Goal: Task Accomplishment & Management: Use online tool/utility

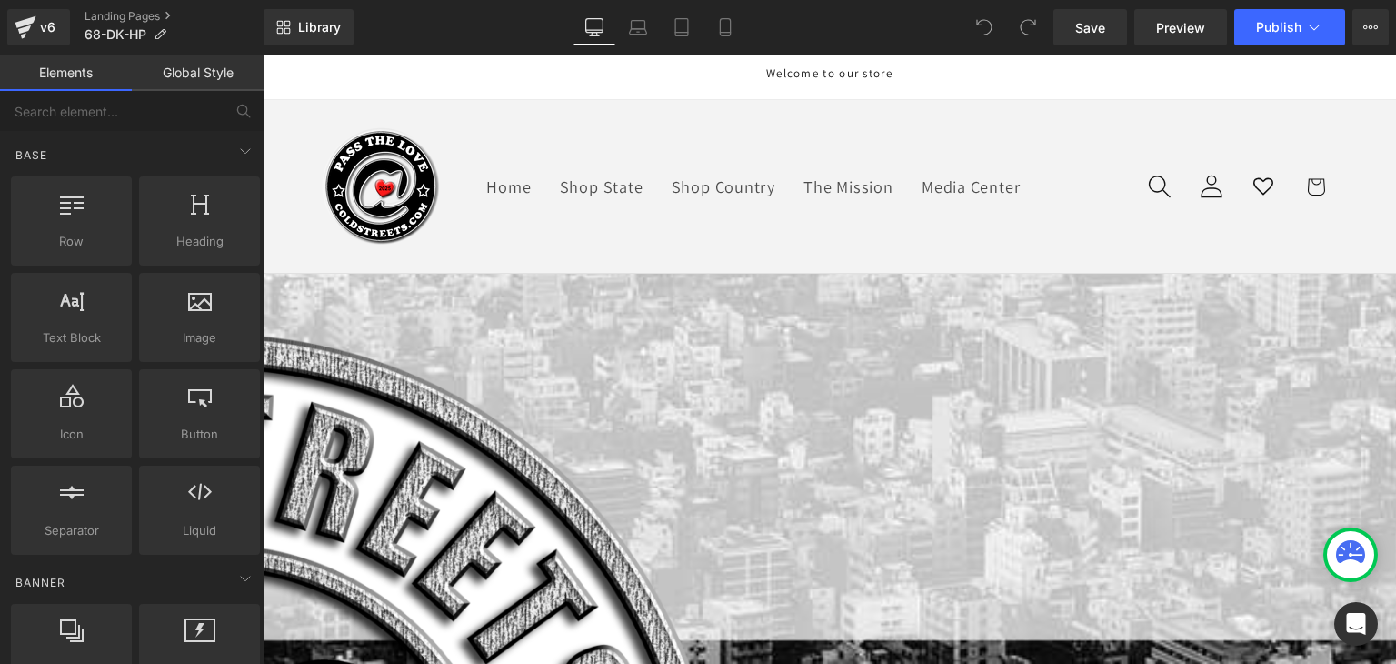
click at [263, 55] on span "Image" at bounding box center [263, 55] width 0 height 0
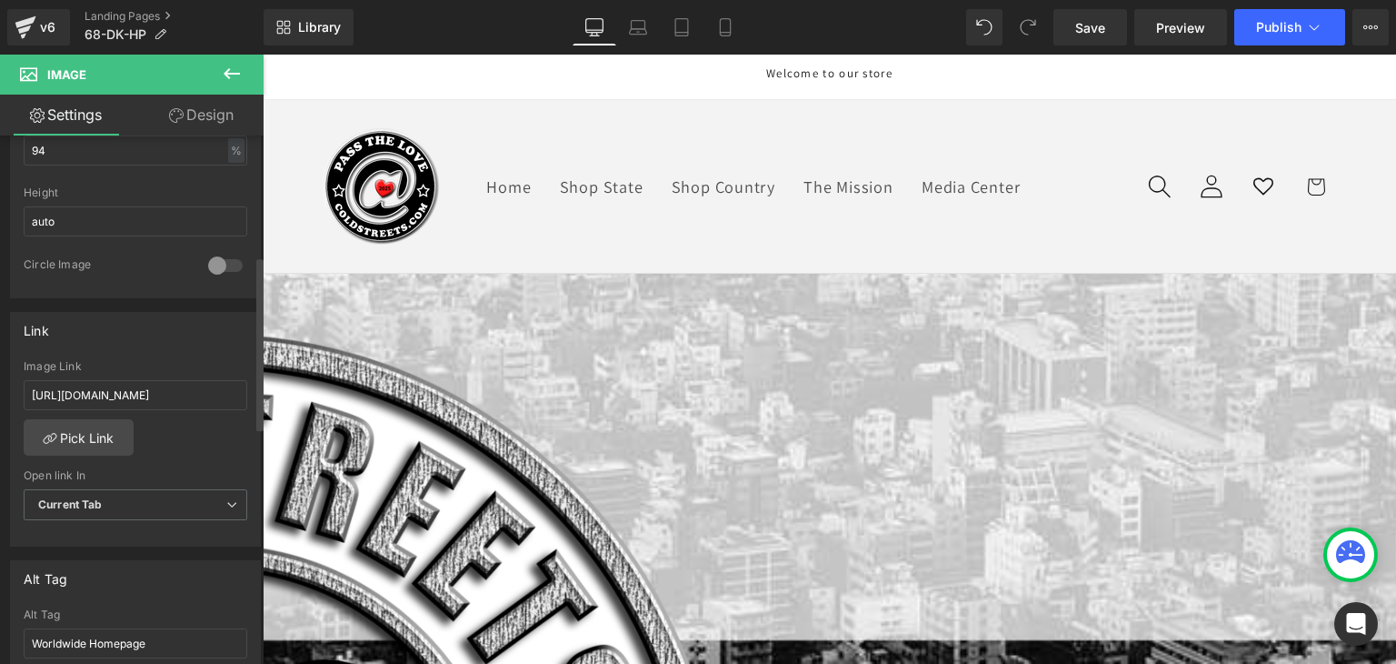
scroll to position [636, 0]
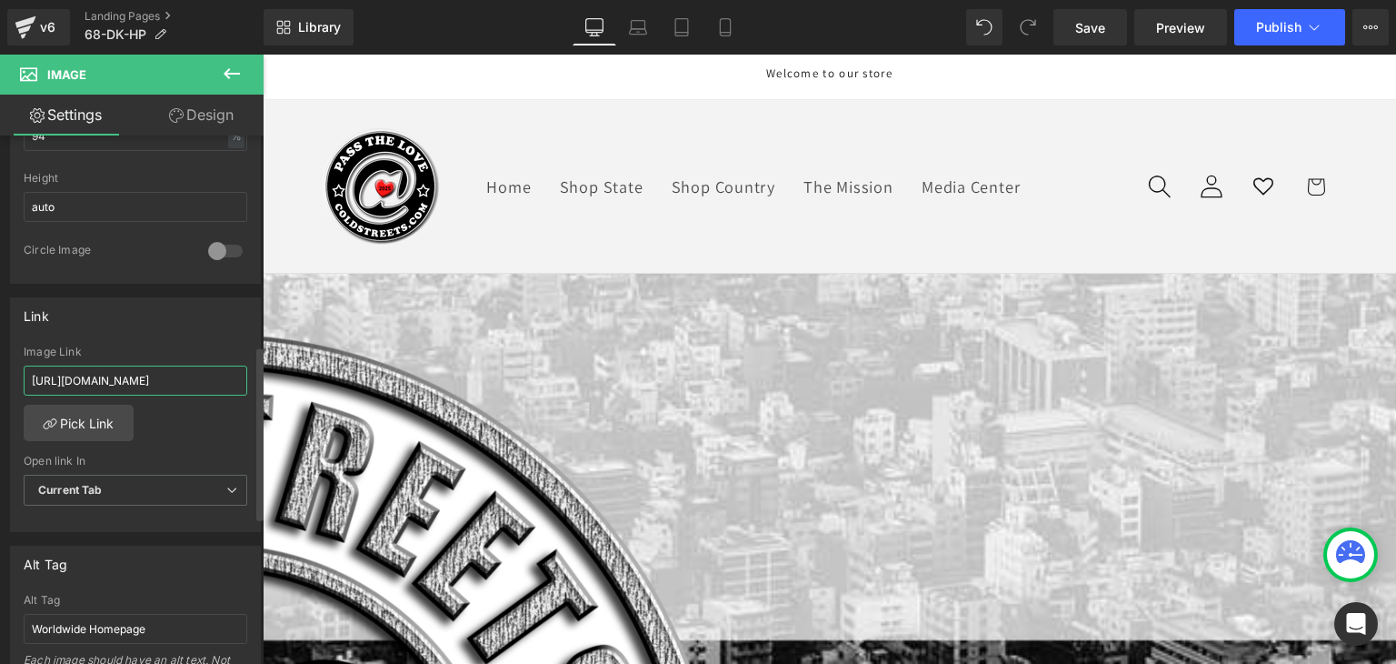
click at [164, 383] on input "[URL][DOMAIN_NAME]" at bounding box center [136, 380] width 224 height 30
paste input "68-dk-ptl"
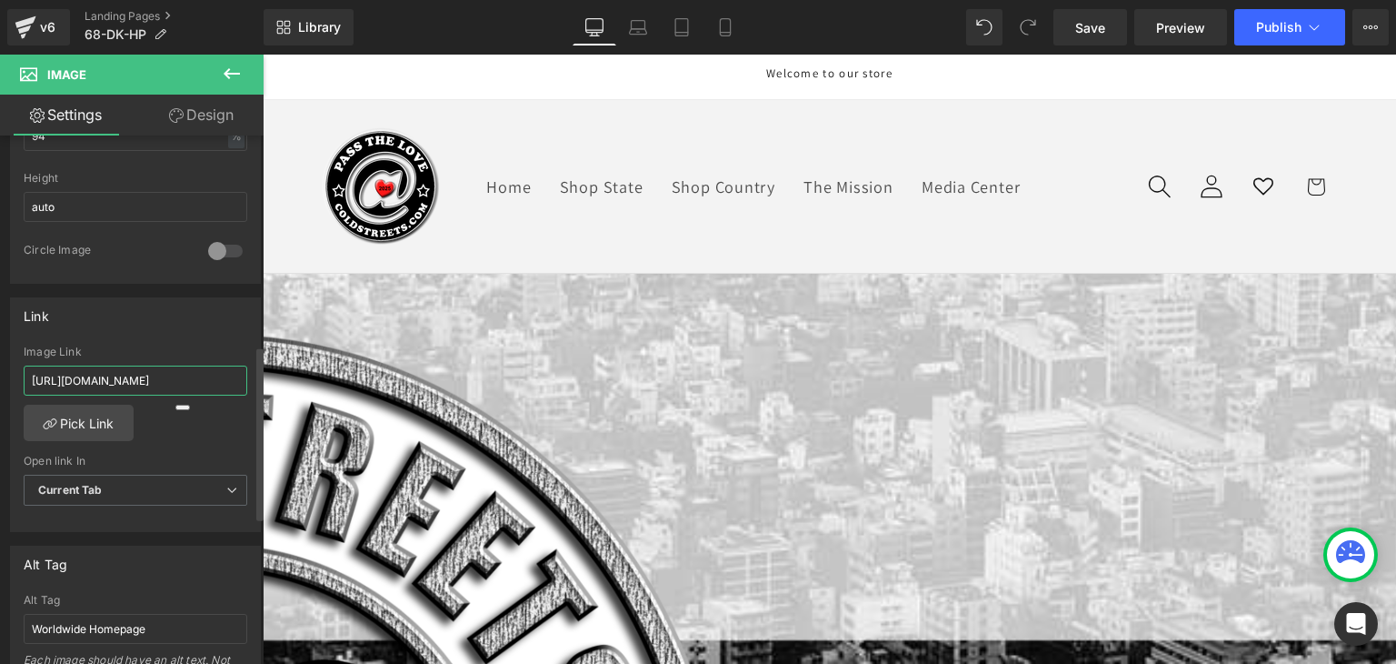
type input "[URL][DOMAIN_NAME]"
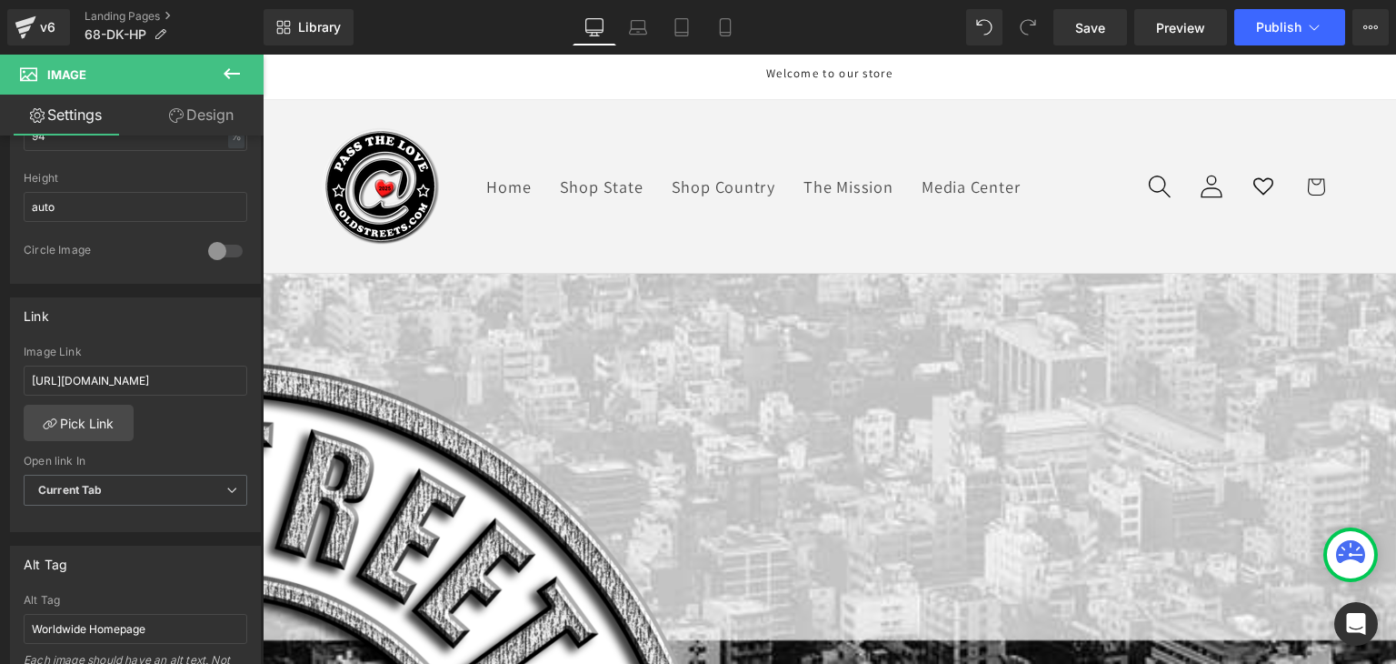
click at [263, 55] on span "Button" at bounding box center [263, 55] width 0 height 0
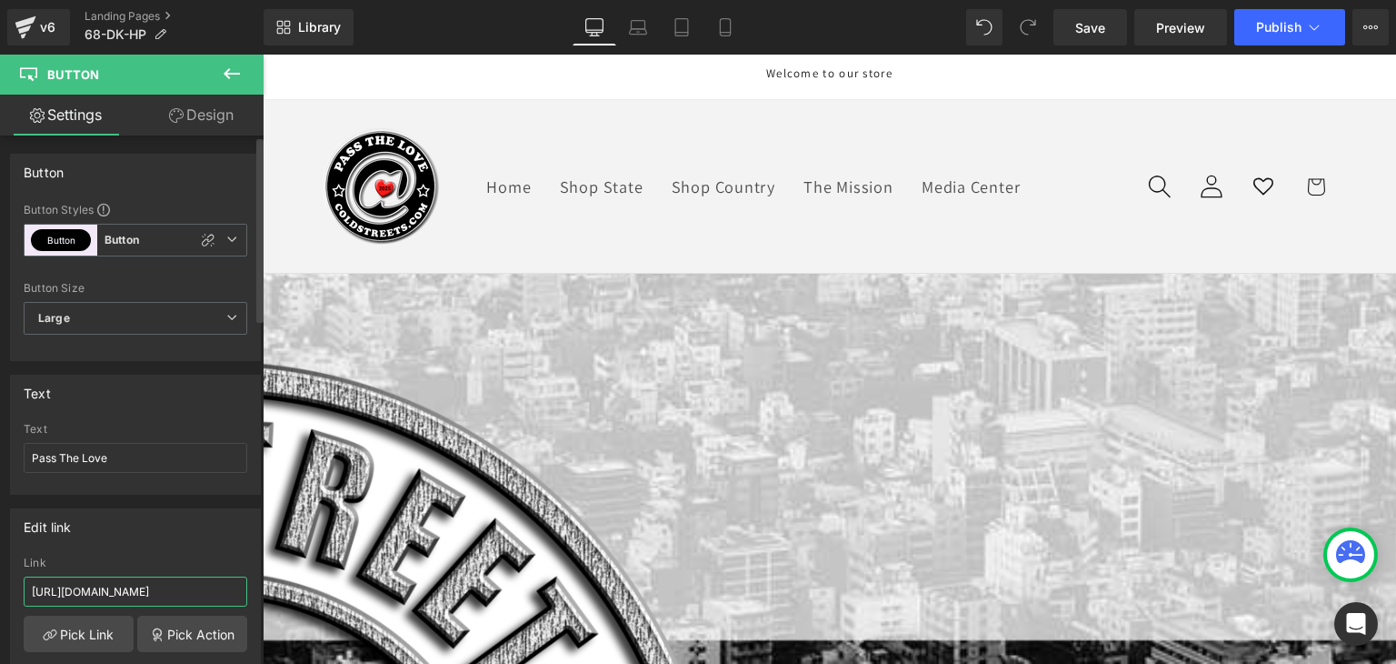
click at [155, 589] on input "[URL][DOMAIN_NAME]" at bounding box center [136, 591] width 224 height 30
paste input "68-dk-ptl"
type input "[URL][DOMAIN_NAME]"
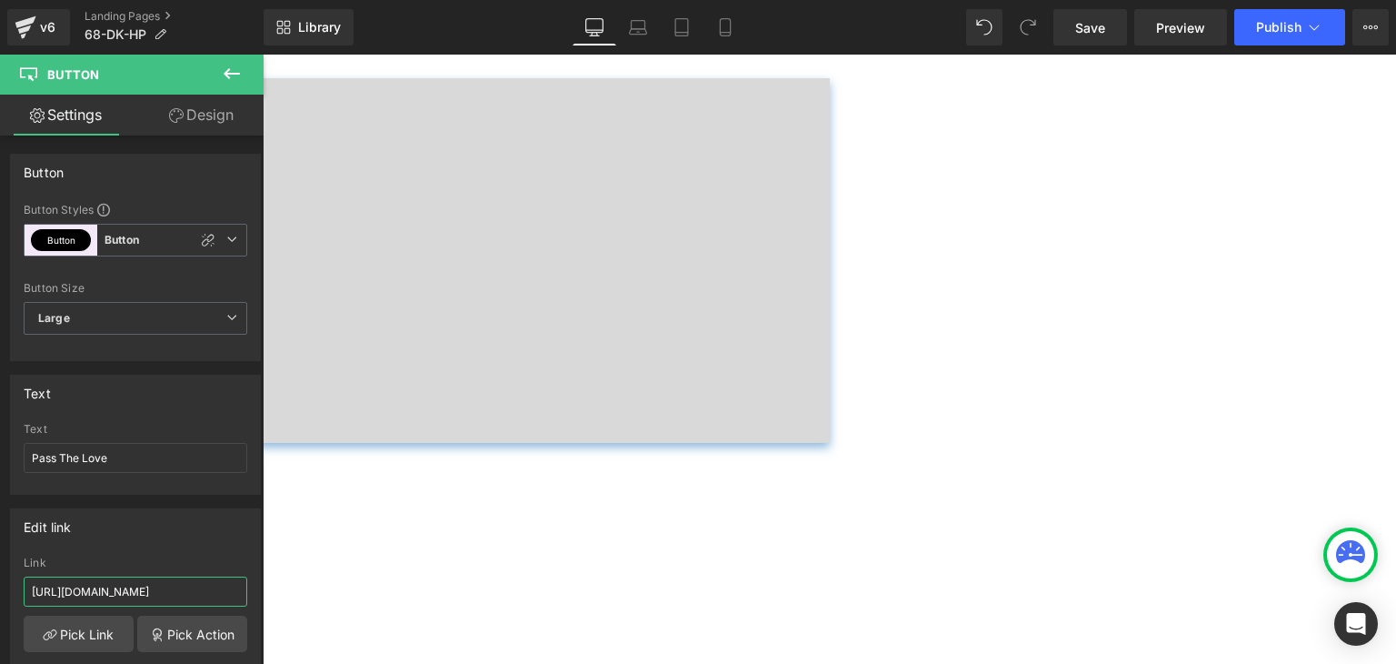
scroll to position [1273, 0]
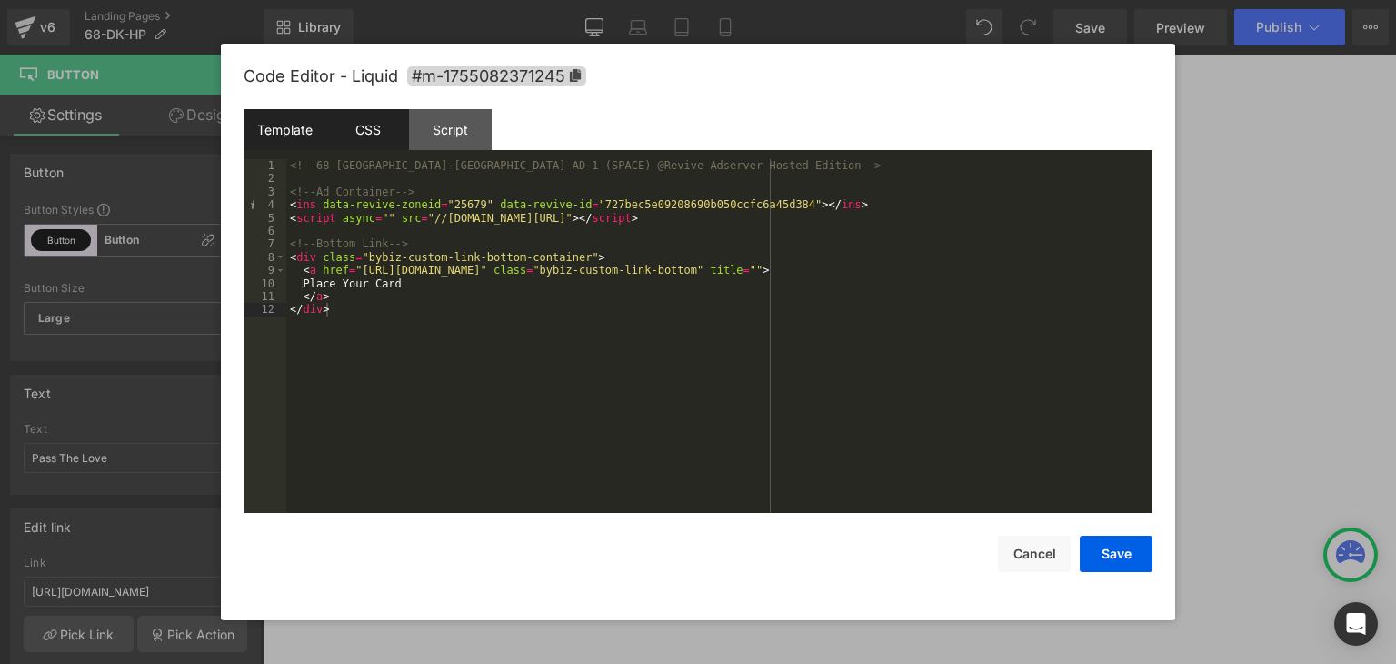
click at [361, 124] on div "CSS" at bounding box center [367, 129] width 83 height 41
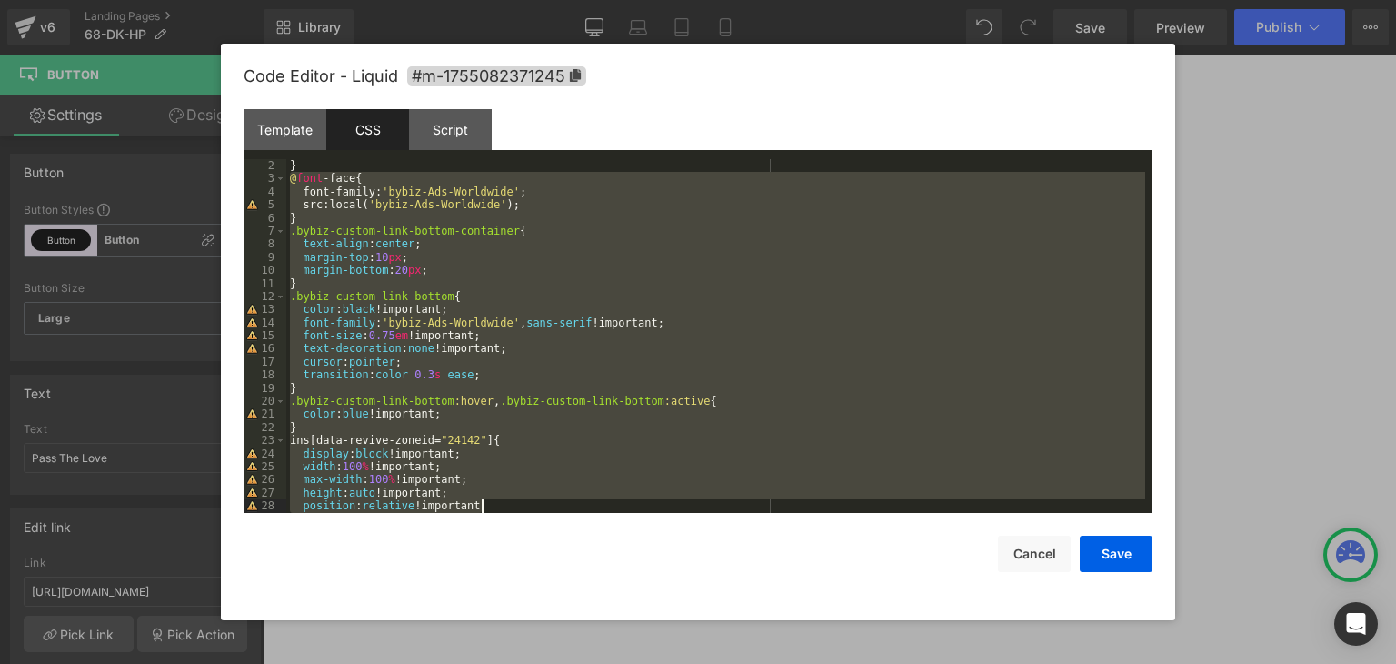
scroll to position [196, 0]
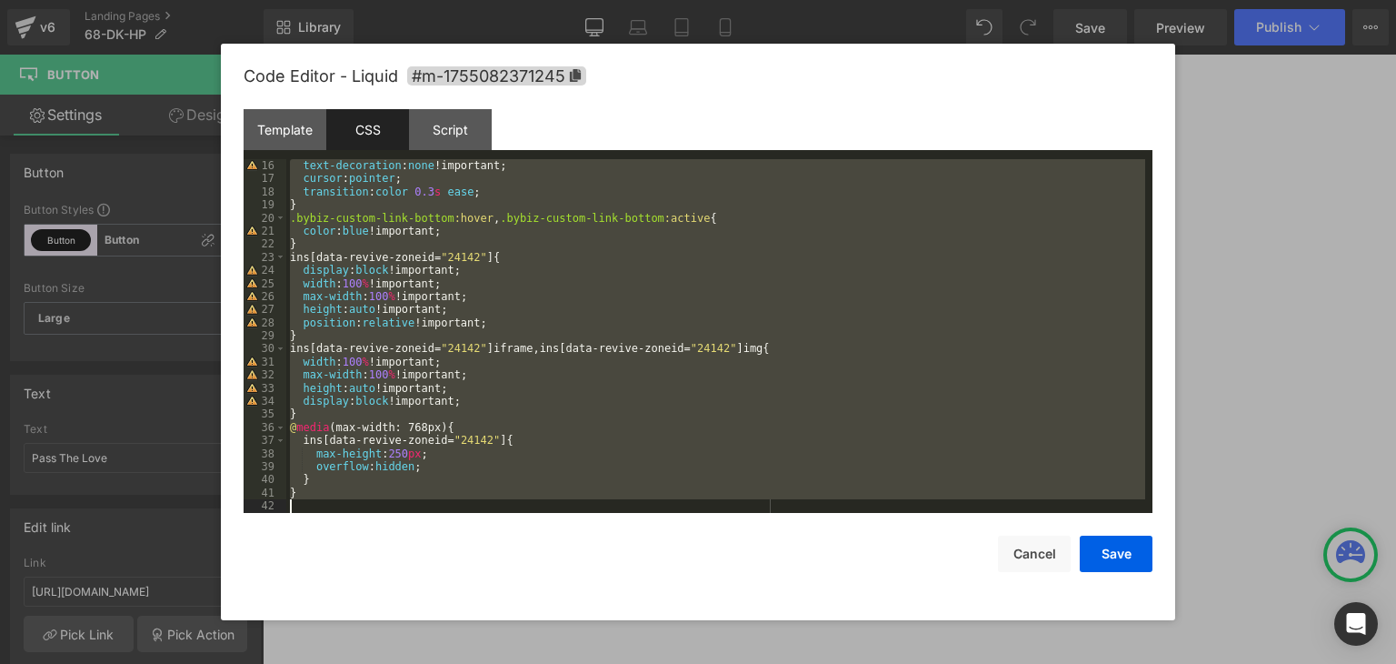
drag, startPoint x: 291, startPoint y: 195, endPoint x: 576, endPoint y: 574, distance: 474.5
click at [576, 574] on div "Code Editor - Liquid #m-1755082371245 Template CSS Script Data 1 2 3 4 5 6 7 8 …" at bounding box center [698, 332] width 909 height 576
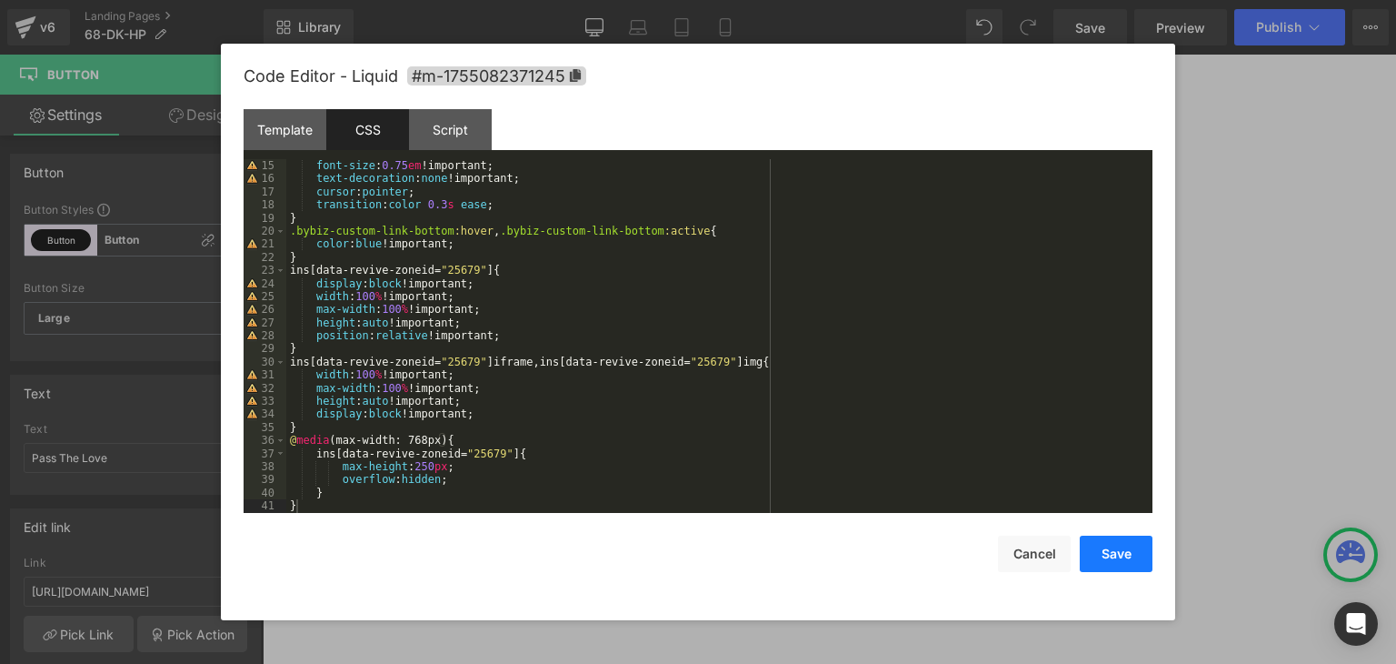
click at [1108, 554] on button "Save" at bounding box center [1116, 553] width 73 height 36
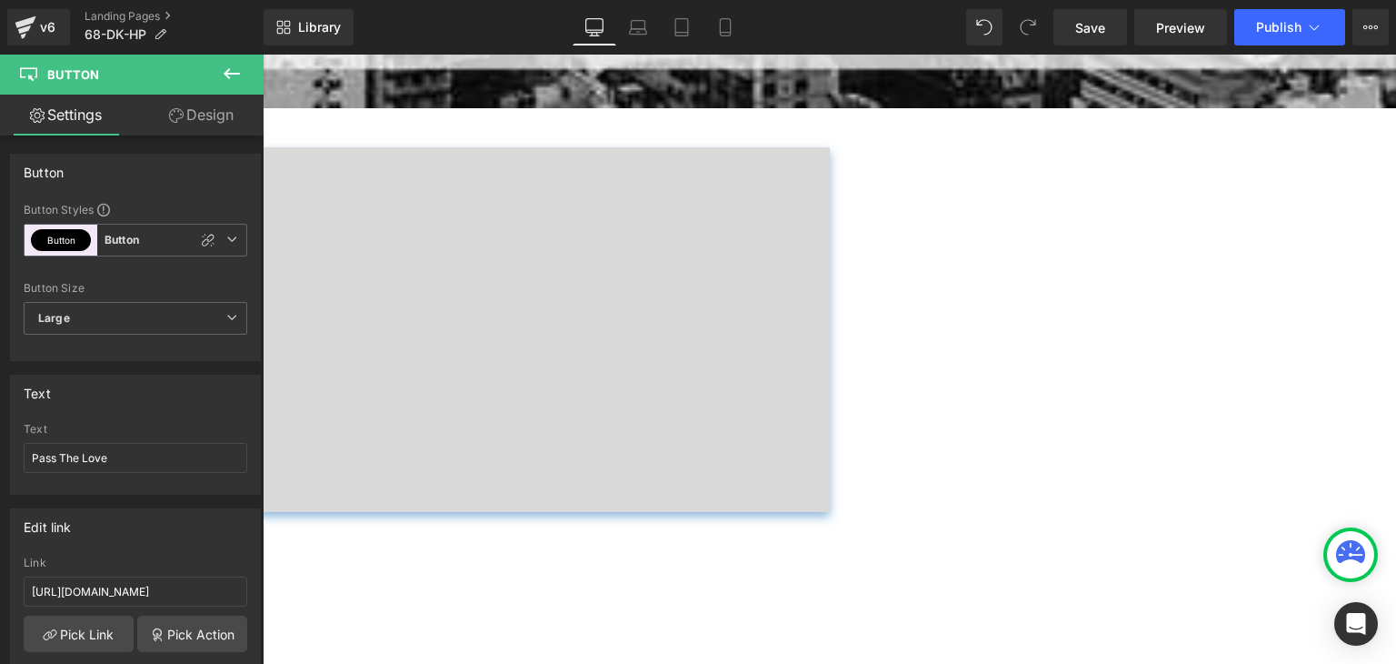
scroll to position [1182, 0]
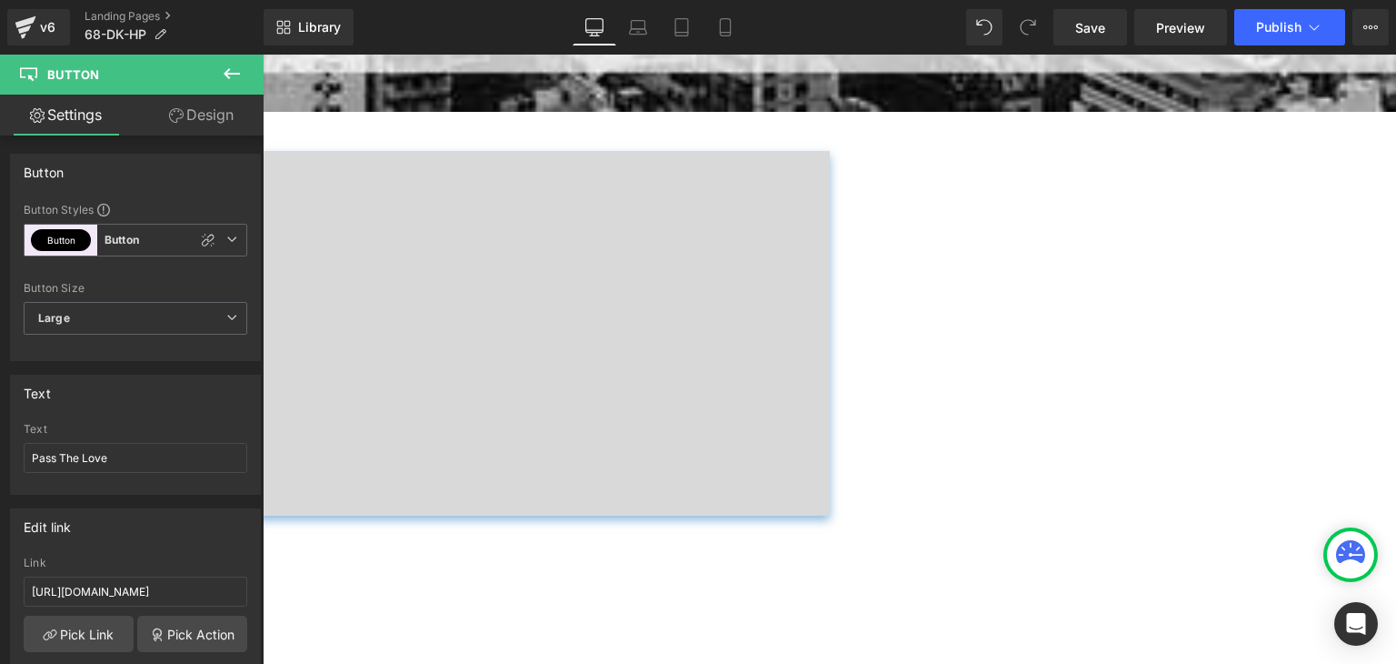
click at [263, 55] on icon at bounding box center [263, 55] width 0 height 0
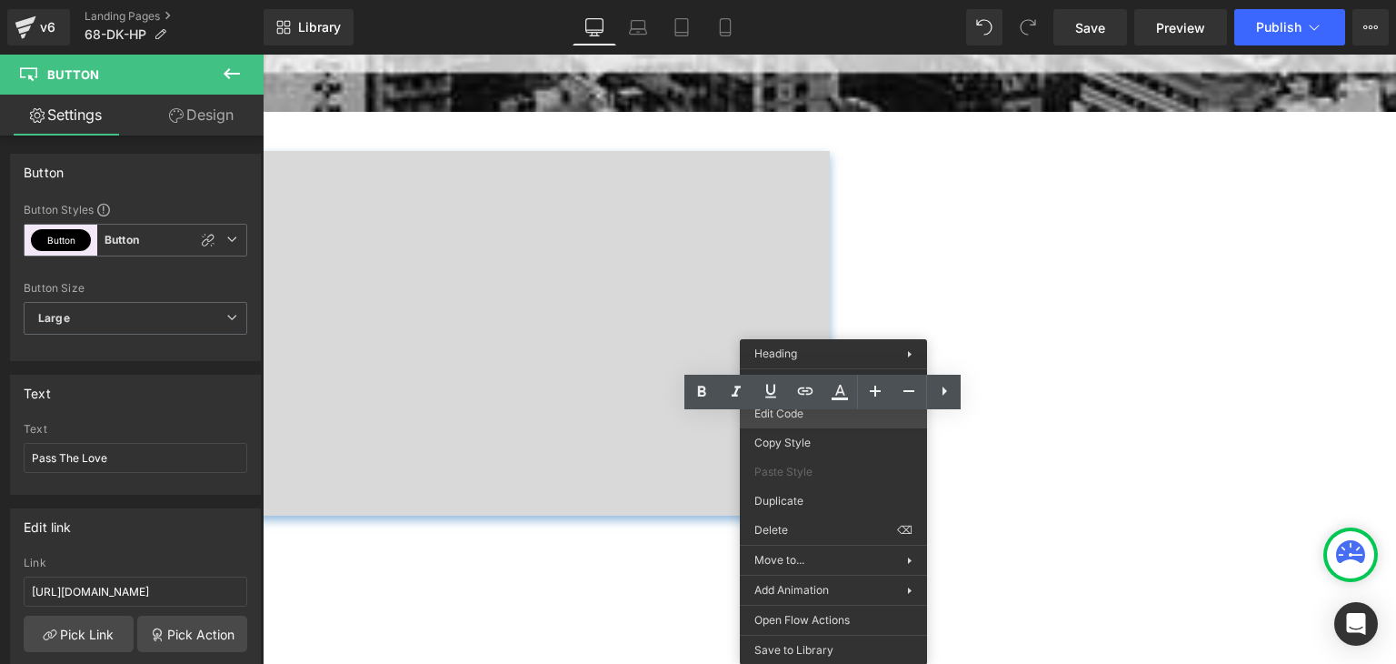
click at [823, 0] on div "Button You are previewing how the will restyle your page. You can not edit Elem…" at bounding box center [698, 0] width 1396 height 0
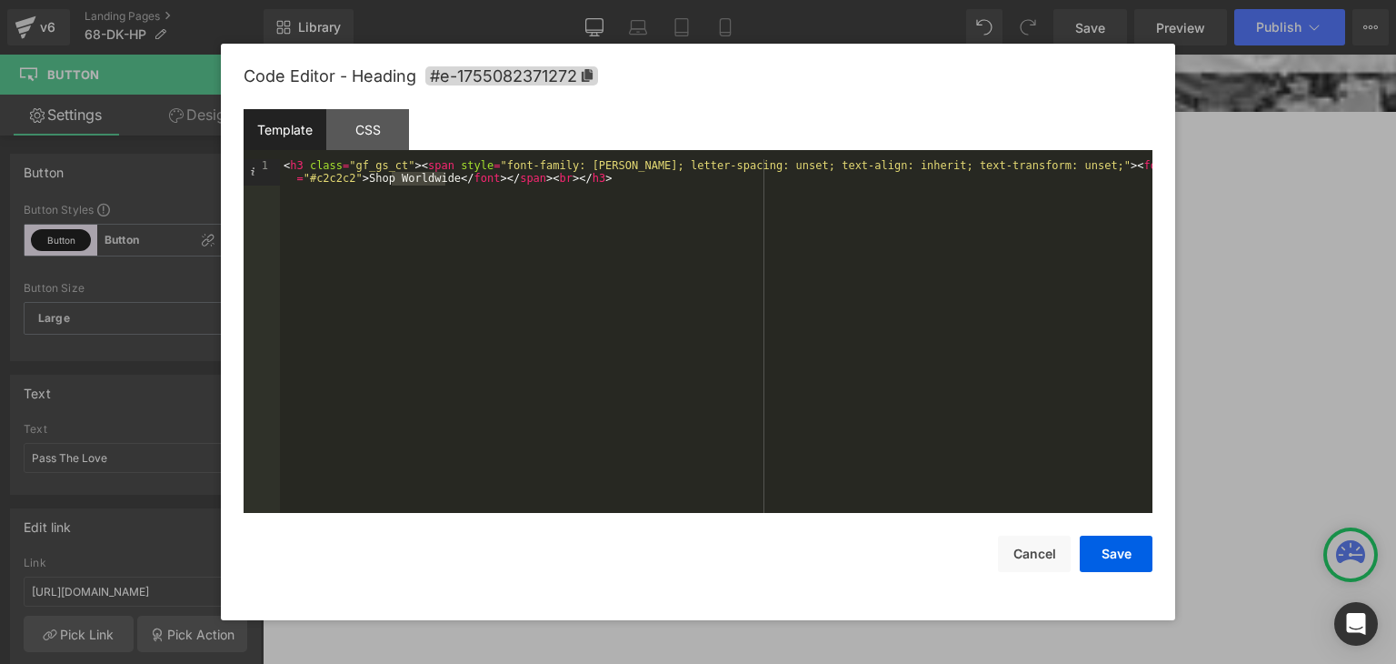
drag, startPoint x: 444, startPoint y: 179, endPoint x: 391, endPoint y: 175, distance: 52.8
click at [391, 175] on div "< h3 class = "gf_gs_ct" > < span style = "font-family: Montserrat; letter-spaci…" at bounding box center [716, 361] width 873 height 405
click at [1116, 551] on button "Save" at bounding box center [1116, 553] width 73 height 36
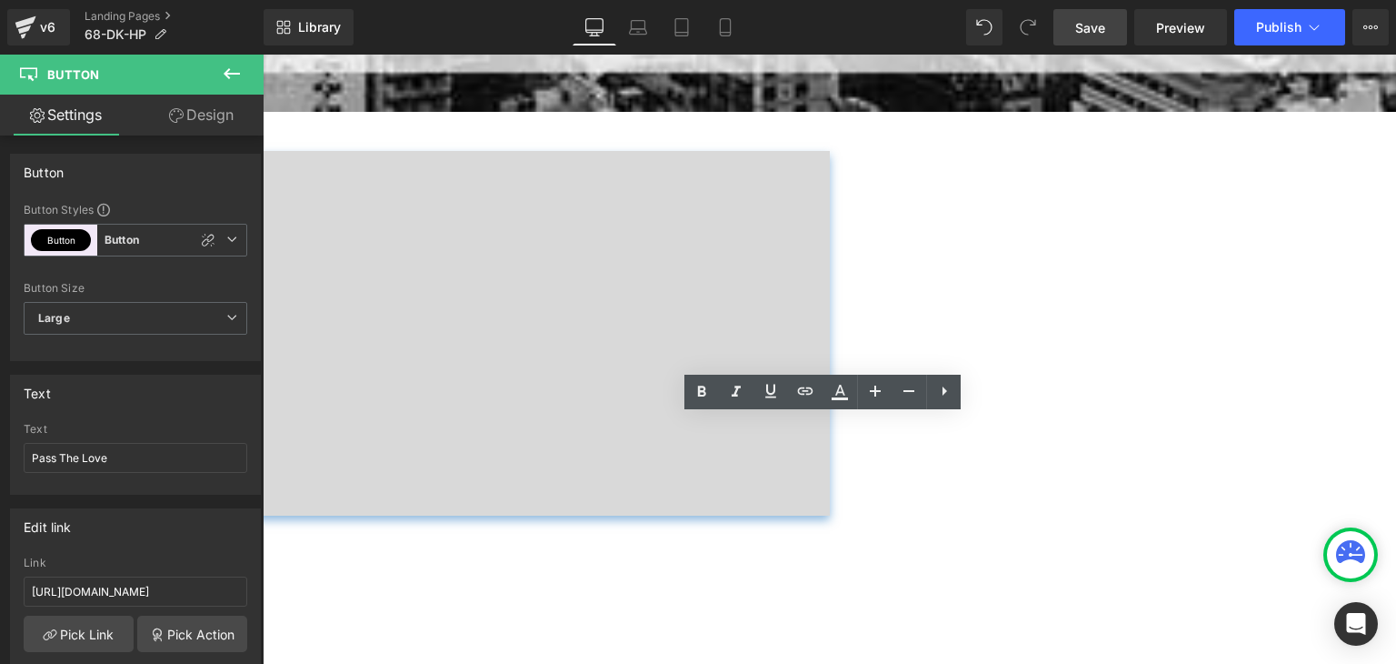
click at [1095, 26] on span "Save" at bounding box center [1090, 27] width 30 height 19
click at [1269, 16] on button "Publish" at bounding box center [1289, 27] width 111 height 36
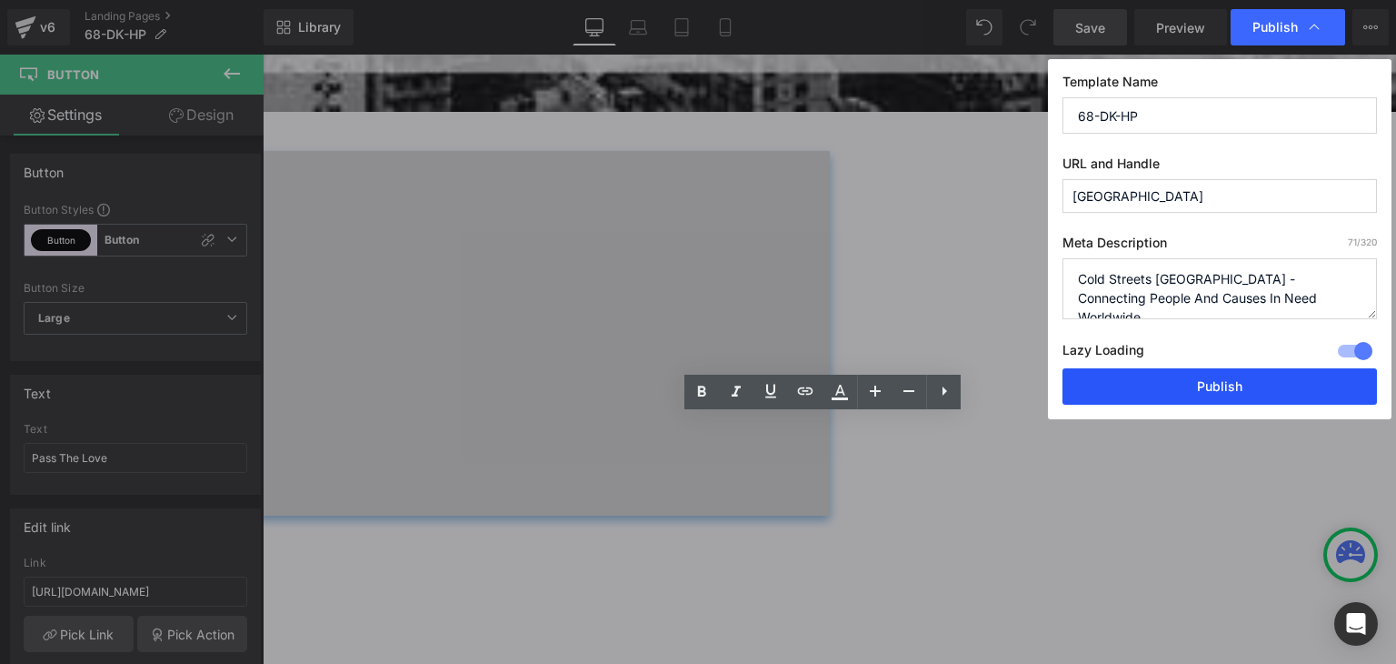
click at [1264, 388] on button "Publish" at bounding box center [1220, 386] width 315 height 36
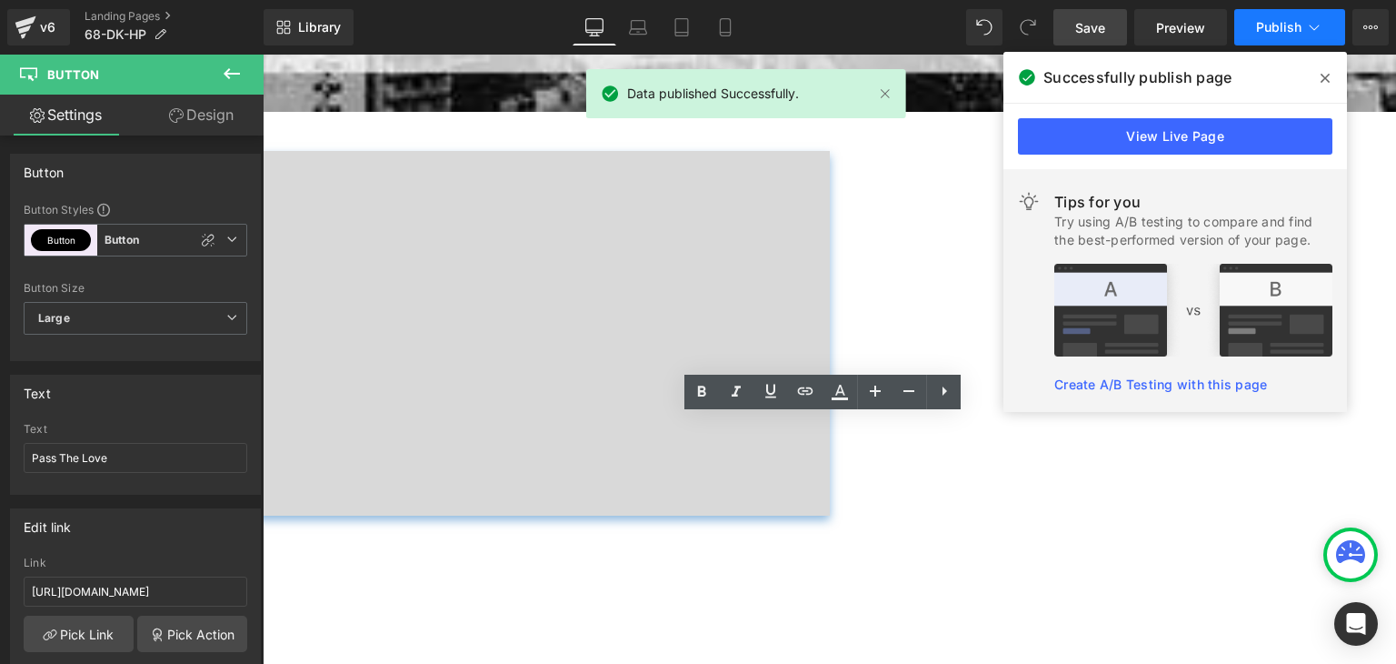
click at [1316, 28] on icon at bounding box center [1315, 27] width 10 height 5
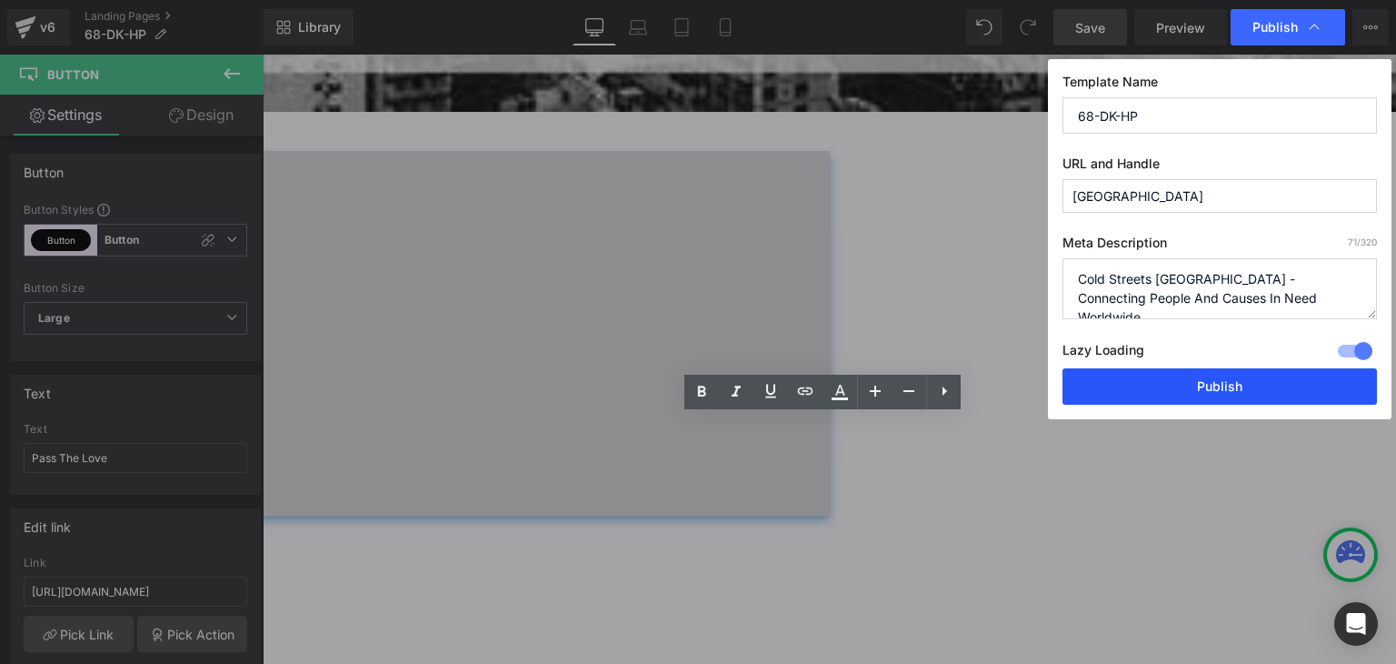
click at [1224, 393] on button "Publish" at bounding box center [1220, 386] width 315 height 36
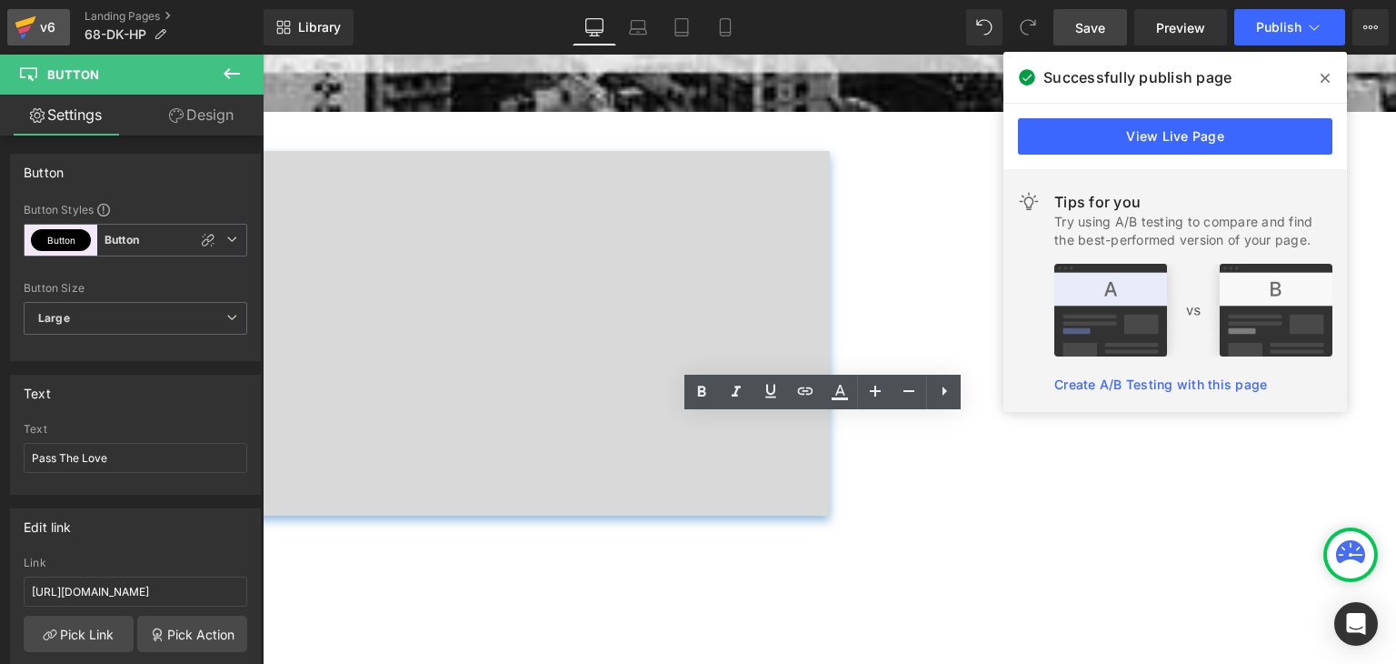
click at [21, 16] on icon at bounding box center [26, 27] width 22 height 45
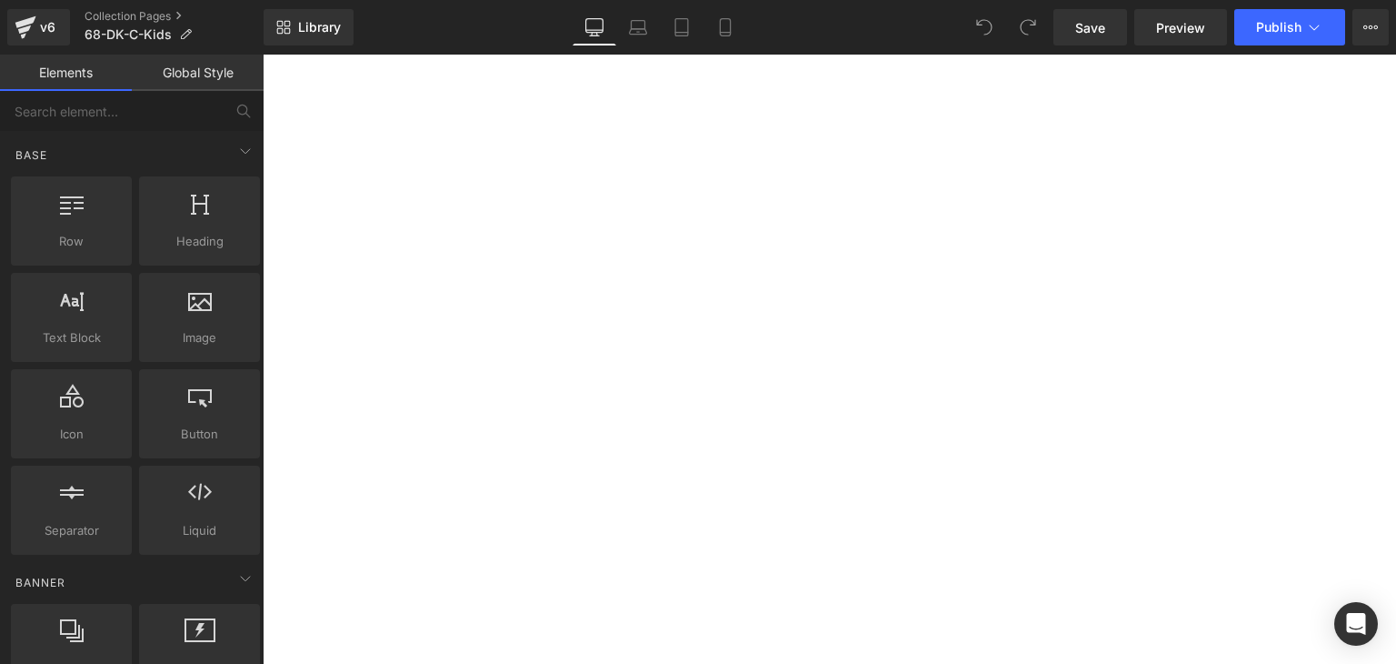
scroll to position [455, 0]
click at [263, 55] on span "Button" at bounding box center [263, 55] width 0 height 0
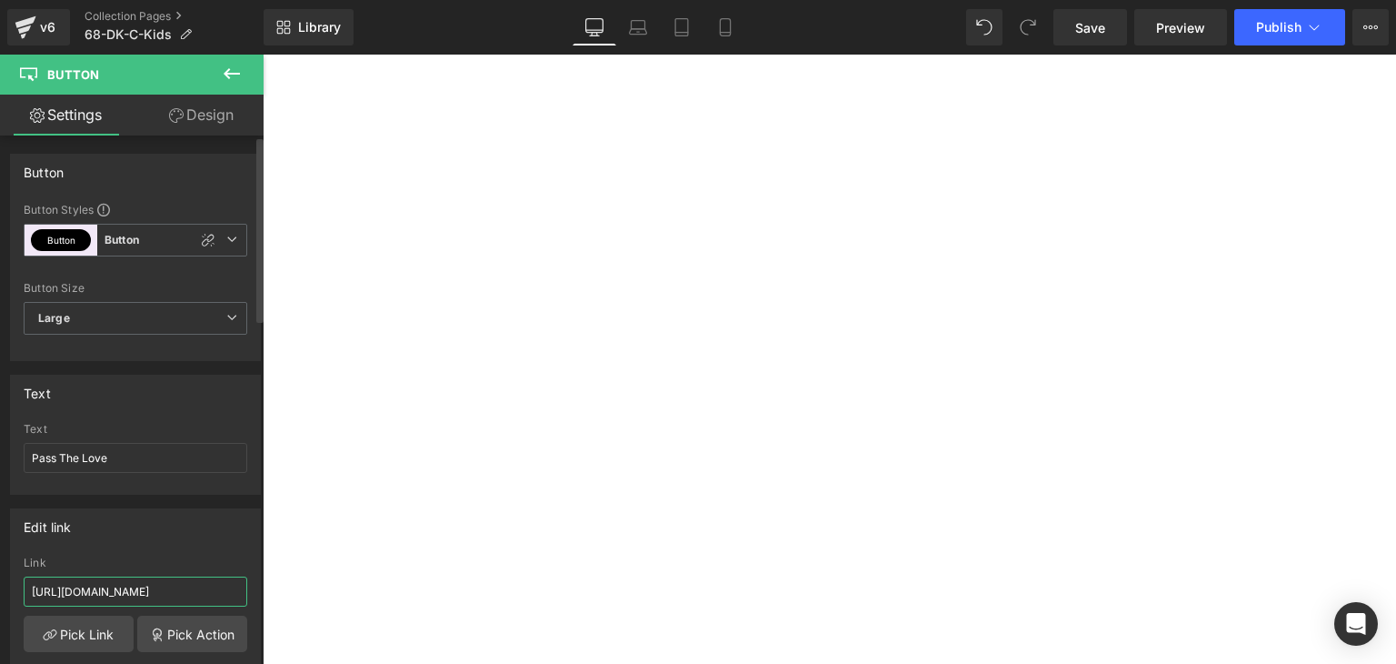
click at [195, 591] on input "[URL][DOMAIN_NAME]" at bounding box center [136, 591] width 224 height 30
paste input "68-dk-ptl"
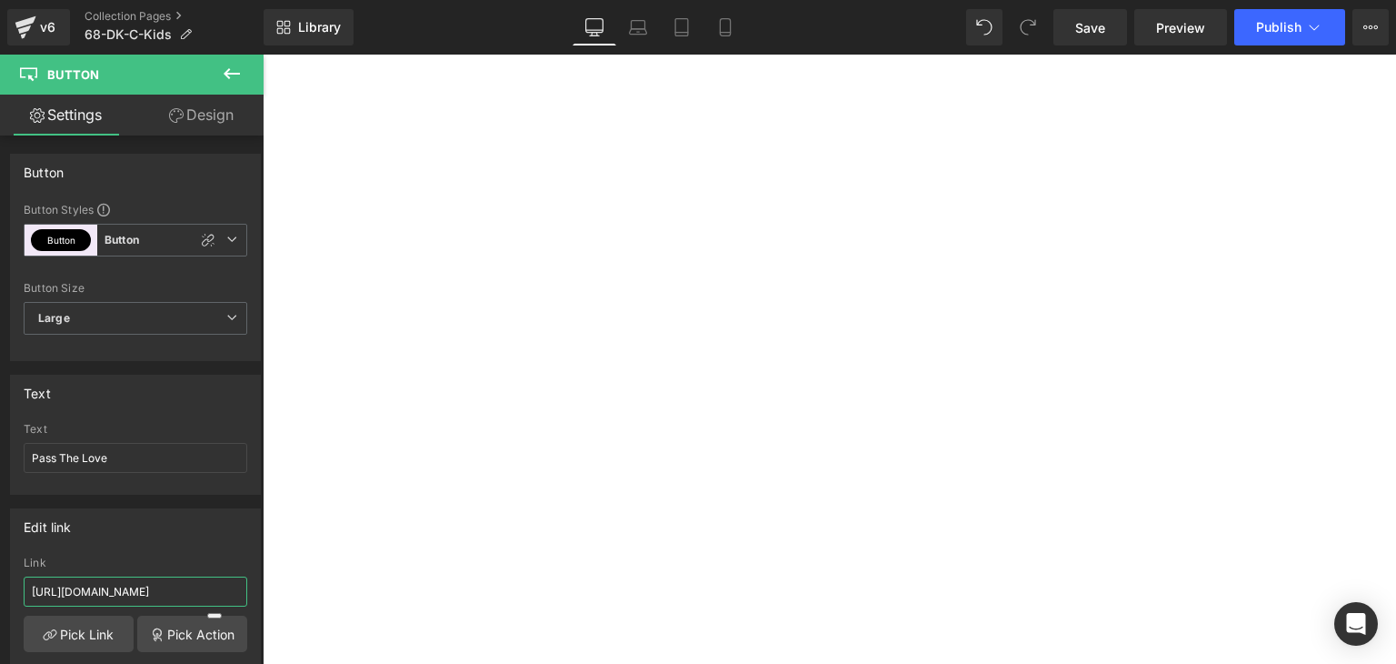
type input "[URL][DOMAIN_NAME]"
click at [263, 55] on span "Button" at bounding box center [263, 55] width 0 height 0
click at [188, 584] on input "https://coldstreets.com/pages/bonanza-0-ww" at bounding box center [136, 591] width 224 height 30
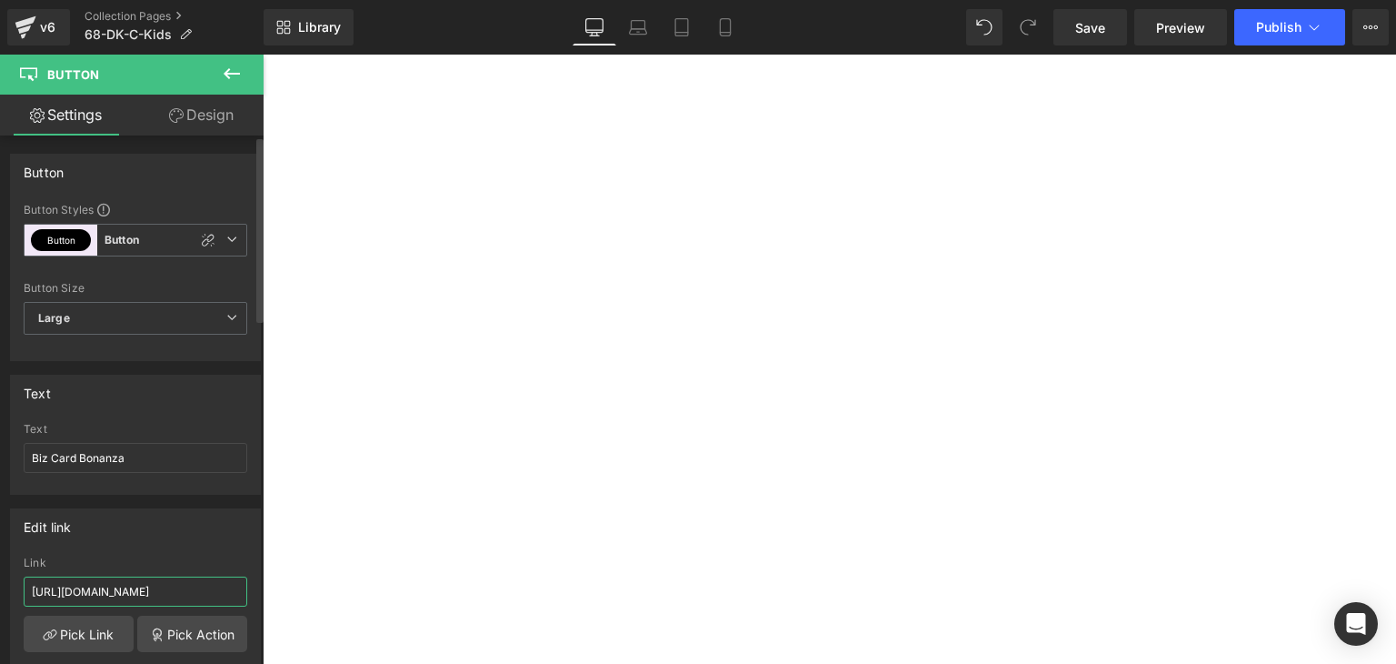
click at [188, 584] on input "https://coldstreets.com/pages/bonanza-0-ww" at bounding box center [136, 591] width 224 height 30
paste input "68-dk-bcb"
type input "https://coldstreets.com/pages/68-dk-bcb"
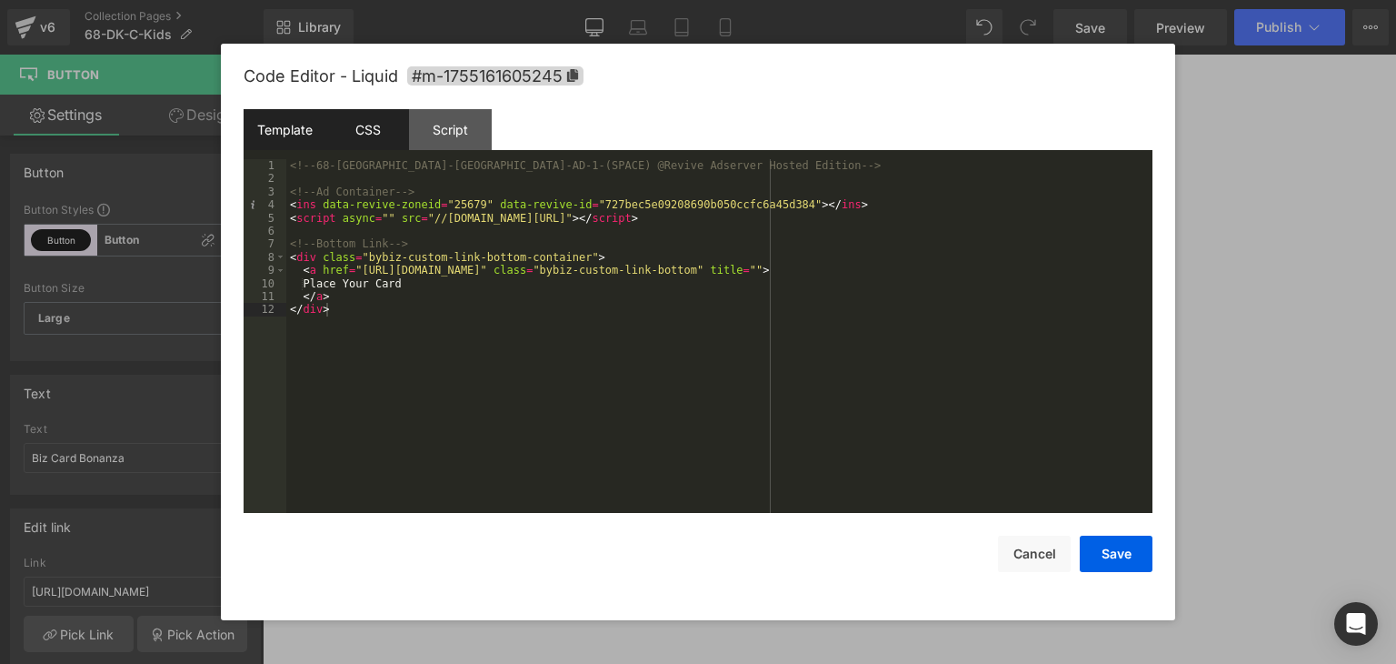
click at [363, 114] on div "CSS" at bounding box center [367, 129] width 83 height 41
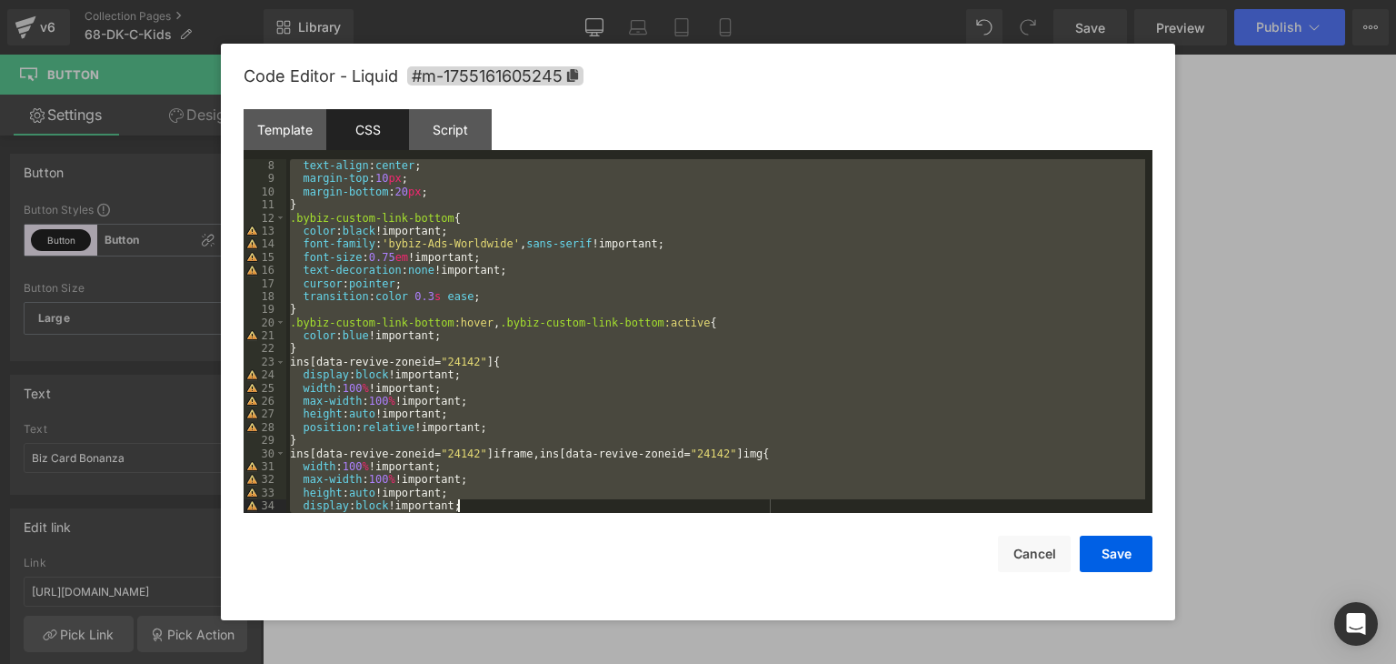
scroll to position [196, 0]
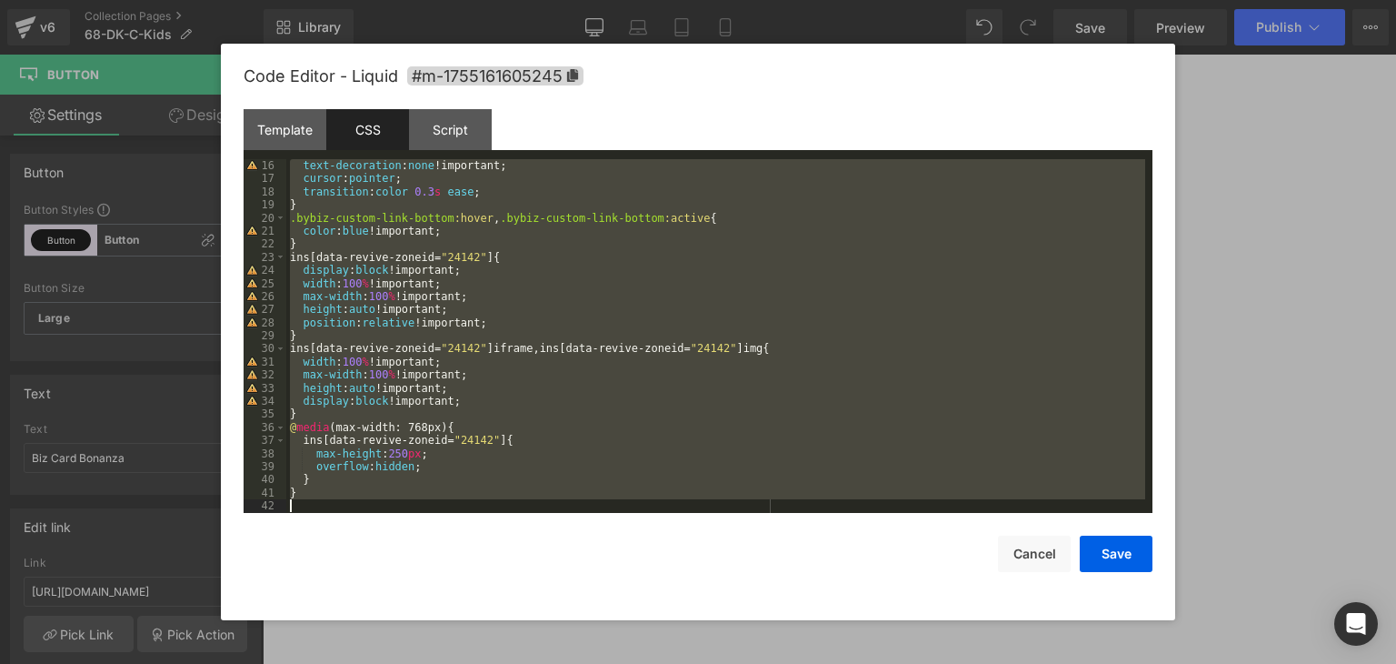
drag, startPoint x: 288, startPoint y: 197, endPoint x: 609, endPoint y: 661, distance: 563.8
click at [609, 661] on body "Button You are previewing how the will restyle your page. You can not edit Elem…" at bounding box center [698, 332] width 1396 height 664
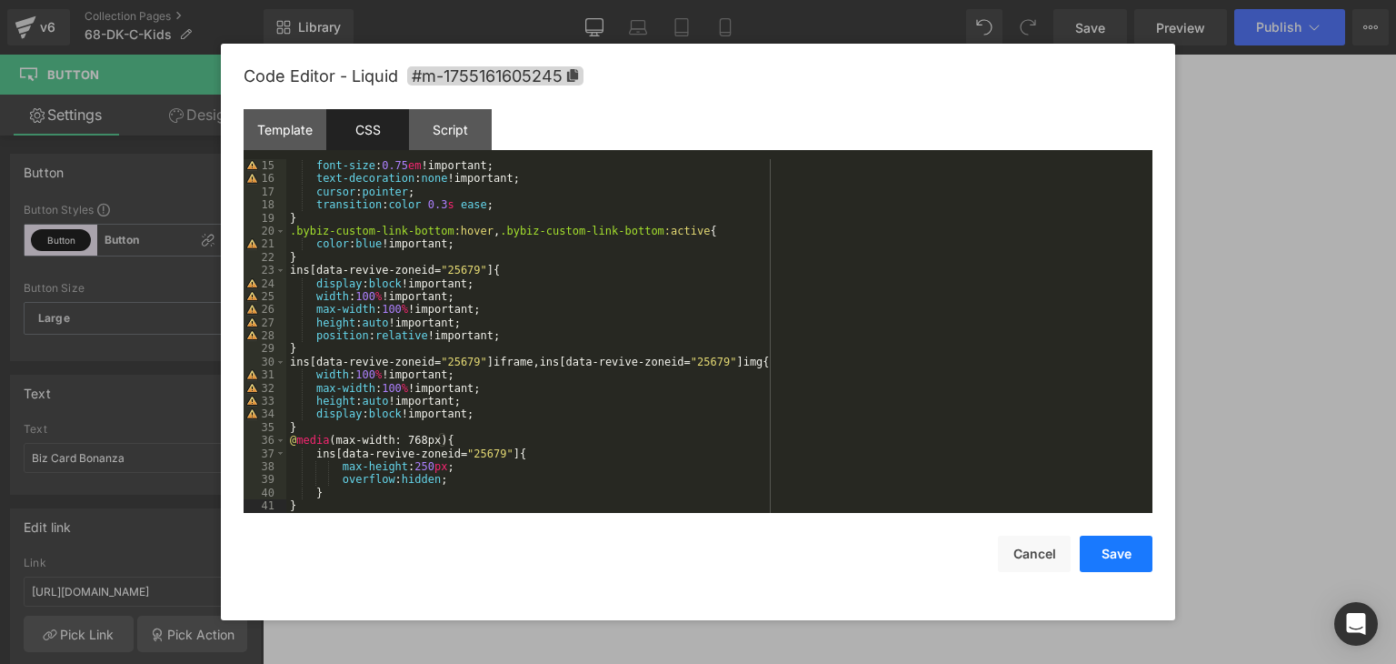
click at [1104, 558] on button "Save" at bounding box center [1116, 553] width 73 height 36
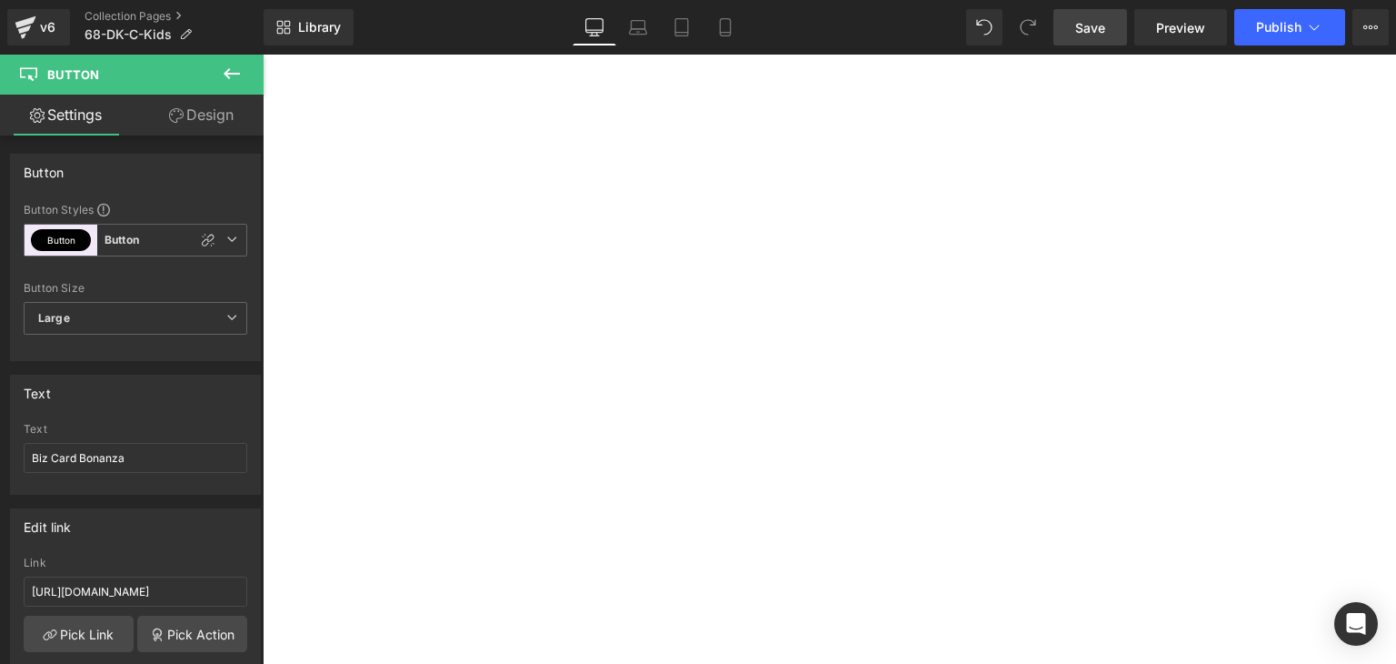
click at [1102, 26] on span "Save" at bounding box center [1090, 27] width 30 height 19
click at [1269, 22] on span "Publish" at bounding box center [1278, 27] width 45 height 15
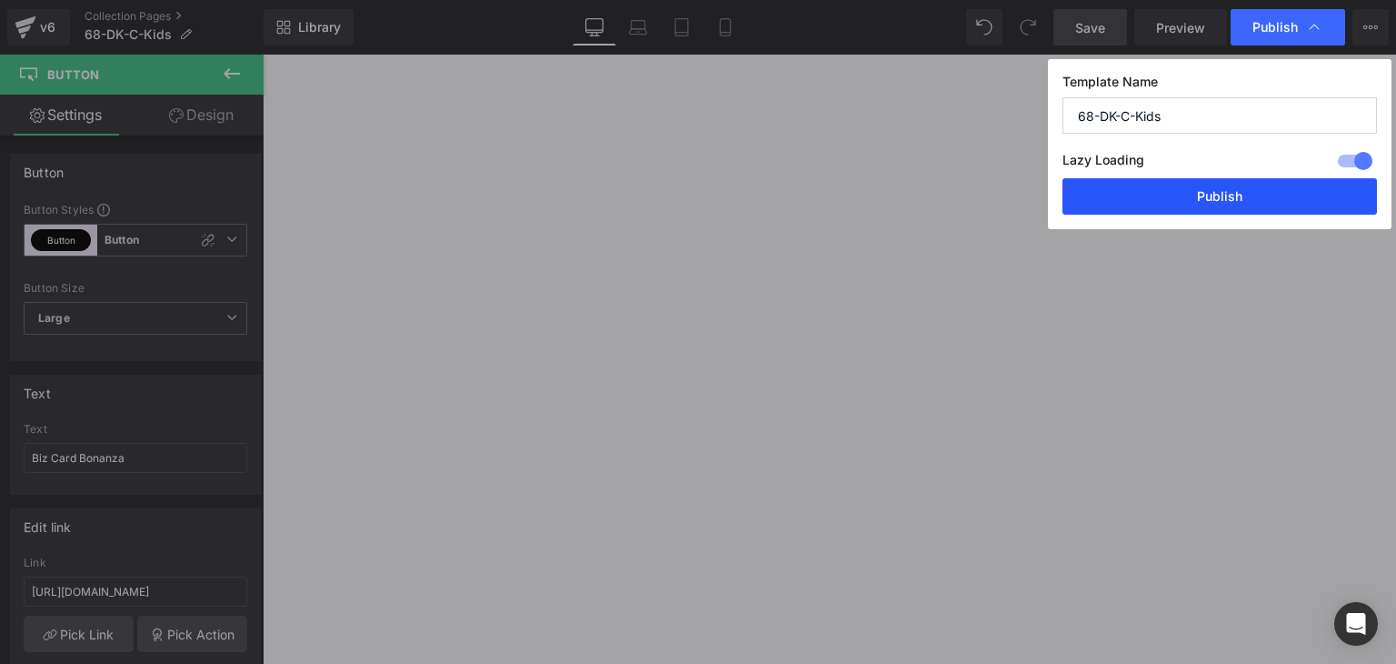
click at [1216, 195] on button "Publish" at bounding box center [1220, 196] width 315 height 36
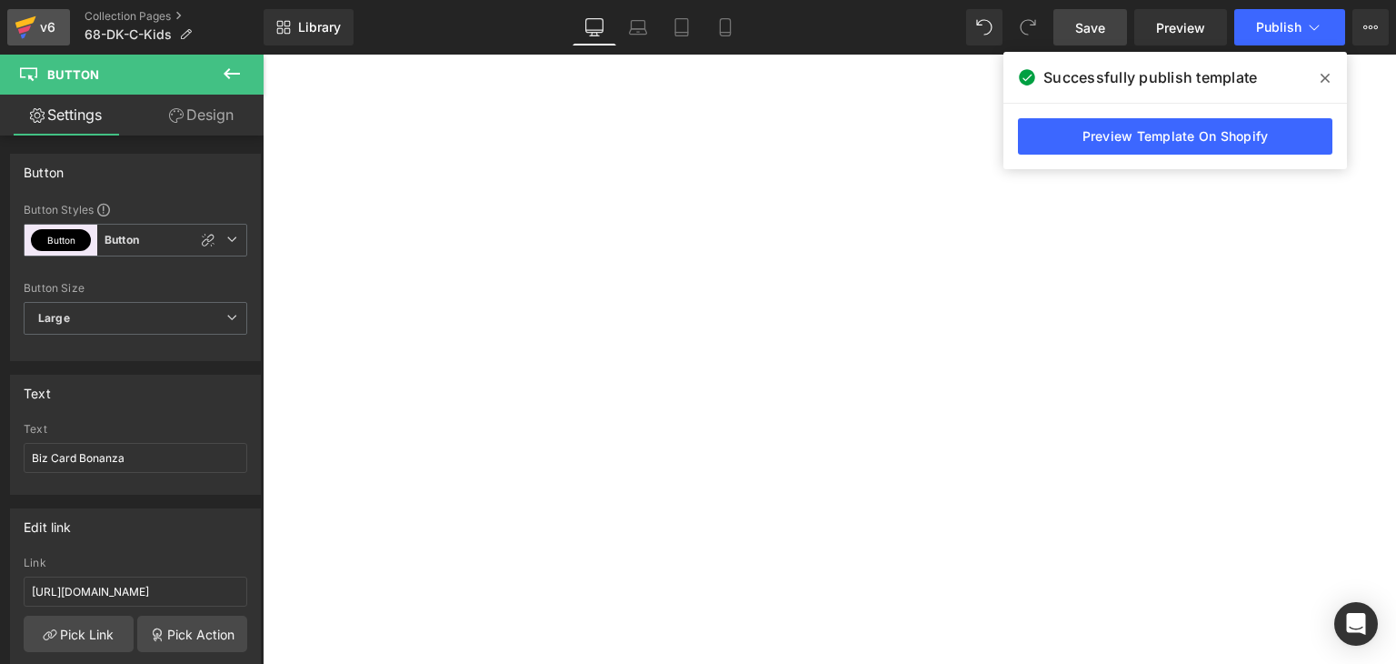
click at [35, 18] on icon at bounding box center [25, 22] width 21 height 12
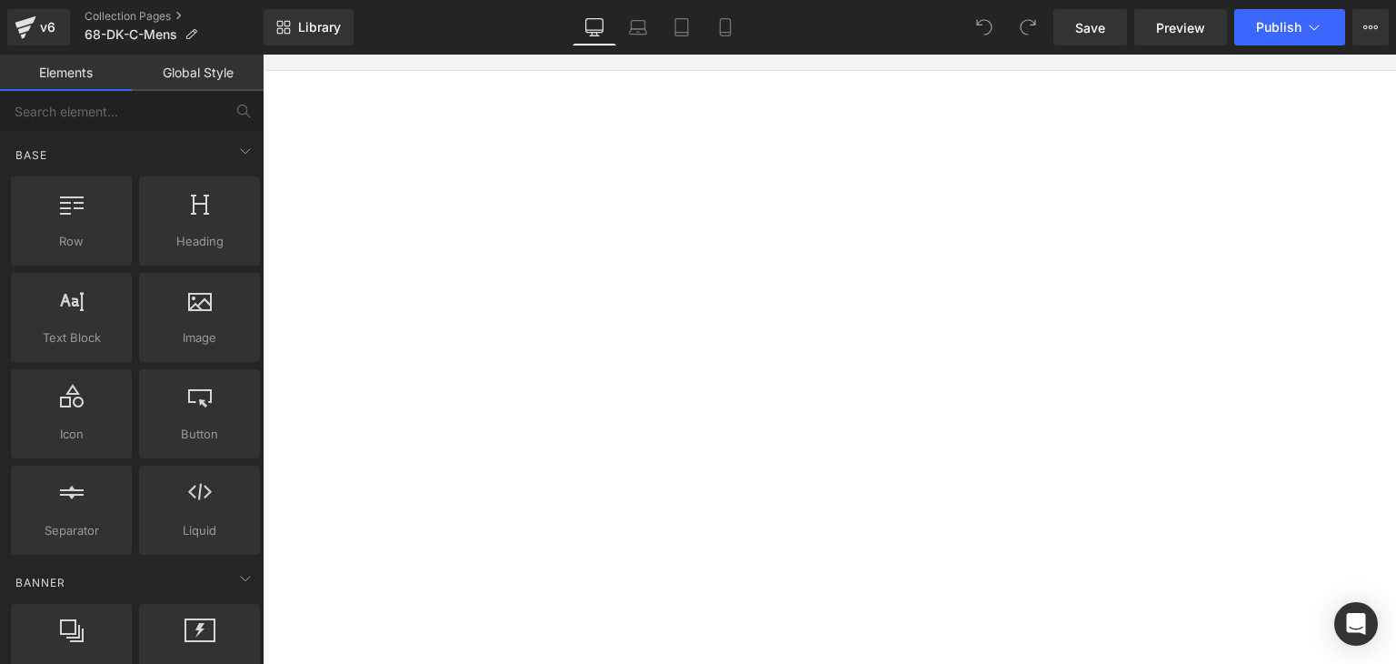
scroll to position [273, 0]
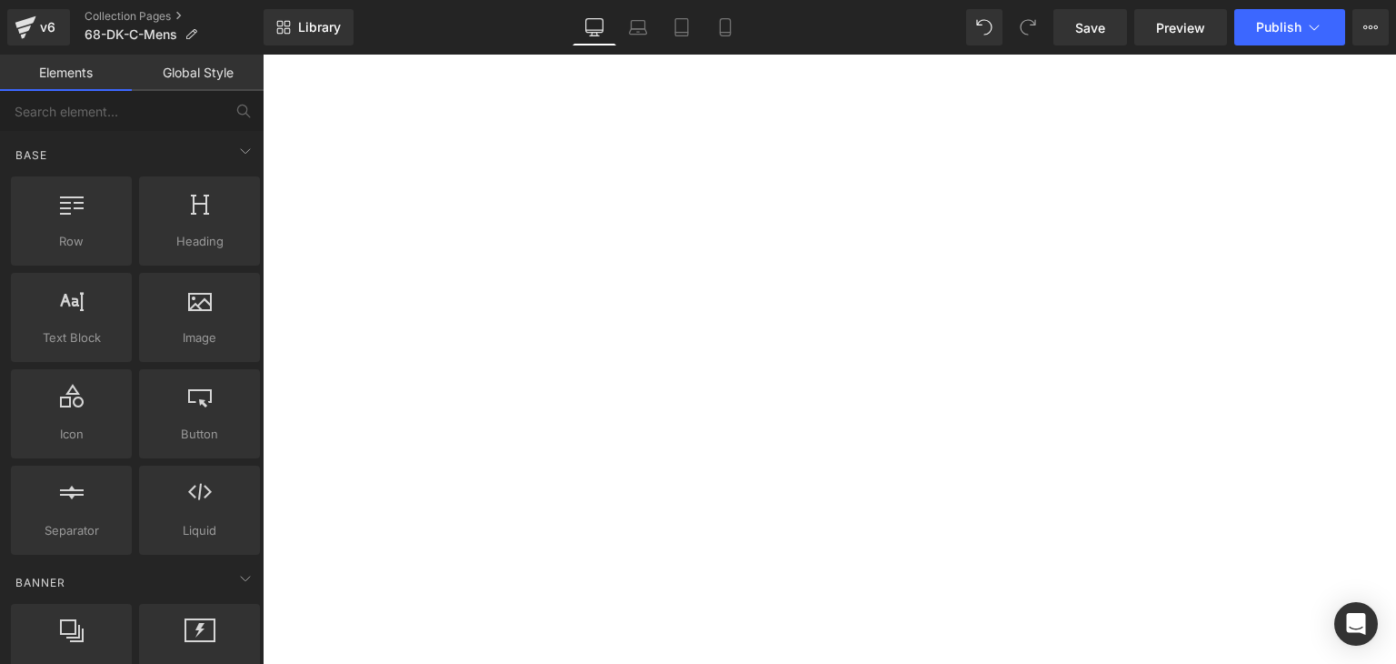
click at [263, 55] on span "Button" at bounding box center [263, 55] width 0 height 0
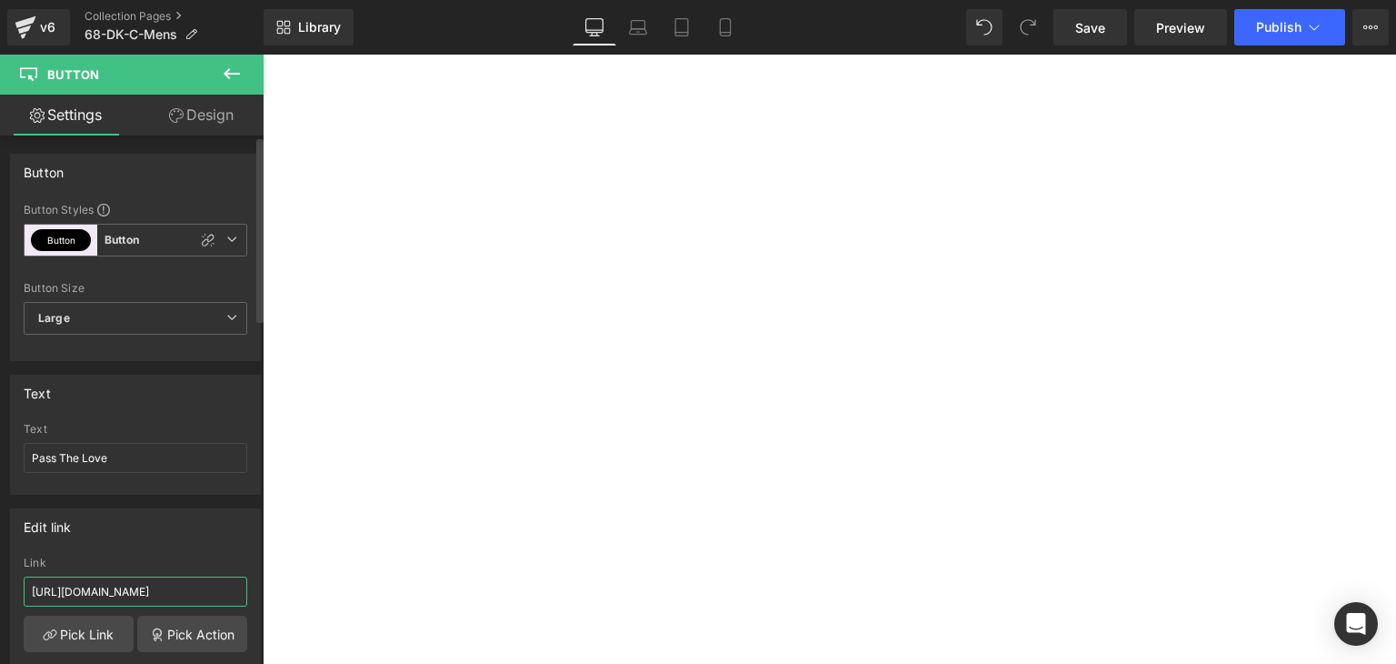
click at [171, 584] on input "[URL][DOMAIN_NAME]" at bounding box center [136, 591] width 224 height 30
paste input "68-dk-ptl"
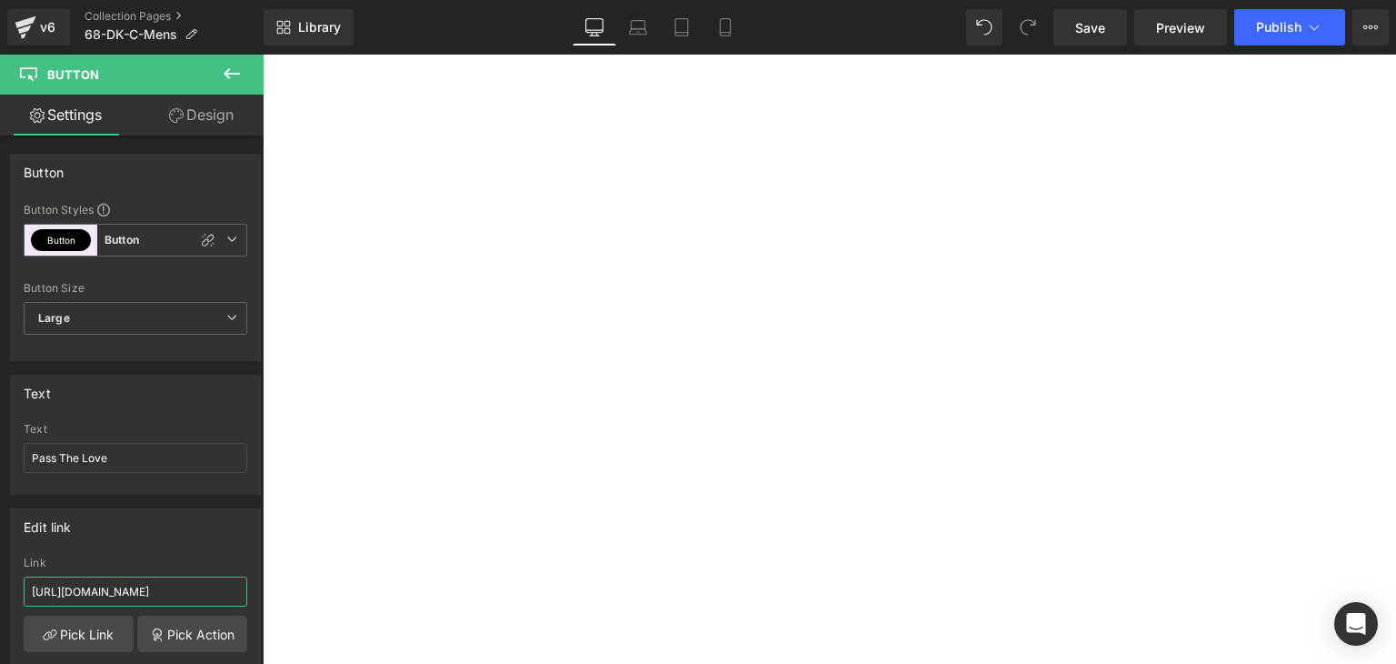
type input "[URL][DOMAIN_NAME]"
click at [263, 55] on span "Button" at bounding box center [263, 55] width 0 height 0
click at [145, 594] on input "https://coldstreets.com/pages/bonanza-0-ww" at bounding box center [136, 591] width 224 height 30
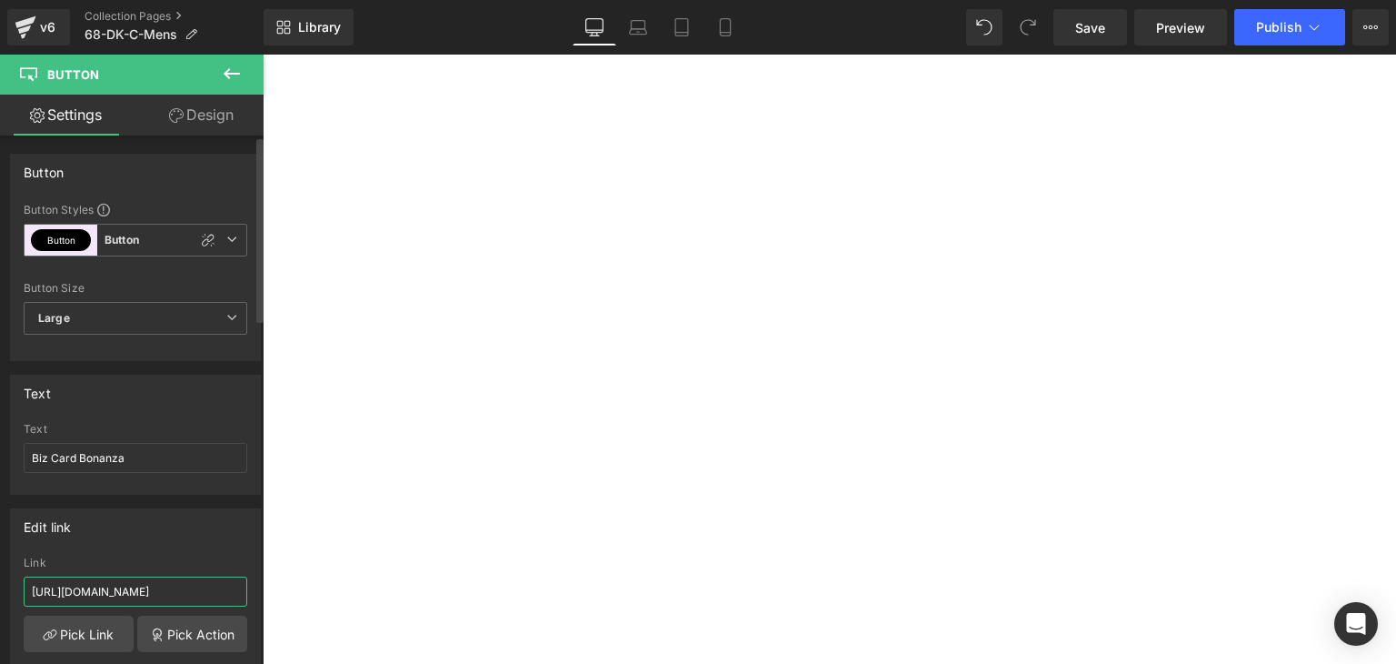
click at [145, 594] on input "https://coldstreets.com/pages/bonanza-0-ww" at bounding box center [136, 591] width 224 height 30
paste input "68-dk-bcb"
type input "https://coldstreets.com/pages/68-dk-bcb"
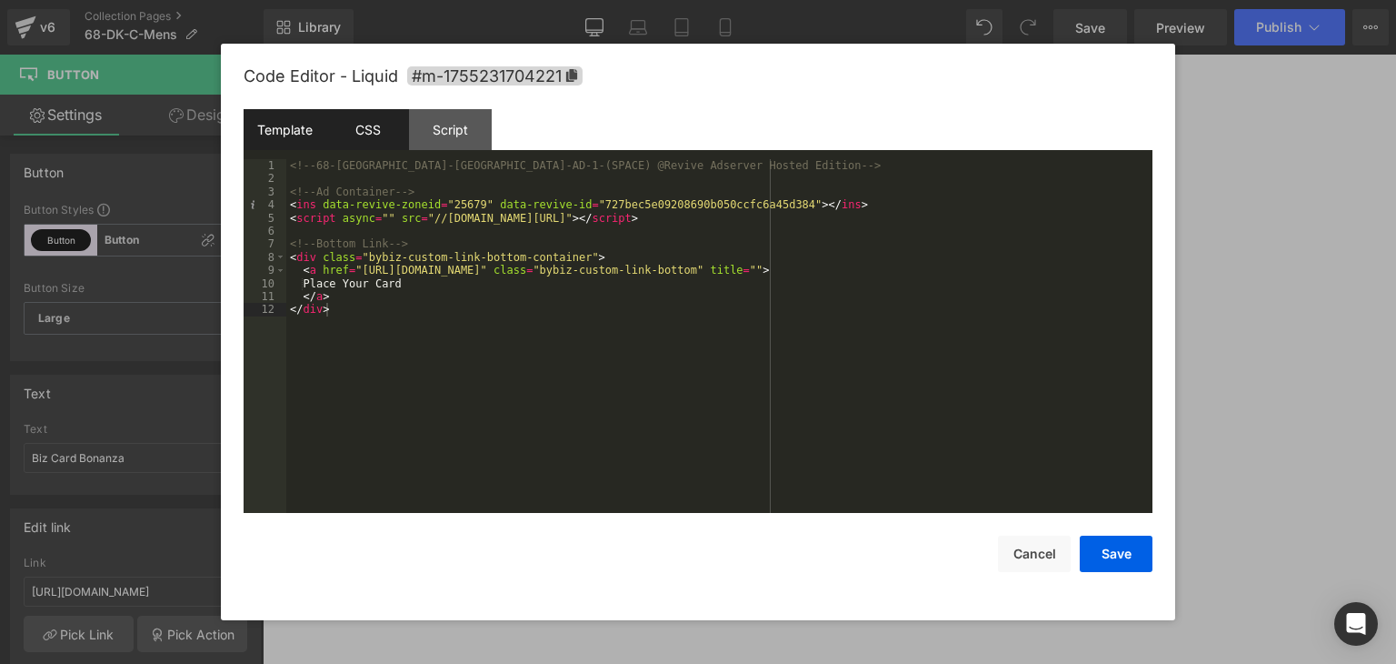
click at [375, 118] on div "CSS" at bounding box center [367, 129] width 83 height 41
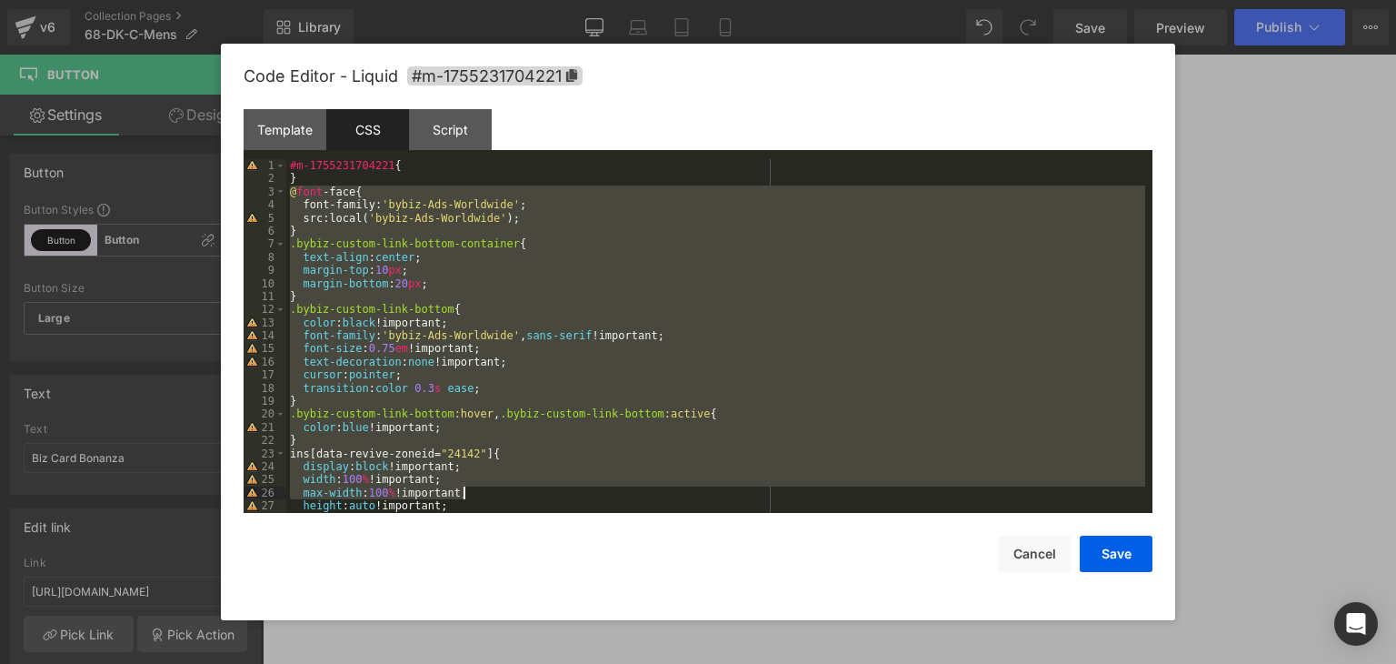
scroll to position [196, 0]
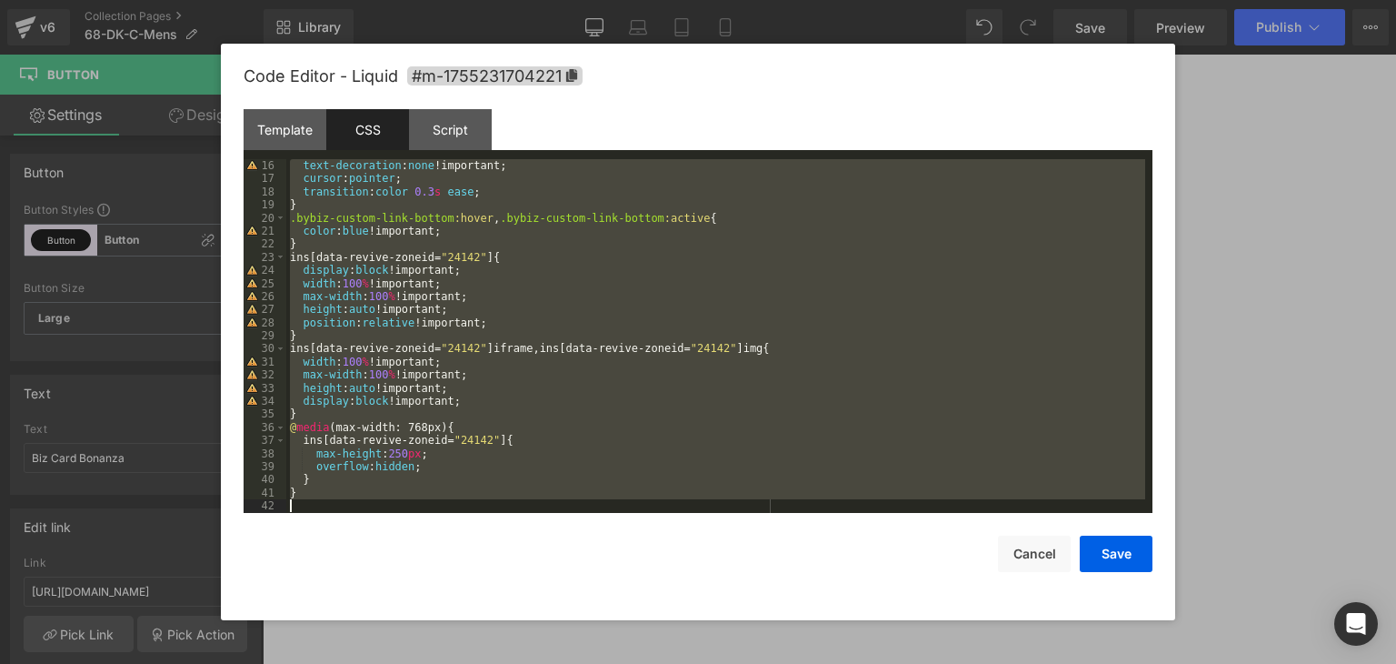
drag, startPoint x: 291, startPoint y: 193, endPoint x: 752, endPoint y: 647, distance: 647.3
click at [752, 647] on body "Button You are previewing how the will restyle your page. You can not edit Elem…" at bounding box center [698, 332] width 1396 height 664
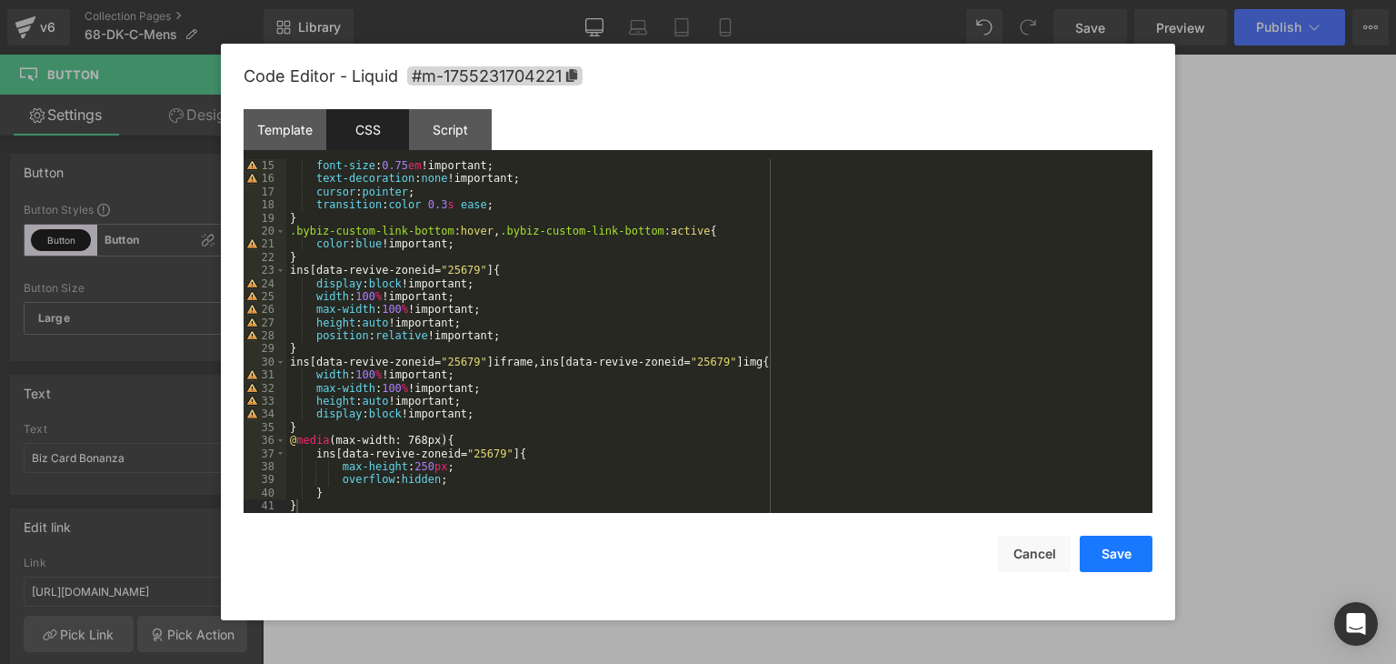
drag, startPoint x: 1116, startPoint y: 559, endPoint x: 730, endPoint y: 425, distance: 409.1
click at [1116, 559] on button "Save" at bounding box center [1116, 553] width 73 height 36
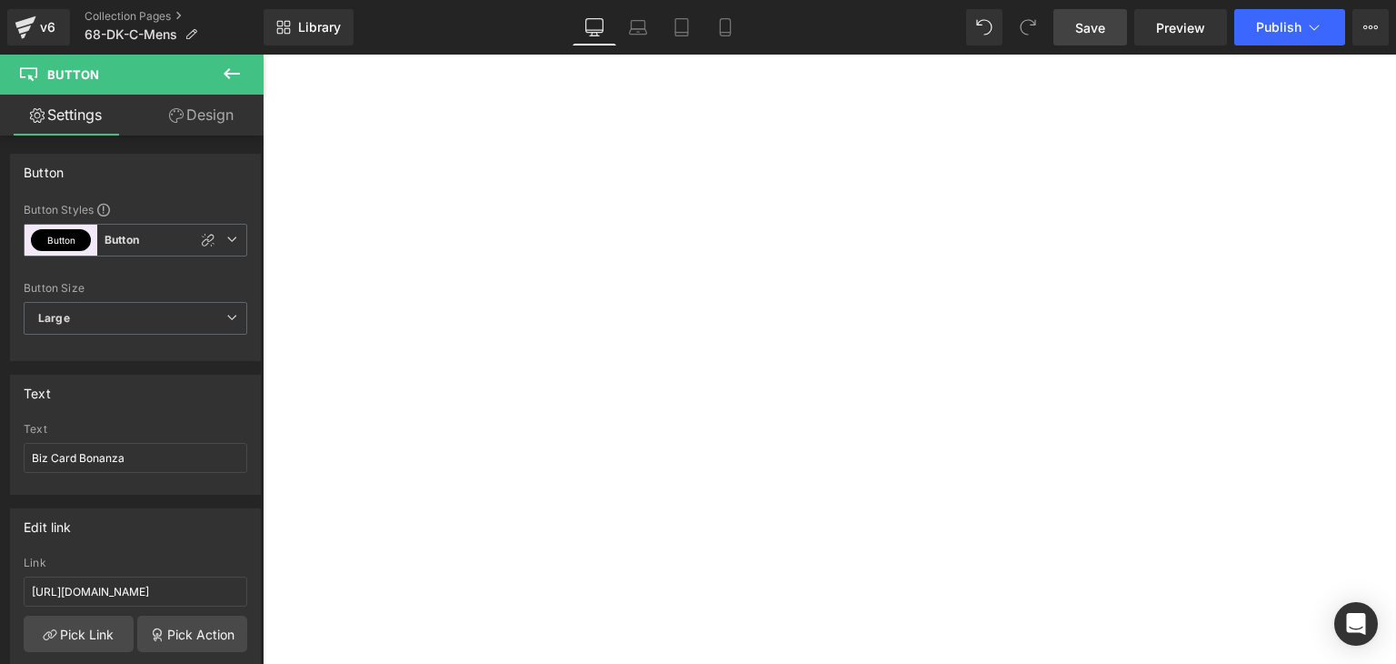
click at [1085, 30] on span "Save" at bounding box center [1090, 27] width 30 height 19
click at [1315, 21] on icon at bounding box center [1314, 27] width 18 height 18
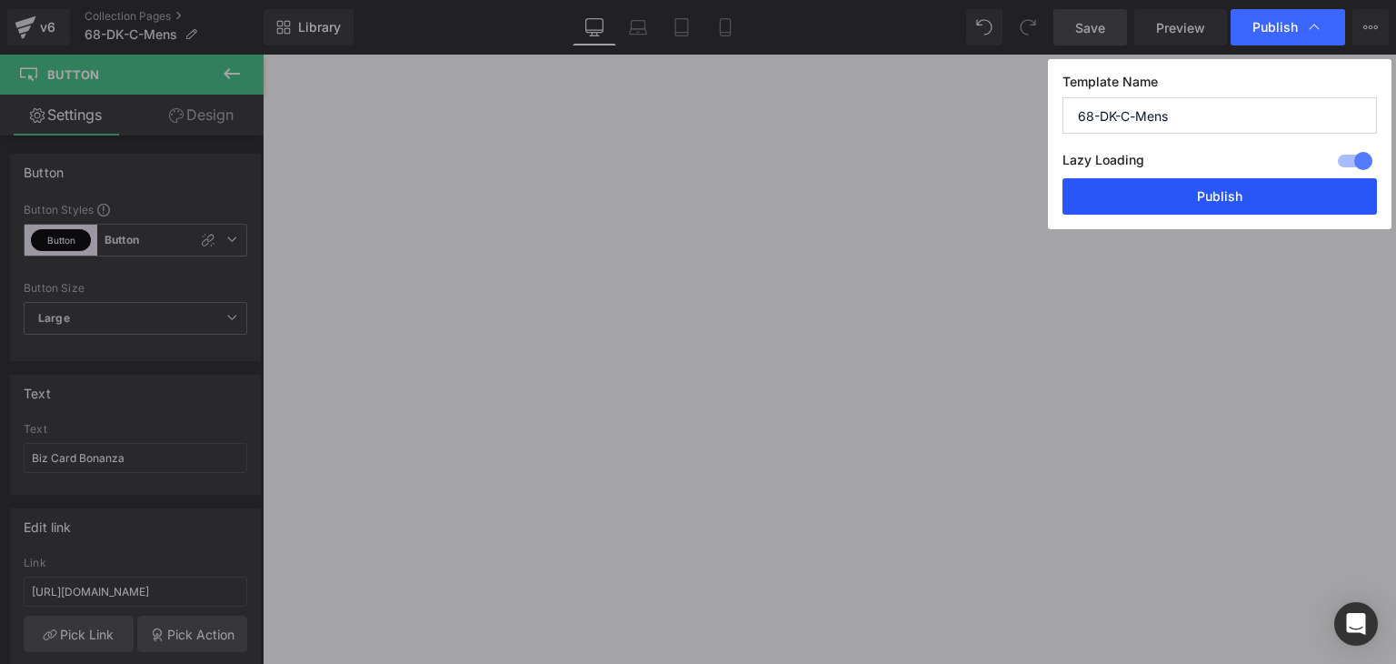
click at [1248, 185] on button "Publish" at bounding box center [1220, 196] width 315 height 36
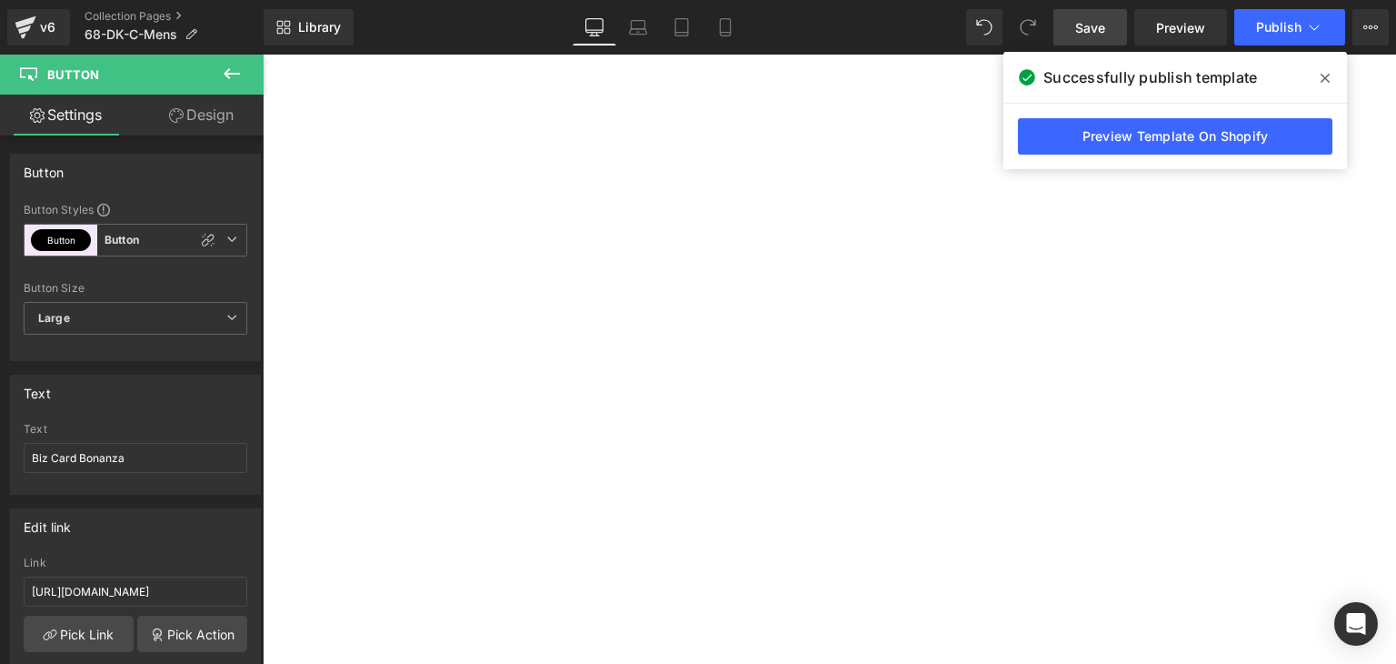
click at [263, 55] on span "Button" at bounding box center [263, 55] width 0 height 0
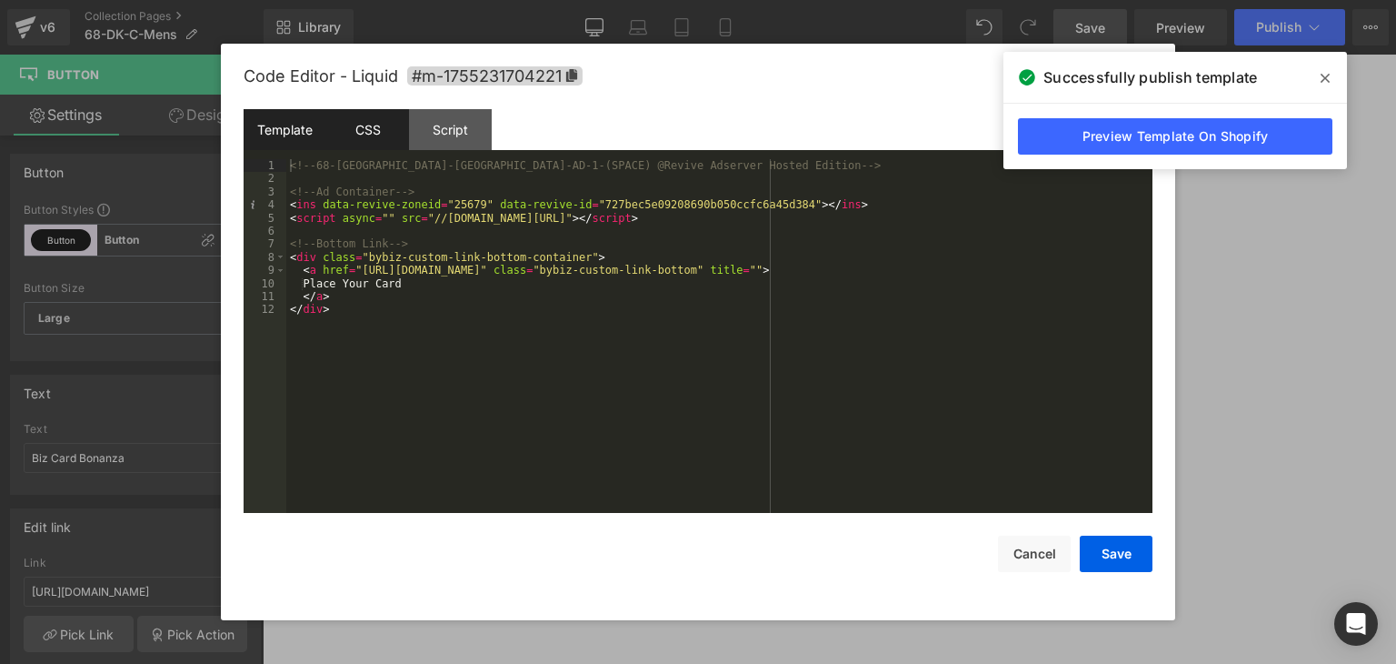
click at [385, 134] on div "CSS" at bounding box center [367, 129] width 83 height 41
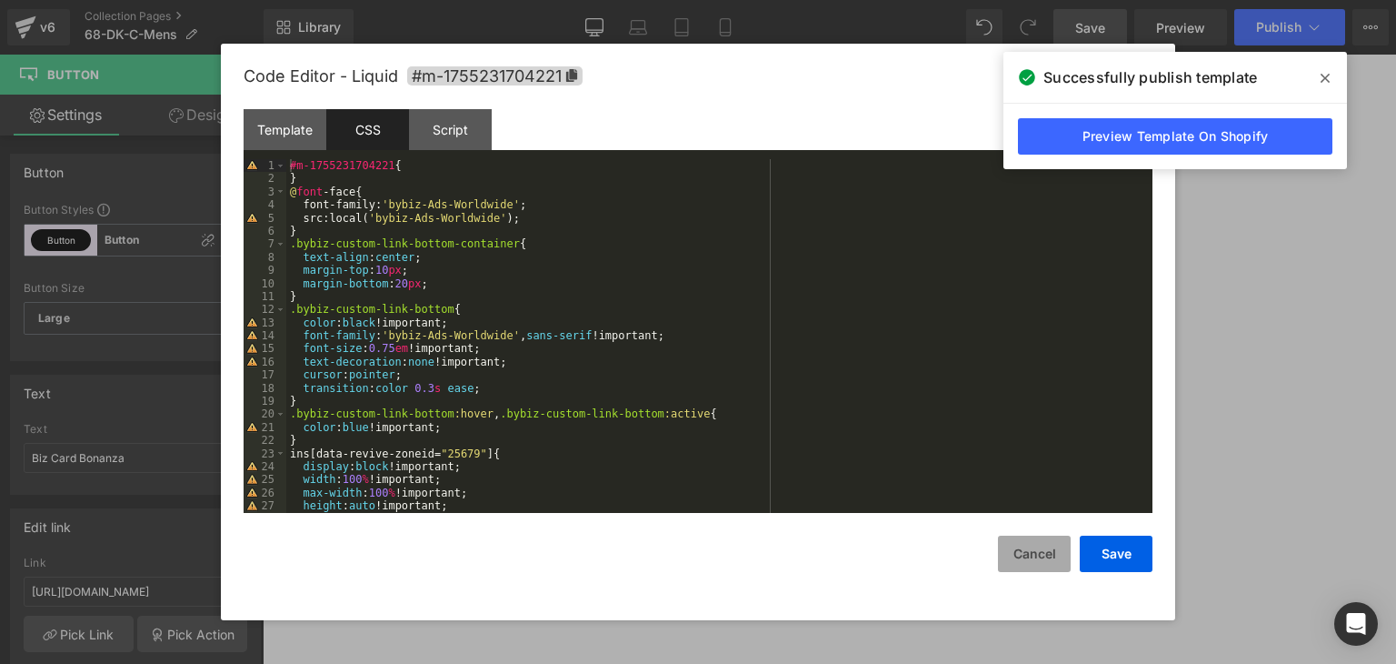
click at [1031, 561] on button "Cancel" at bounding box center [1034, 553] width 73 height 36
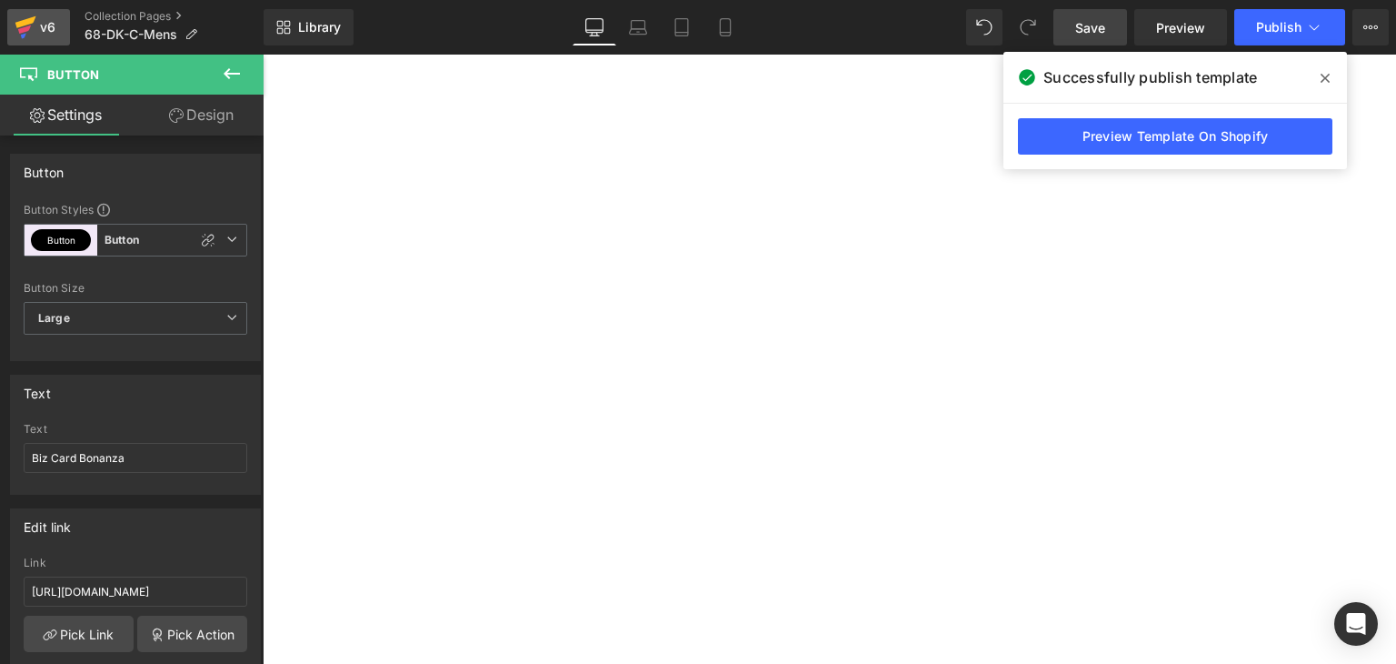
click at [29, 23] on icon at bounding box center [25, 22] width 21 height 12
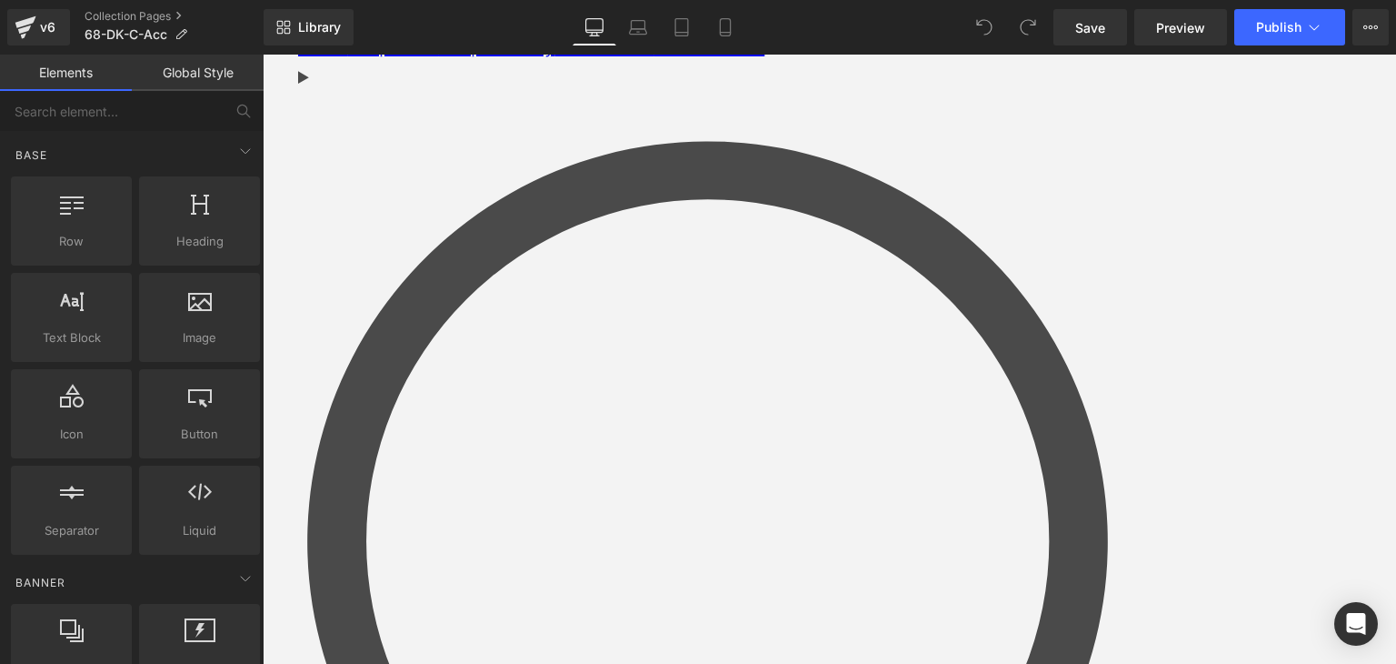
scroll to position [273, 0]
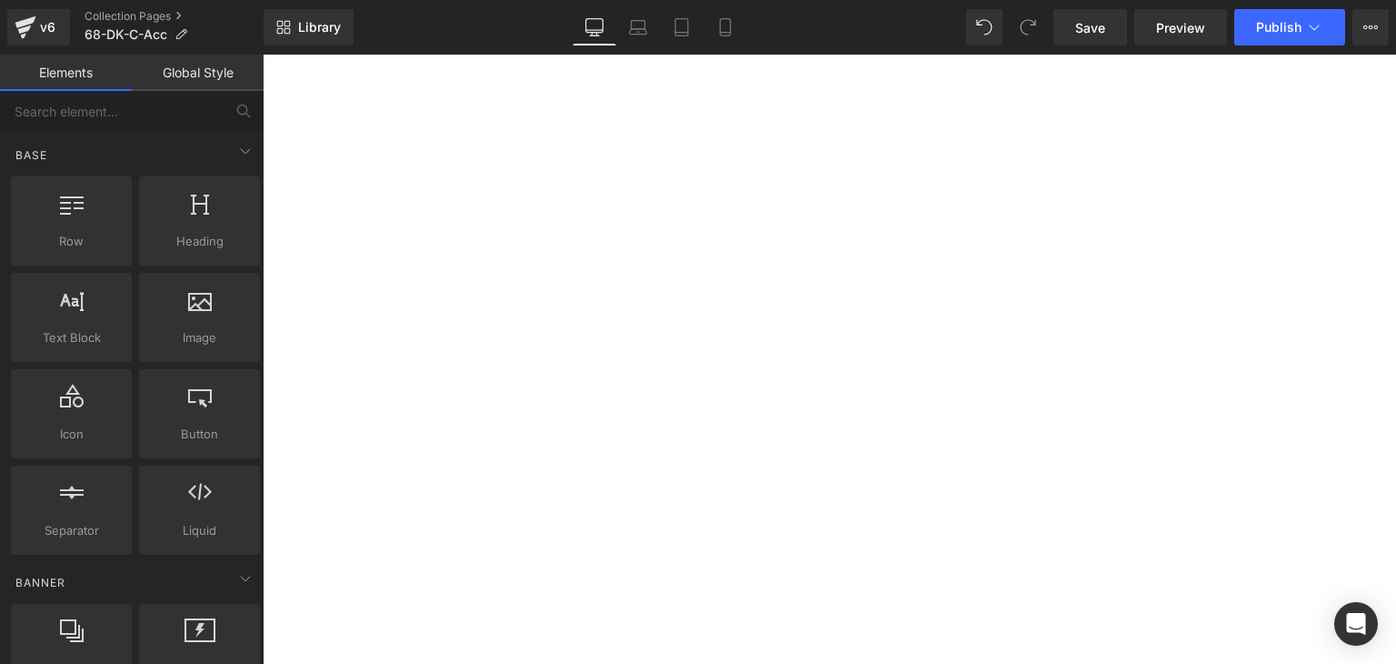
click at [263, 55] on span "Button" at bounding box center [263, 55] width 0 height 0
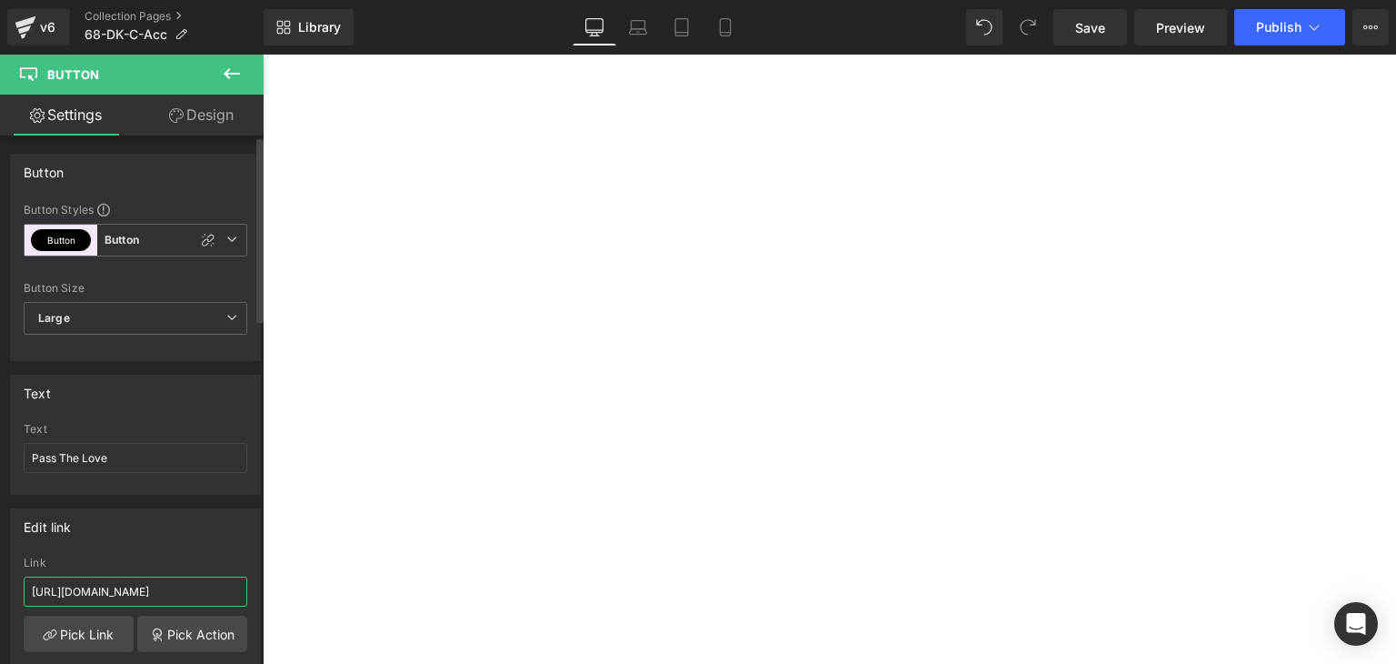
click at [167, 588] on input "[URL][DOMAIN_NAME]" at bounding box center [136, 591] width 224 height 30
paste input "68-dk-ptl"
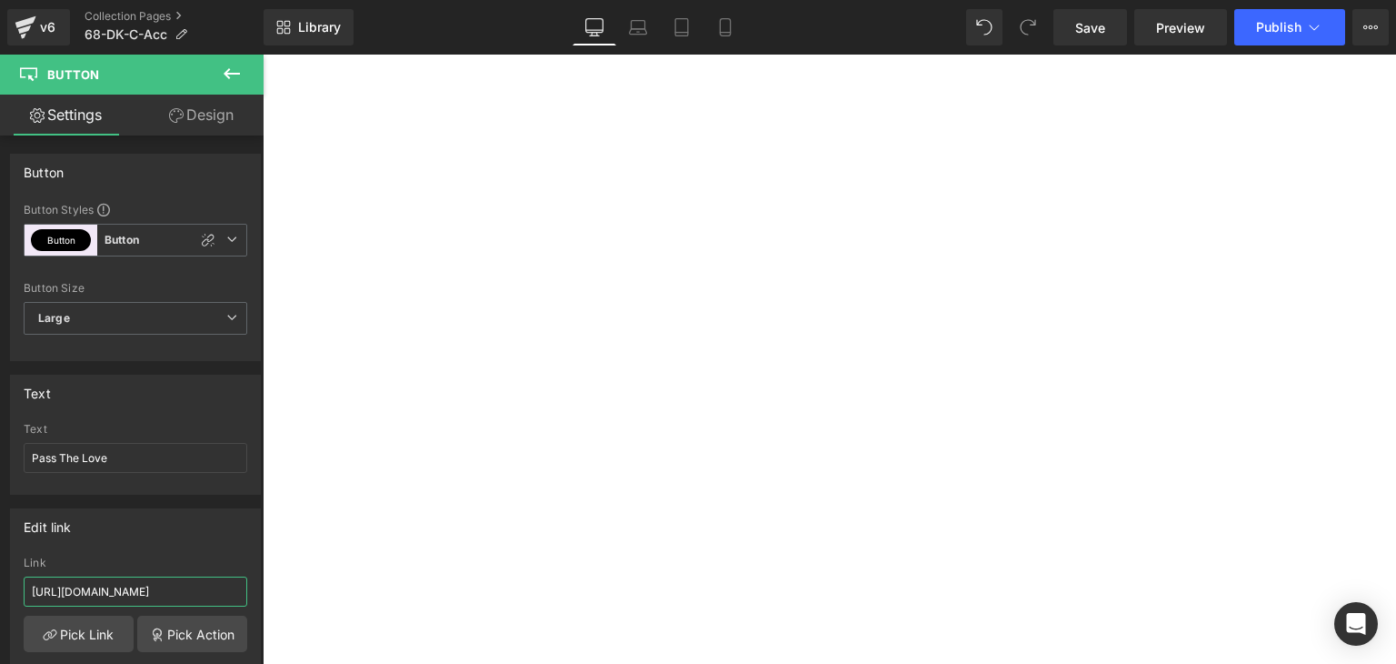
type input "[URL][DOMAIN_NAME]"
click at [263, 55] on span "Button" at bounding box center [263, 55] width 0 height 0
click at [120, 591] on input "https://coldstreets.com/pages/bonanza-0-ww" at bounding box center [136, 591] width 224 height 30
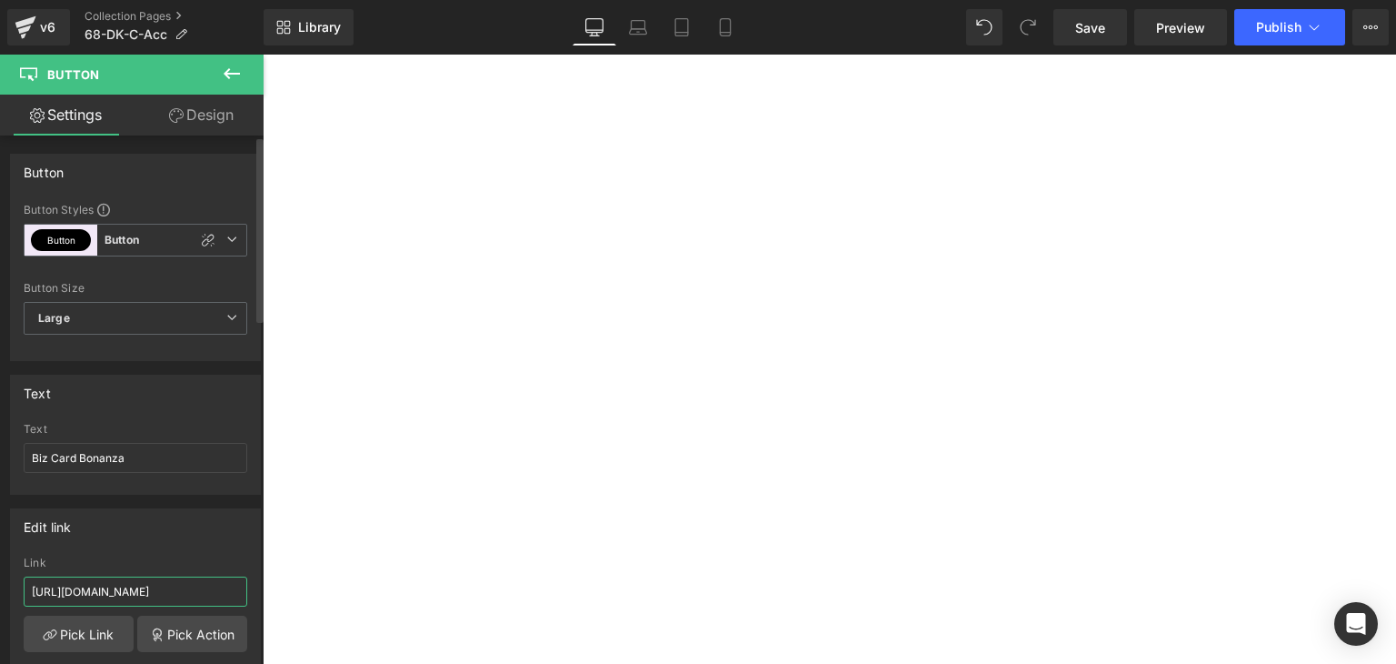
click at [120, 591] on input "https://coldstreets.com/pages/bonanza-0-ww" at bounding box center [136, 591] width 224 height 30
paste input "68-dk-bcb"
type input "https://coldstreets.com/pages/68-dk-bcb"
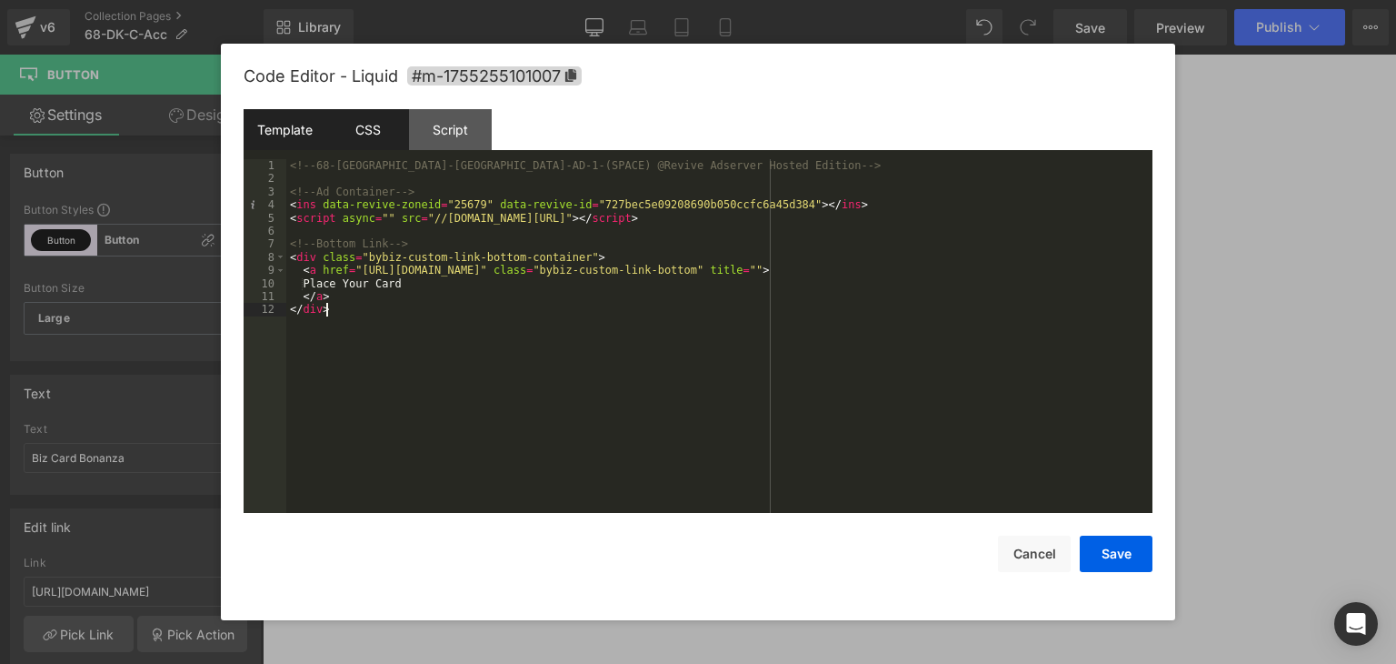
click at [380, 117] on div "CSS" at bounding box center [367, 129] width 83 height 41
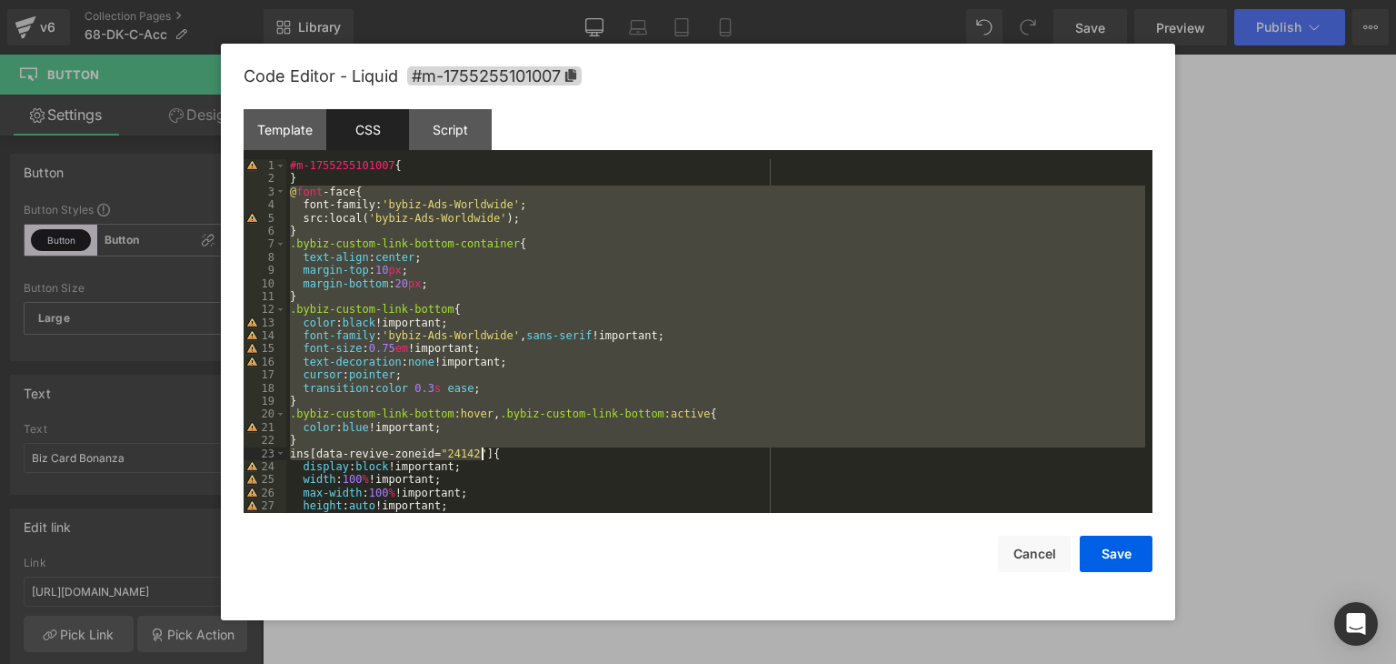
scroll to position [196, 0]
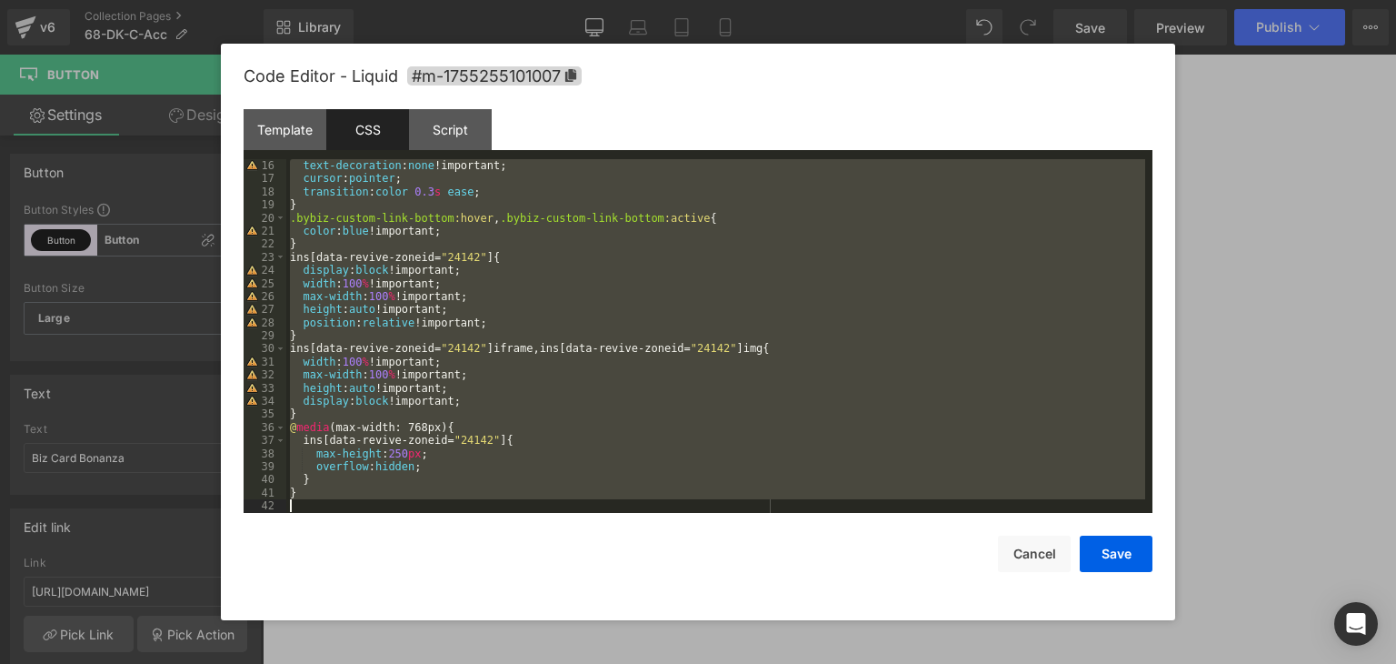
drag, startPoint x: 289, startPoint y: 190, endPoint x: 744, endPoint y: 606, distance: 616.4
click at [744, 606] on div "Code Editor - Liquid #m-1755255101007 Template CSS Script Data 1 2 3 4 5 6 7 8 …" at bounding box center [698, 332] width 909 height 576
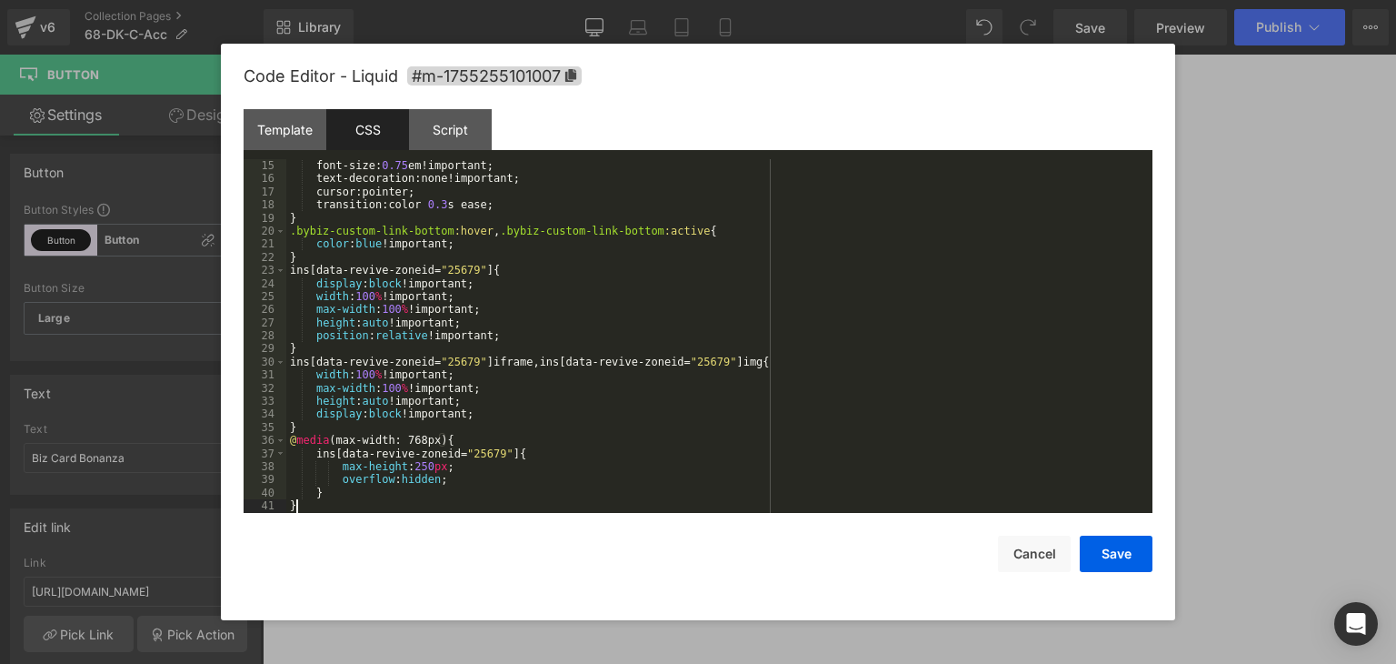
scroll to position [183, 0]
click at [1104, 546] on button "Save" at bounding box center [1116, 553] width 73 height 36
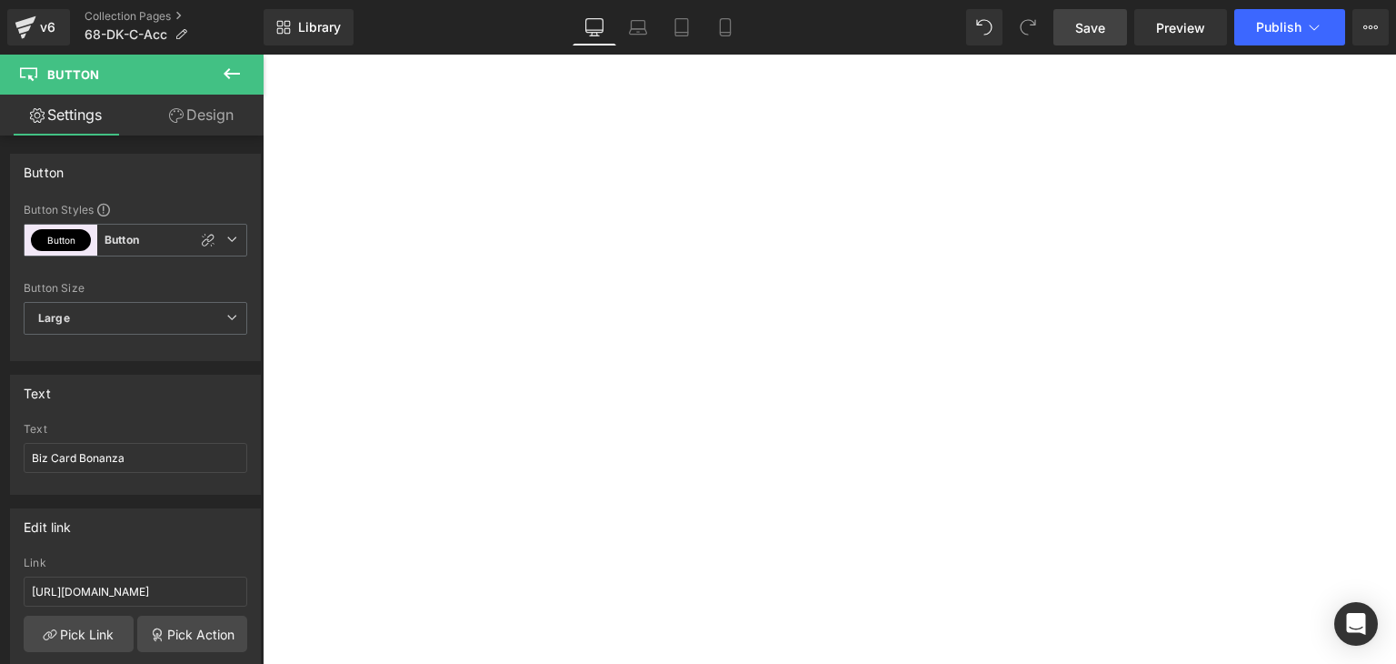
click at [1090, 26] on span "Save" at bounding box center [1090, 27] width 30 height 19
click at [1282, 22] on span "Publish" at bounding box center [1278, 27] width 45 height 15
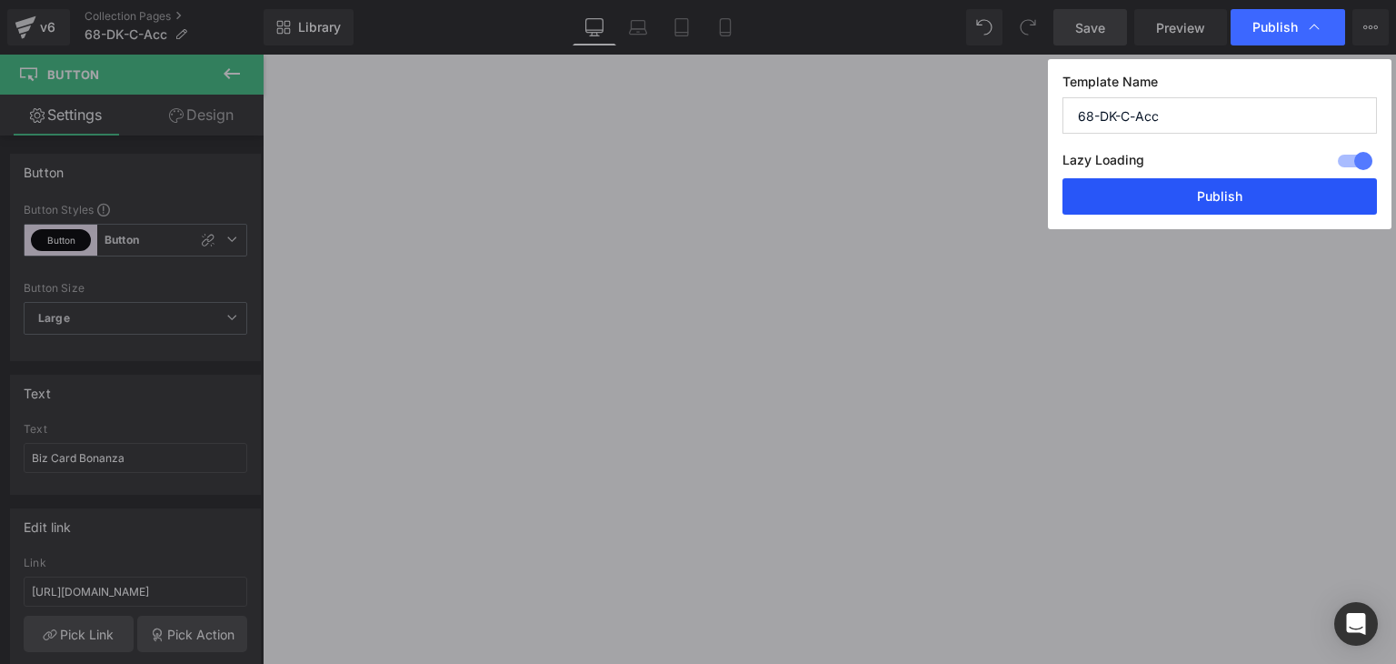
click at [1225, 184] on button "Publish" at bounding box center [1220, 196] width 315 height 36
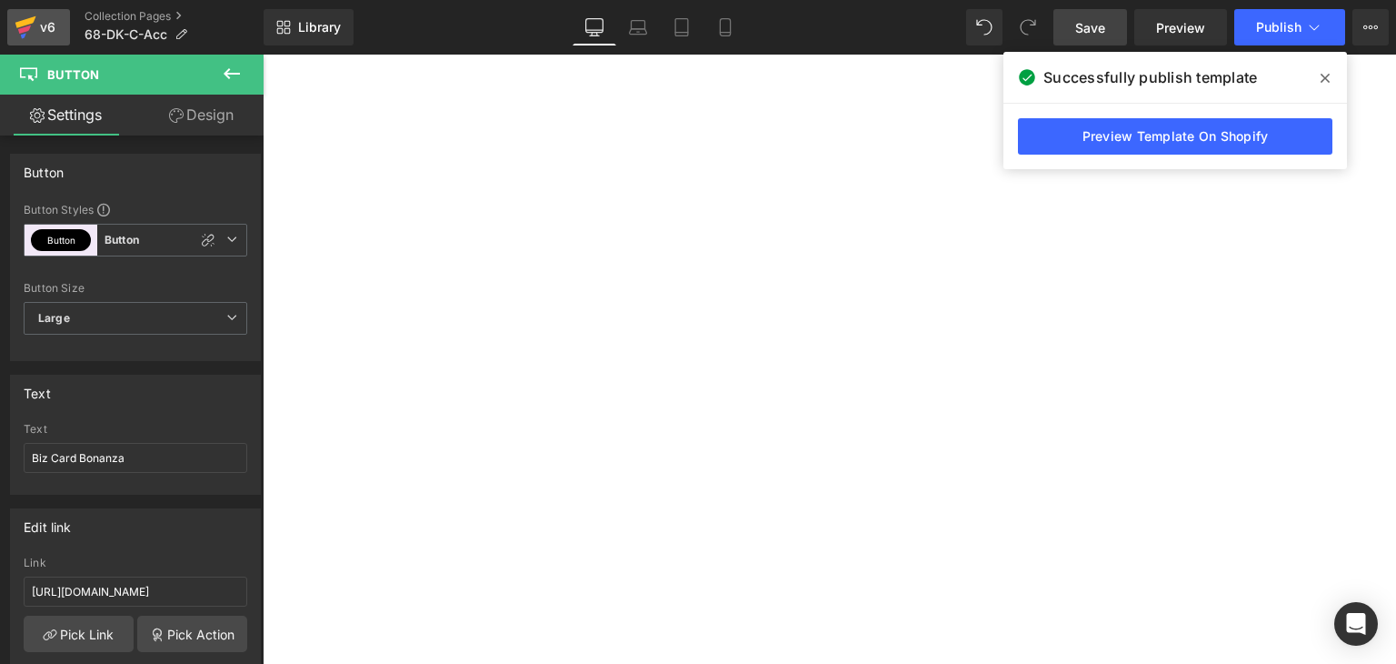
click at [22, 16] on icon at bounding box center [26, 27] width 22 height 45
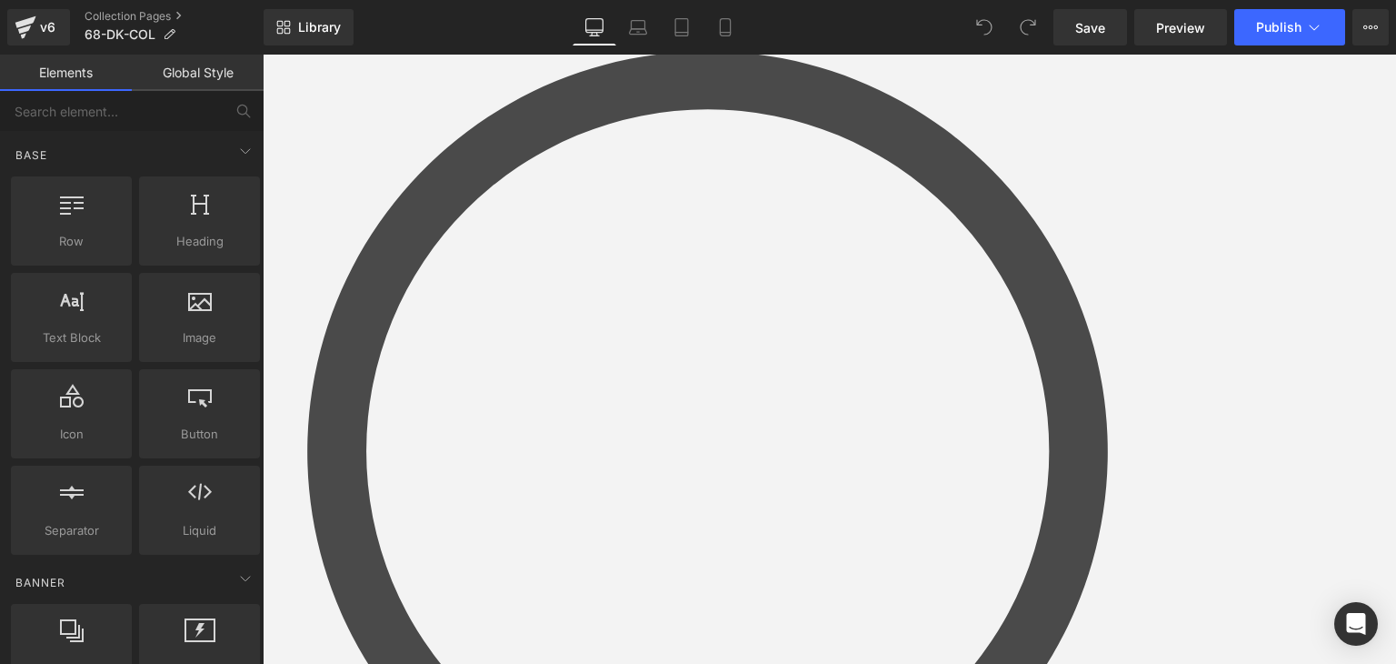
scroll to position [364, 0]
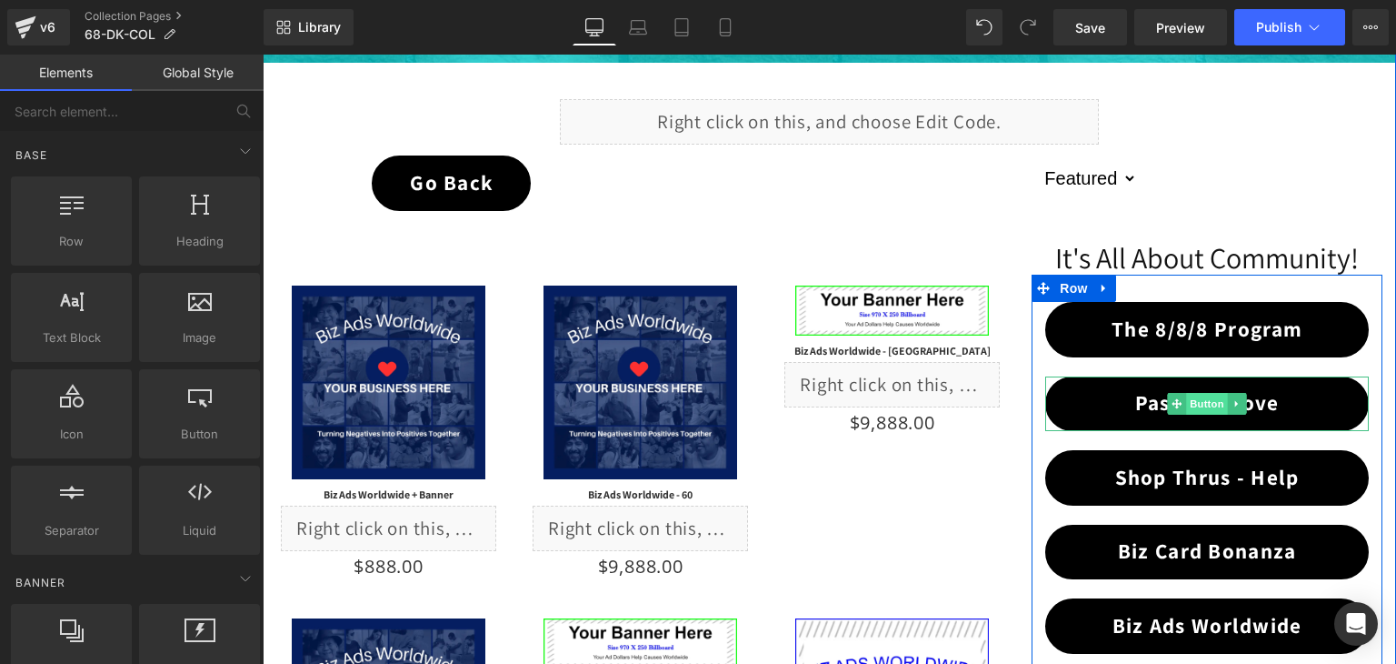
click at [1204, 393] on span "Button" at bounding box center [1207, 404] width 42 height 22
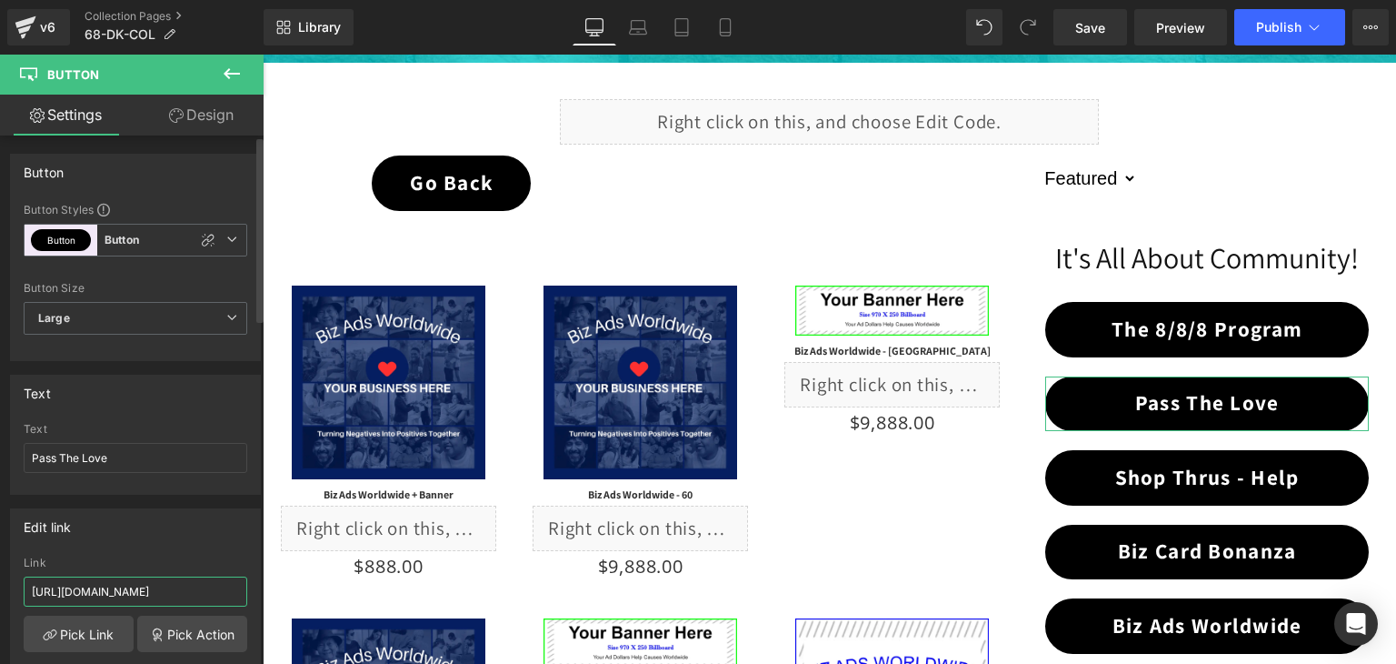
click at [164, 590] on input "[URL][DOMAIN_NAME]" at bounding box center [136, 591] width 224 height 30
paste input "68-dk-ptl"
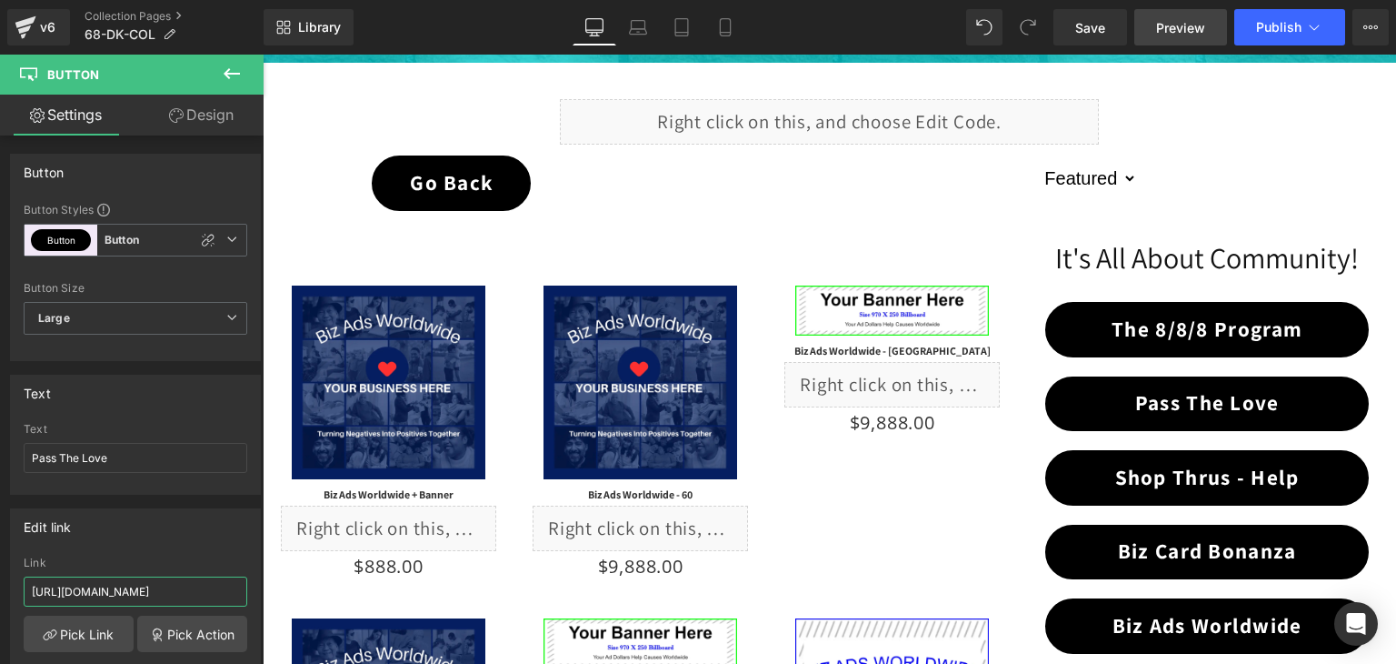
type input "https://coldstreets.com/pages/68-dk-ptl"
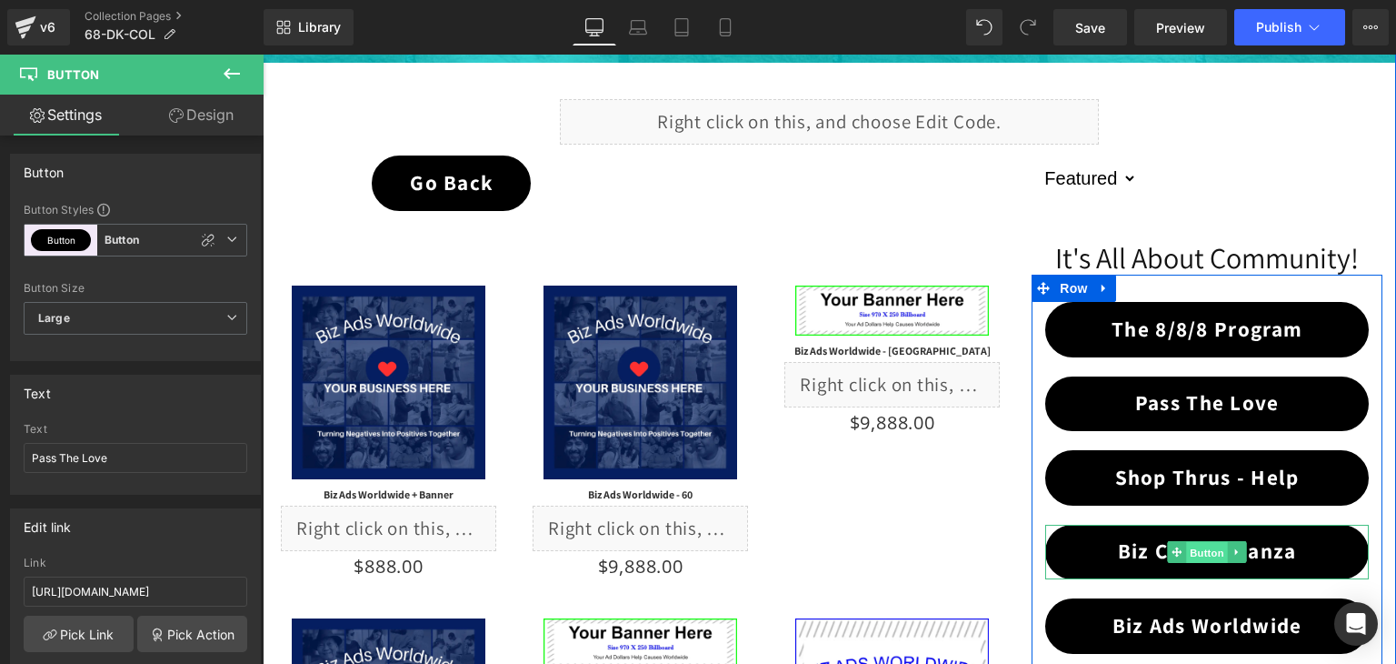
click at [1200, 547] on span "Button" at bounding box center [1207, 553] width 42 height 22
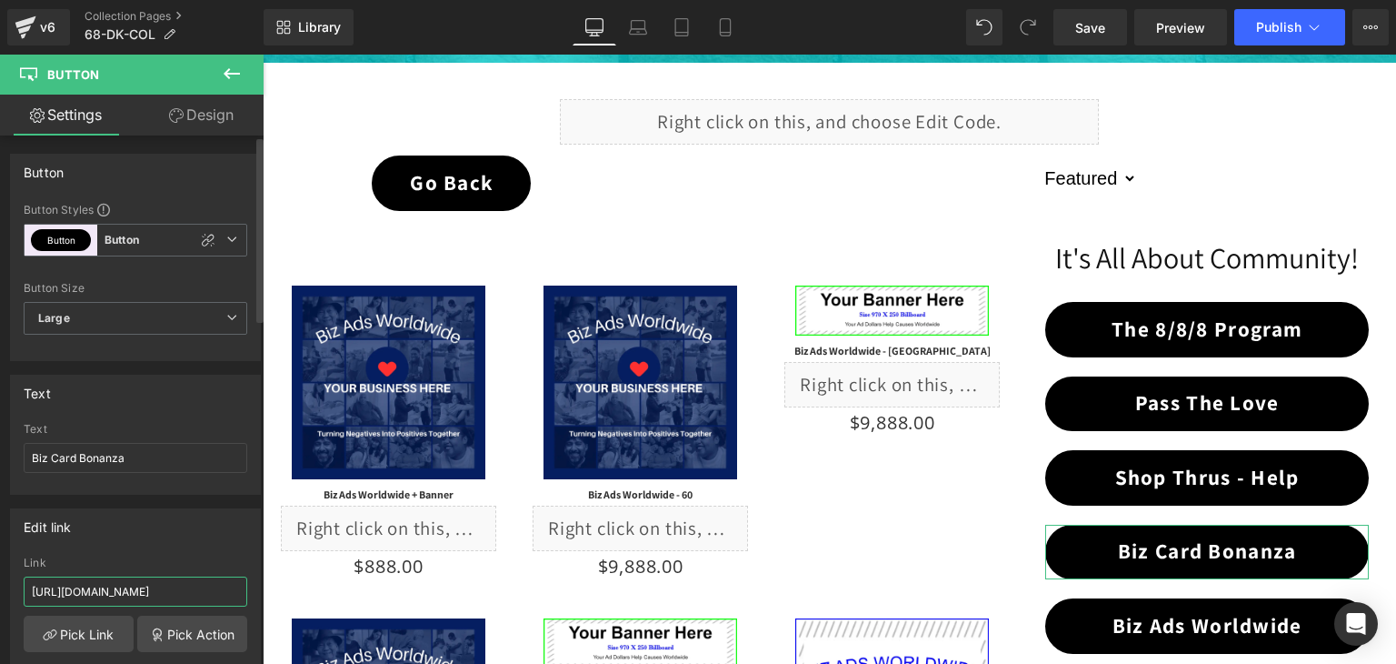
click at [140, 583] on input "[URL][DOMAIN_NAME]" at bounding box center [136, 591] width 224 height 30
paste input "68-dk-bcb"
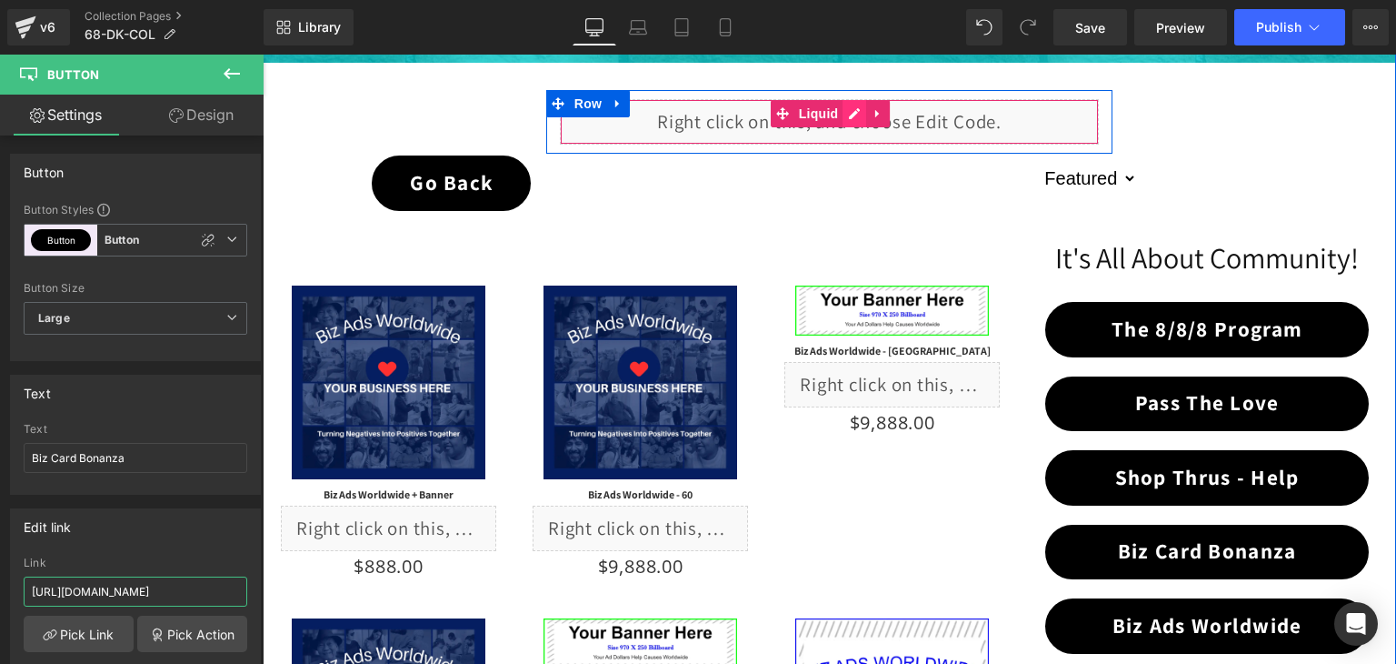
click at [849, 119] on div "Liquid" at bounding box center [830, 121] width 540 height 45
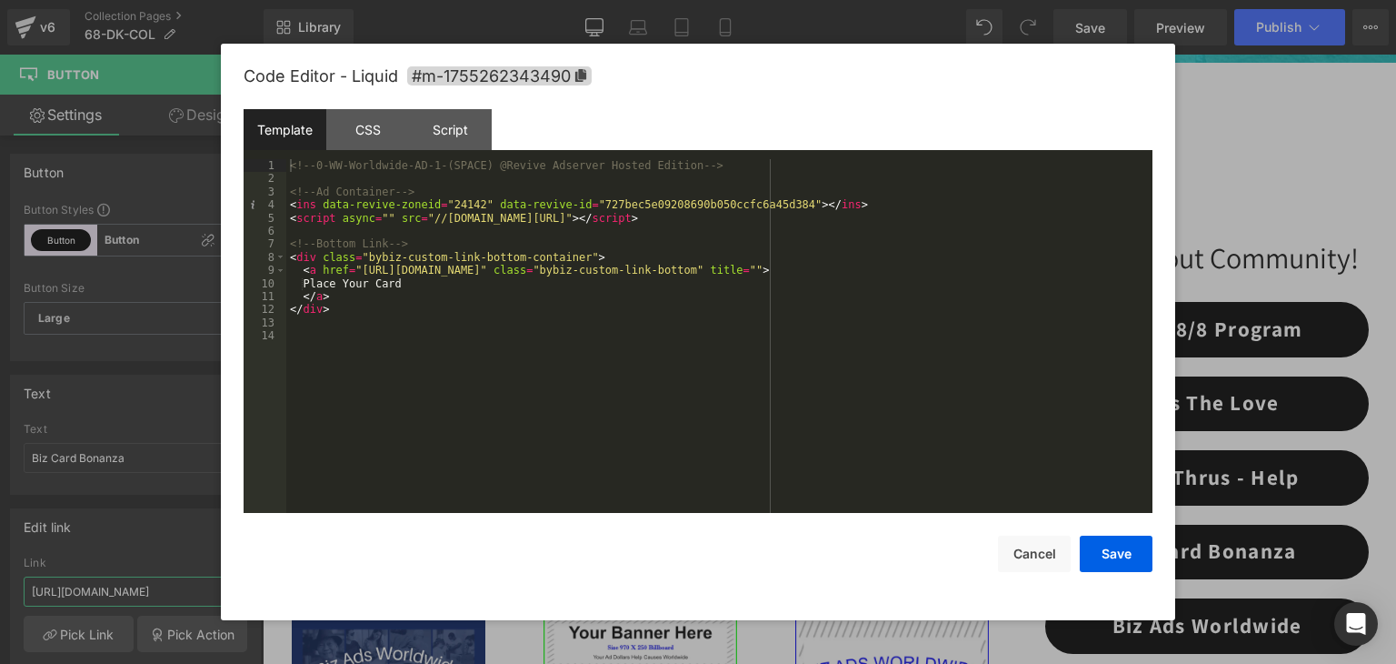
type input "https://coldstreets.com/pages/68-dk-bcb"
click at [378, 127] on div "CSS" at bounding box center [367, 129] width 83 height 41
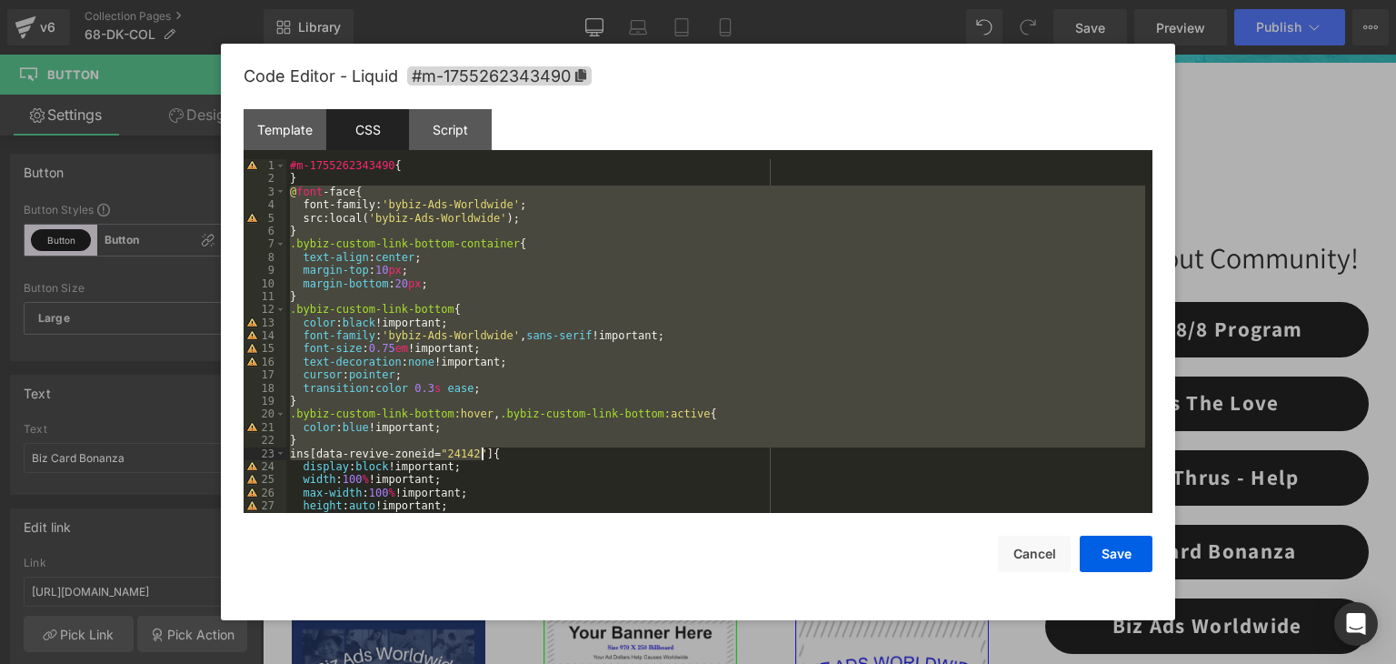
scroll to position [196, 0]
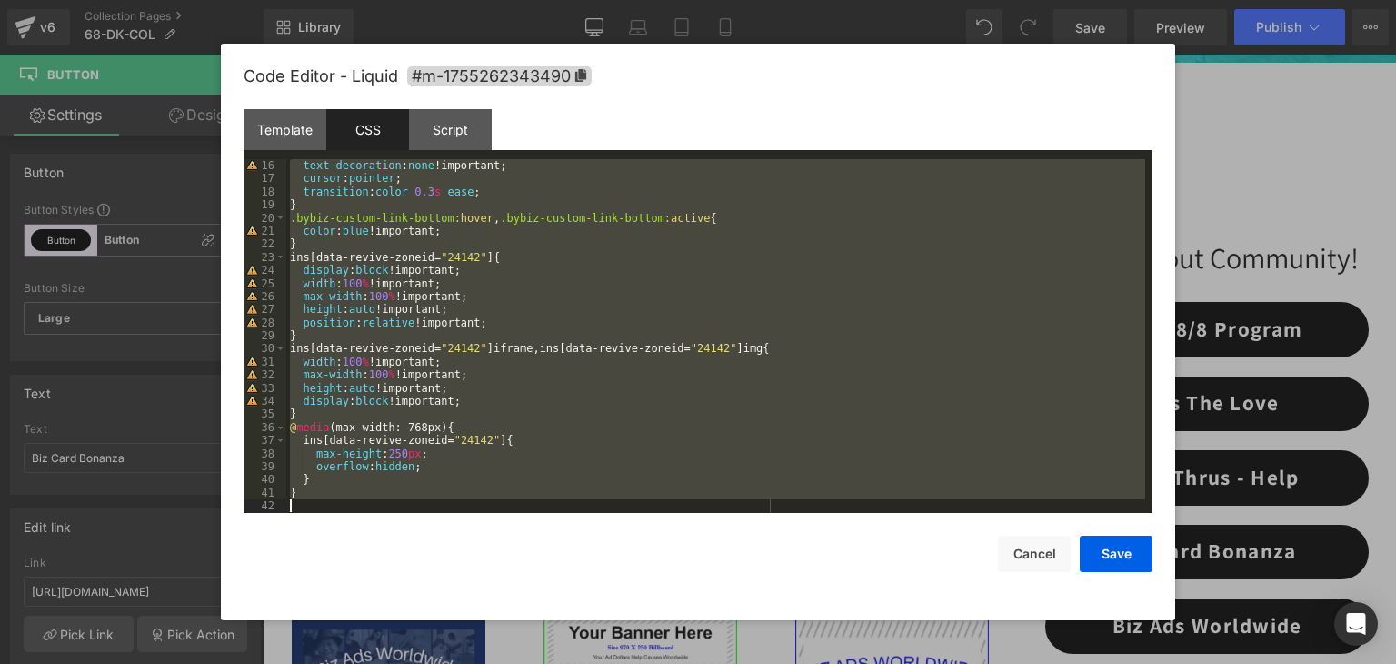
drag, startPoint x: 289, startPoint y: 192, endPoint x: 622, endPoint y: 583, distance: 513.3
click at [622, 583] on div "Code Editor - Liquid #m-1755262343490 Template CSS Script Data 1 2 3 4 5 6 7 8 …" at bounding box center [698, 332] width 909 height 576
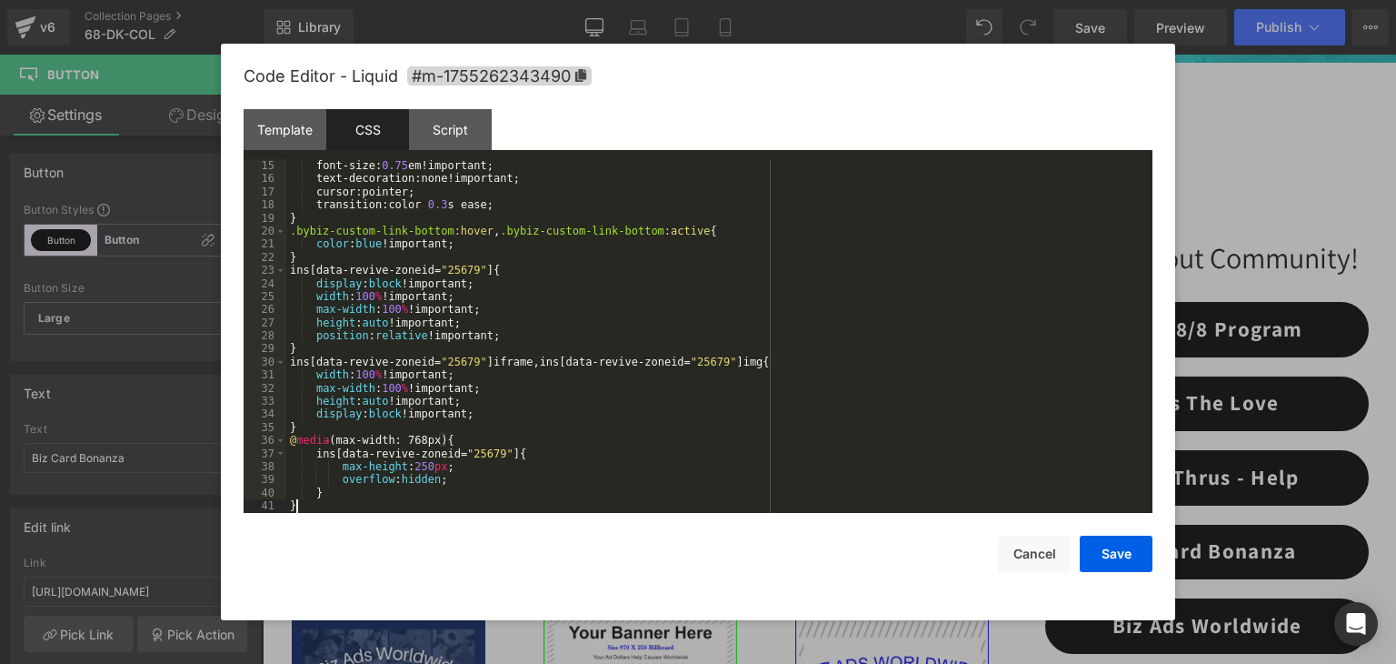
scroll to position [183, 0]
click at [1100, 546] on button "Save" at bounding box center [1116, 553] width 73 height 36
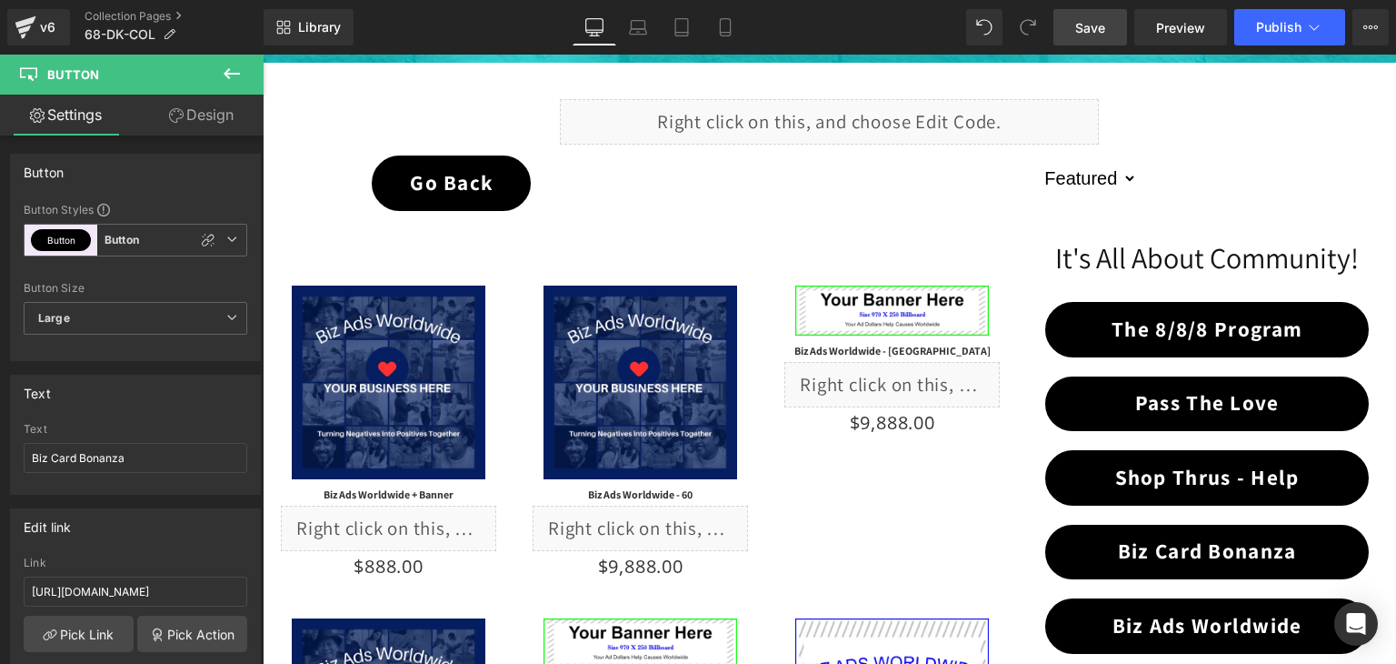
click at [1090, 19] on span "Save" at bounding box center [1090, 27] width 30 height 19
click at [1280, 36] on button "Publish" at bounding box center [1289, 27] width 111 height 36
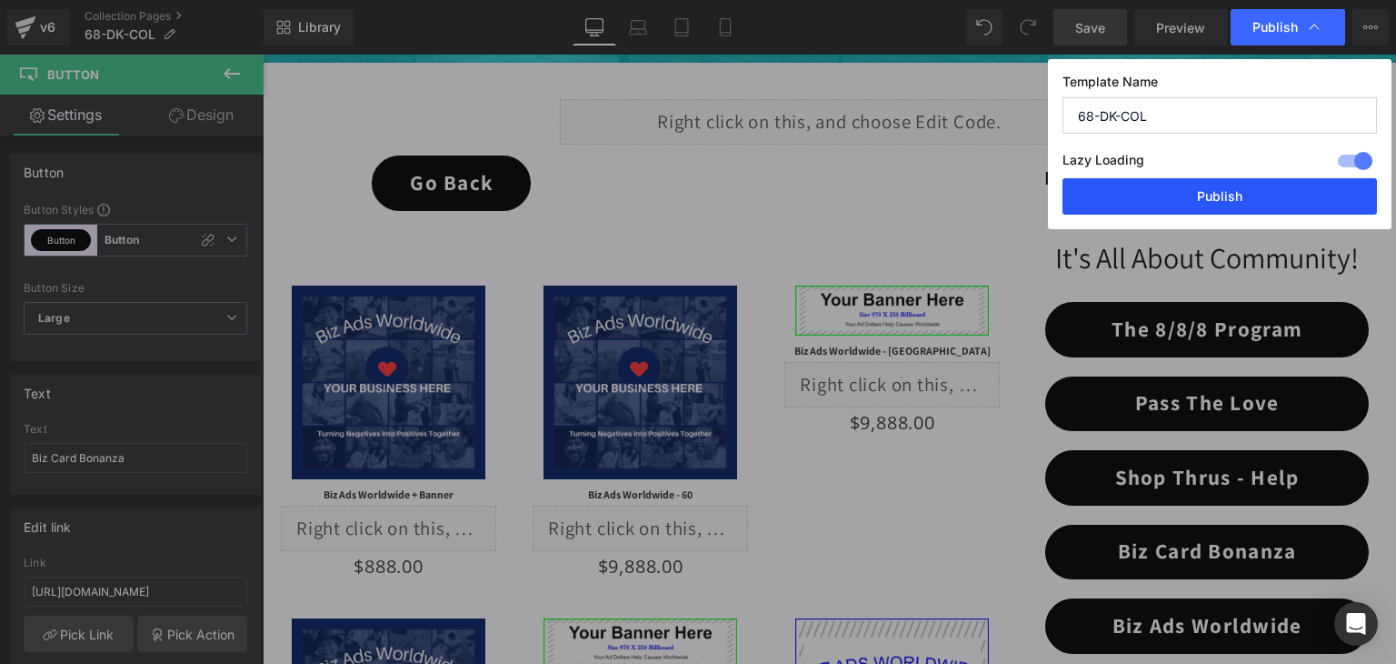
click at [1207, 205] on button "Publish" at bounding box center [1220, 196] width 315 height 36
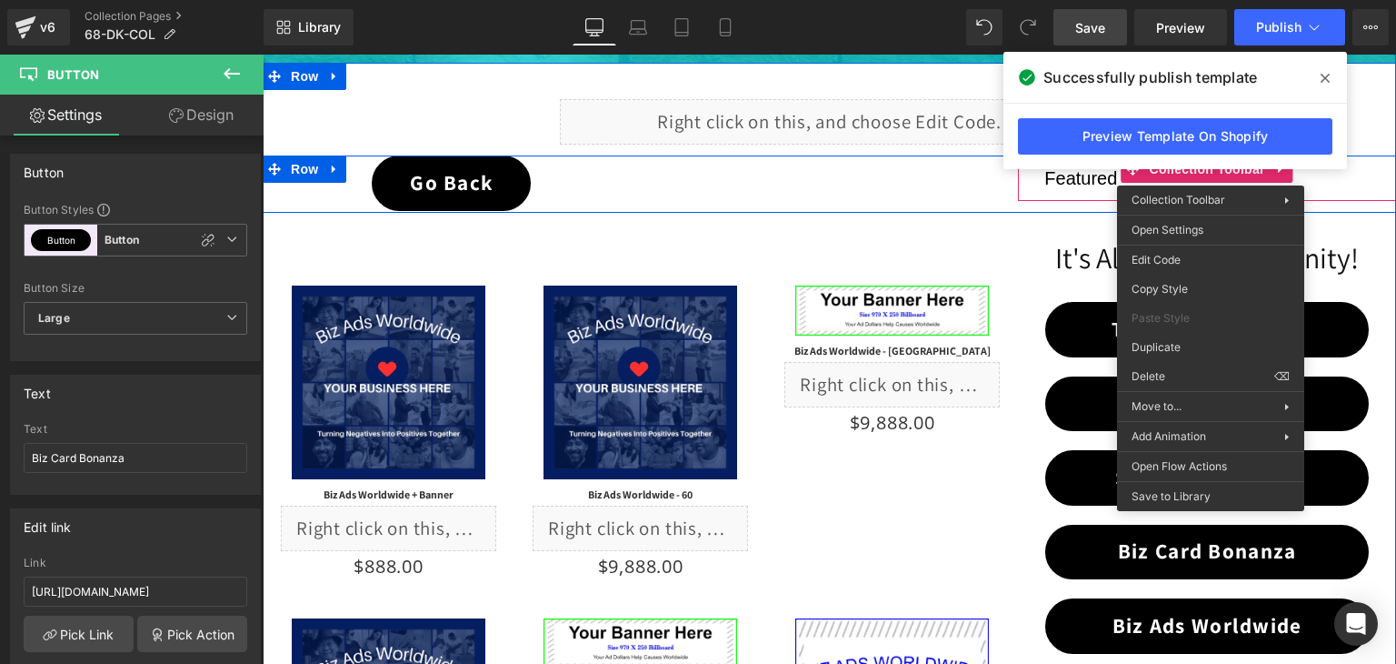
click at [936, 199] on div "Go Back Button Separator Sorting Best selling Featured Alphabetically, A-Z Alph…" at bounding box center [830, 183] width 1134 height 57
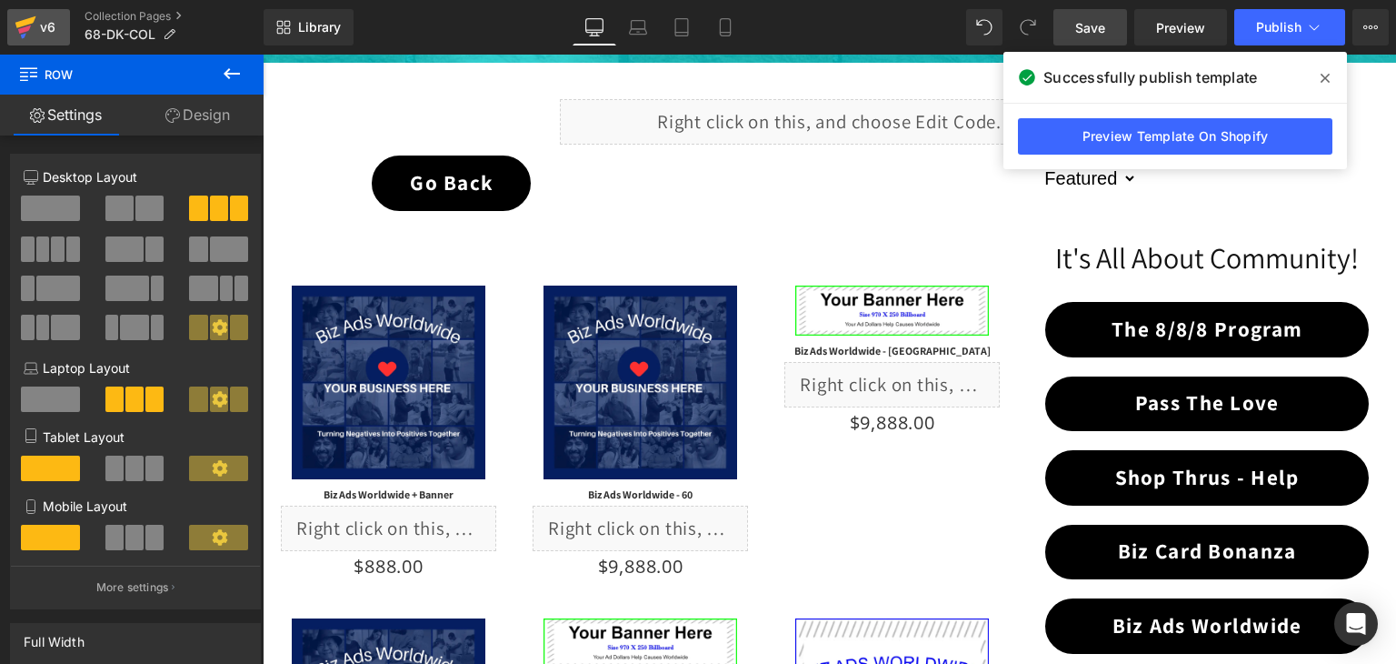
click at [27, 22] on icon at bounding box center [25, 22] width 21 height 12
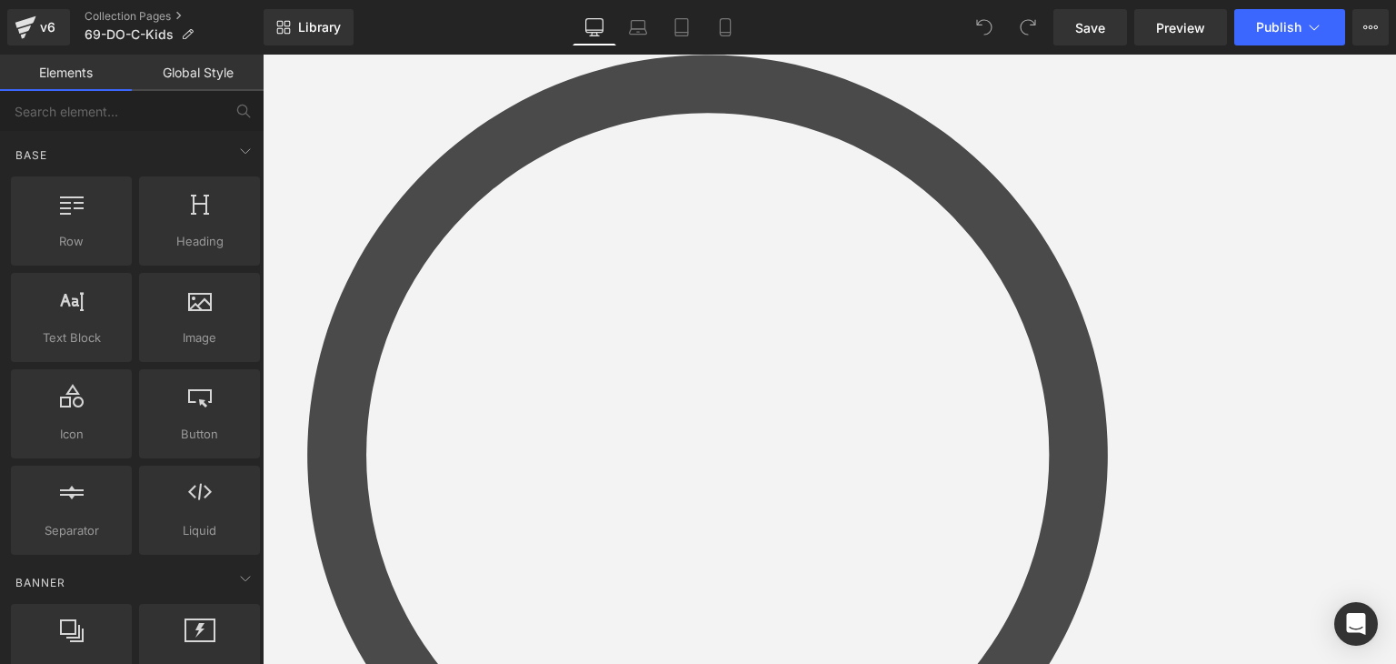
scroll to position [364, 0]
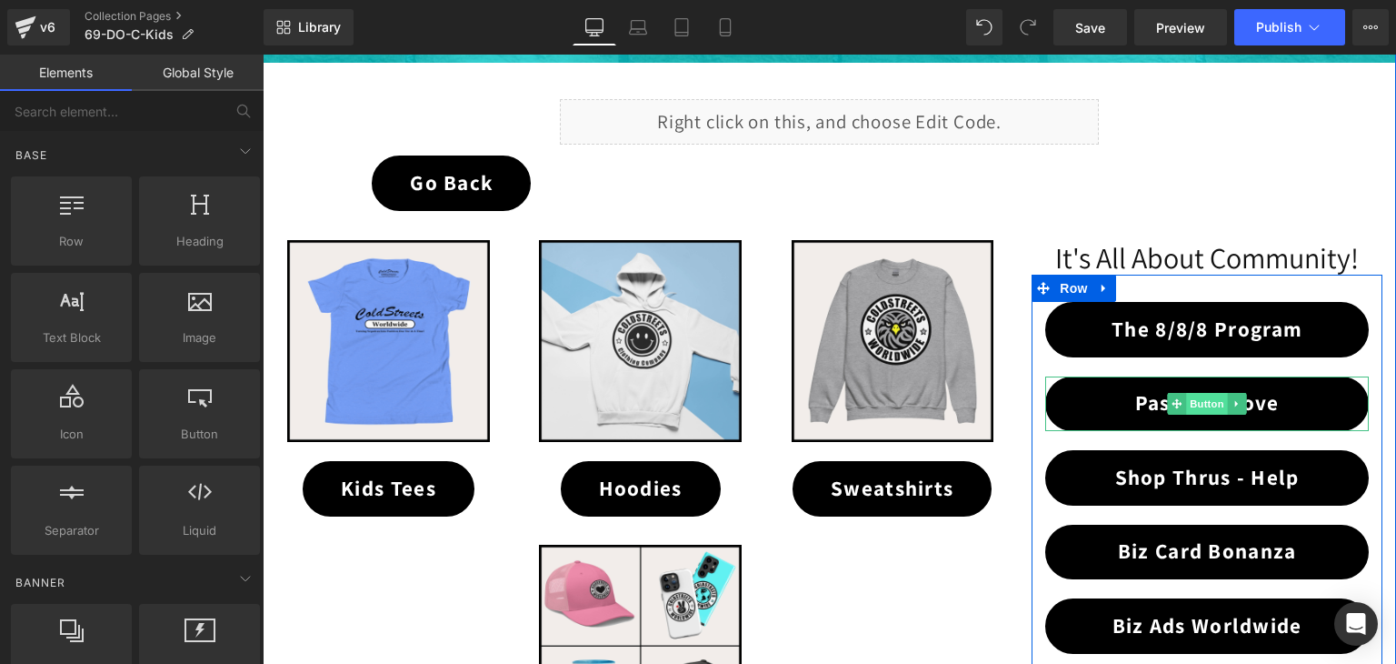
click at [1203, 405] on span "Button" at bounding box center [1207, 404] width 42 height 22
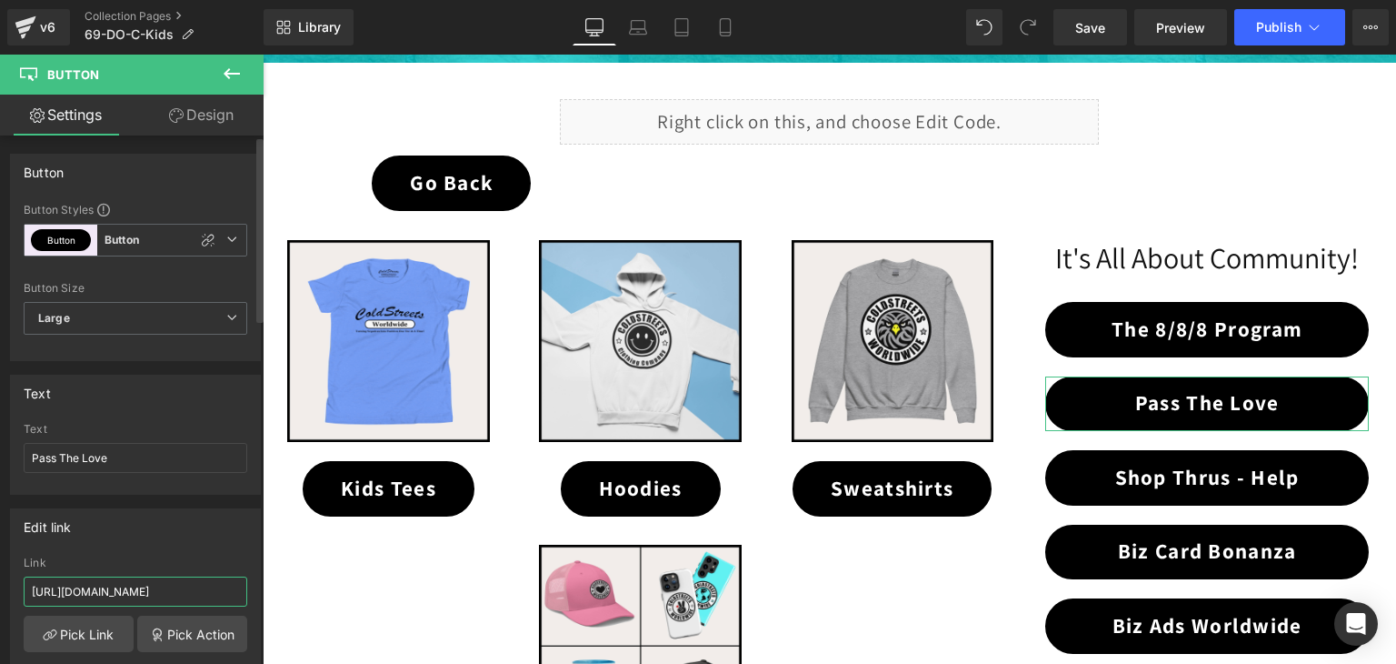
click at [131, 584] on input "[URL][DOMAIN_NAME]" at bounding box center [136, 591] width 224 height 30
paste input "69-do-ptl"
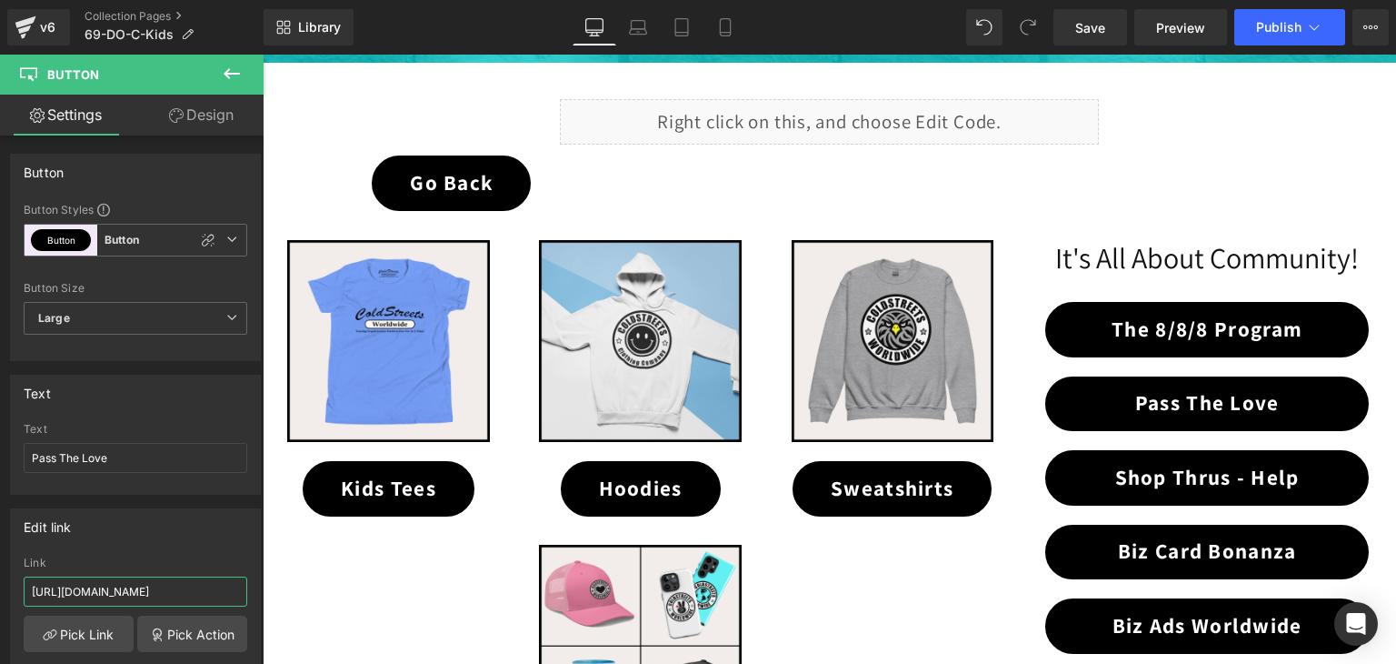
type input "[URL][DOMAIN_NAME]"
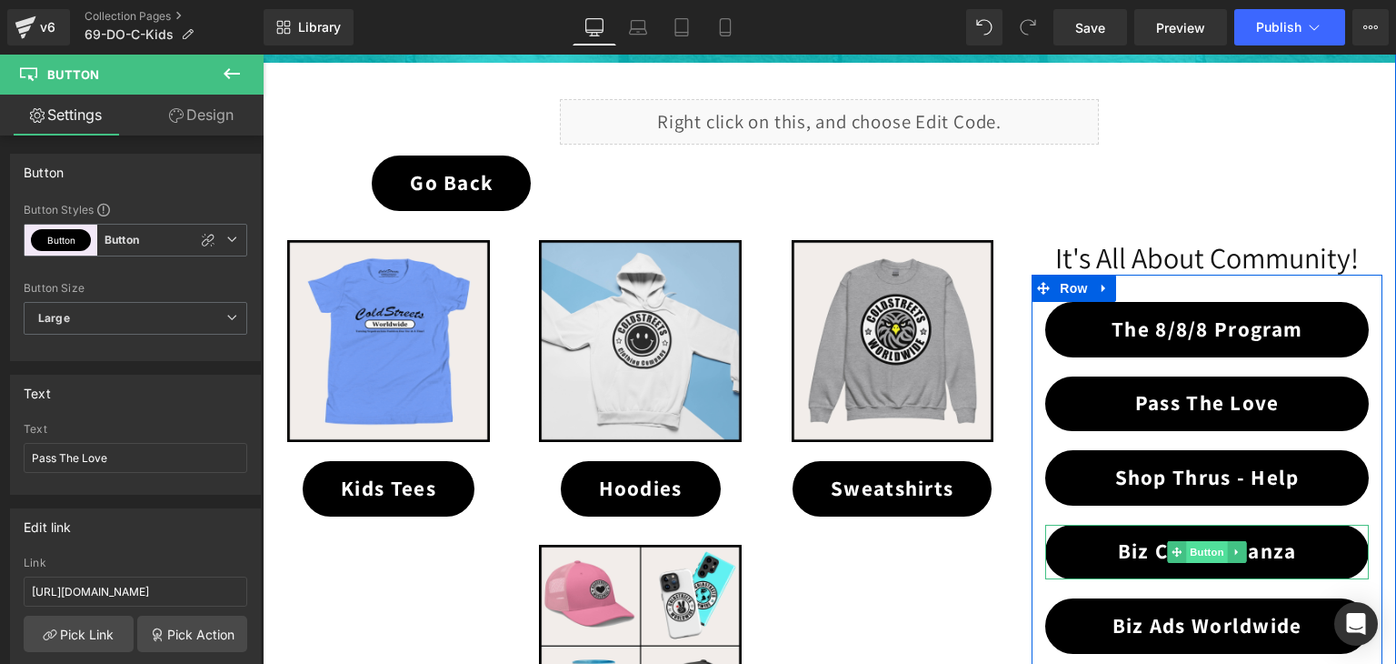
click at [1190, 543] on span "Button" at bounding box center [1207, 552] width 42 height 22
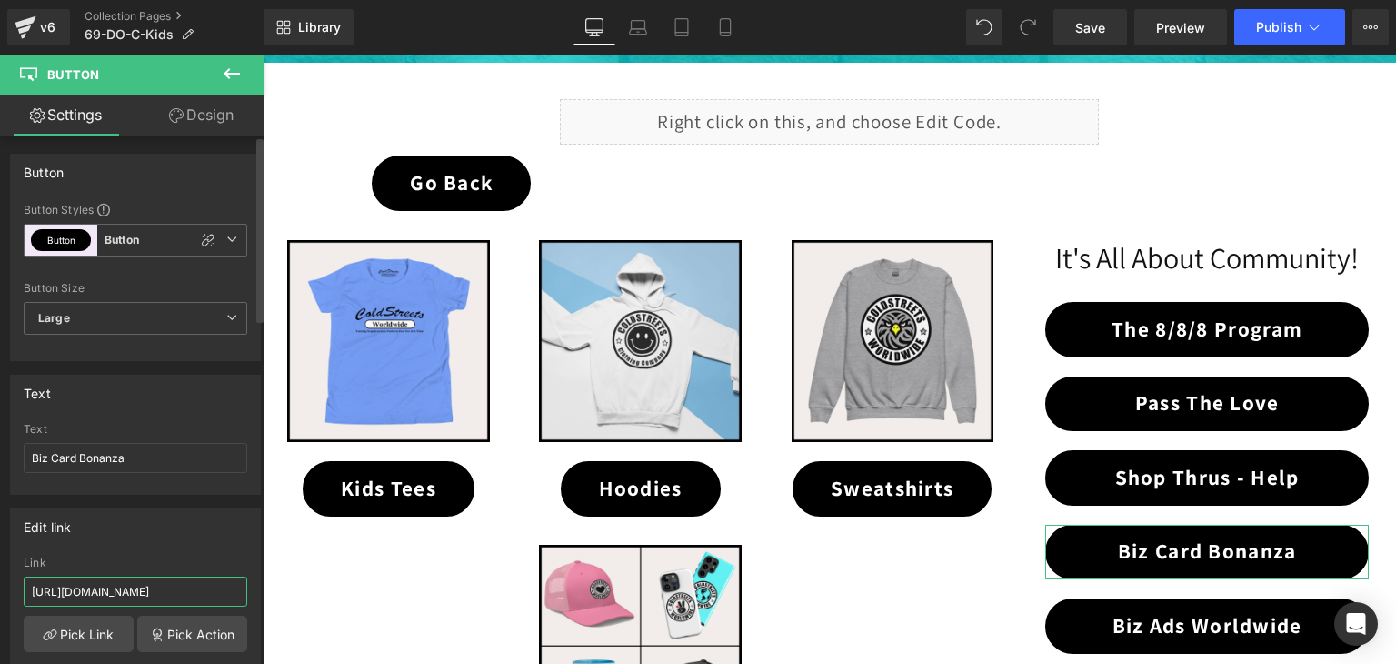
click at [153, 576] on input "https://coldstreets.com/pages/bonanza-0-ww" at bounding box center [136, 591] width 224 height 30
paste input "69-do-bcb"
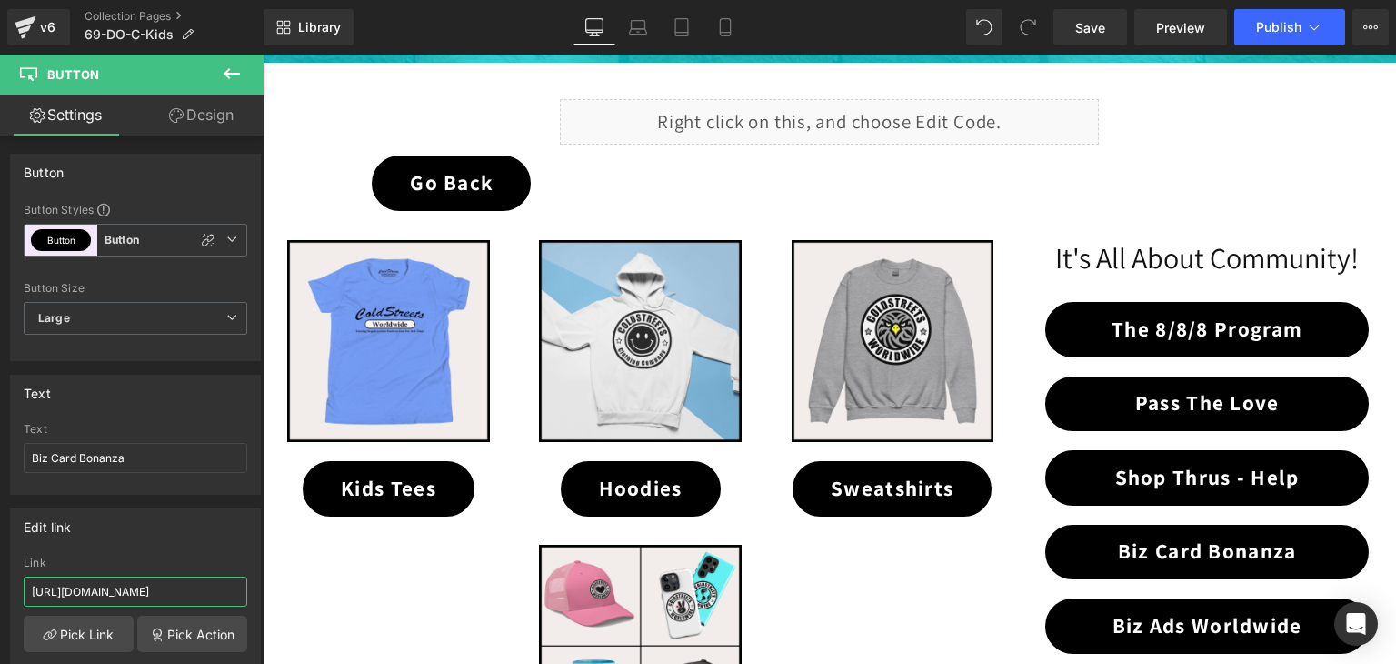
type input "[URL][DOMAIN_NAME]"
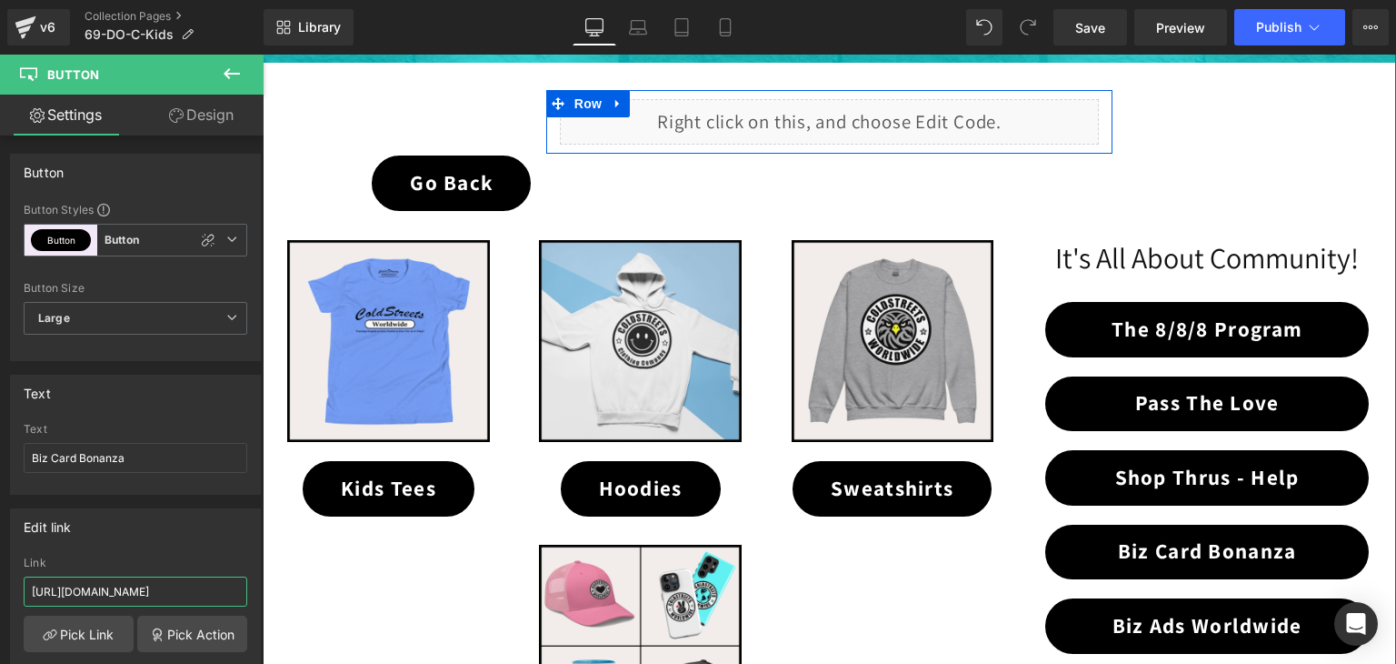
click at [847, 106] on div "Liquid" at bounding box center [830, 121] width 540 height 45
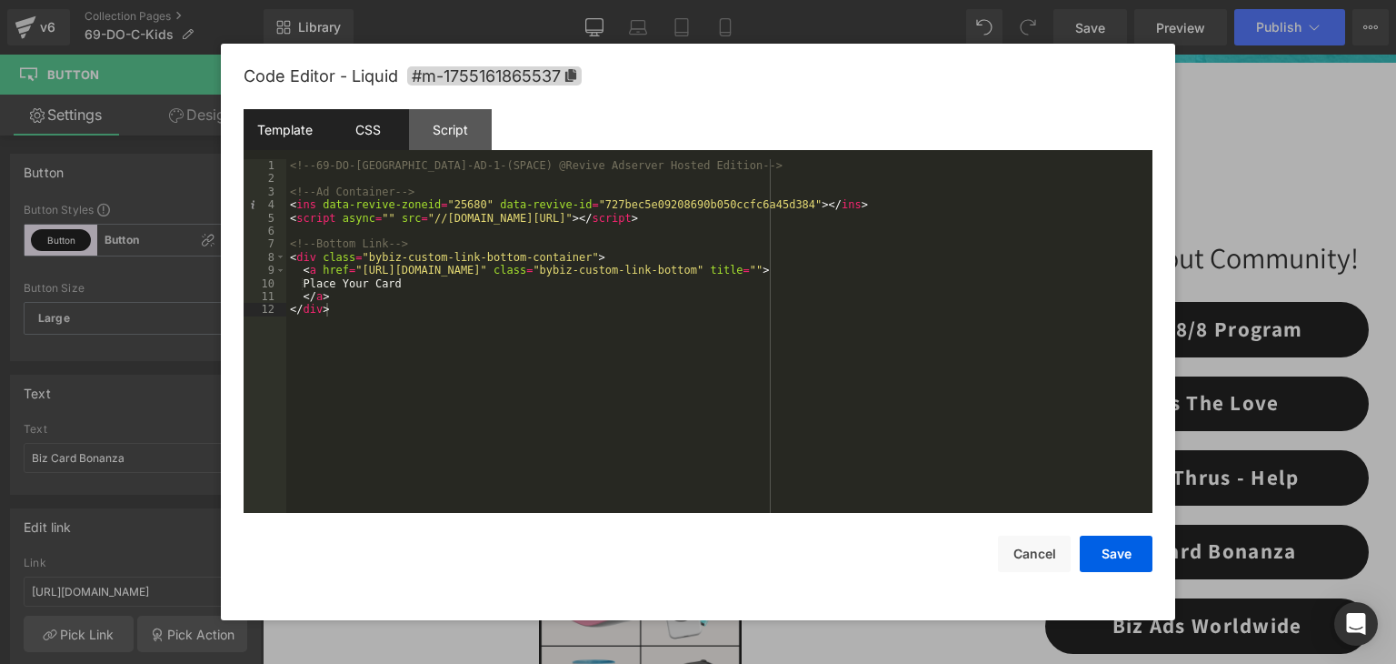
click at [355, 121] on div "CSS" at bounding box center [367, 129] width 83 height 41
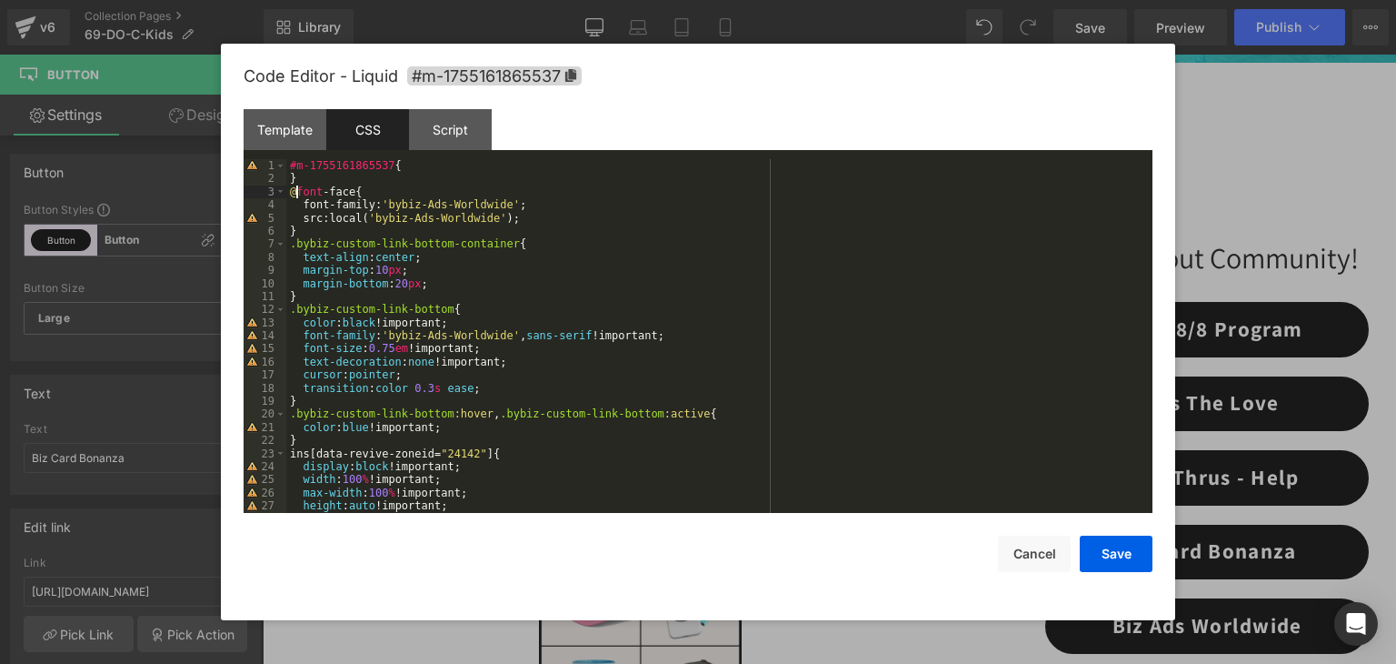
click at [294, 193] on div "#m-1755161865537 { } @ font -face { font-family : ' bybiz-Ads-Worldwide ' ; src…" at bounding box center [715, 349] width 859 height 380
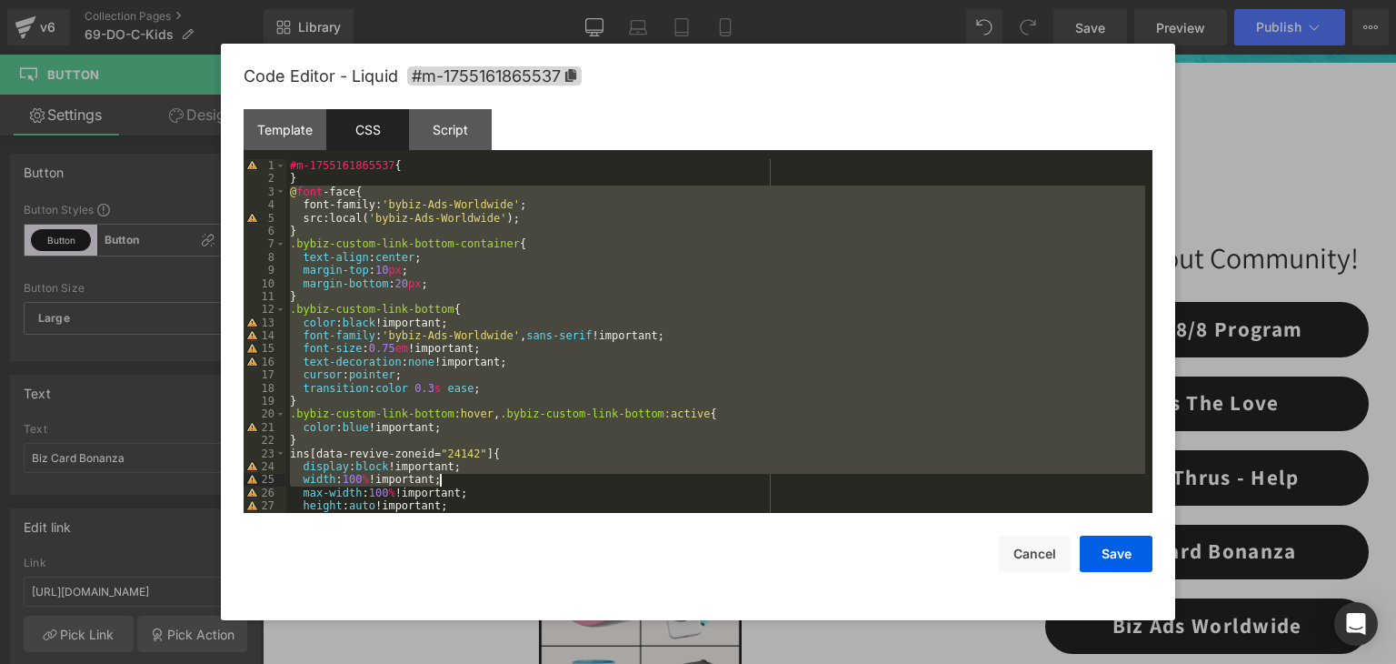
scroll to position [196, 0]
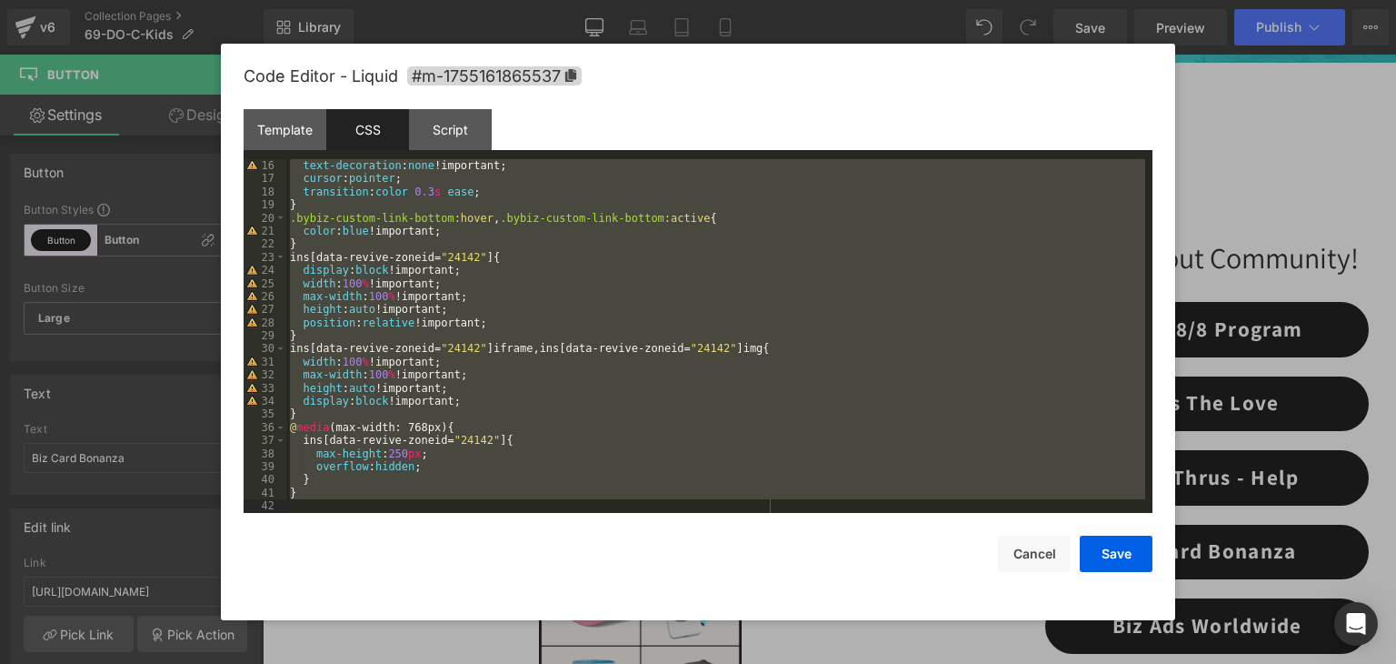
drag, startPoint x: 288, startPoint y: 192, endPoint x: 522, endPoint y: 693, distance: 552.7
click at [522, 663] on html "Button You are previewing how the will restyle your page. You can not edit Elem…" at bounding box center [698, 332] width 1396 height 664
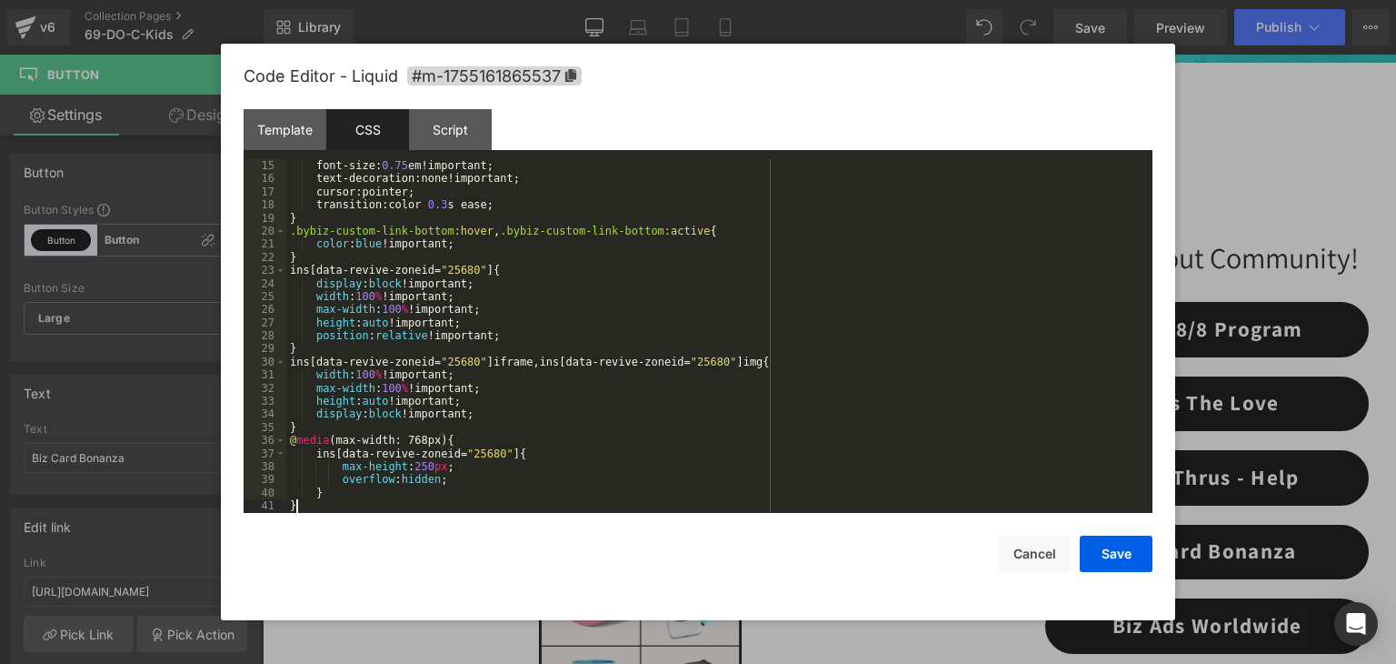
scroll to position [183, 0]
click at [1100, 550] on button "Save" at bounding box center [1116, 553] width 73 height 36
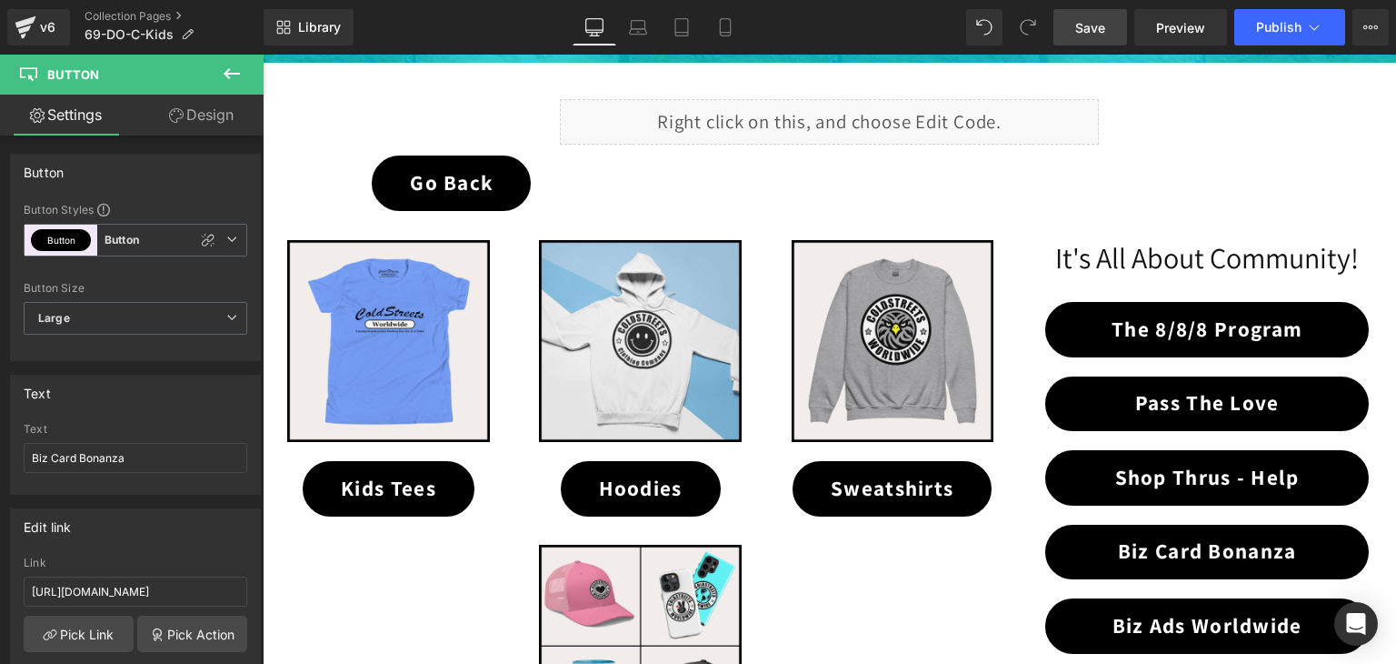
click at [1102, 21] on span "Save" at bounding box center [1090, 27] width 30 height 19
click at [1273, 25] on span "Publish" at bounding box center [1278, 27] width 45 height 15
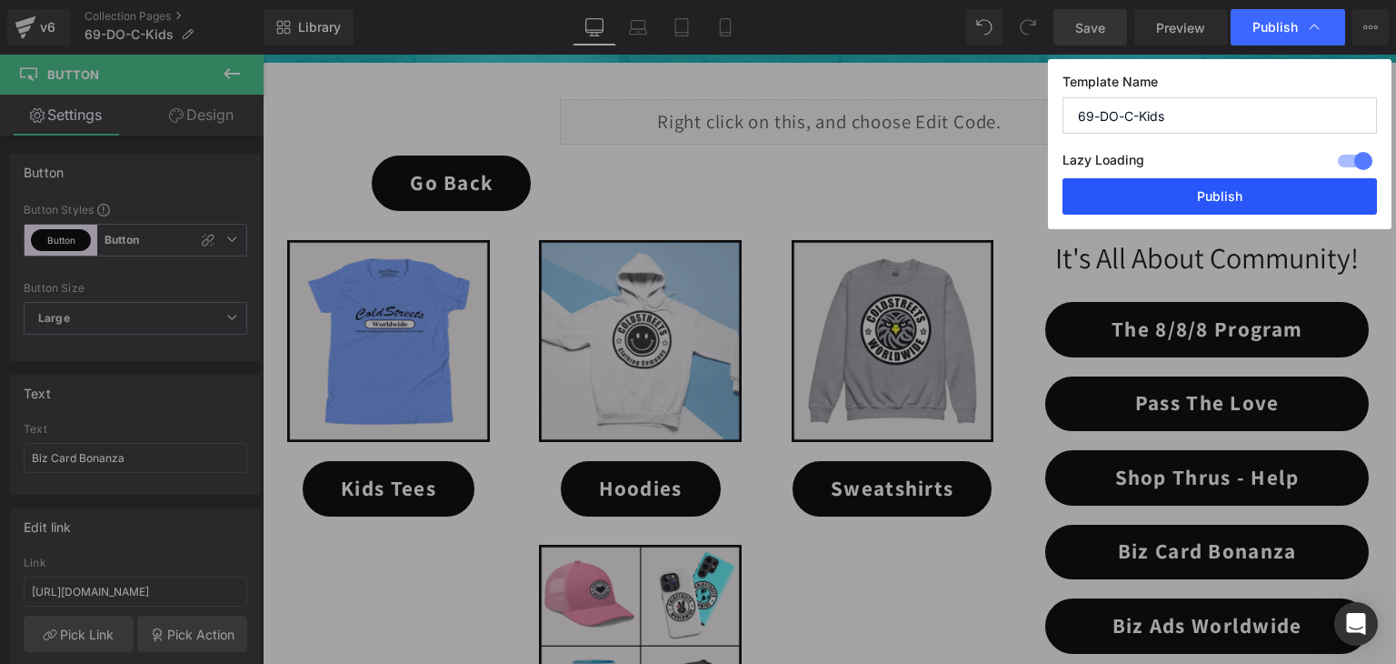
click at [1235, 200] on button "Publish" at bounding box center [1220, 196] width 315 height 36
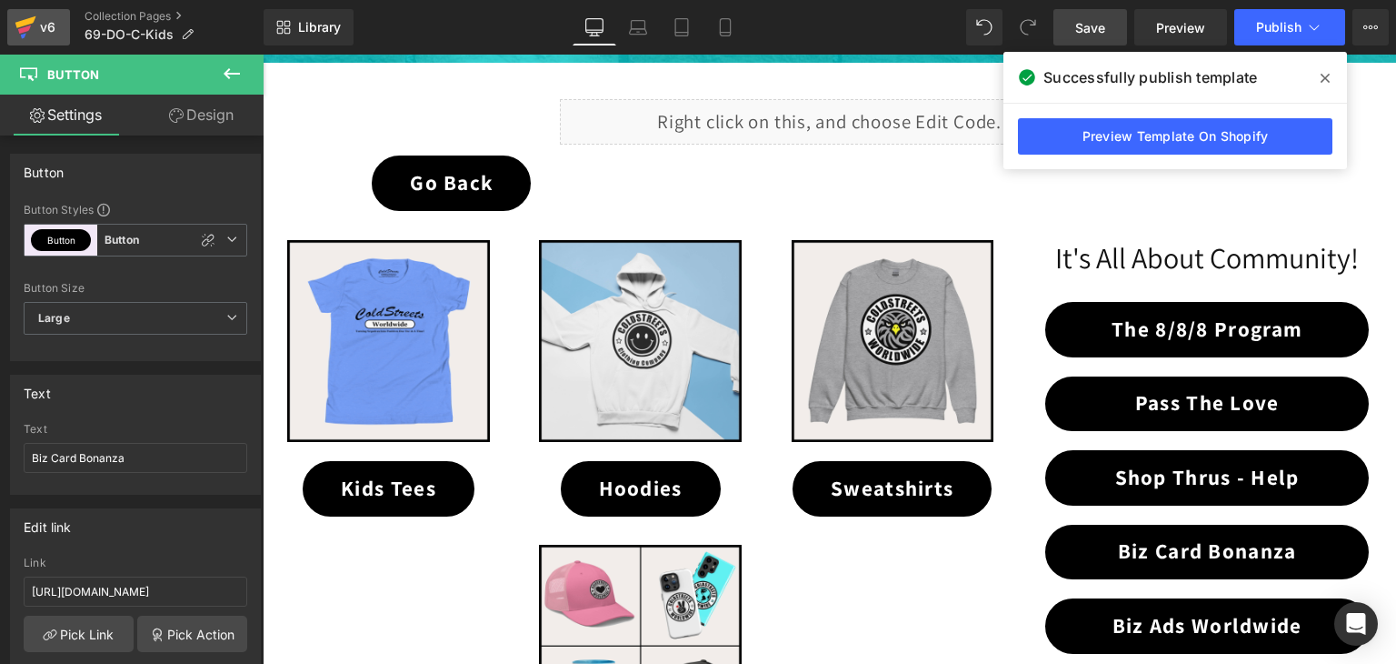
click at [41, 18] on div "v6" at bounding box center [47, 27] width 23 height 24
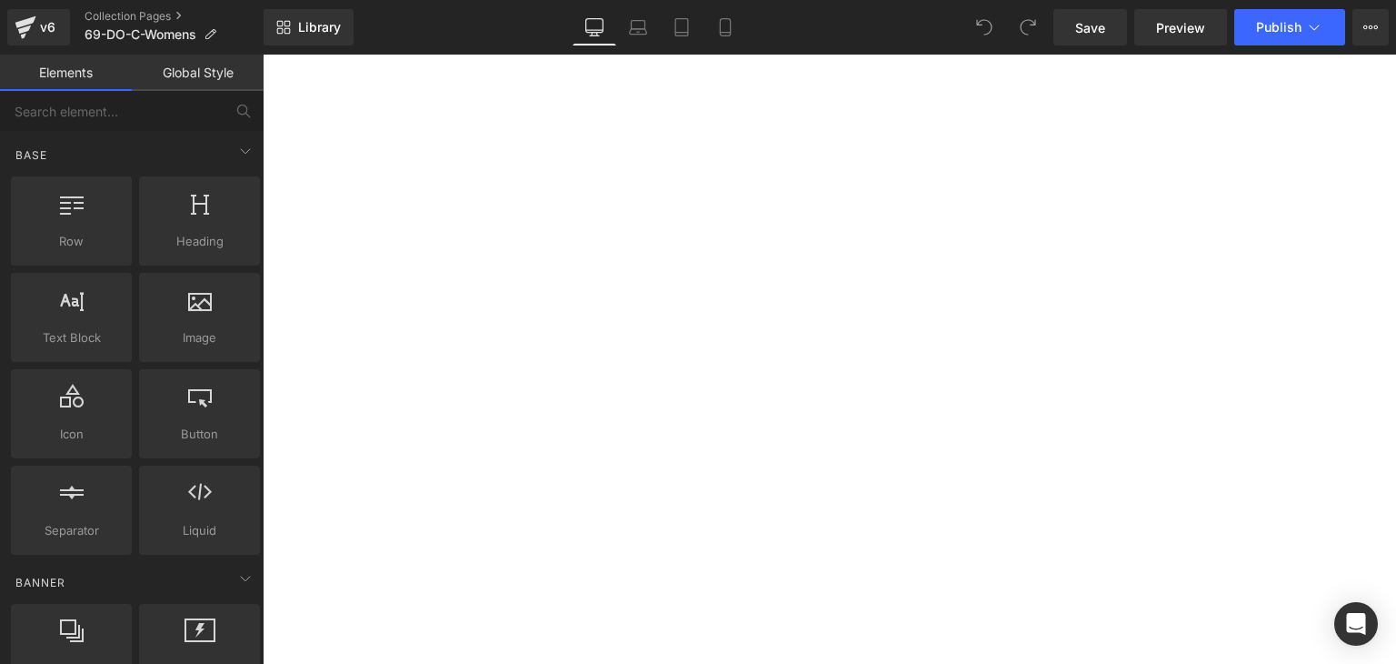
scroll to position [273, 0]
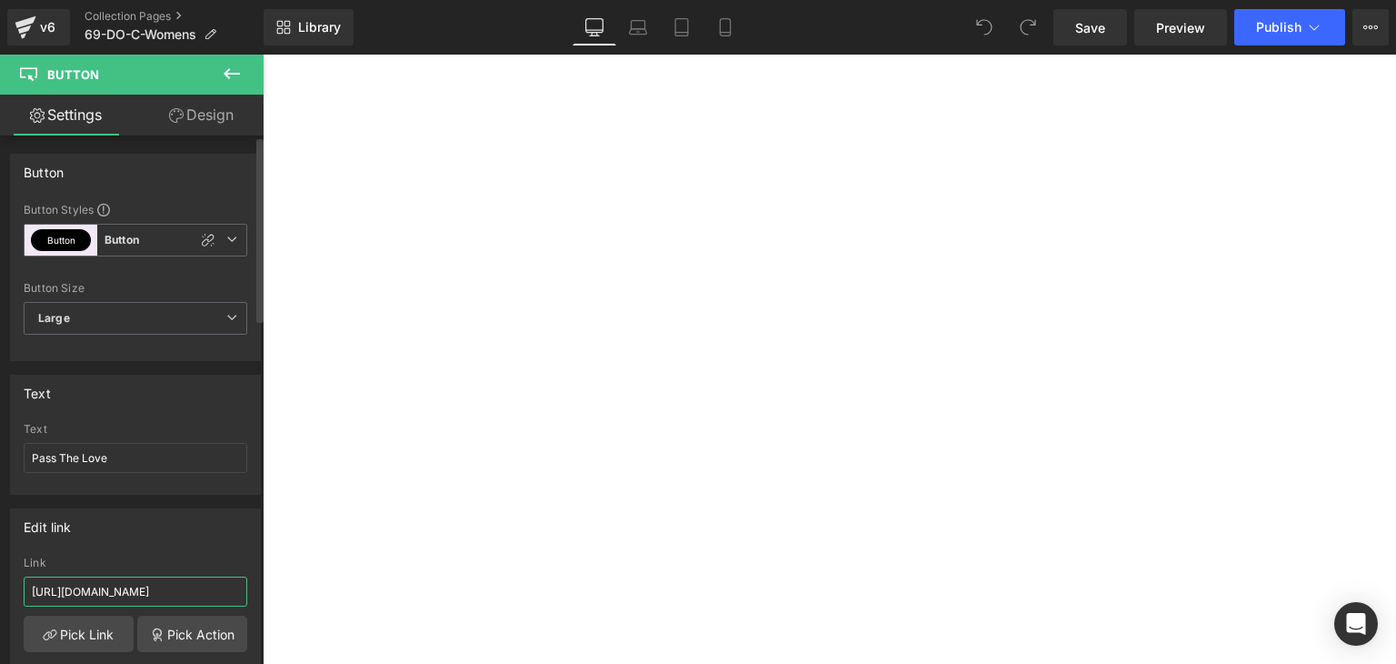
click at [169, 604] on input "[URL][DOMAIN_NAME]" at bounding box center [136, 591] width 224 height 30
click at [172, 591] on input "[URL][DOMAIN_NAME]" at bounding box center [136, 591] width 224 height 30
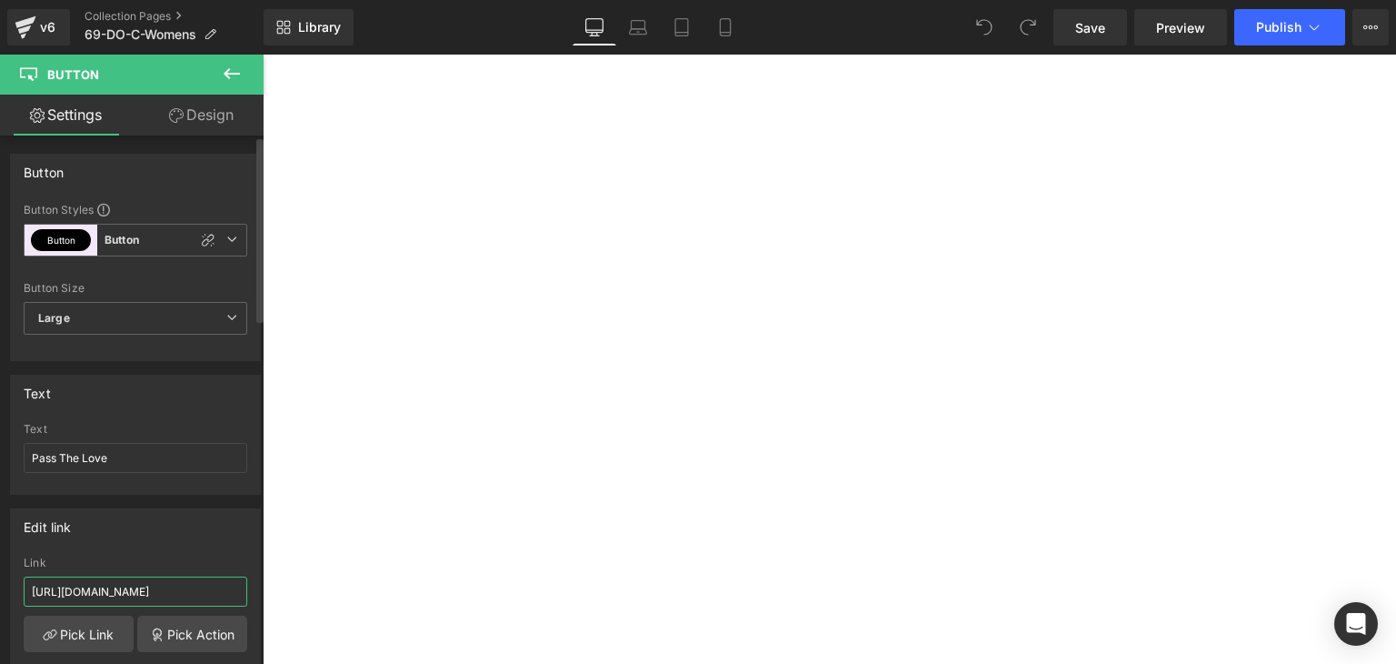
click at [172, 591] on input "[URL][DOMAIN_NAME]" at bounding box center [136, 591] width 224 height 30
type input "[URL][DOMAIN_NAME]"
click at [263, 55] on span "Button" at bounding box center [263, 55] width 0 height 0
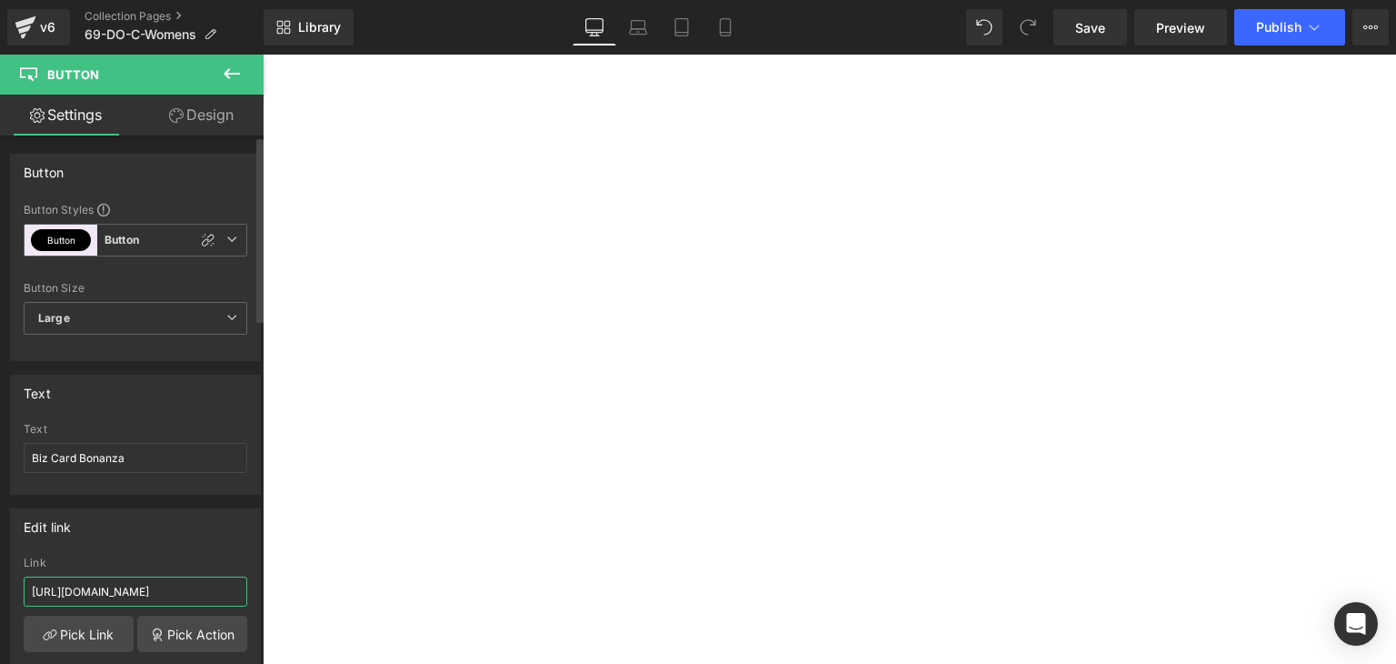
click at [142, 587] on input "[URL][DOMAIN_NAME]" at bounding box center [136, 591] width 224 height 30
paste input "69-do-bcb"
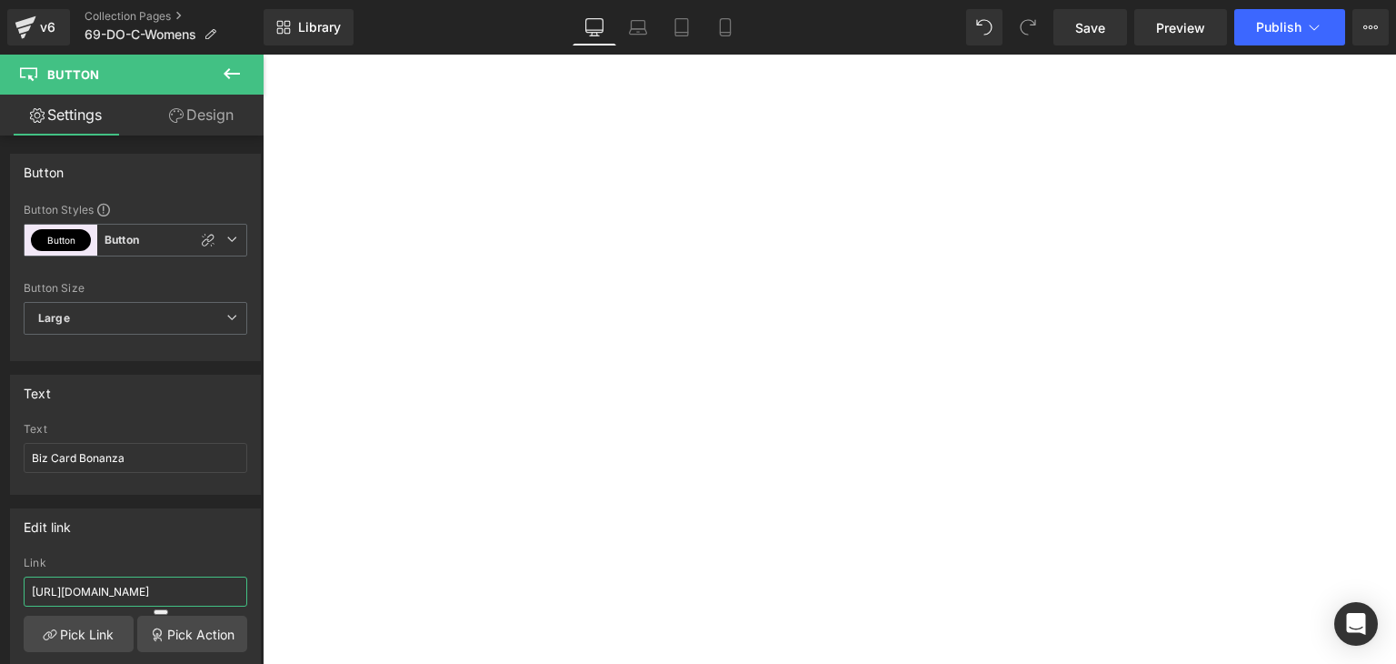
type input "[URL][DOMAIN_NAME]"
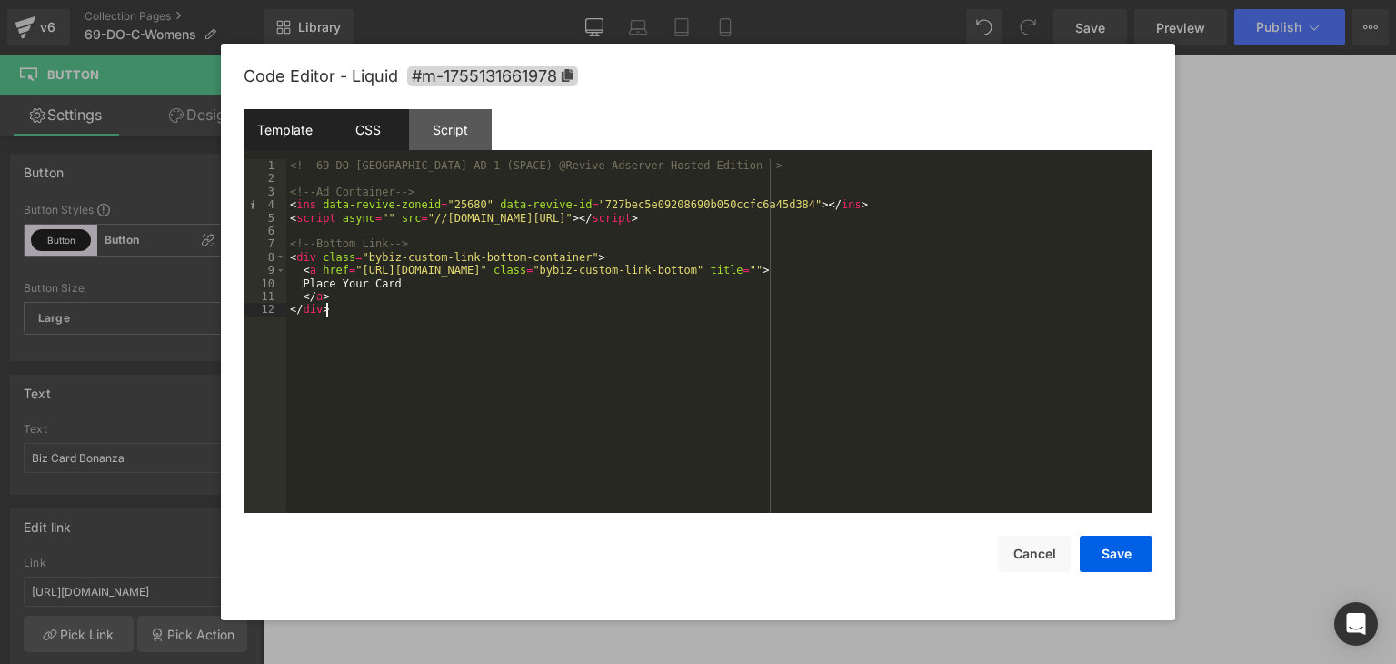
click at [356, 134] on div "CSS" at bounding box center [367, 129] width 83 height 41
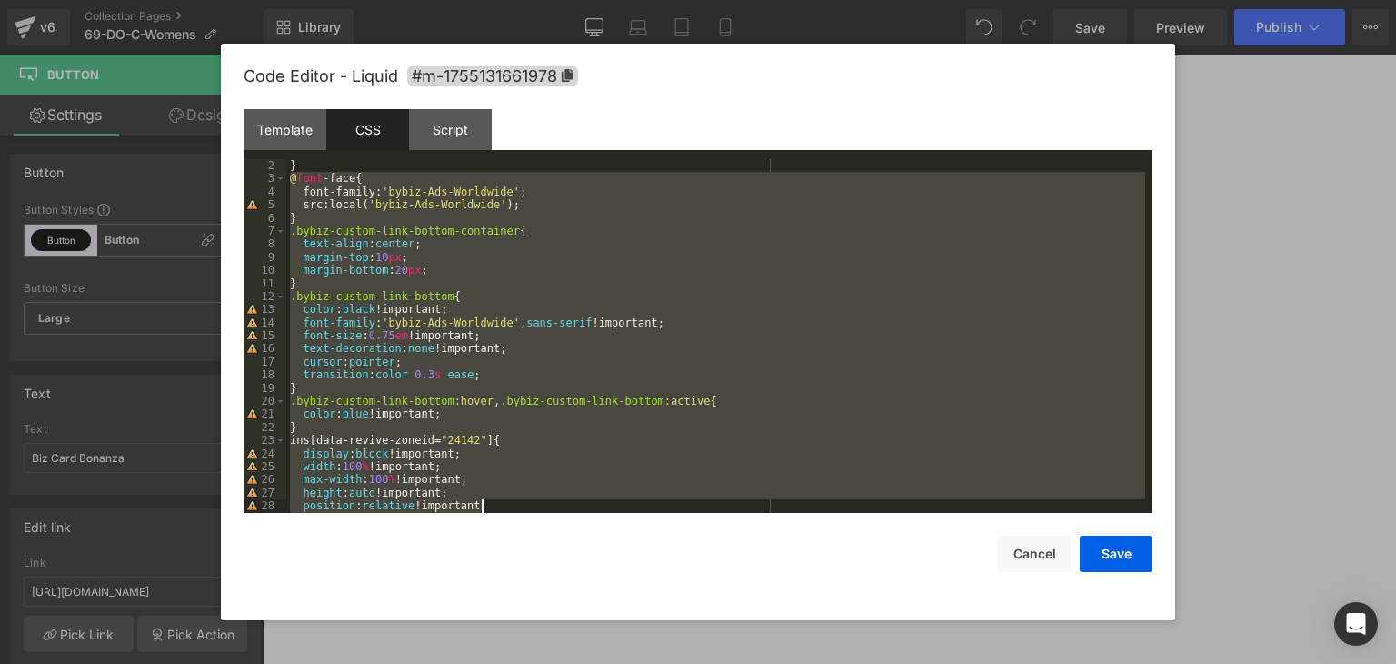
scroll to position [196, 0]
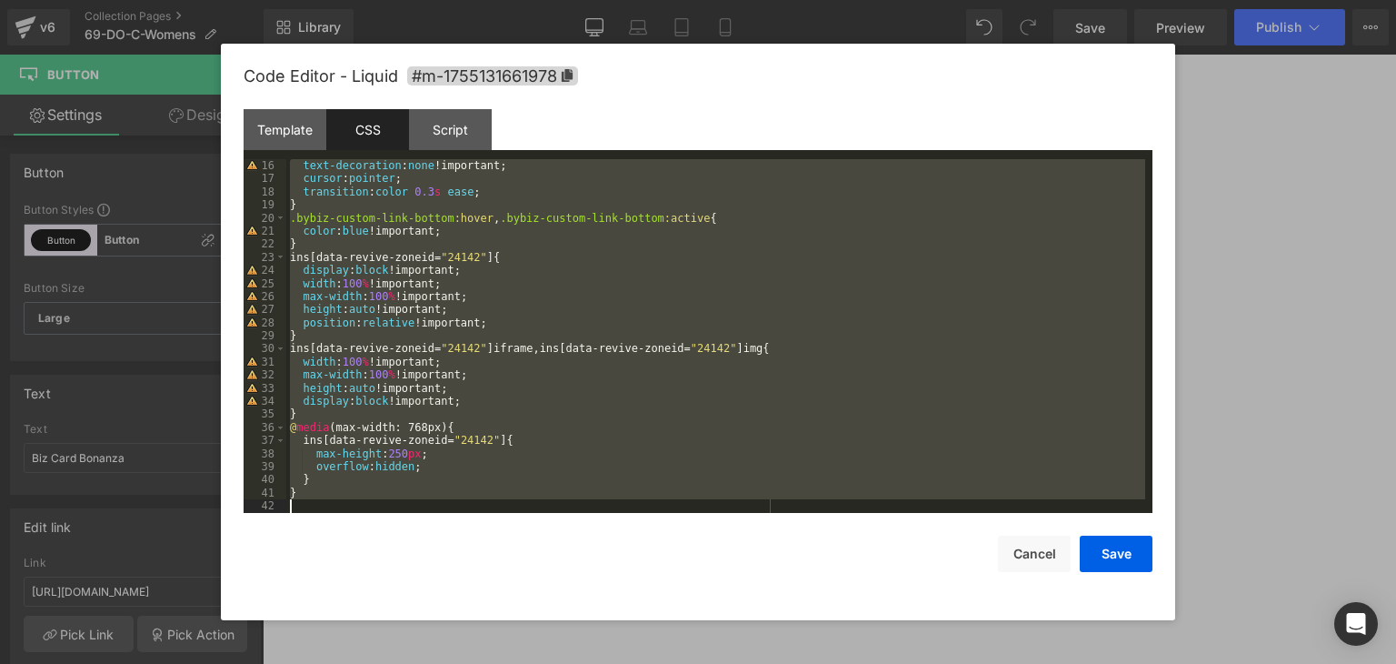
drag, startPoint x: 290, startPoint y: 190, endPoint x: 598, endPoint y: 614, distance: 524.6
click at [598, 614] on div "Code Editor - Liquid #m-1755131661978 Template CSS Script Data 1 2 3 4 5 6 7 8 …" at bounding box center [698, 332] width 909 height 576
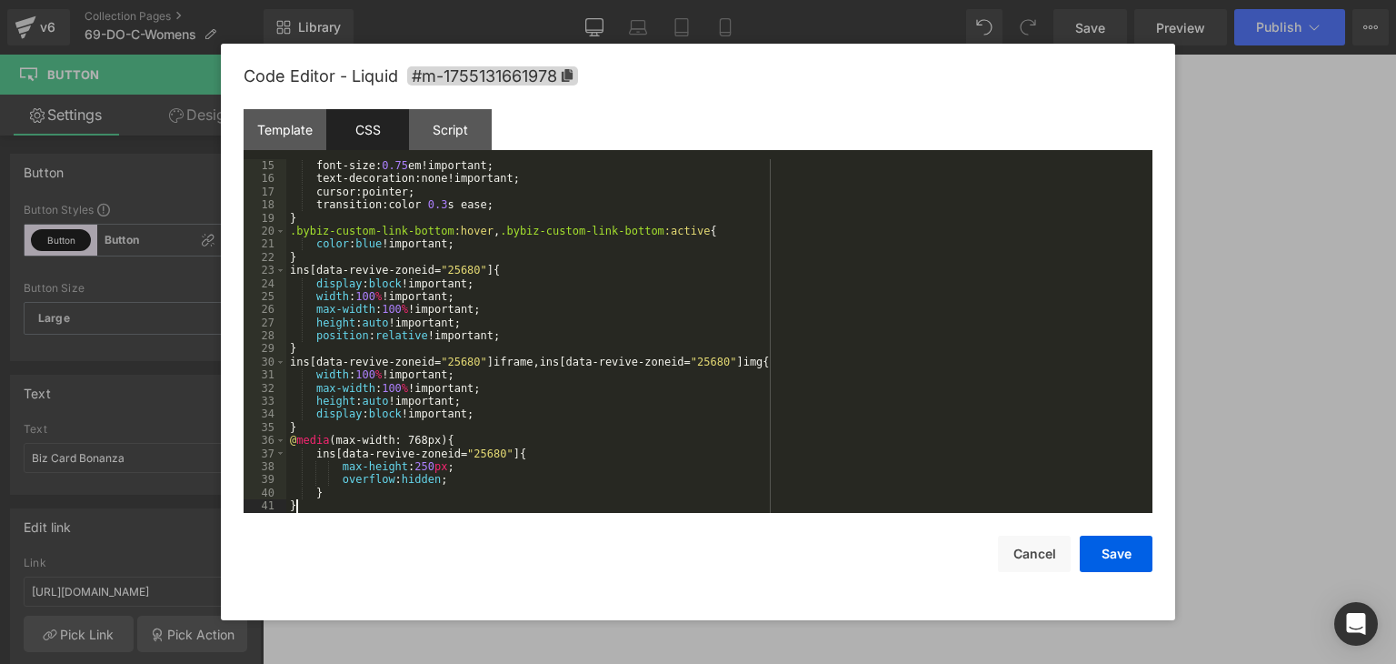
scroll to position [183, 0]
click at [1116, 552] on button "Save" at bounding box center [1116, 553] width 73 height 36
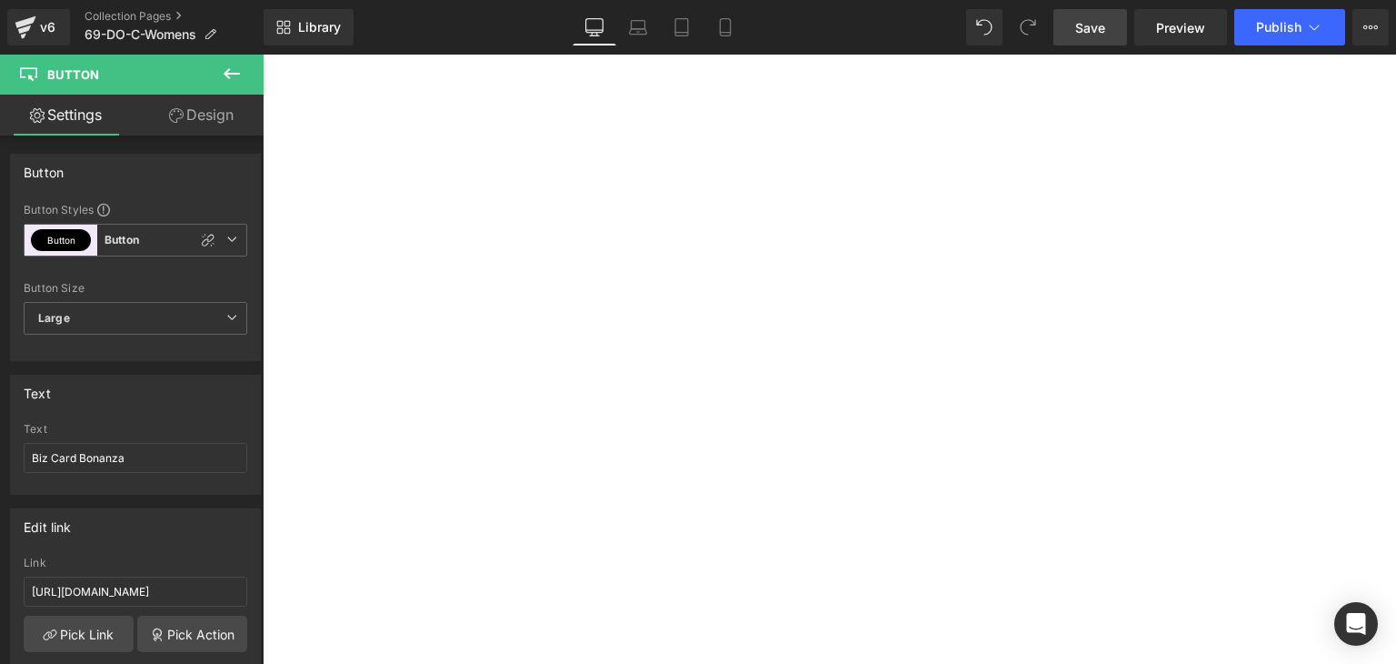
click at [1089, 13] on link "Save" at bounding box center [1091, 27] width 74 height 36
click at [1313, 27] on icon at bounding box center [1314, 27] width 18 height 18
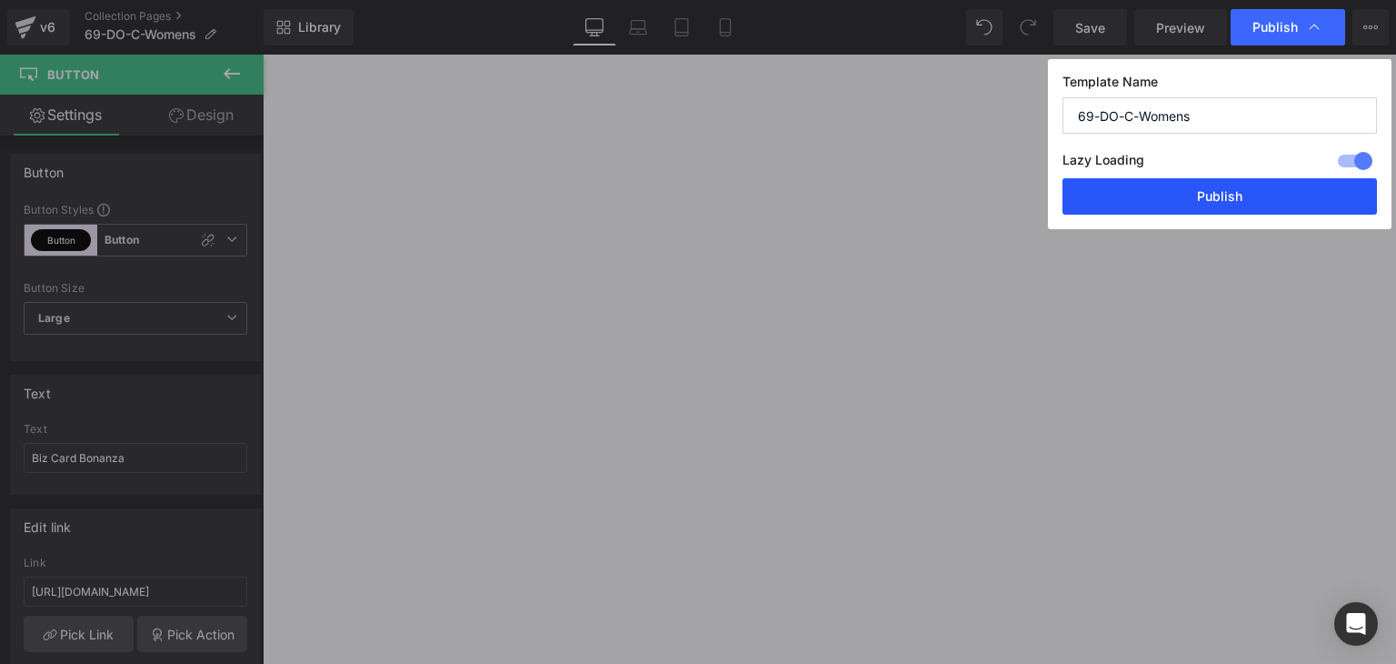
click at [1280, 187] on button "Publish" at bounding box center [1220, 196] width 315 height 36
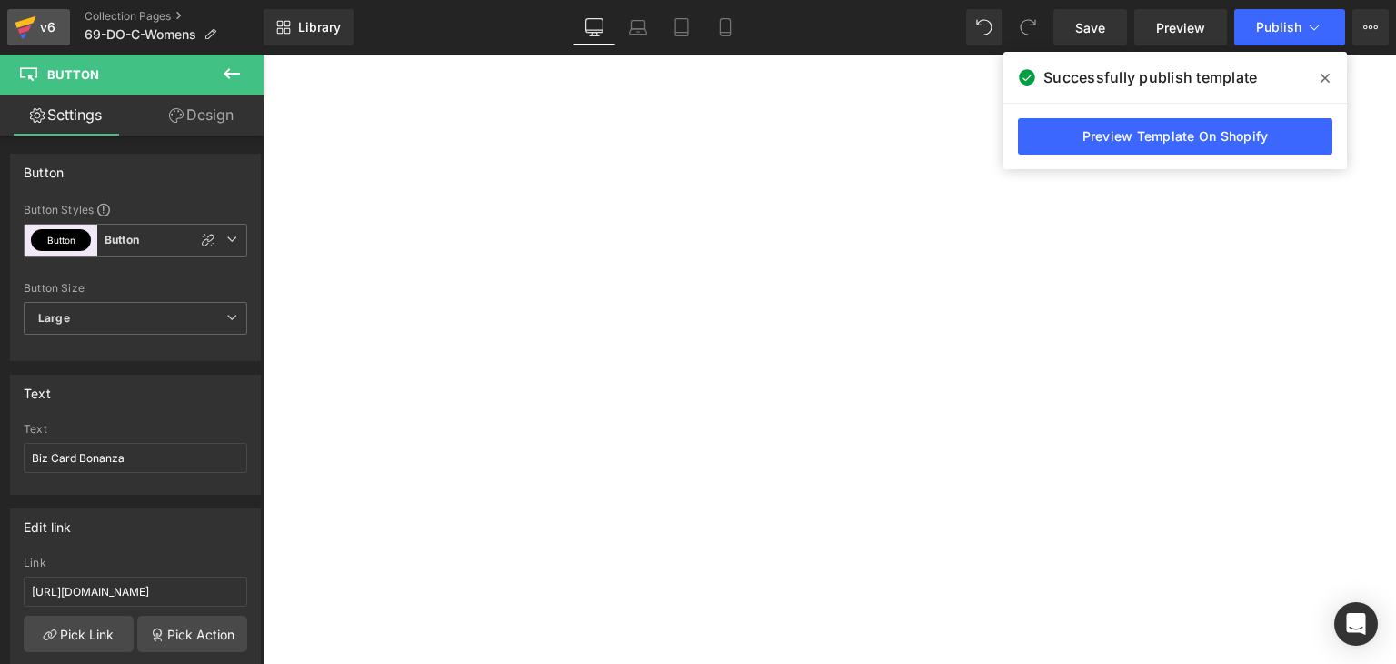
click at [35, 22] on icon at bounding box center [26, 27] width 22 height 45
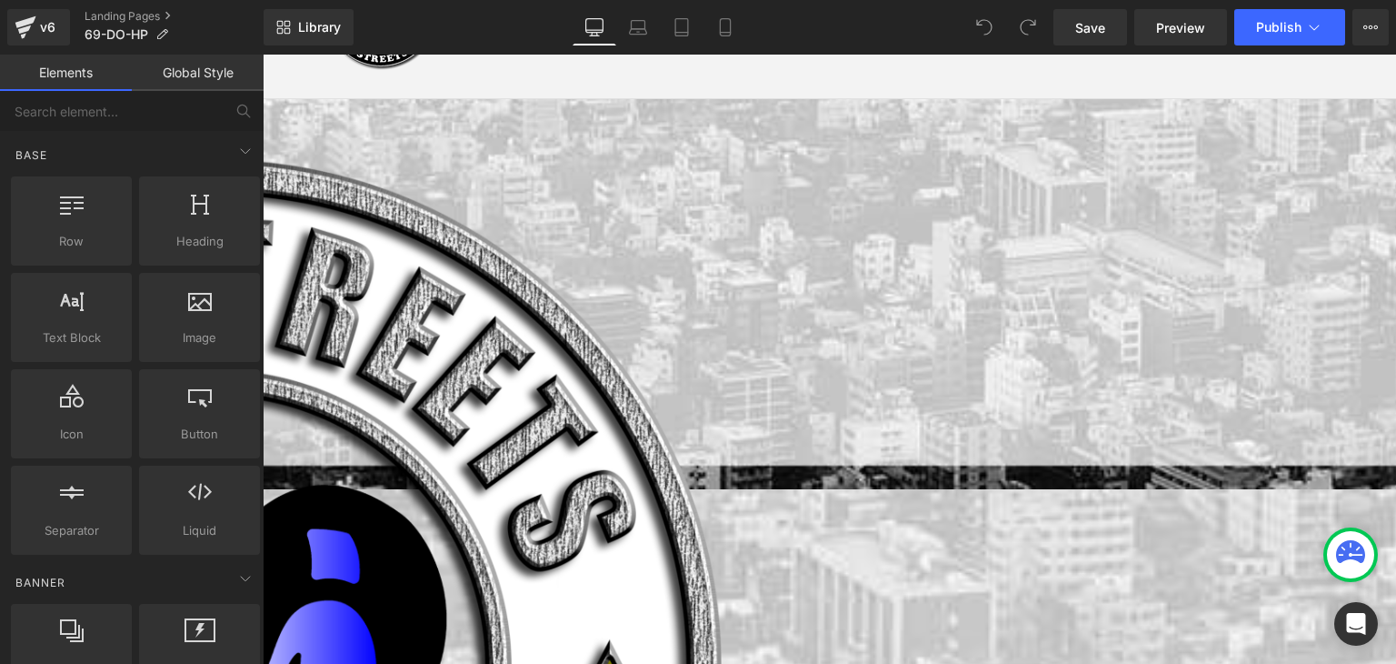
scroll to position [182, 0]
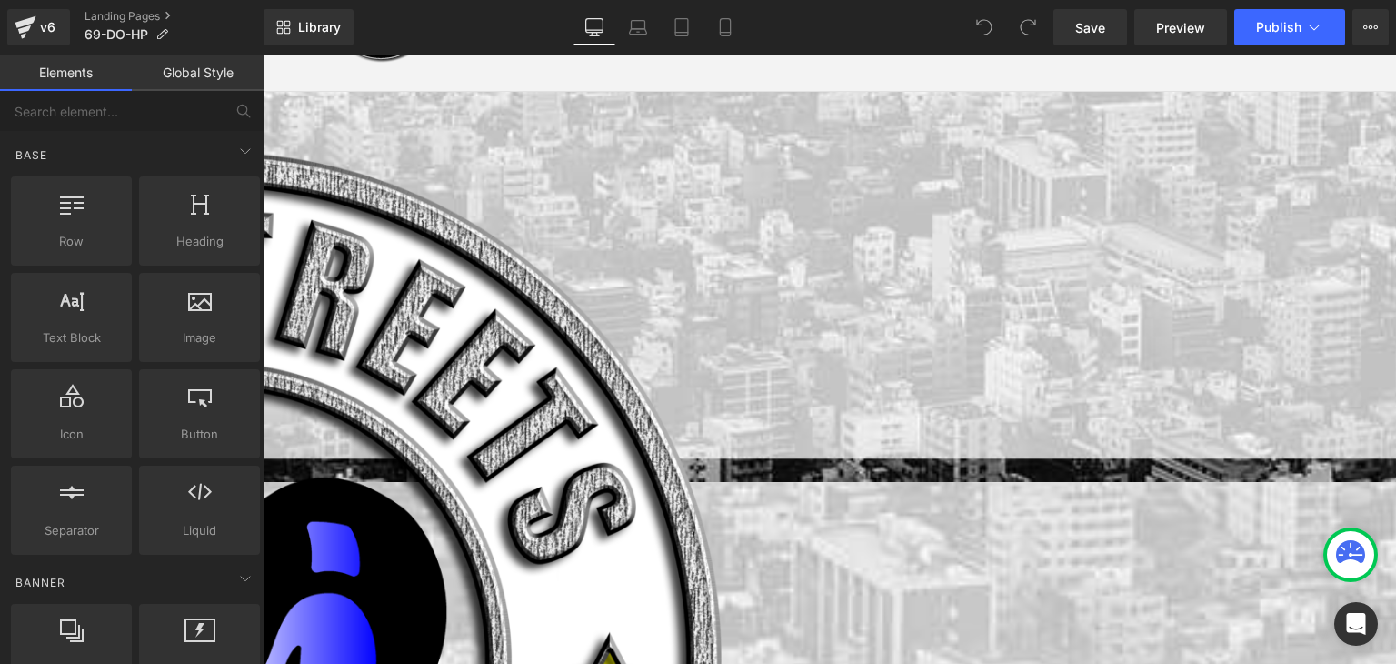
click at [263, 55] on span "Image" at bounding box center [263, 55] width 0 height 0
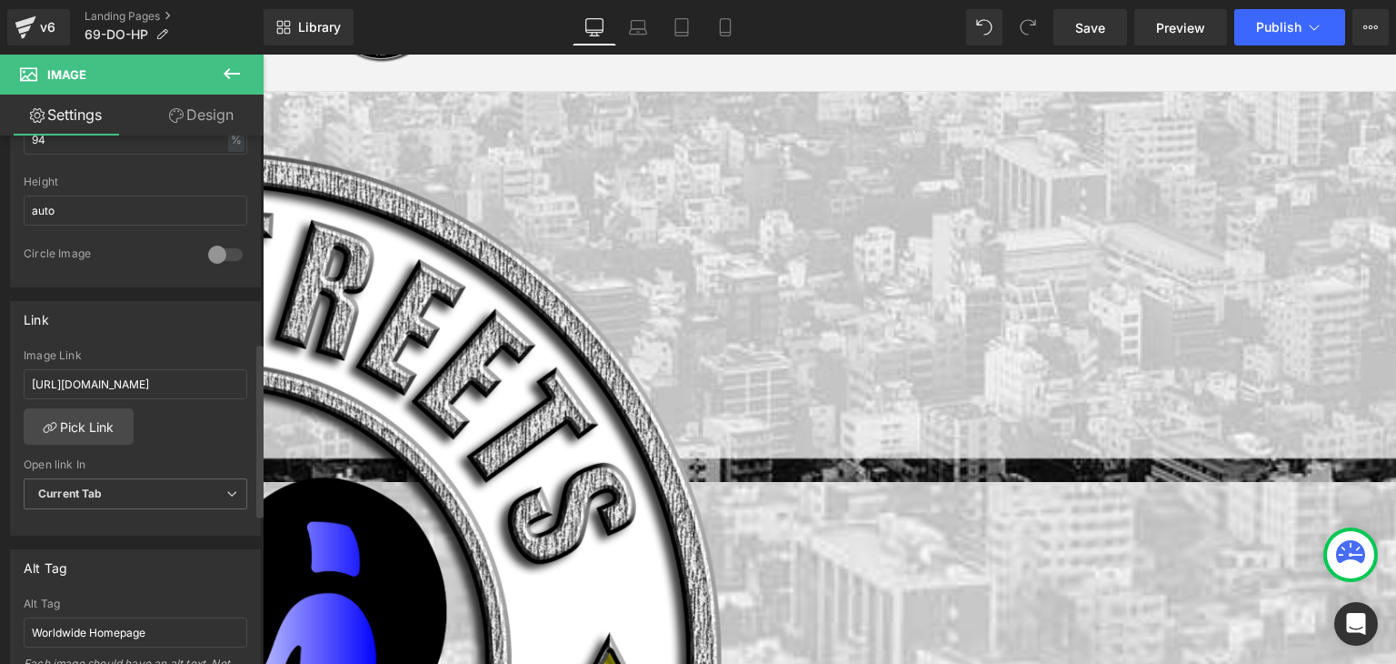
scroll to position [636, 0]
click at [160, 376] on input "[URL][DOMAIN_NAME]" at bounding box center [136, 380] width 224 height 30
paste input "69-do-ptl"
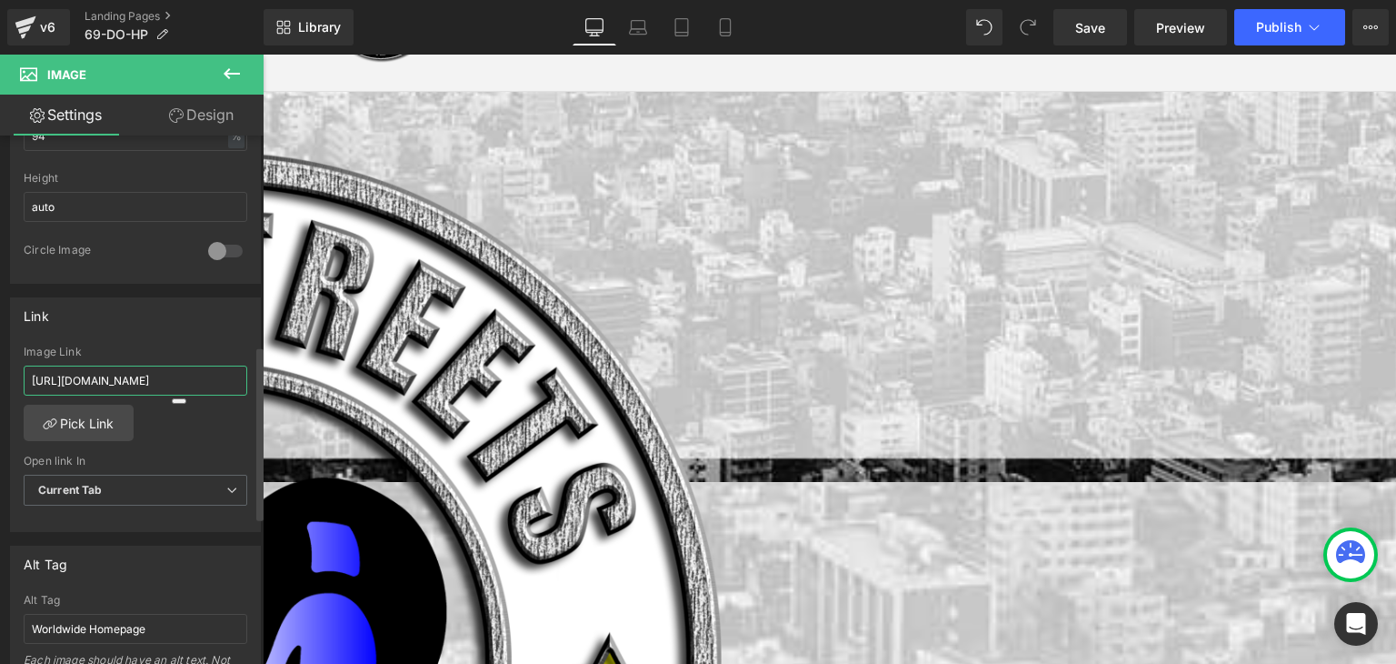
type input "[URL][DOMAIN_NAME]"
click at [263, 55] on span "Button" at bounding box center [263, 55] width 0 height 0
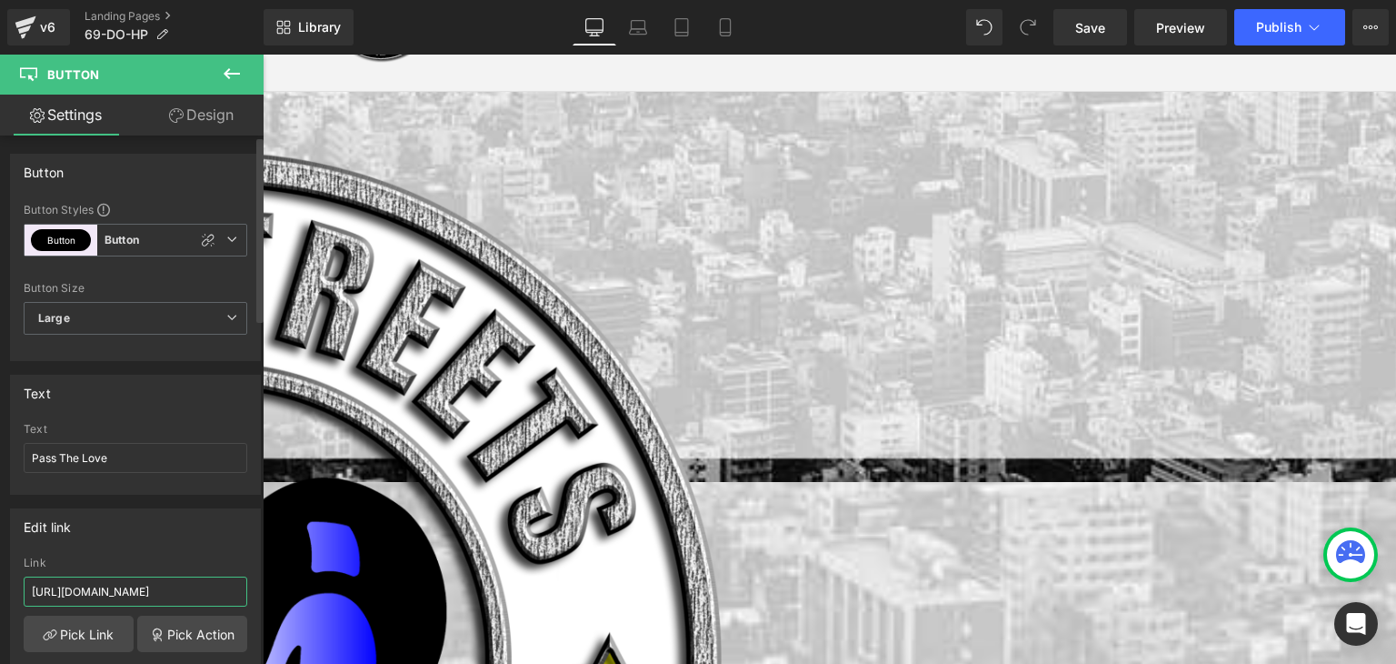
click at [158, 582] on input "[URL][DOMAIN_NAME]" at bounding box center [136, 591] width 224 height 30
paste input "69-do-ptl"
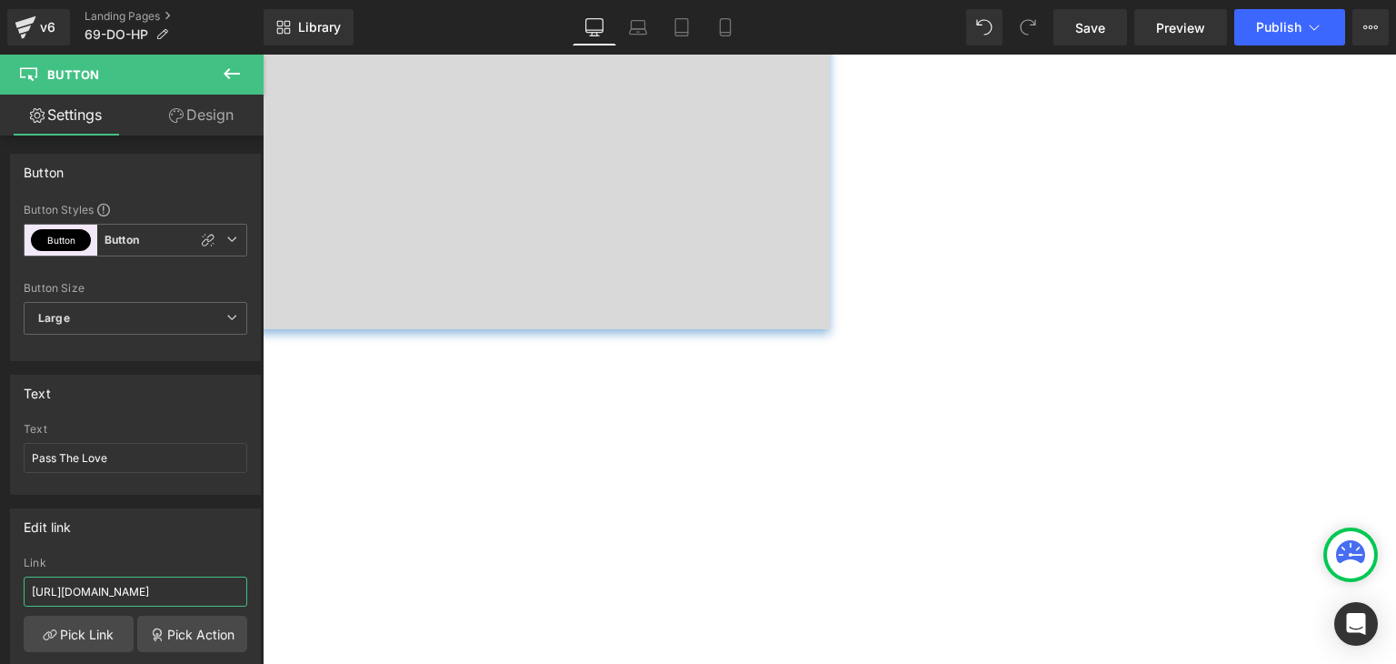
scroll to position [1364, 0]
type input "[URL][DOMAIN_NAME]"
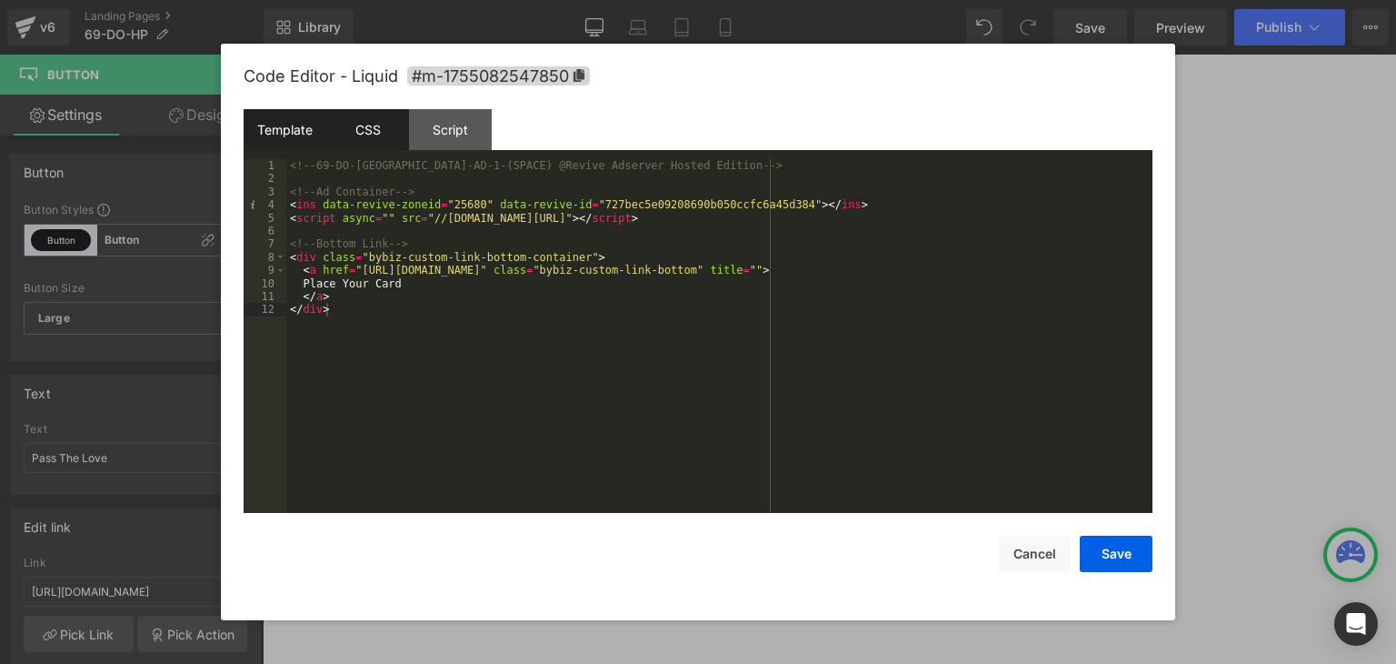
click at [371, 123] on div "CSS" at bounding box center [367, 129] width 83 height 41
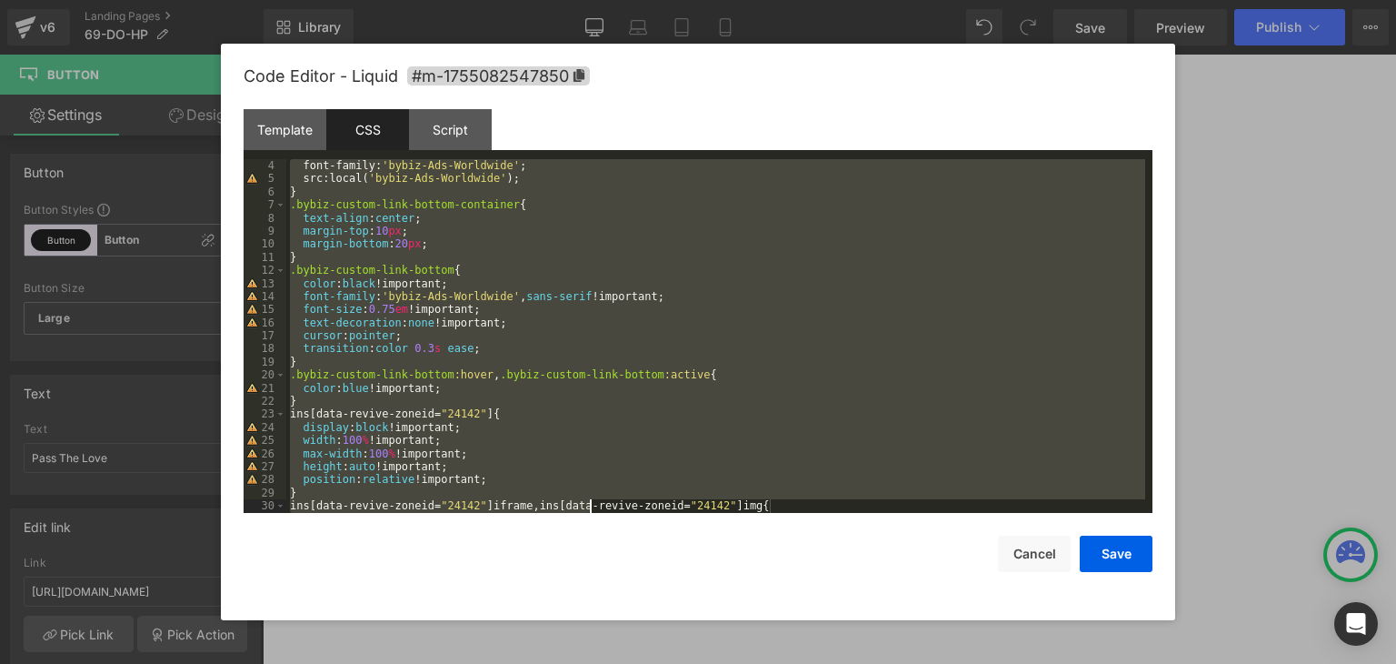
scroll to position [196, 0]
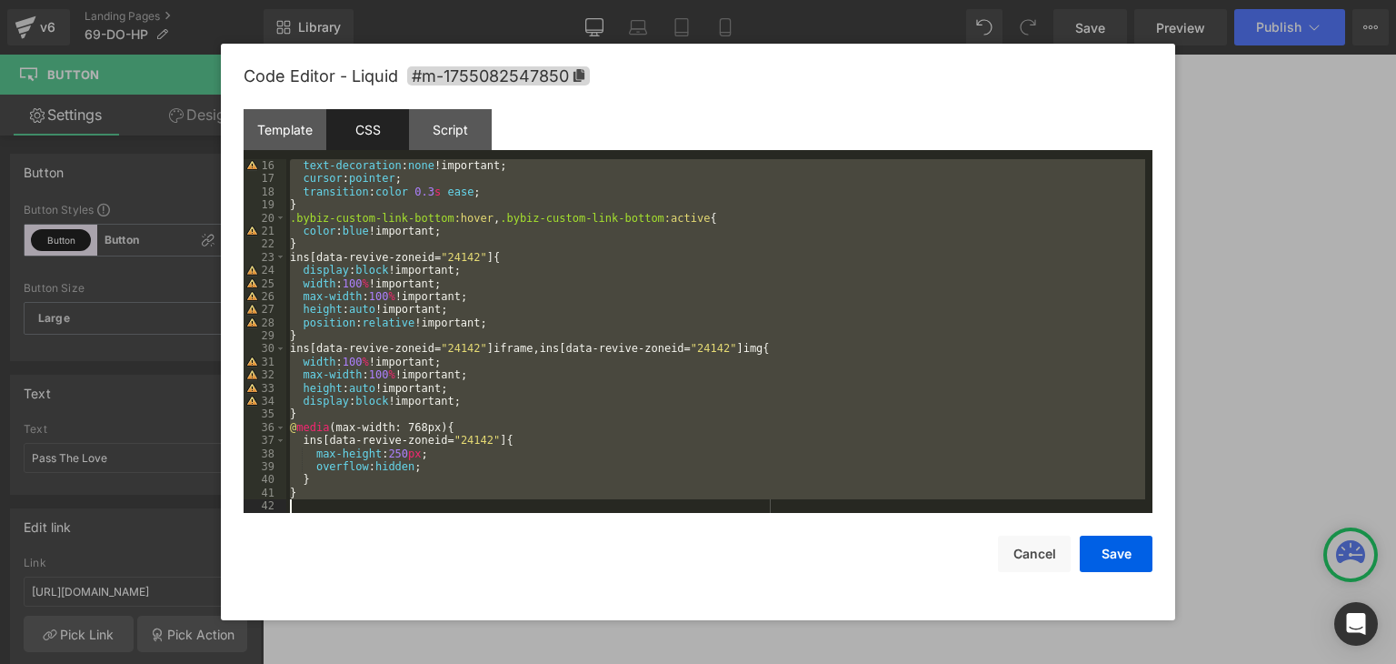
drag, startPoint x: 291, startPoint y: 192, endPoint x: 604, endPoint y: 614, distance: 525.8
click at [604, 614] on div "Code Editor - Liquid #m-1755082547850 Template CSS Script Data 1 2 3 4 5 6 7 8 …" at bounding box center [698, 332] width 909 height 576
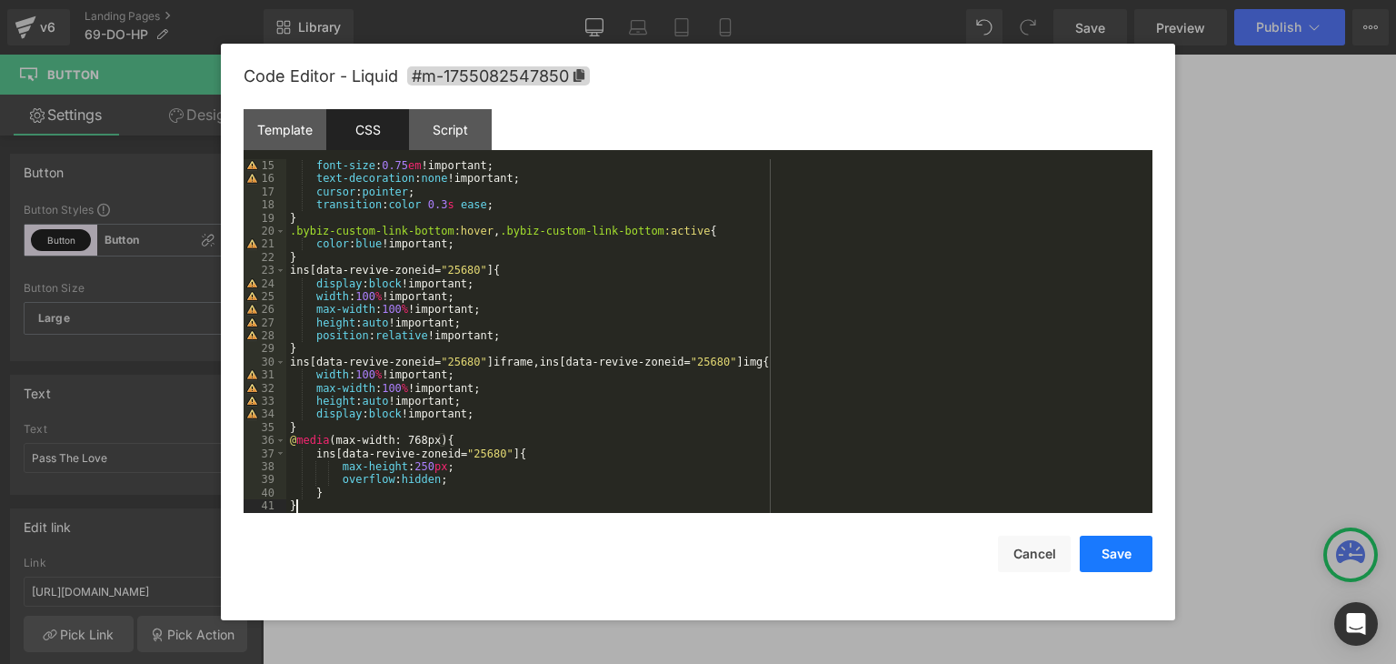
click at [1126, 550] on button "Save" at bounding box center [1116, 553] width 73 height 36
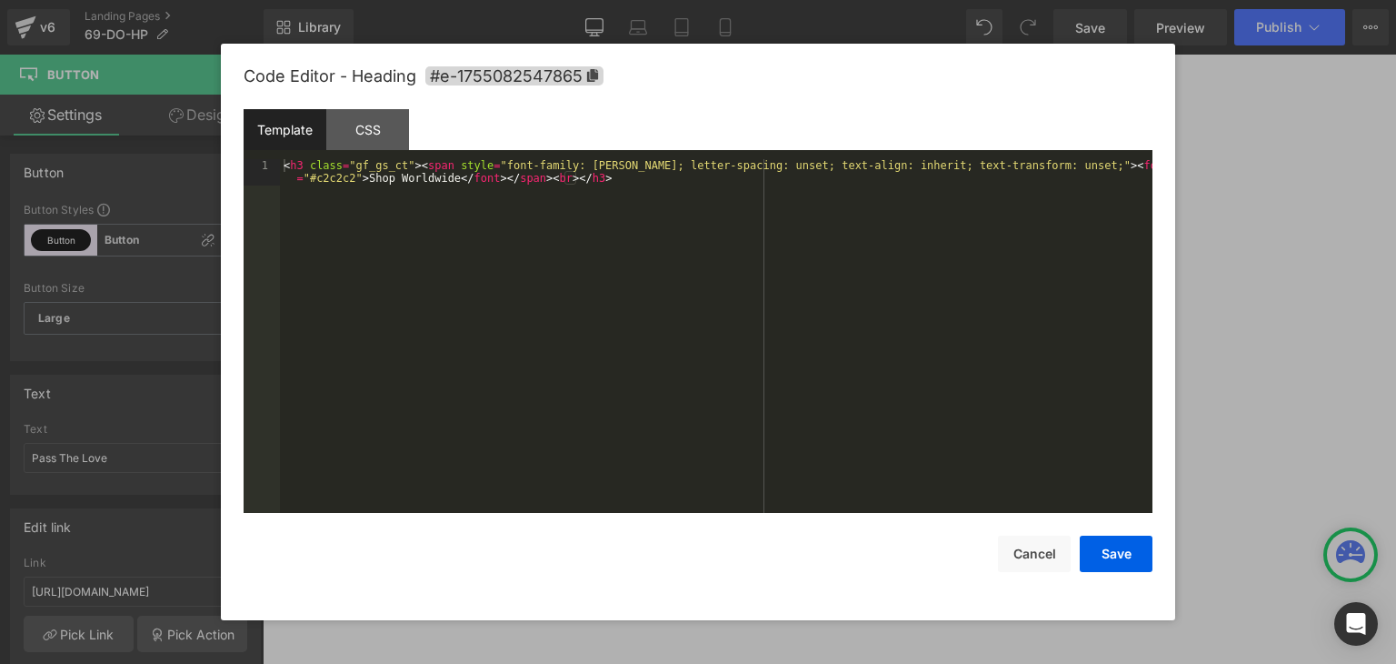
click at [814, 0] on div "Button You are previewing how the will restyle your page. You can not edit Elem…" at bounding box center [698, 0] width 1396 height 0
drag, startPoint x: 444, startPoint y: 178, endPoint x: 393, endPoint y: 176, distance: 50.9
click at [393, 176] on div "< h3 class = "gf_gs_ct" > < span style = "font-family: Montserrat; letter-spaci…" at bounding box center [716, 361] width 873 height 405
click at [1134, 544] on button "Save" at bounding box center [1116, 553] width 73 height 36
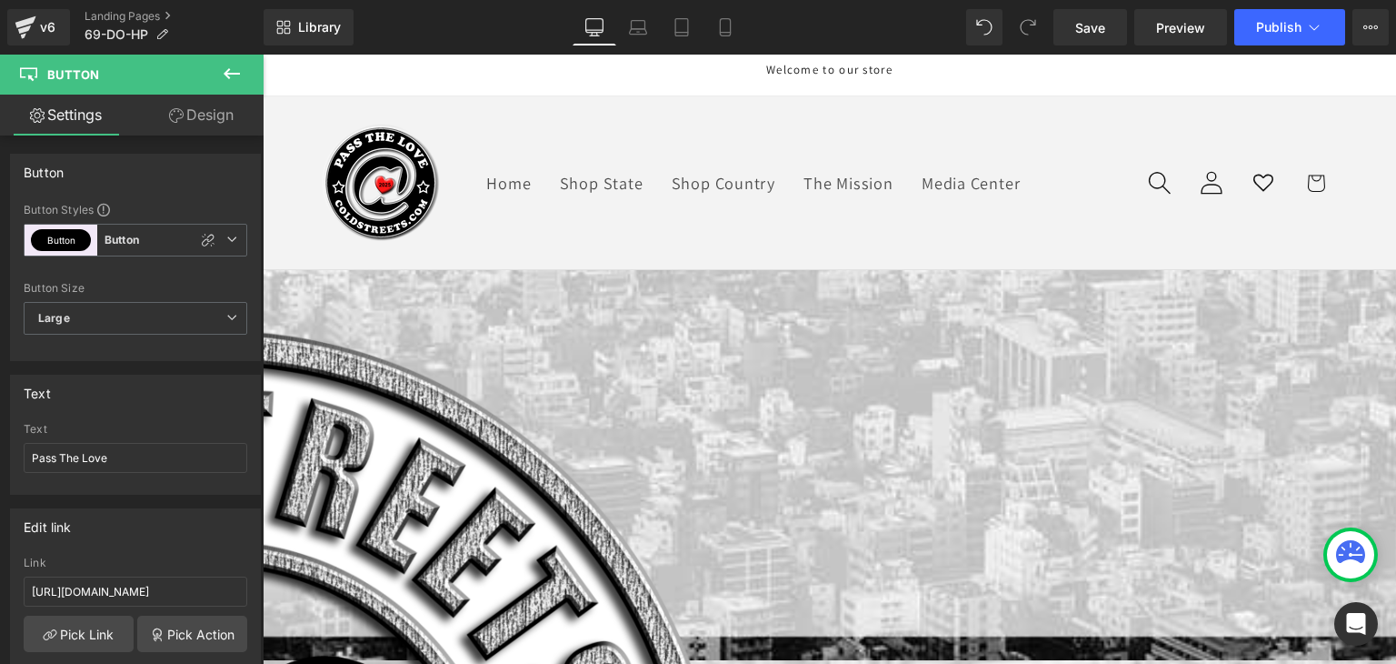
scroll to position [0, 0]
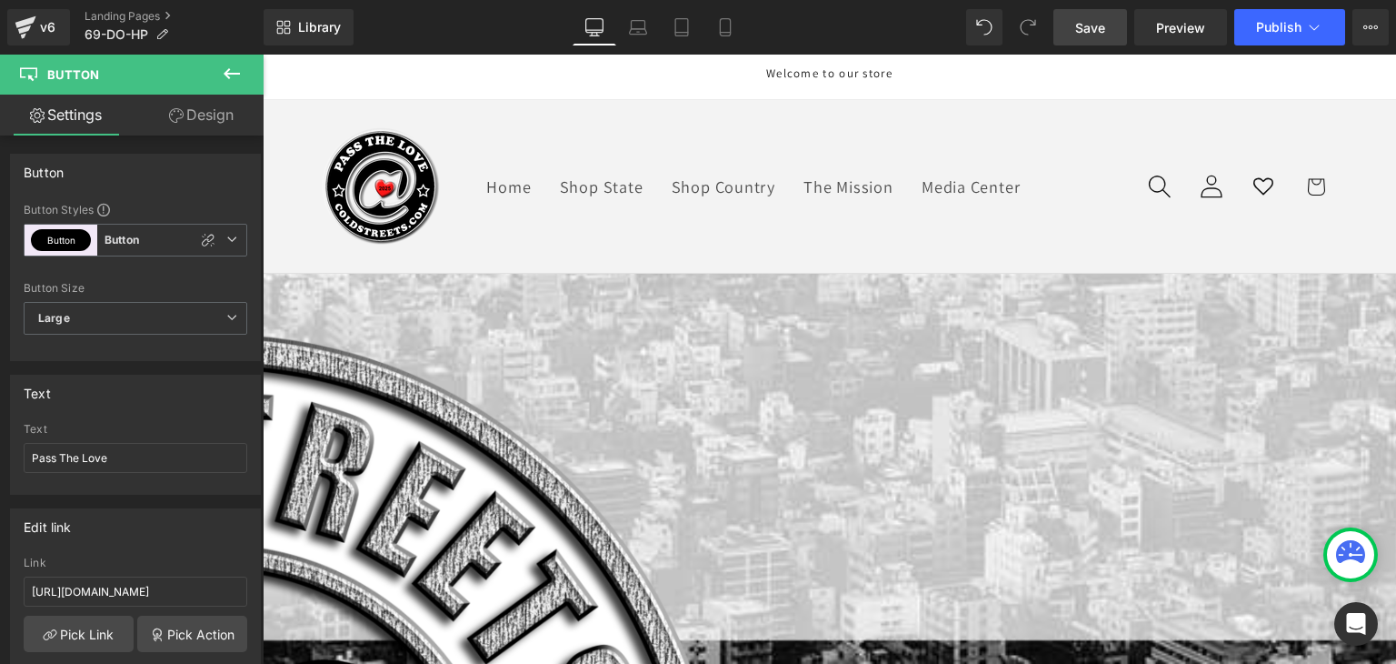
click at [1105, 21] on span "Save" at bounding box center [1090, 27] width 30 height 19
click at [1278, 20] on span "Publish" at bounding box center [1278, 27] width 45 height 15
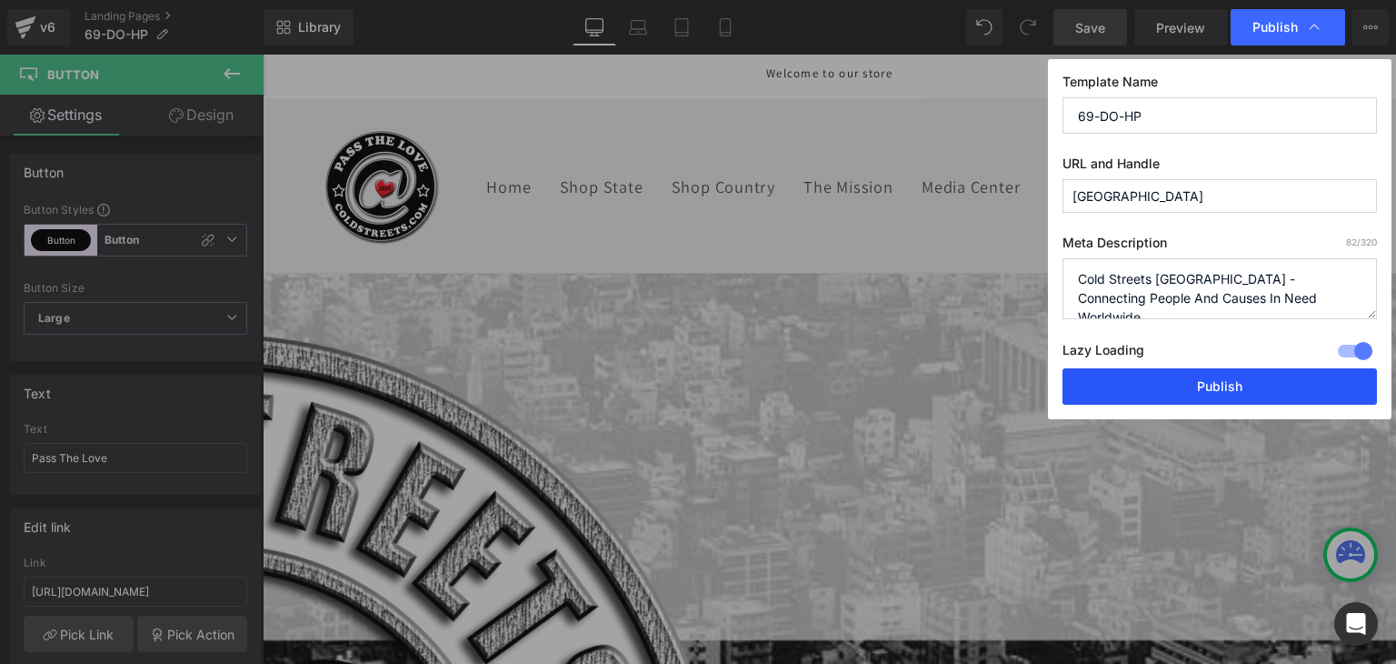
click at [1196, 379] on button "Publish" at bounding box center [1220, 386] width 315 height 36
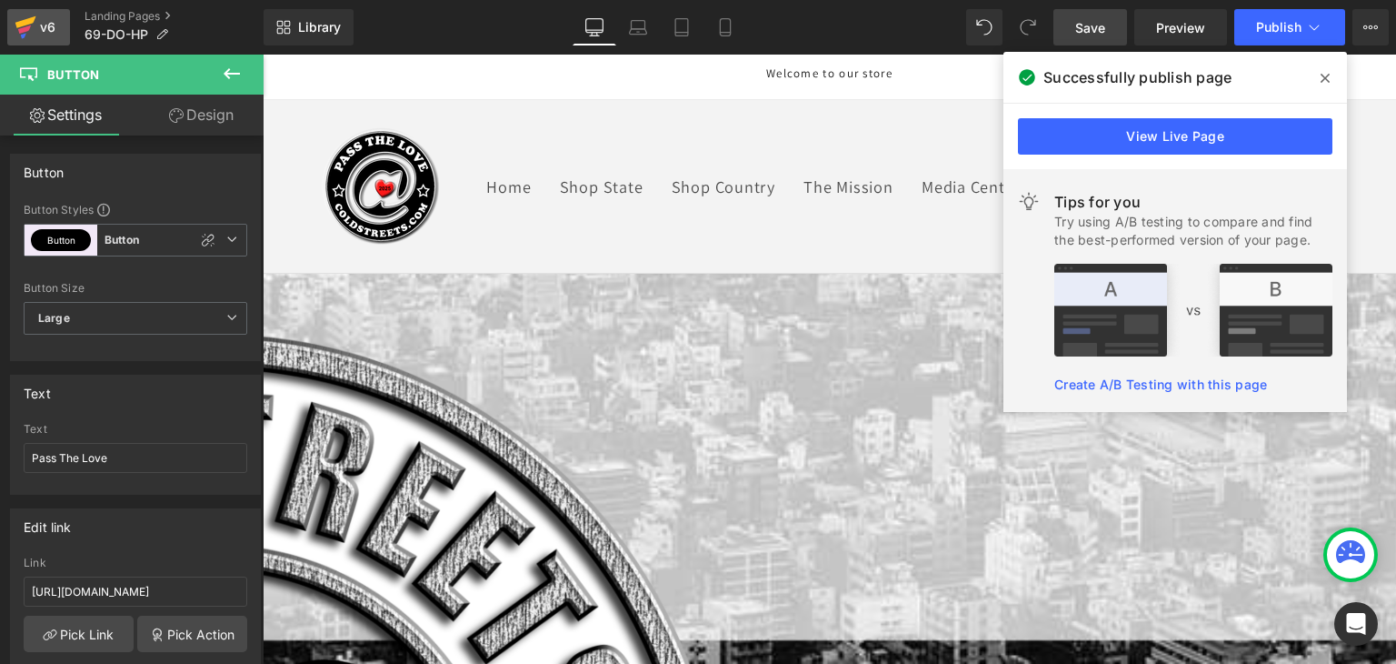
click at [27, 19] on icon at bounding box center [25, 22] width 21 height 12
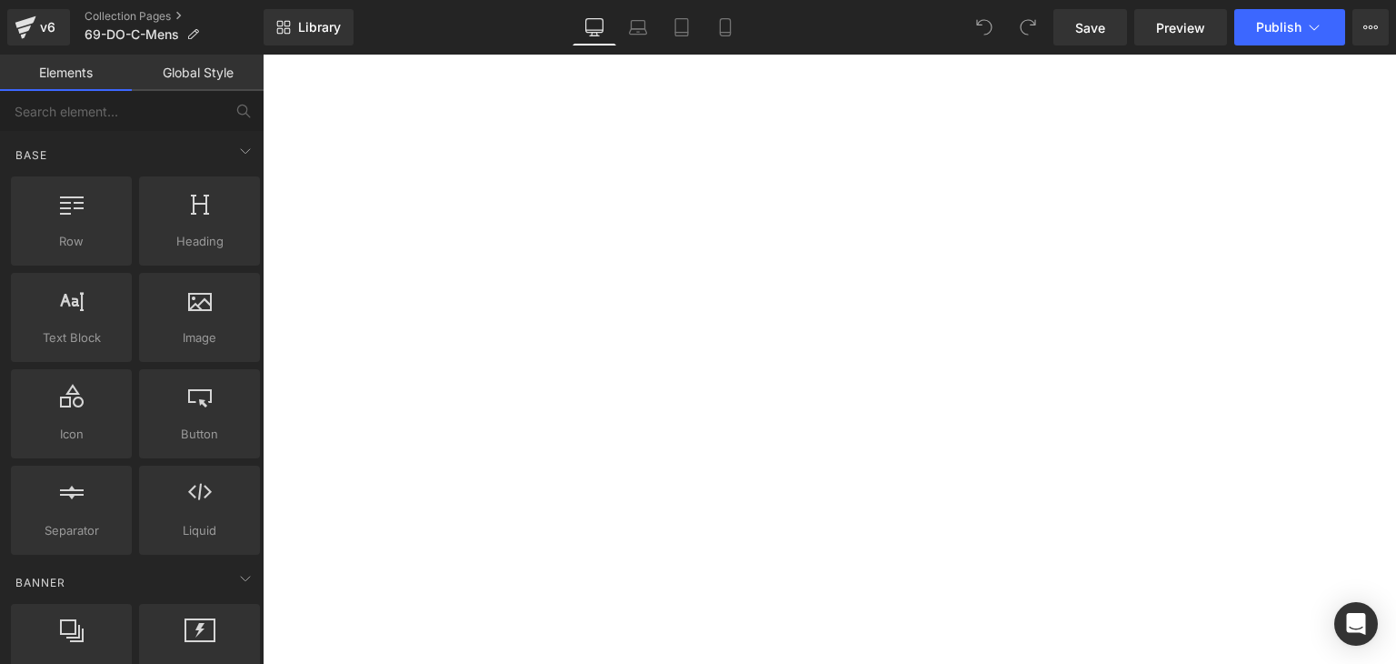
scroll to position [364, 0]
click at [263, 55] on span "Button" at bounding box center [263, 55] width 0 height 0
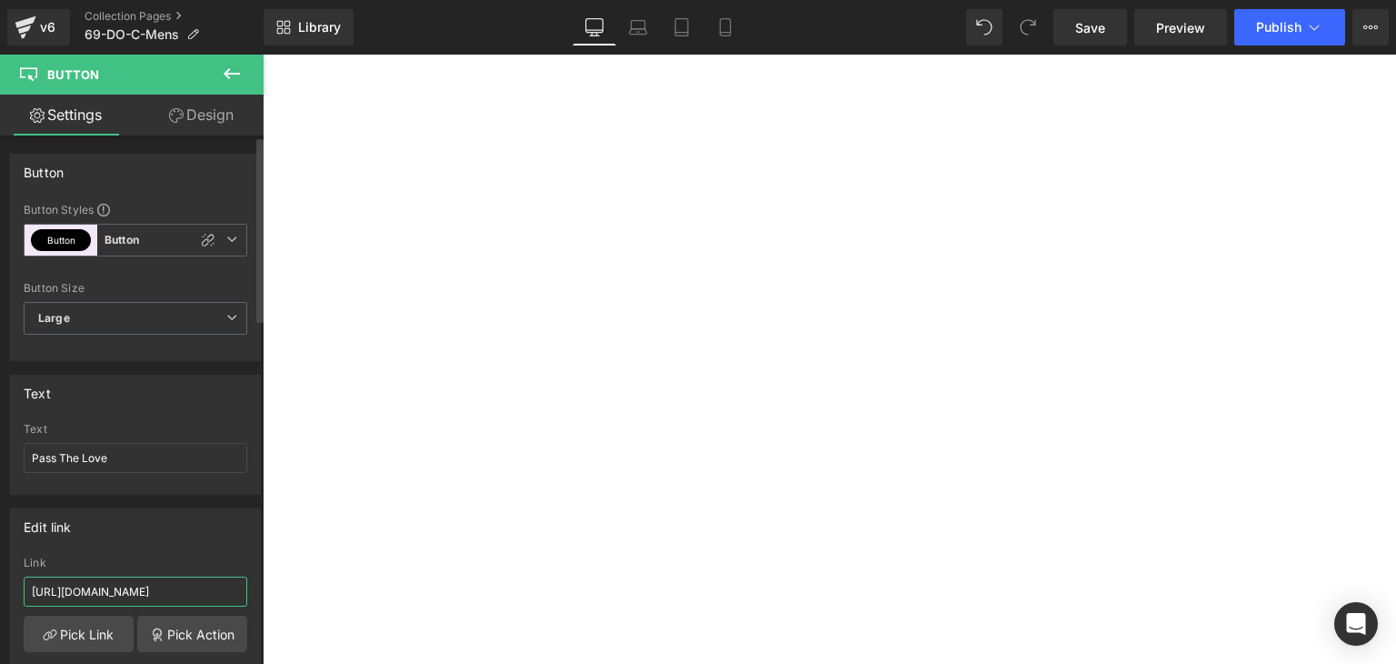
click at [131, 591] on input "[URL][DOMAIN_NAME]" at bounding box center [136, 591] width 224 height 30
paste input "69-do-ptl"
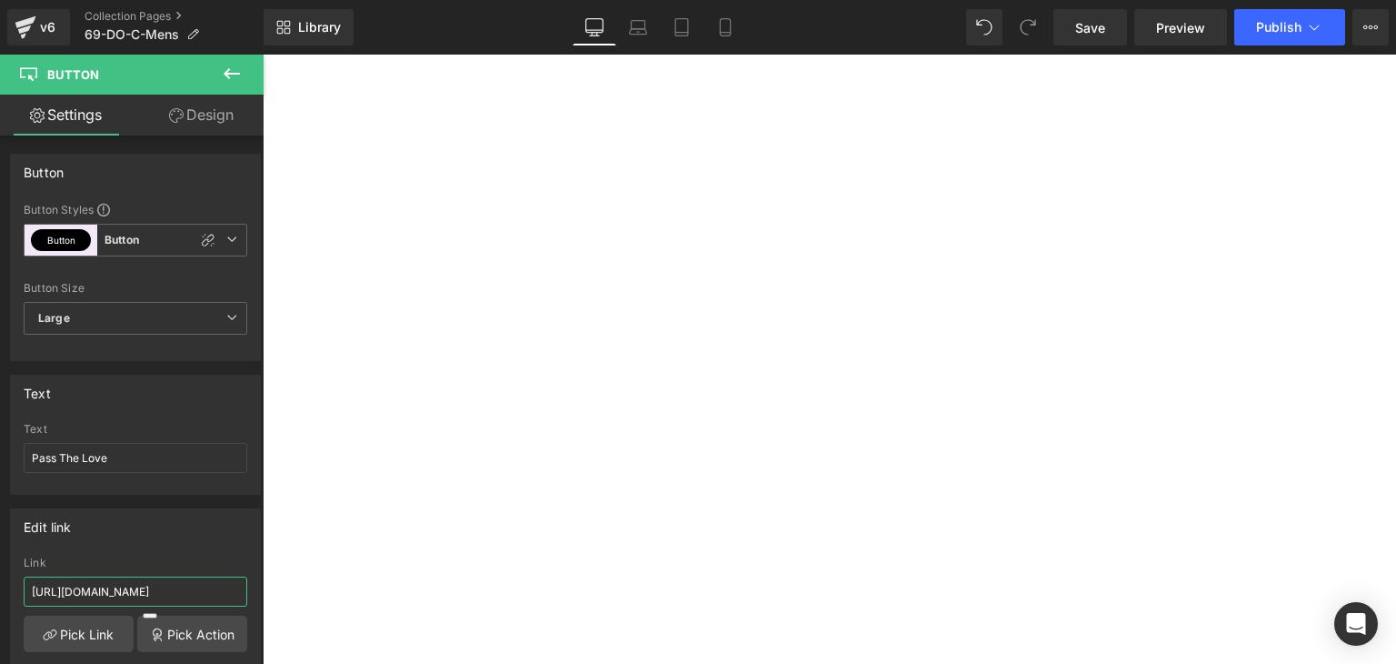
type input "[URL][DOMAIN_NAME]"
click at [263, 55] on span "Button" at bounding box center [263, 55] width 0 height 0
click at [202, 586] on input "[URL][DOMAIN_NAME]" at bounding box center [136, 591] width 224 height 30
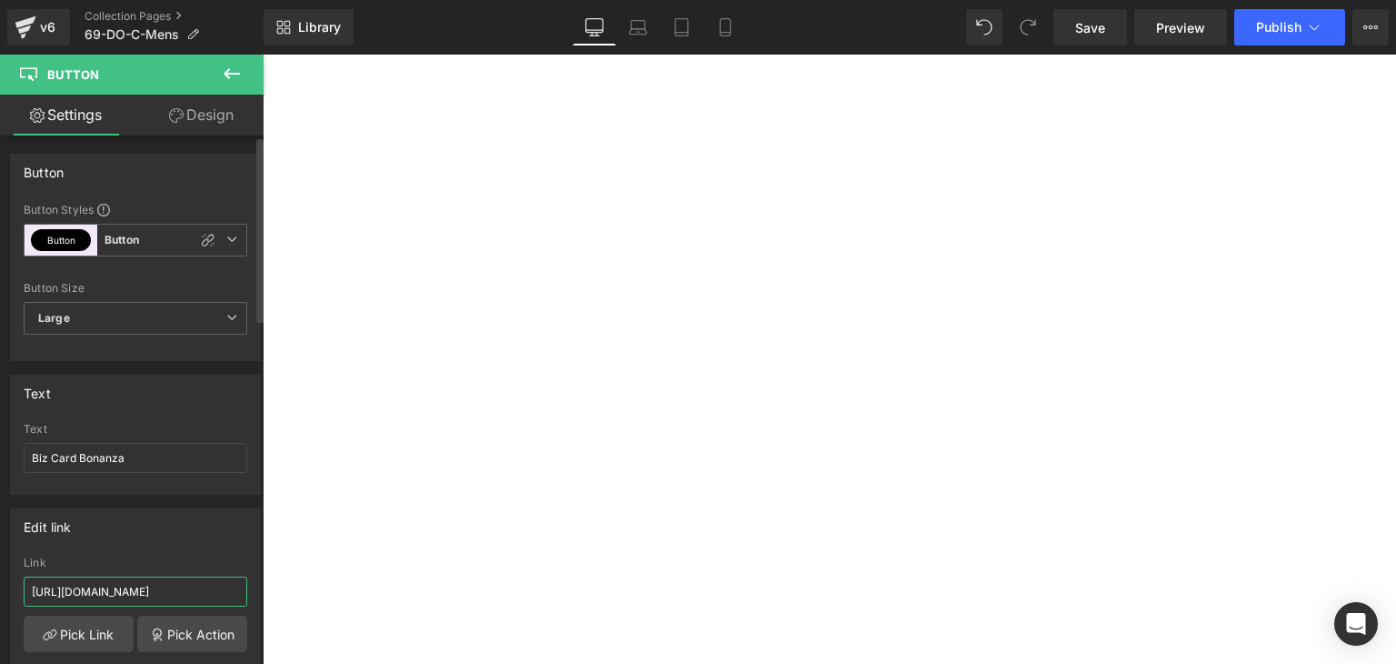
click at [202, 586] on input "[URL][DOMAIN_NAME]" at bounding box center [136, 591] width 224 height 30
paste input "69-do-bcb"
type input "[URL][DOMAIN_NAME]"
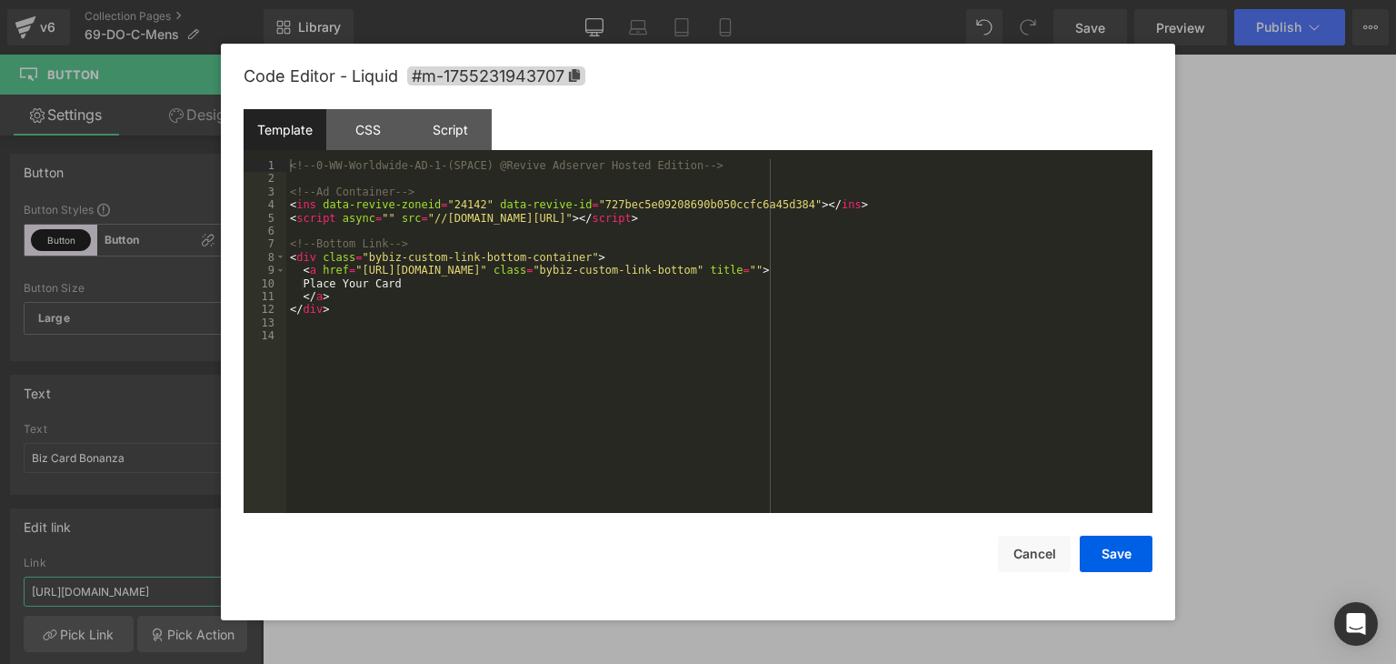
click at [382, 123] on div "CSS" at bounding box center [367, 129] width 83 height 41
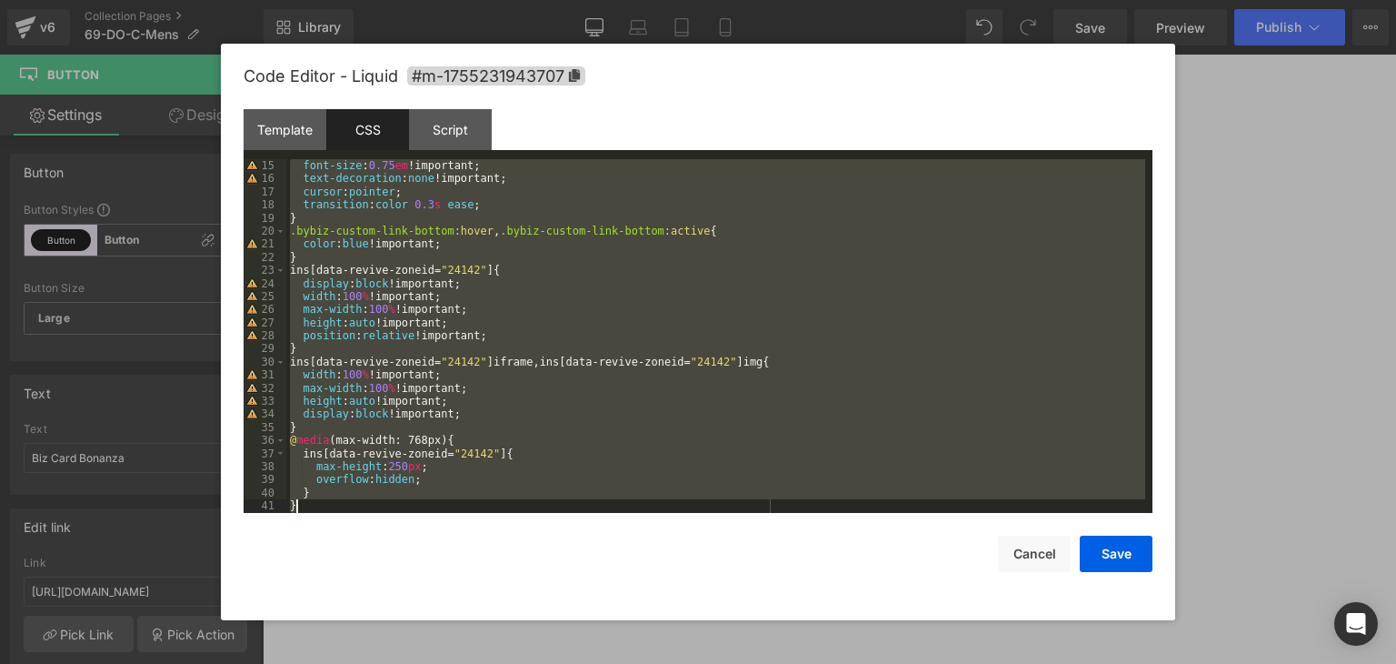
scroll to position [196, 0]
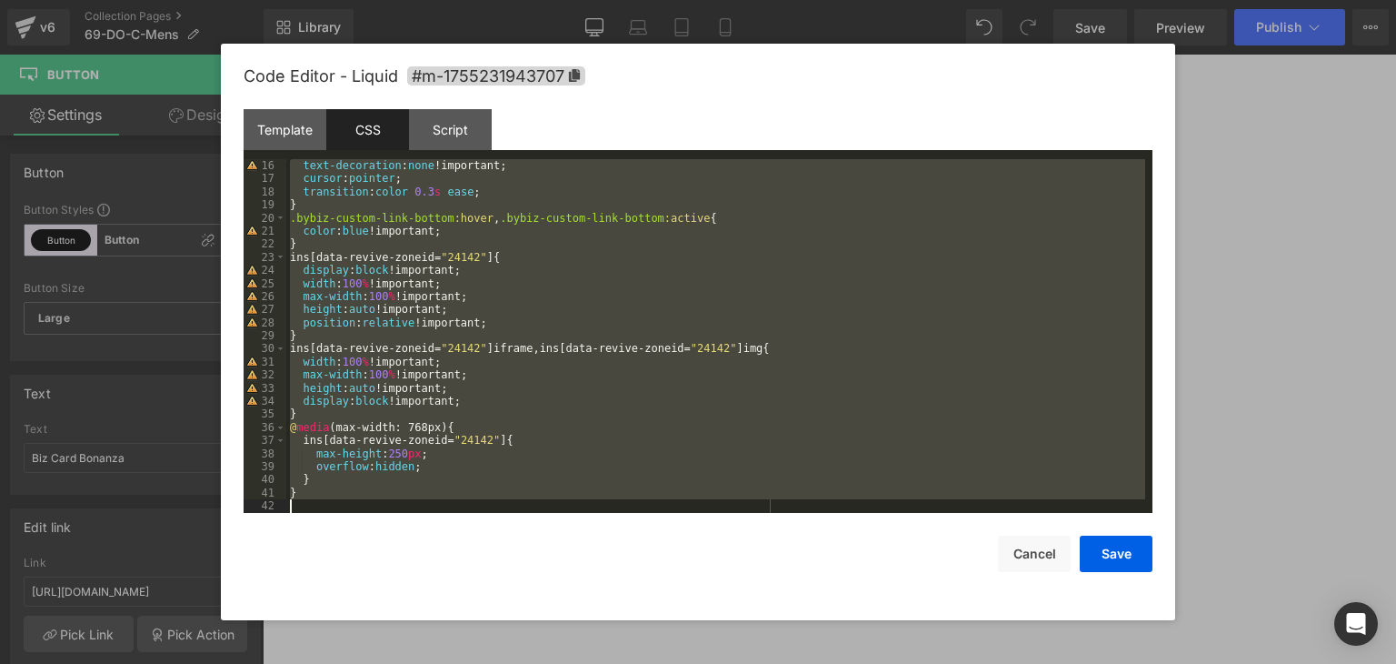
drag, startPoint x: 291, startPoint y: 190, endPoint x: 573, endPoint y: 582, distance: 482.6
click at [573, 582] on div "Code Editor - Liquid #m-1755231943707 Template CSS Script Data 1 2 3 4 5 6 7 8 …" at bounding box center [698, 332] width 909 height 576
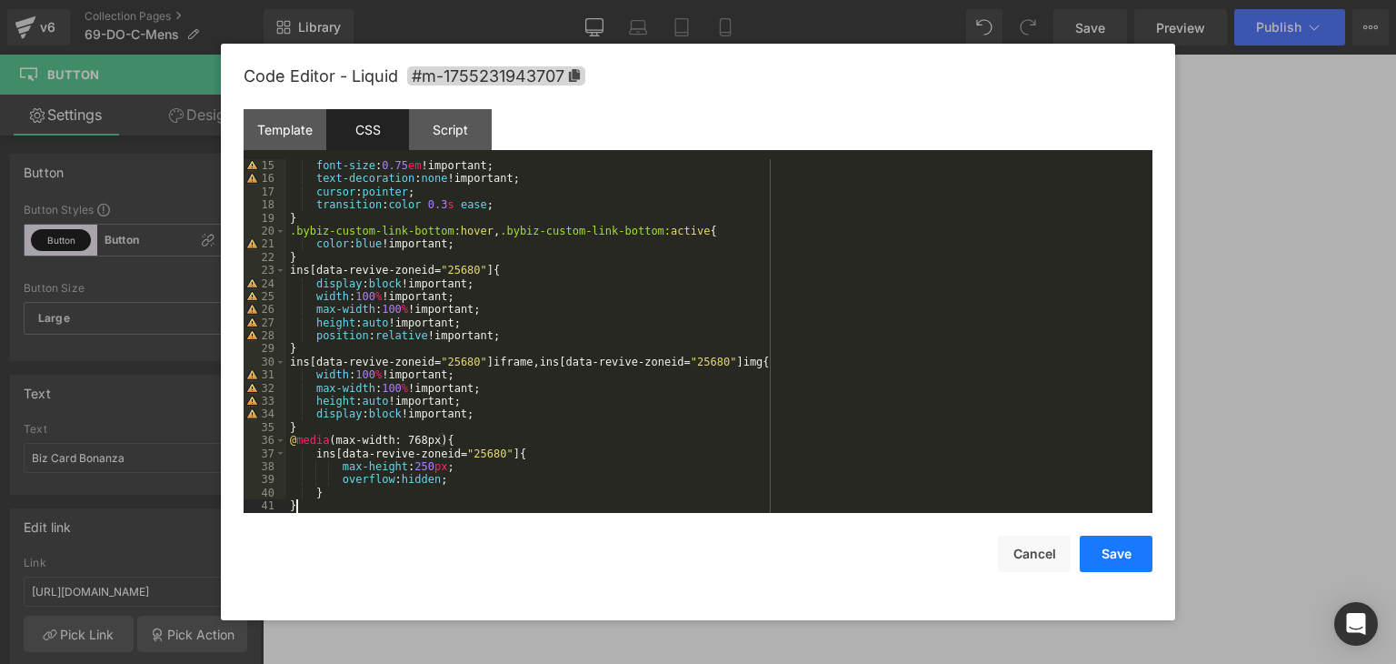
click at [1125, 543] on button "Save" at bounding box center [1116, 553] width 73 height 36
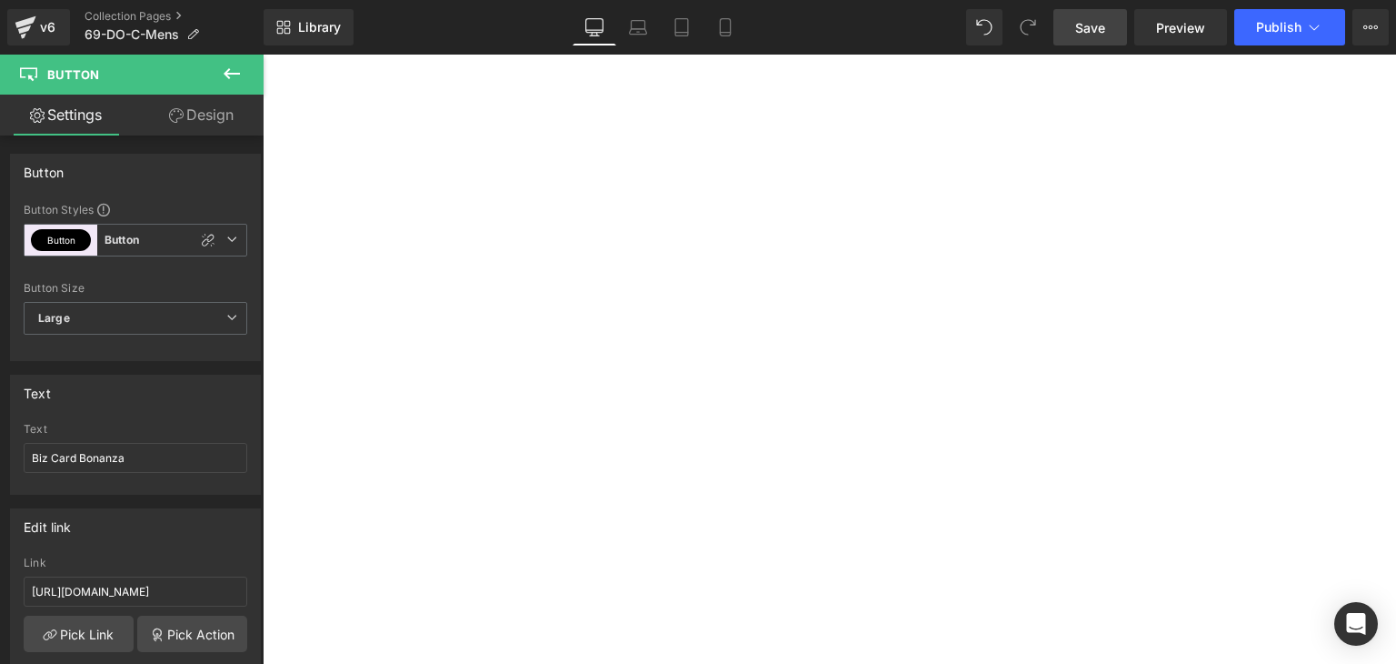
click at [1081, 34] on span "Save" at bounding box center [1090, 27] width 30 height 19
click at [1330, 26] on button "Publish" at bounding box center [1289, 27] width 111 height 36
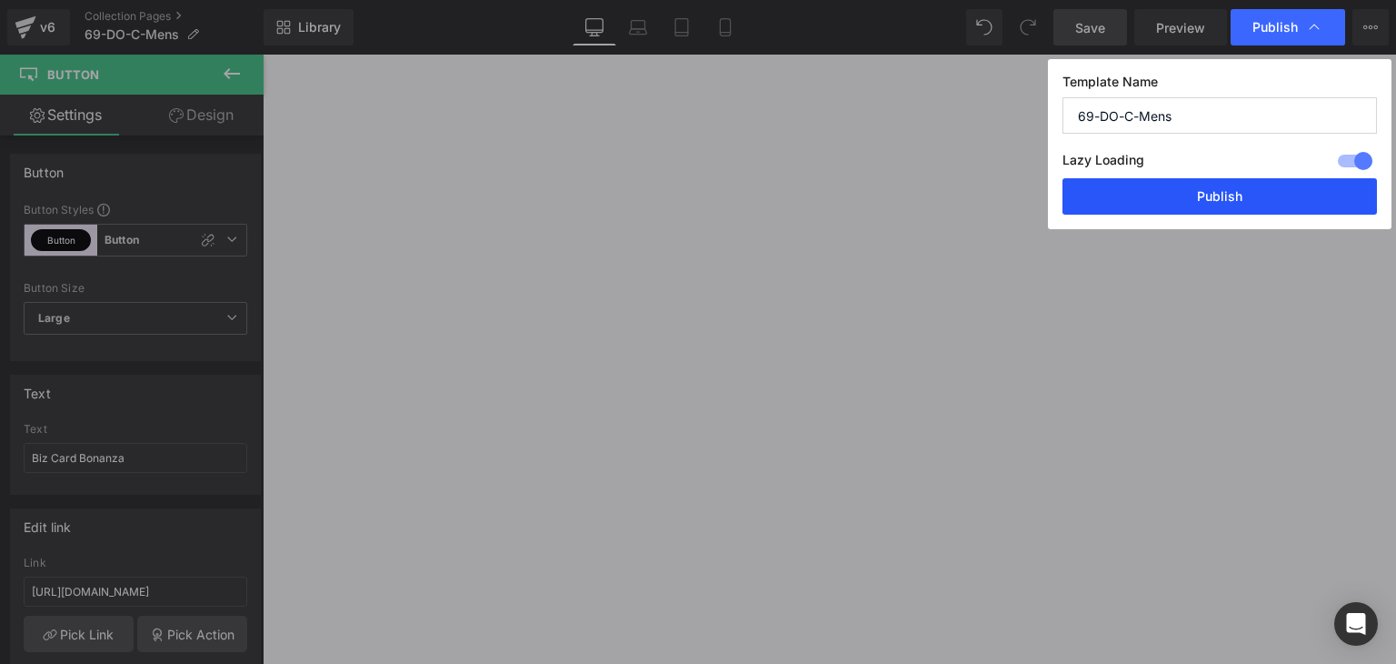
click at [1290, 196] on button "Publish" at bounding box center [1220, 196] width 315 height 36
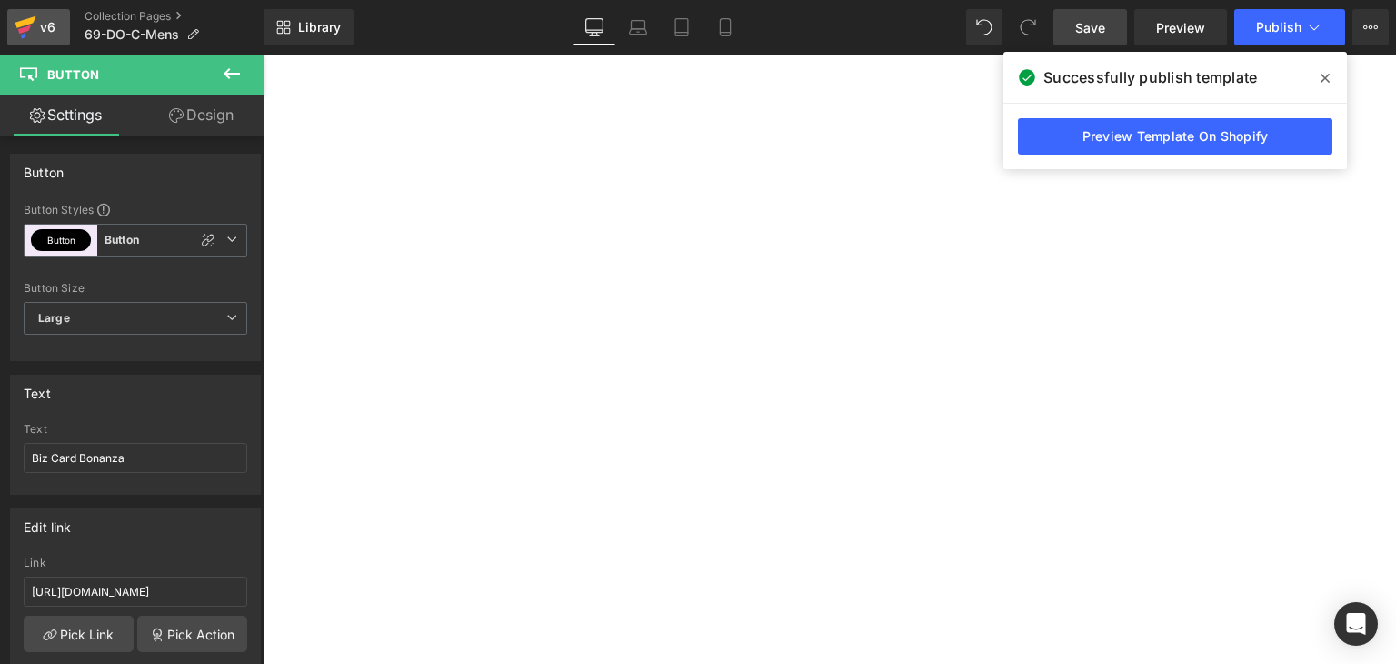
click at [38, 15] on div "v6" at bounding box center [47, 27] width 23 height 24
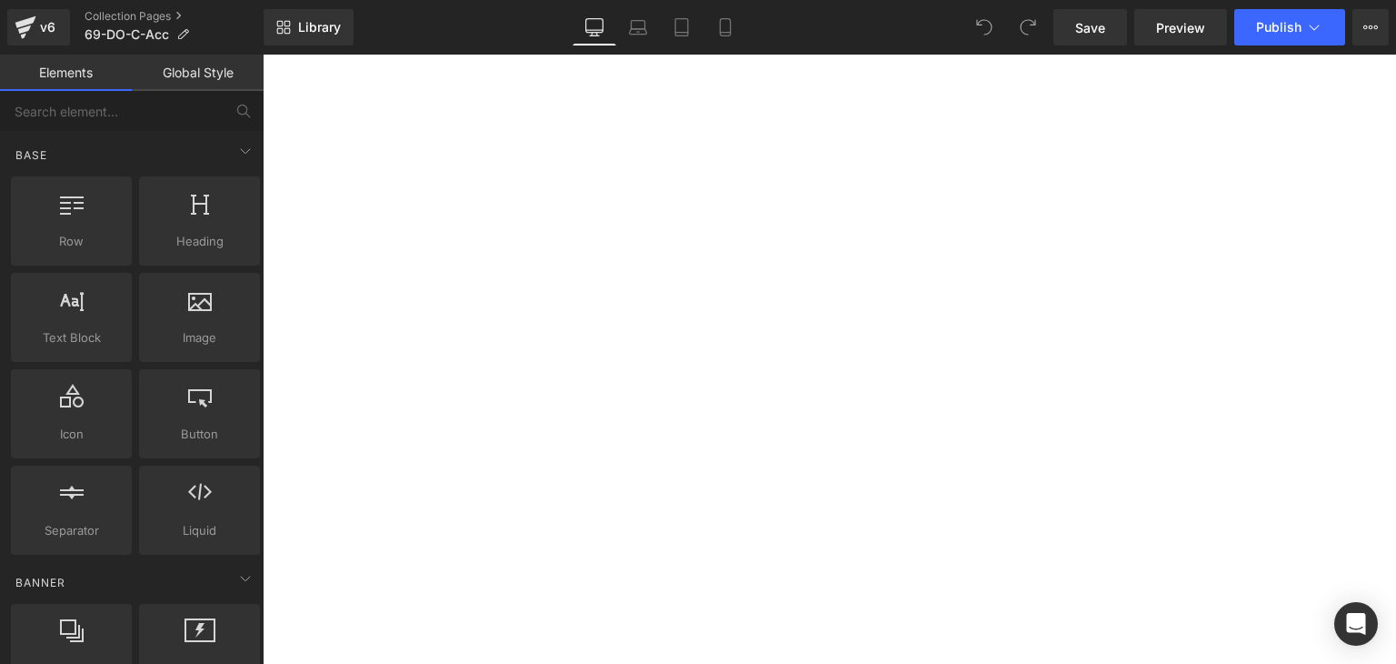
scroll to position [364, 0]
click at [263, 55] on span "Button" at bounding box center [263, 55] width 0 height 0
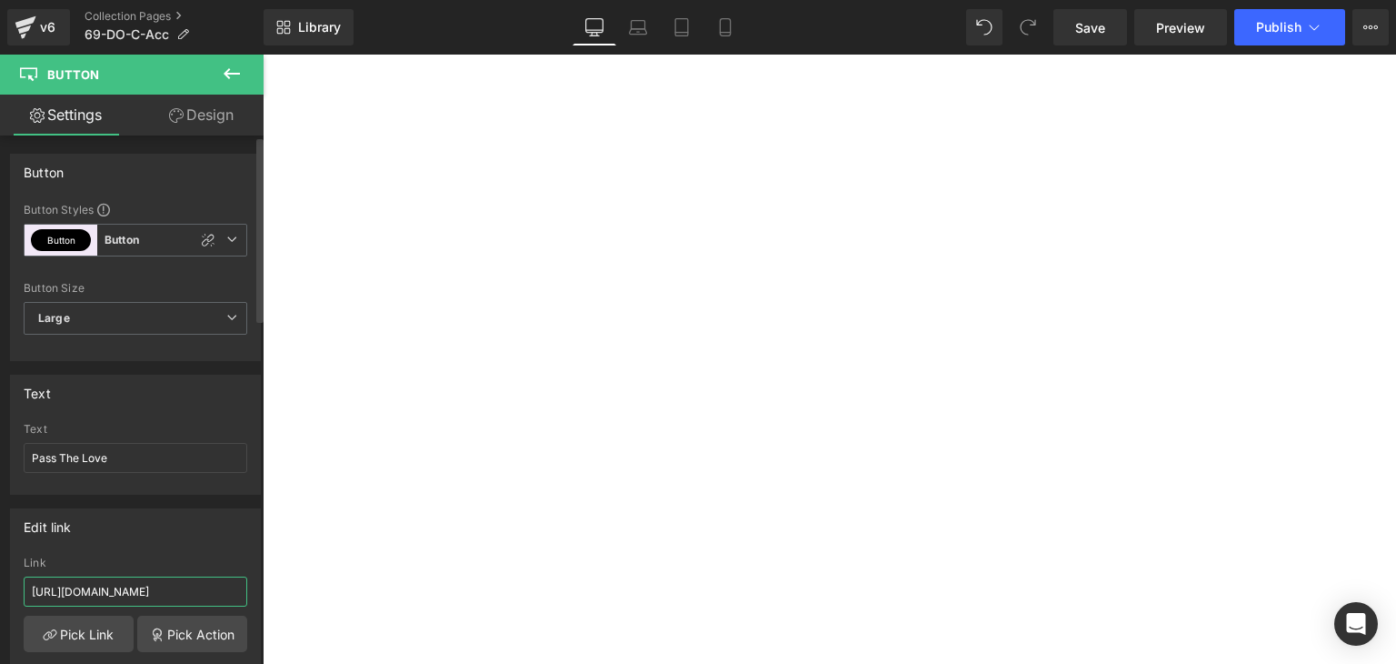
click at [158, 582] on input "https://coldstreets.com/pages/ptl-ww" at bounding box center [136, 591] width 224 height 30
paste input "69-do-ptl"
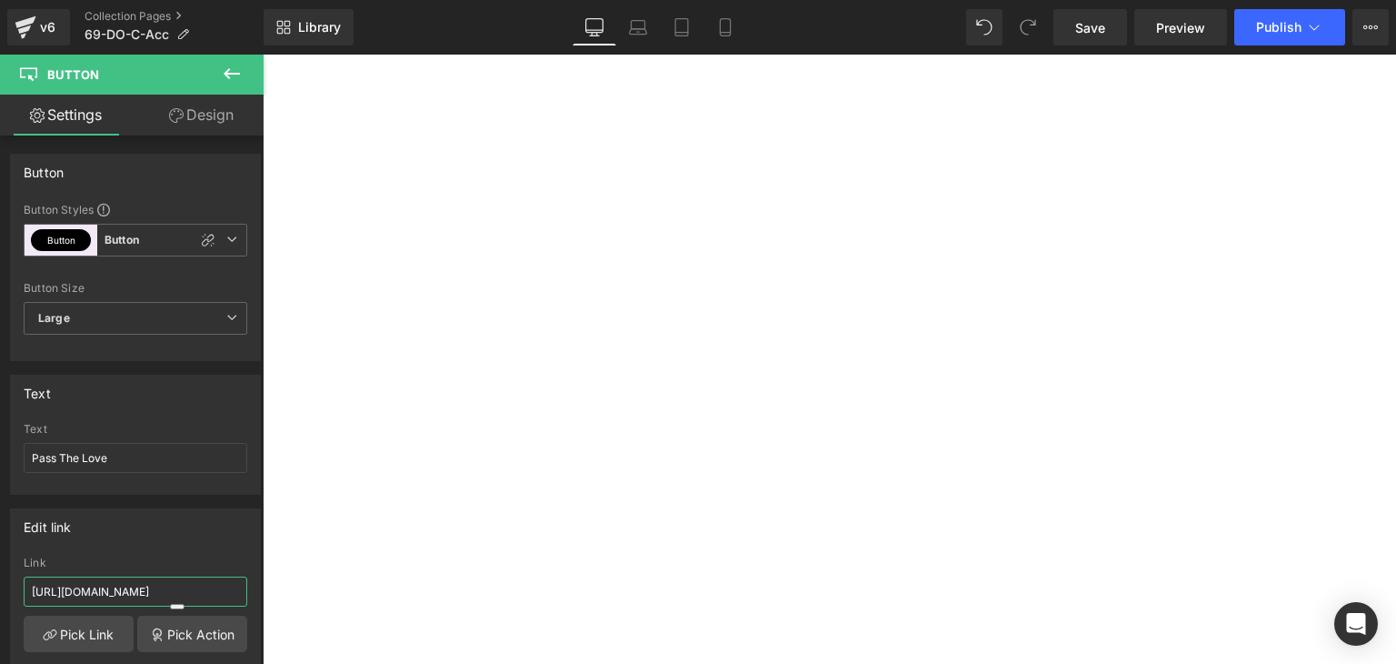
type input "https://coldstreets.com/pages/69-do-ptl"
click at [263, 55] on span "Button" at bounding box center [263, 55] width 0 height 0
click at [176, 587] on input "https://coldstreets.com/pages/bonanza-0-ww" at bounding box center [136, 591] width 224 height 30
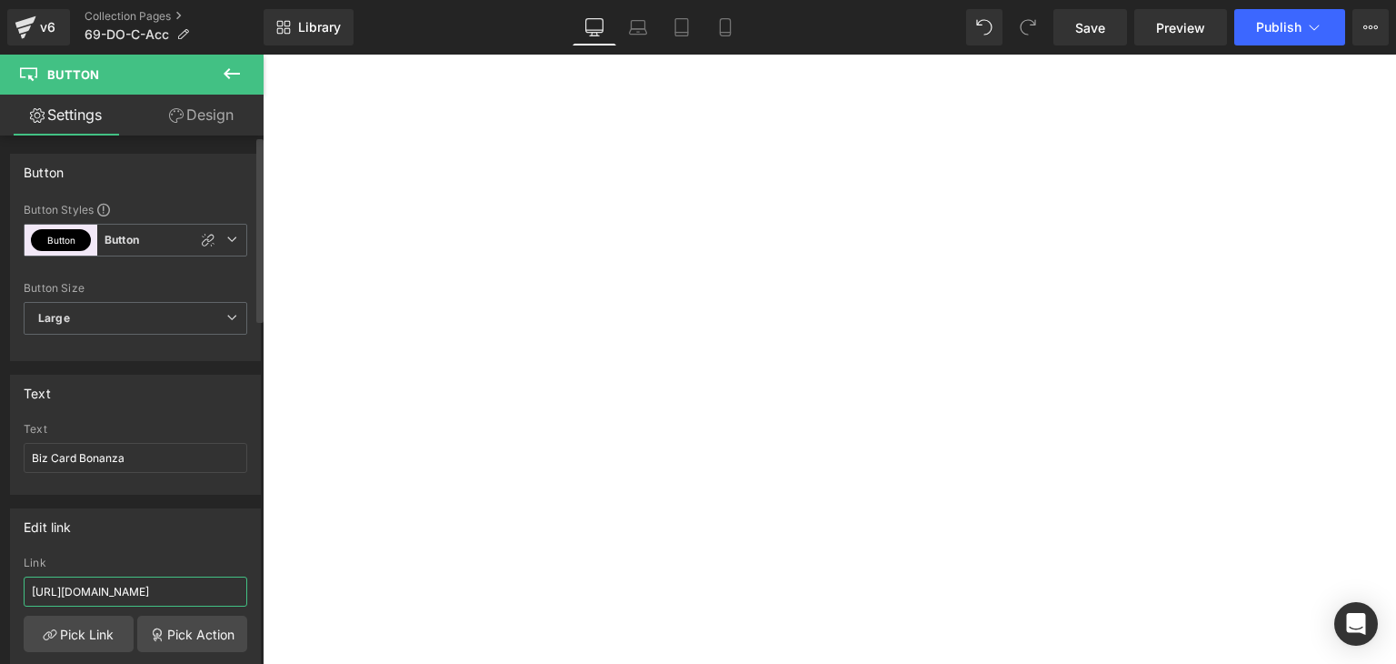
click at [176, 587] on input "https://coldstreets.com/pages/bonanza-0-ww" at bounding box center [136, 591] width 224 height 30
paste input "69-do-bcb"
type input "https://coldstreets.com/pages/69-do-bcb"
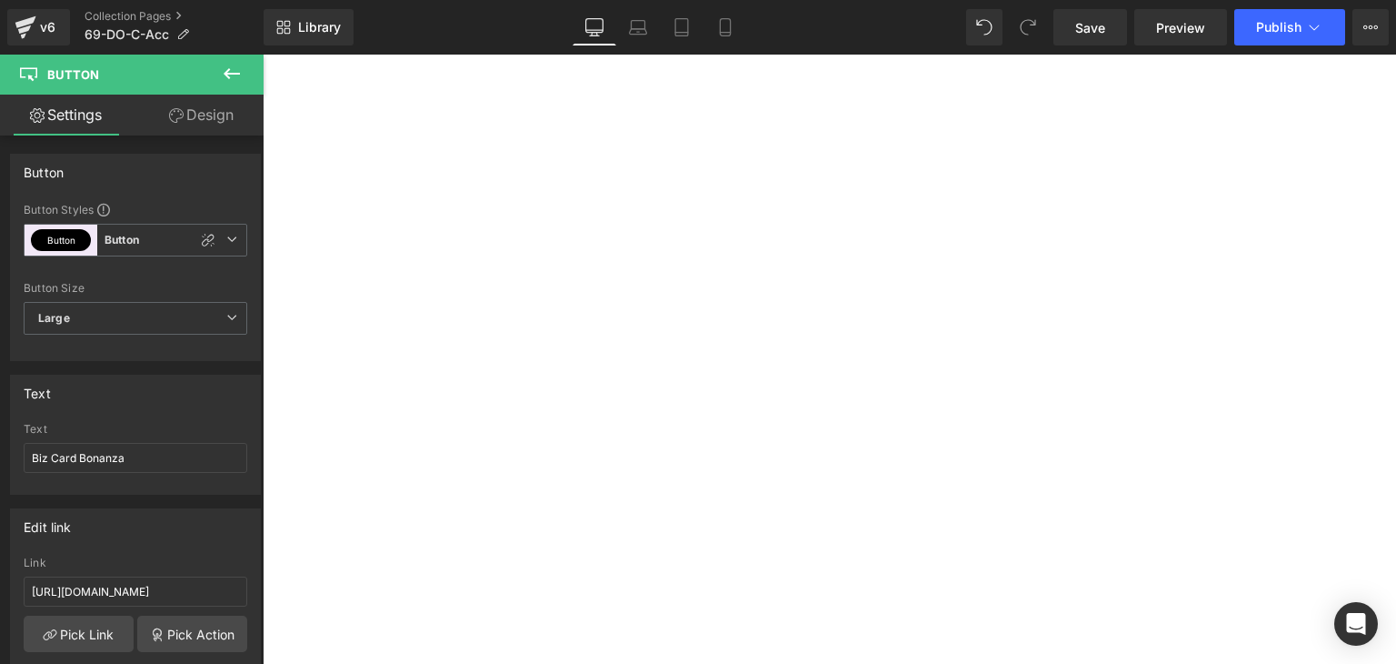
click at [263, 55] on span "Liquid" at bounding box center [263, 55] width 0 height 0
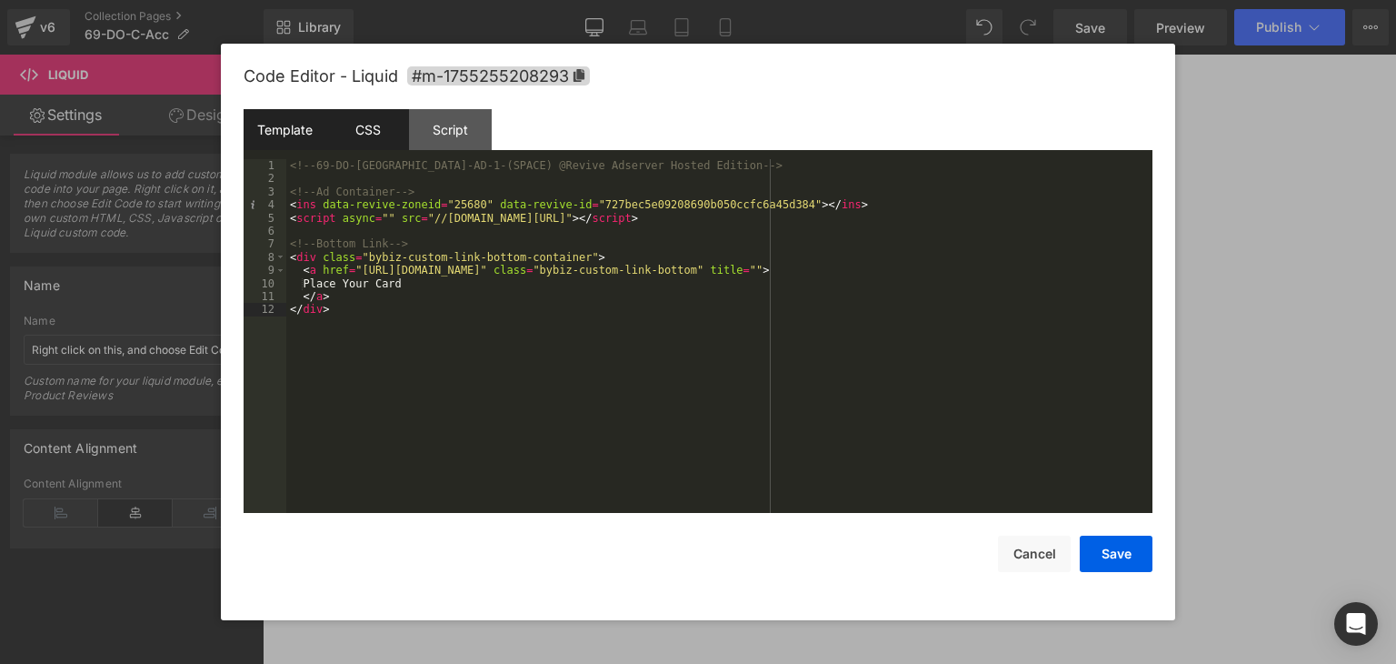
click at [370, 126] on div "CSS" at bounding box center [367, 129] width 83 height 41
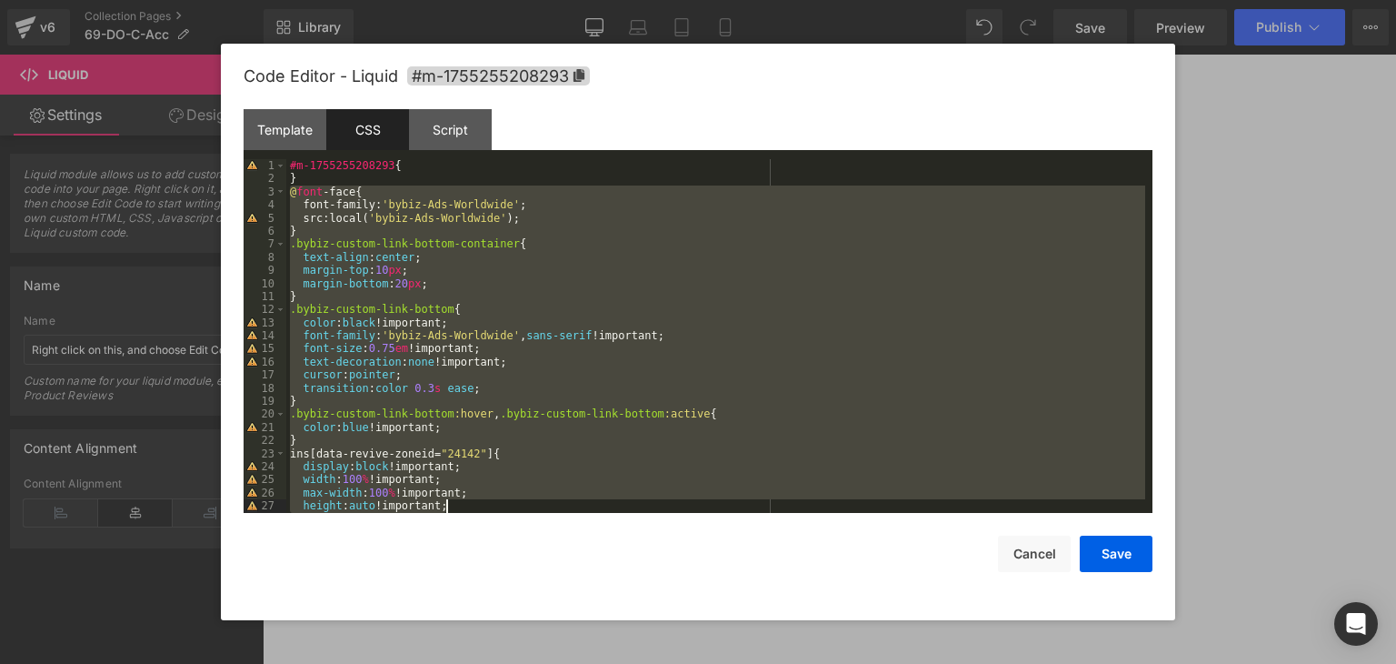
scroll to position [196, 0]
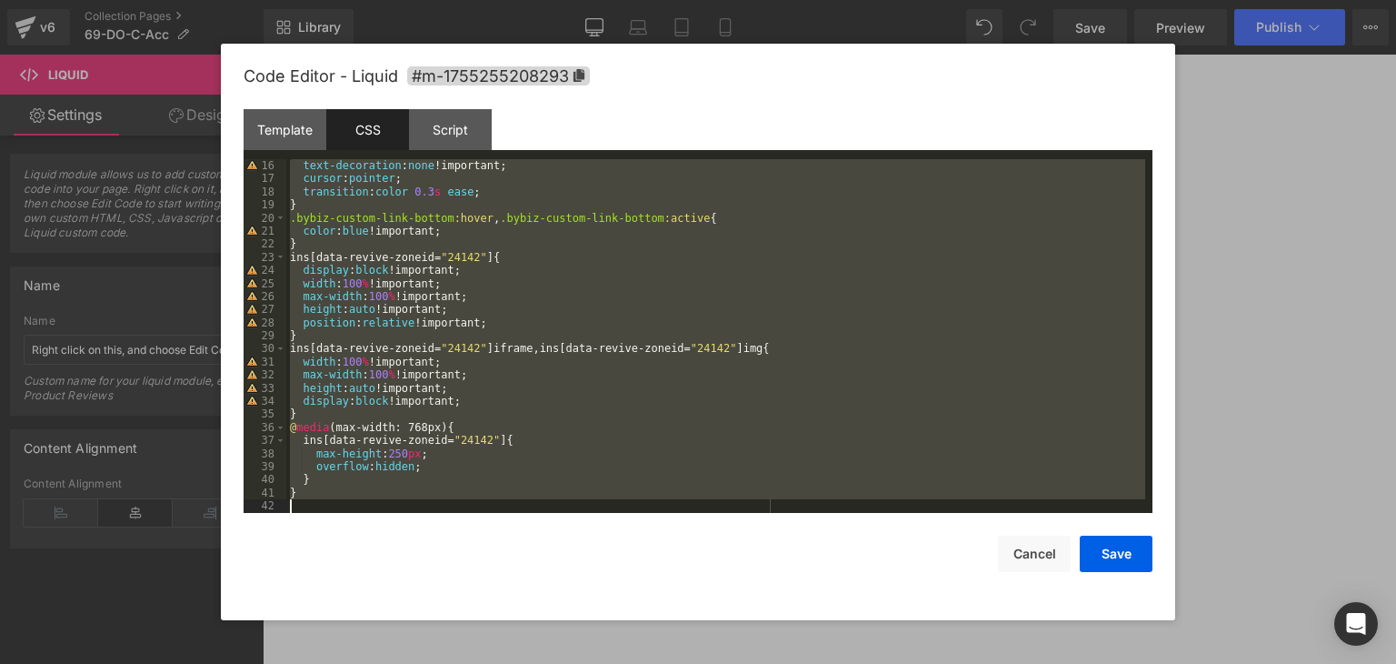
drag, startPoint x: 291, startPoint y: 189, endPoint x: 563, endPoint y: 612, distance: 502.5
click at [563, 612] on div "Code Editor - Liquid #m-1755255208293 Template CSS Script Data 1 2 3 4 5 6 7 8 …" at bounding box center [698, 332] width 909 height 576
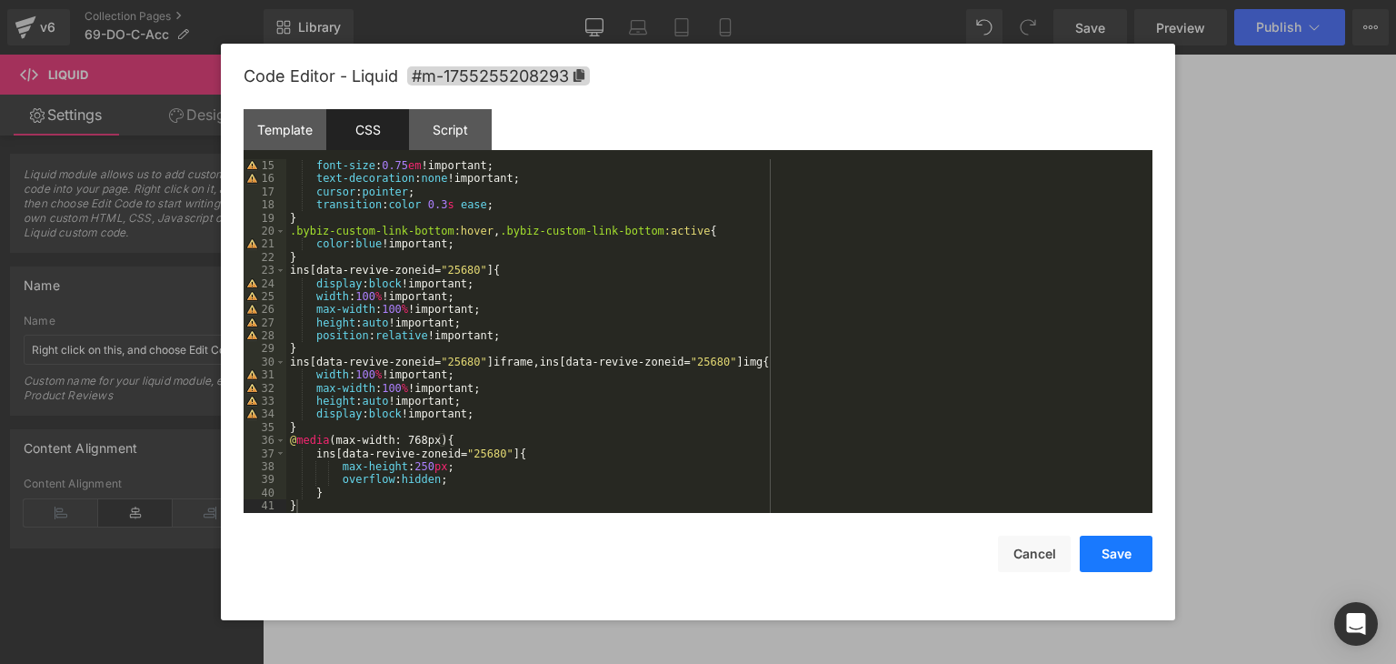
drag, startPoint x: 1114, startPoint y: 549, endPoint x: 654, endPoint y: 215, distance: 569.5
click at [1114, 549] on button "Save" at bounding box center [1116, 553] width 73 height 36
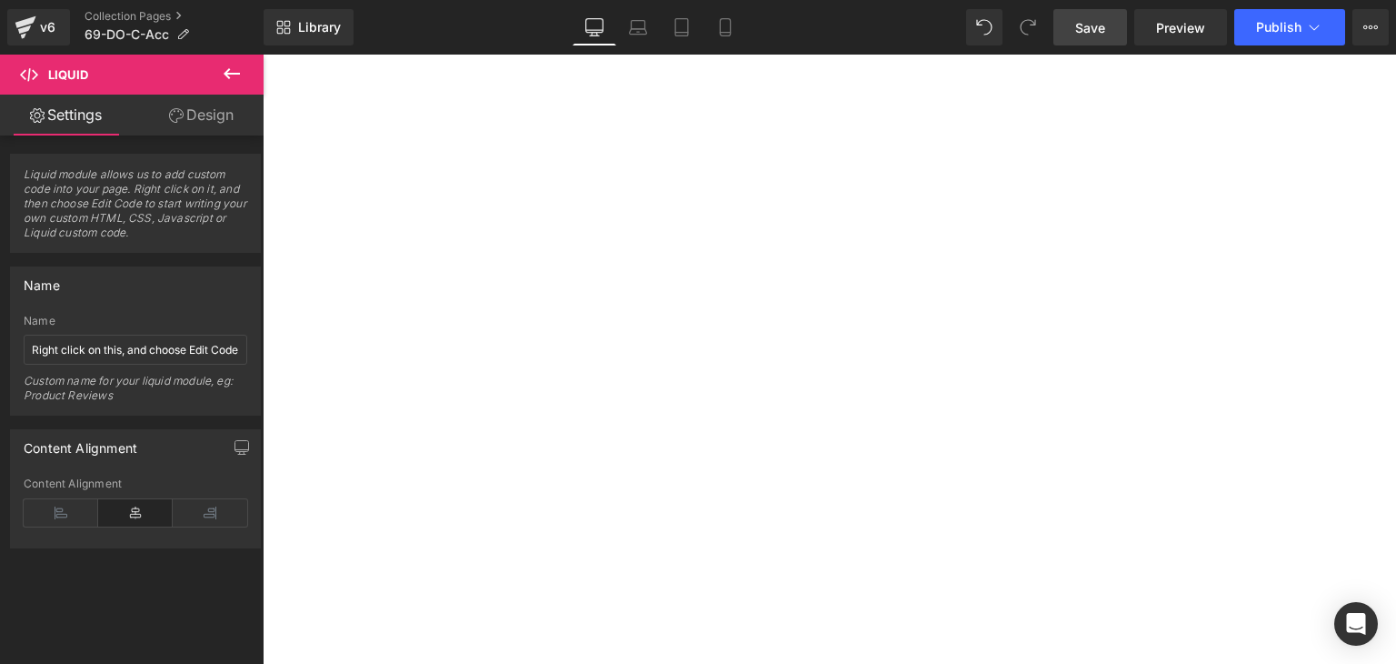
click at [1074, 26] on link "Save" at bounding box center [1091, 27] width 74 height 36
click at [1251, 24] on button "Publish" at bounding box center [1289, 27] width 111 height 36
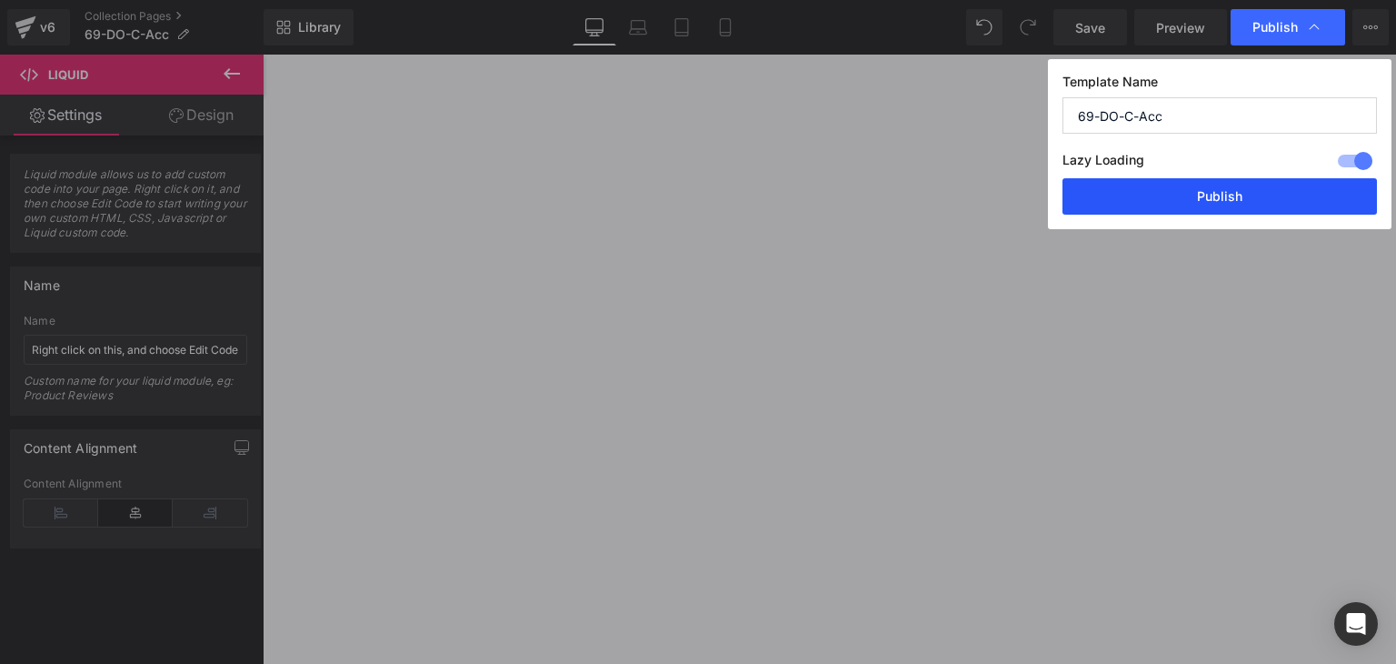
click at [1254, 183] on button "Publish" at bounding box center [1220, 196] width 315 height 36
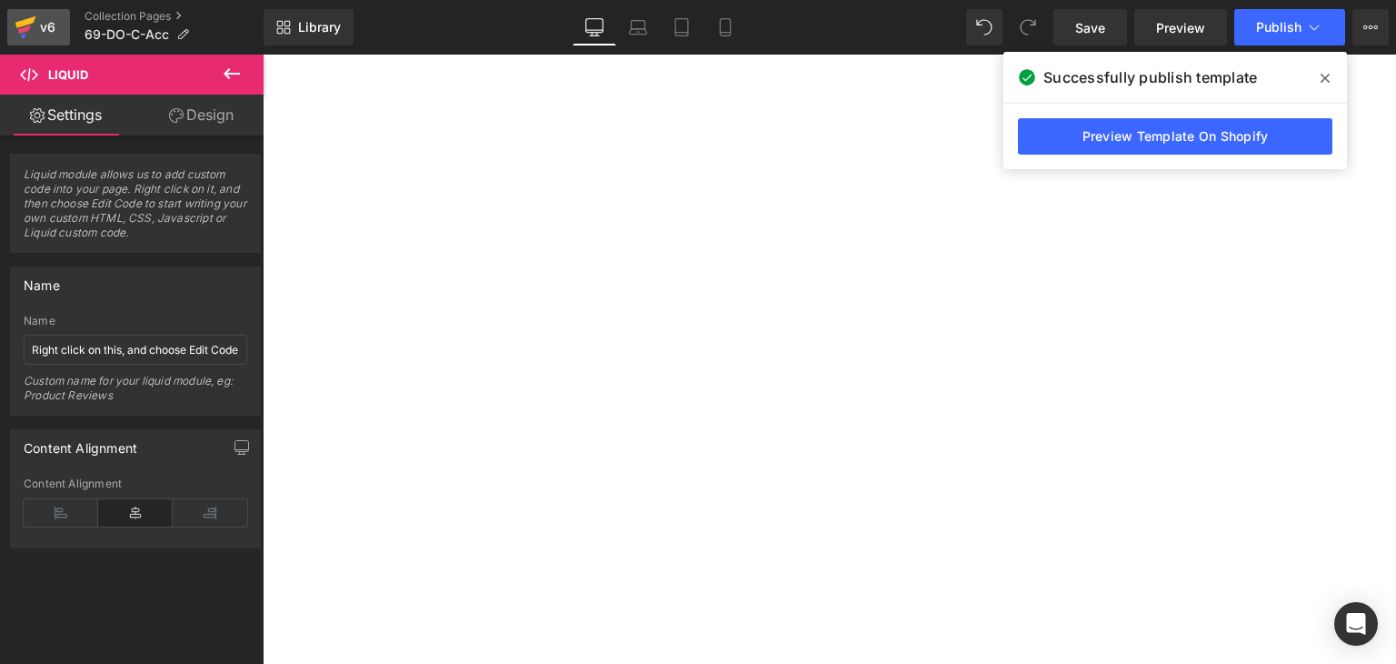
click at [20, 24] on icon at bounding box center [25, 22] width 21 height 12
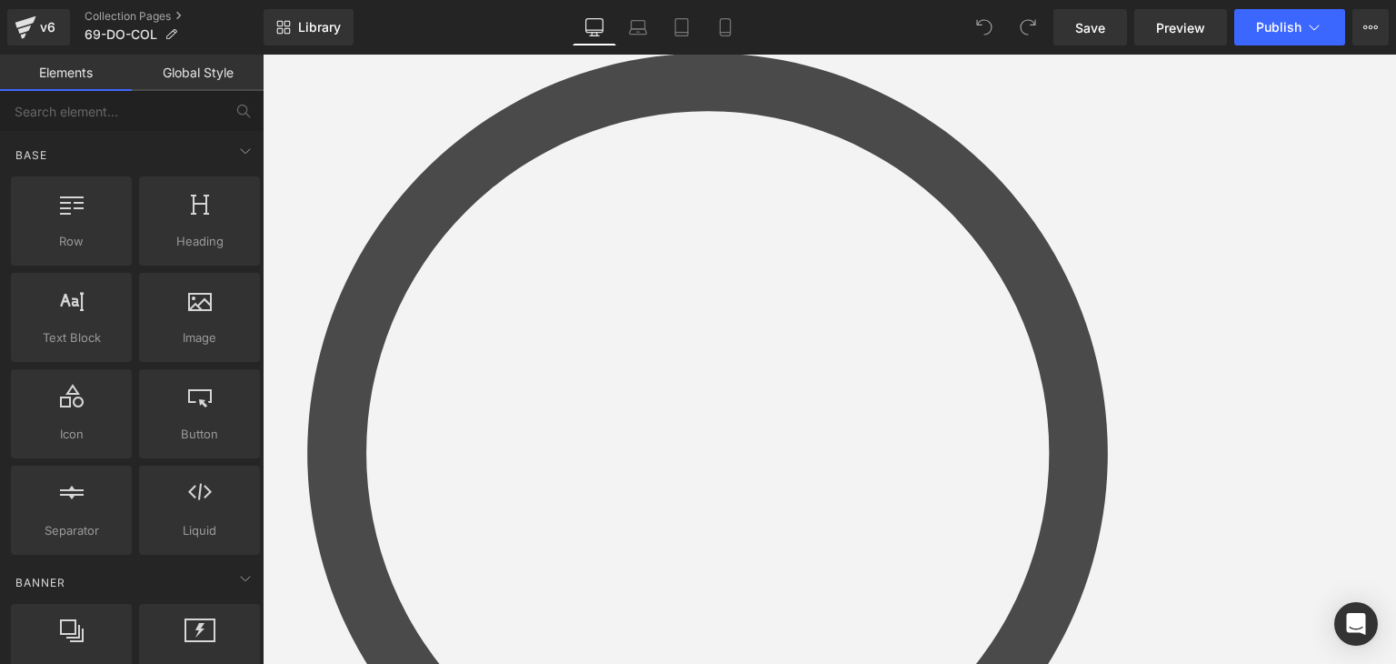
scroll to position [364, 0]
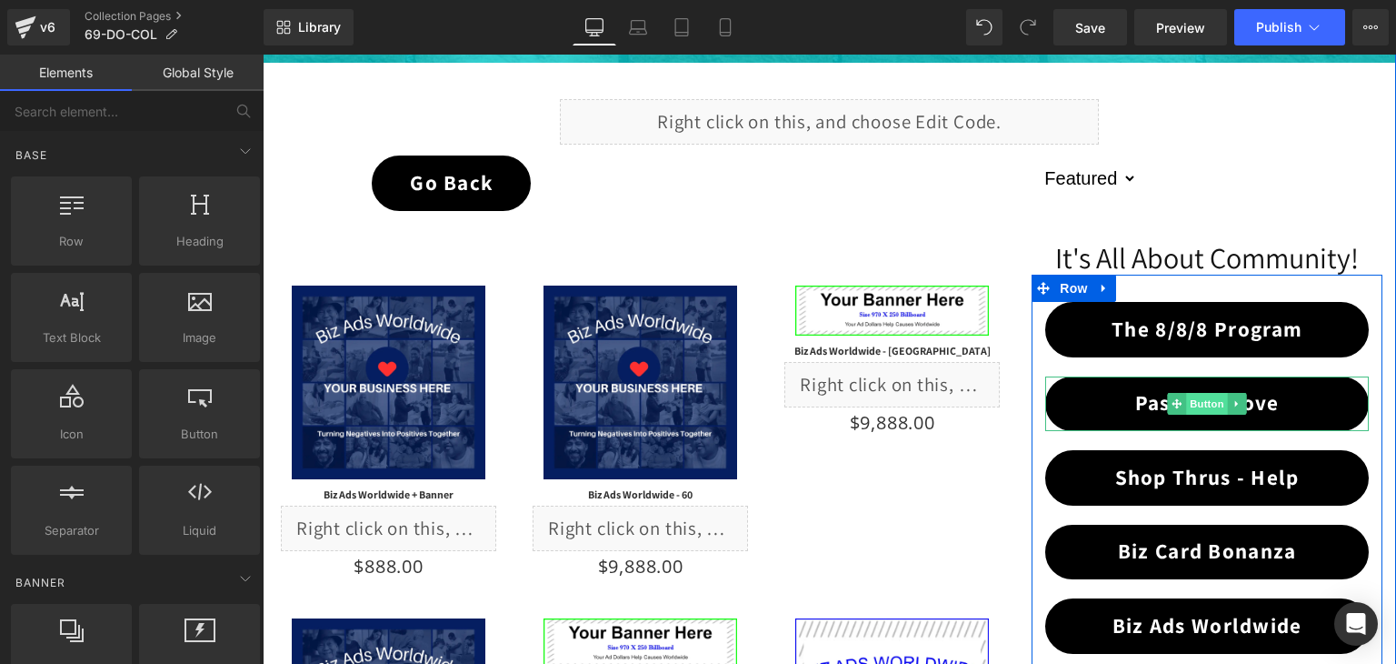
click at [1199, 401] on span "Button" at bounding box center [1207, 404] width 42 height 22
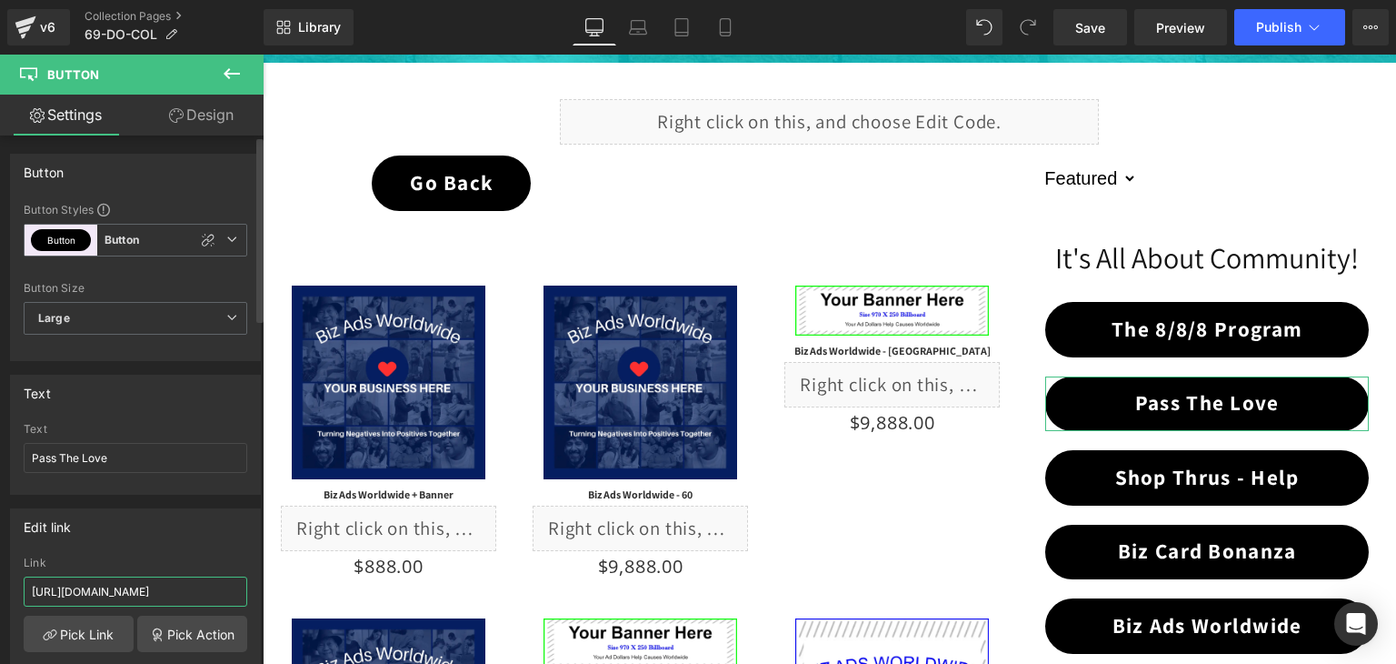
click at [168, 582] on input "https://coldstreets.com/pages/ptl-ww" at bounding box center [136, 591] width 224 height 30
paste input "69-do-ptl"
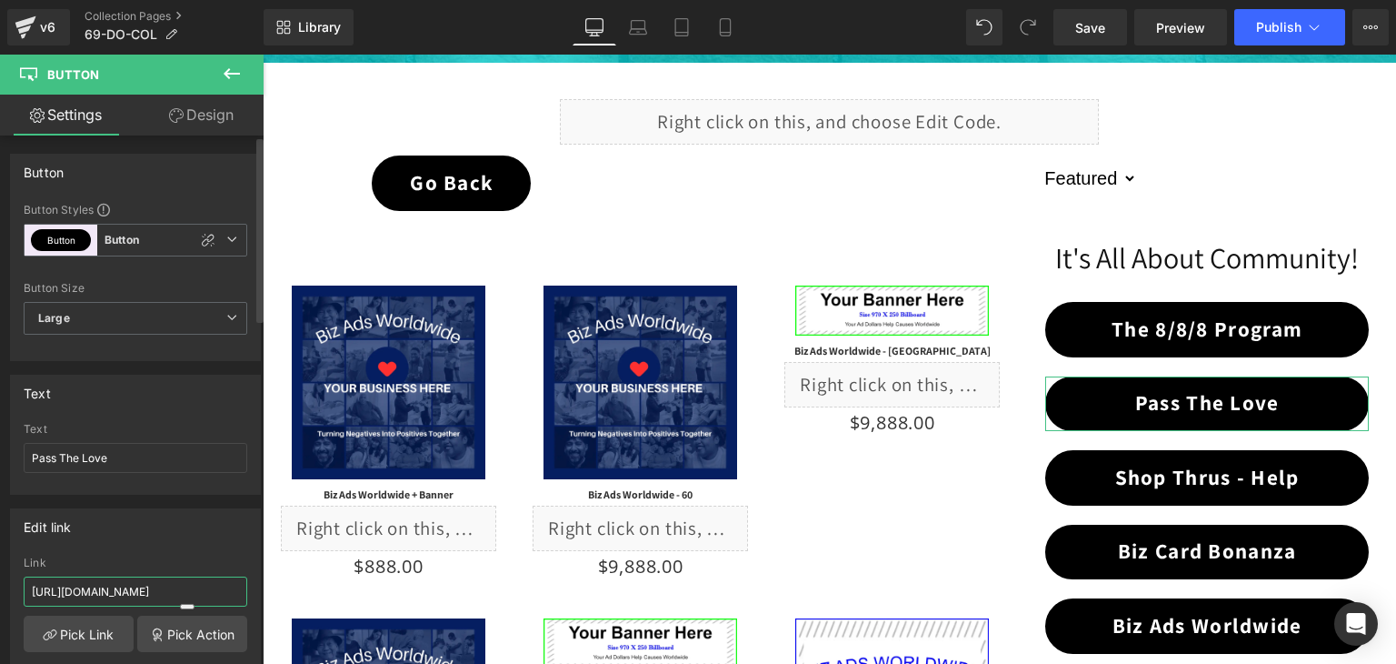
type input "https://coldstreets.com/pages/69-do-ptl"
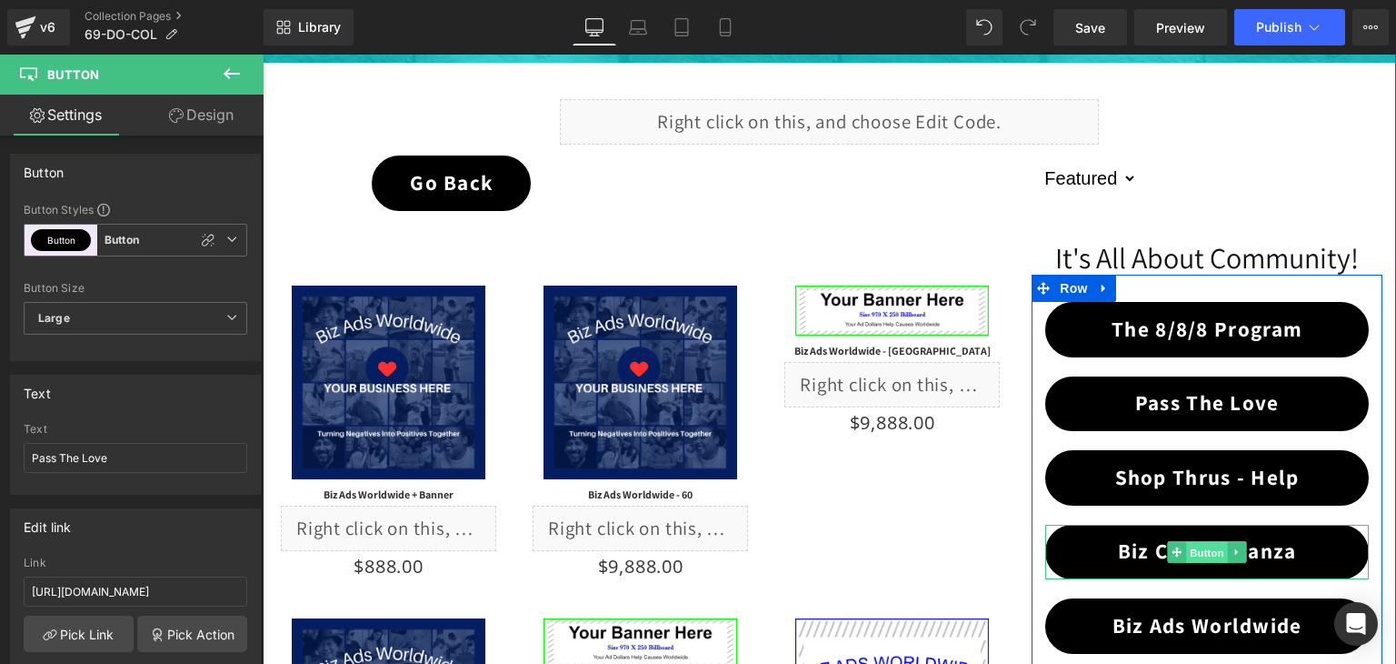
click at [1201, 553] on span "Button" at bounding box center [1207, 553] width 42 height 22
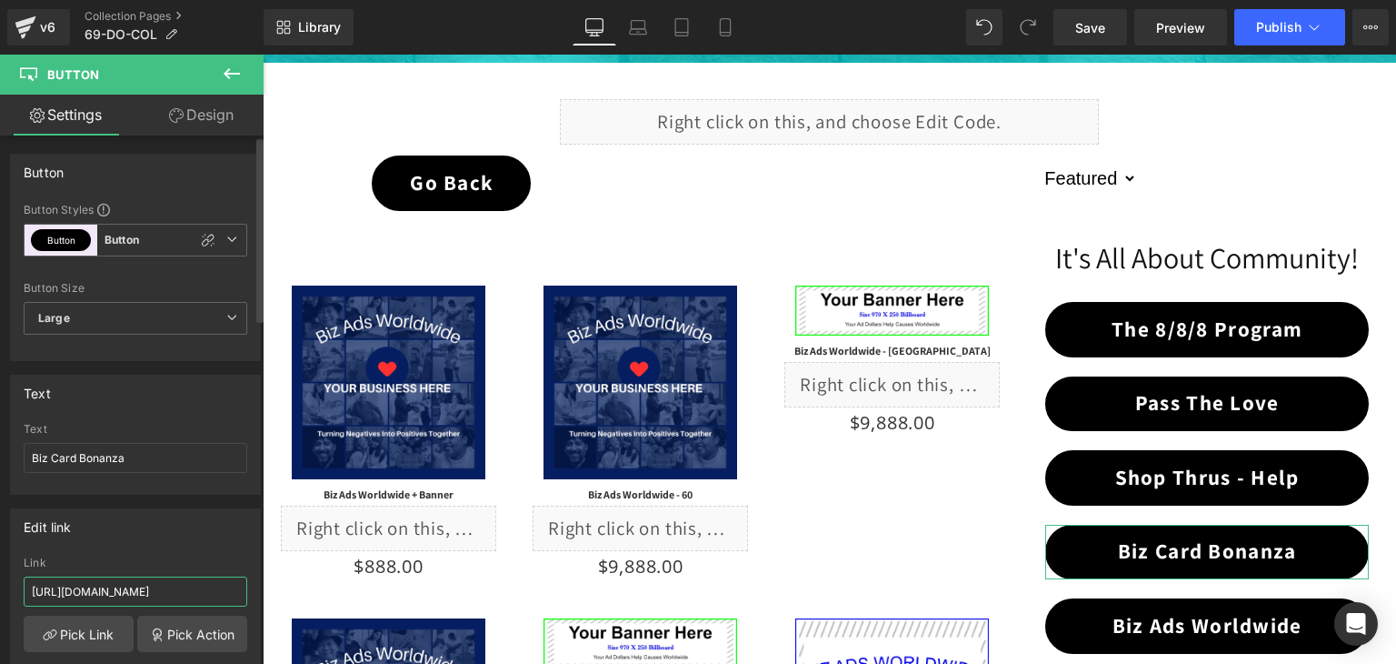
click at [177, 593] on input "[URL][DOMAIN_NAME]" at bounding box center [136, 591] width 224 height 30
click at [177, 593] on input "https://coldstreets.com/pages/bonanza-0-ww" at bounding box center [136, 591] width 224 height 30
paste input "69-do-bcb"
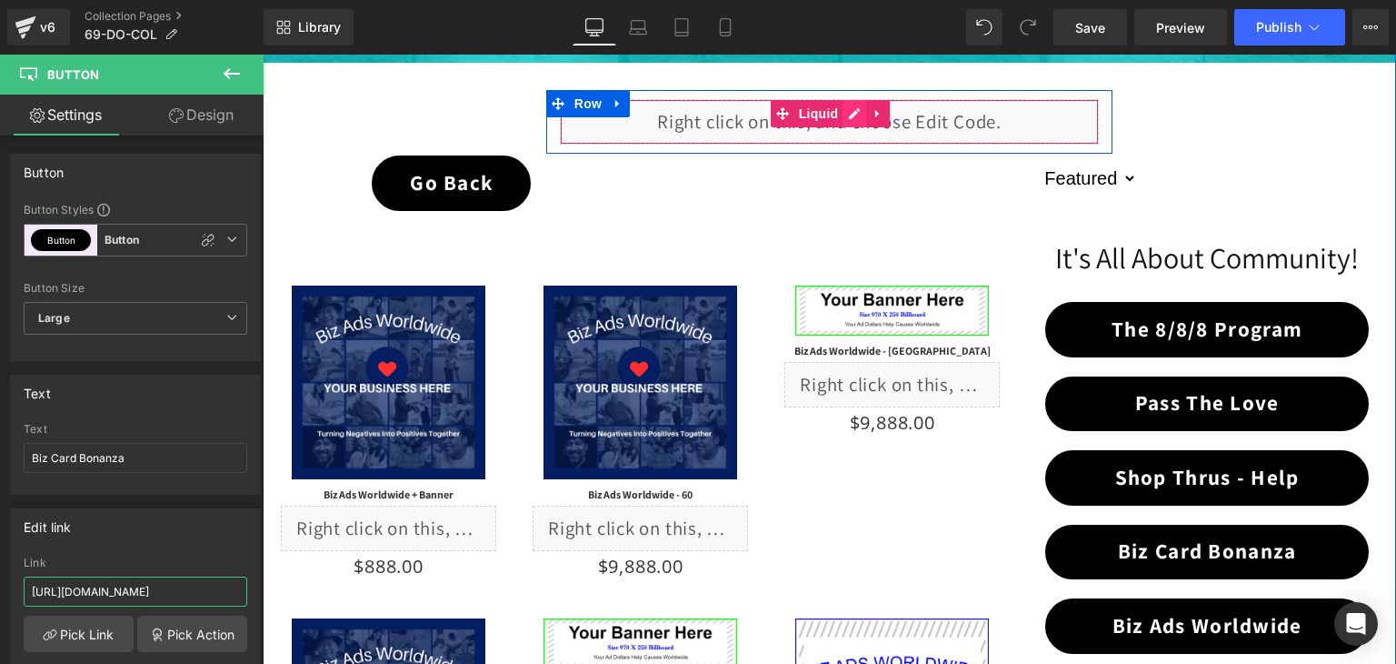
click at [845, 119] on div "Liquid" at bounding box center [830, 121] width 540 height 45
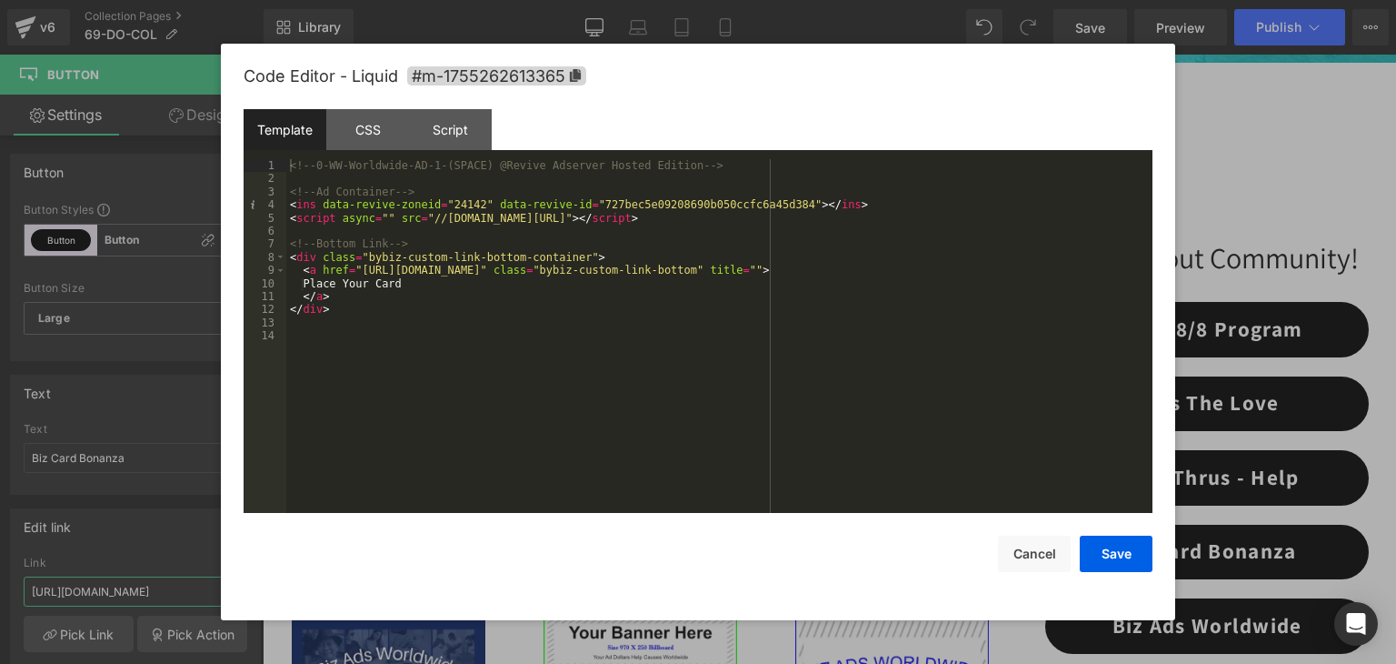
type input "https://coldstreets.com/pages/69-do-bcb"
click at [375, 135] on div "CSS" at bounding box center [367, 129] width 83 height 41
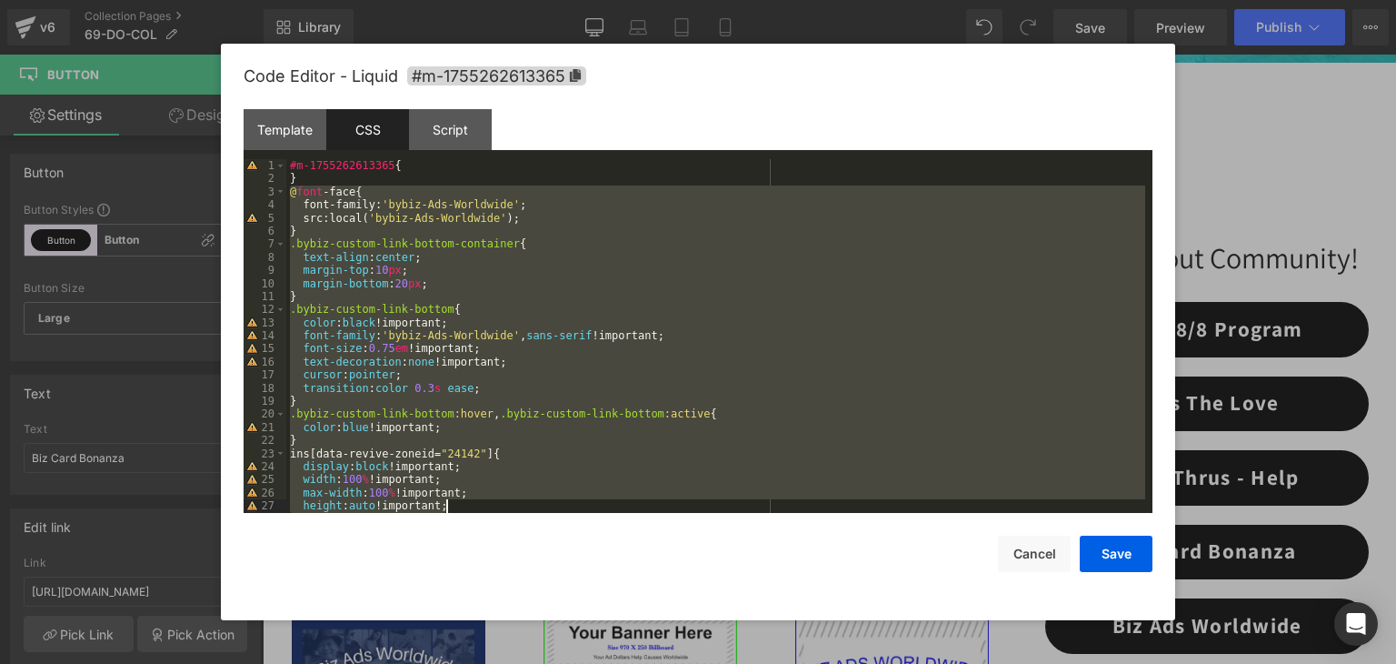
scroll to position [196, 0]
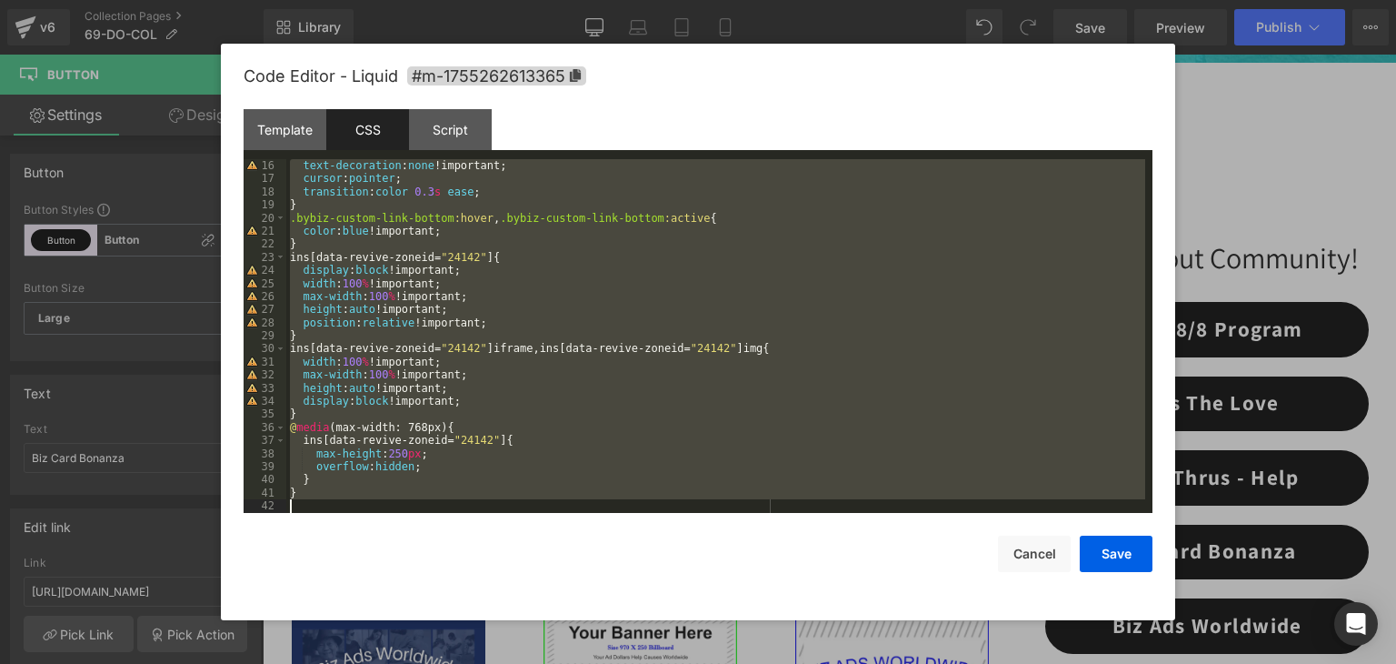
drag, startPoint x: 287, startPoint y: 188, endPoint x: 616, endPoint y: 636, distance: 556.0
click at [616, 636] on body "Button You are previewing how the will restyle your page. You can not edit Elem…" at bounding box center [698, 332] width 1396 height 664
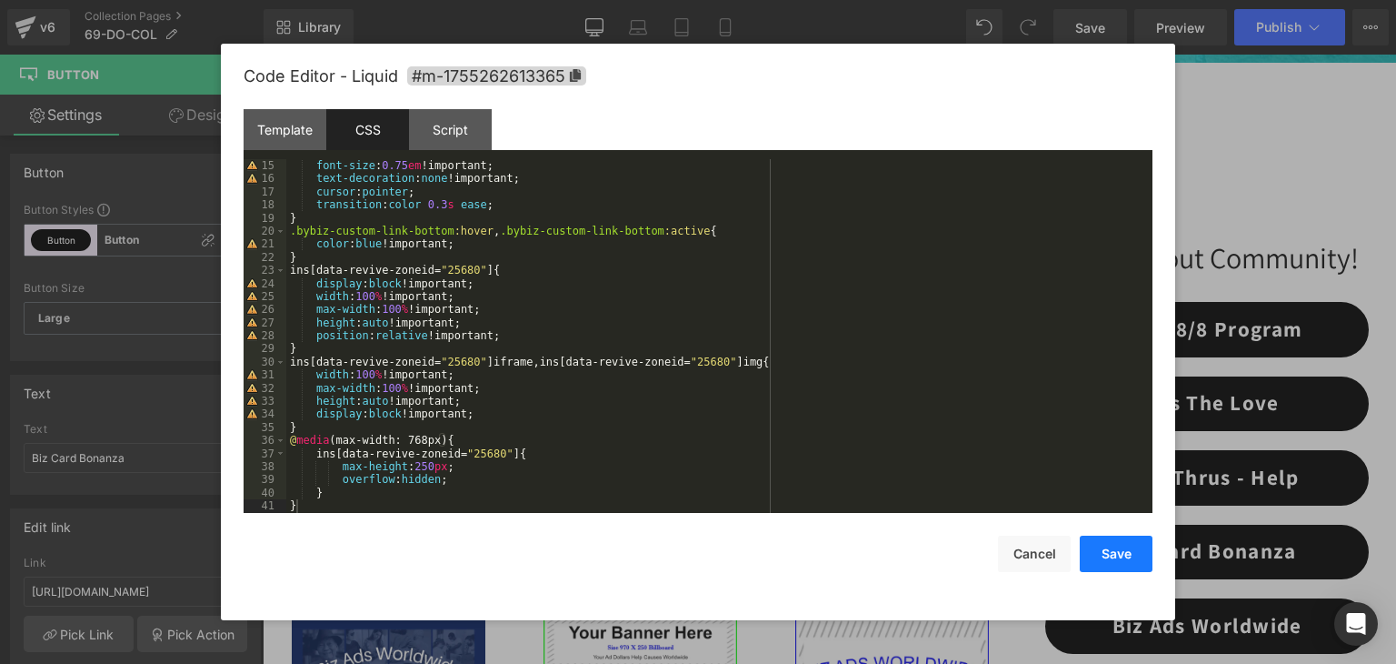
click at [1124, 556] on button "Save" at bounding box center [1116, 553] width 73 height 36
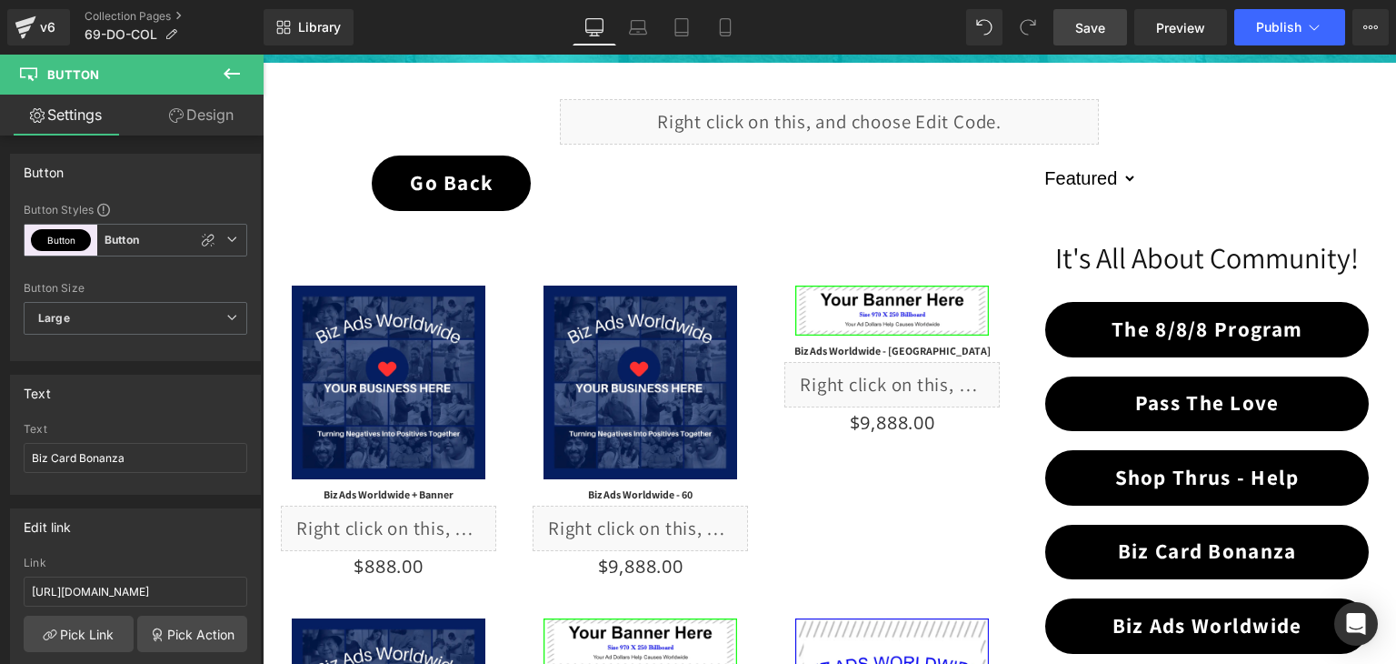
click at [1111, 22] on link "Save" at bounding box center [1091, 27] width 74 height 36
click at [1254, 25] on button "Publish" at bounding box center [1289, 27] width 111 height 36
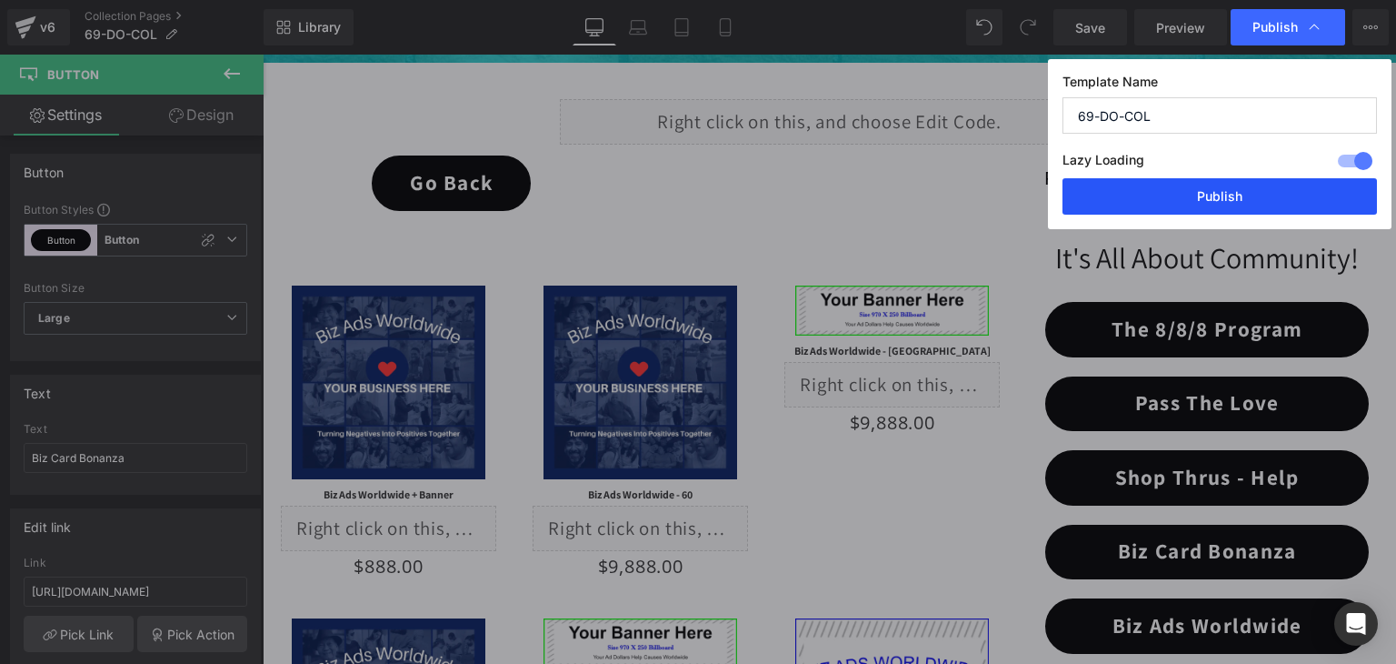
click at [1272, 186] on button "Publish" at bounding box center [1220, 196] width 315 height 36
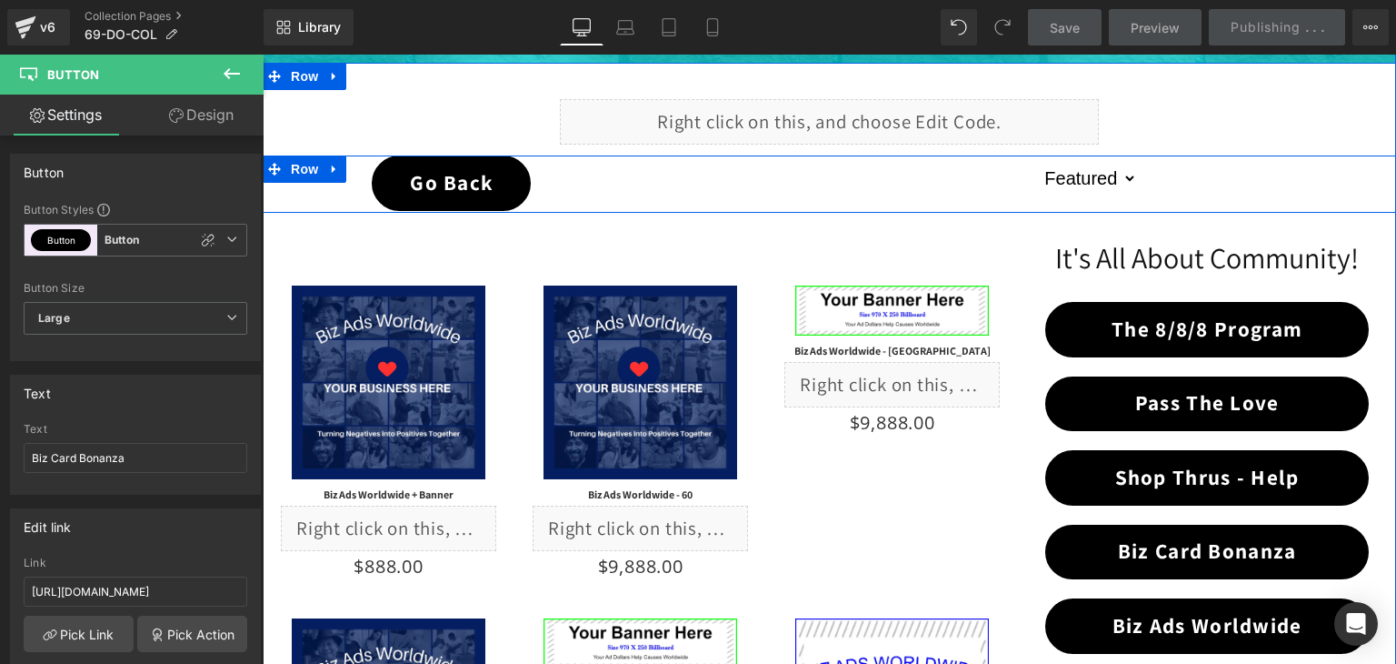
scroll to position [636, 0]
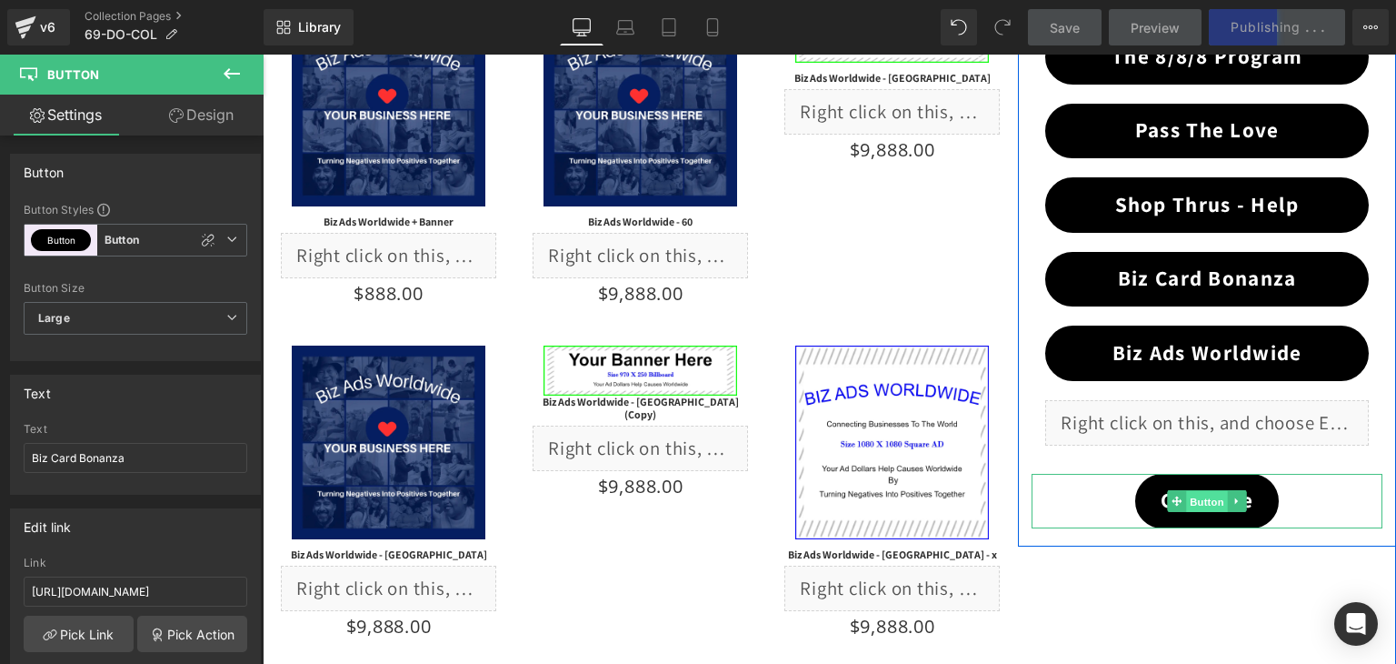
click at [1194, 499] on span "Button" at bounding box center [1207, 502] width 42 height 22
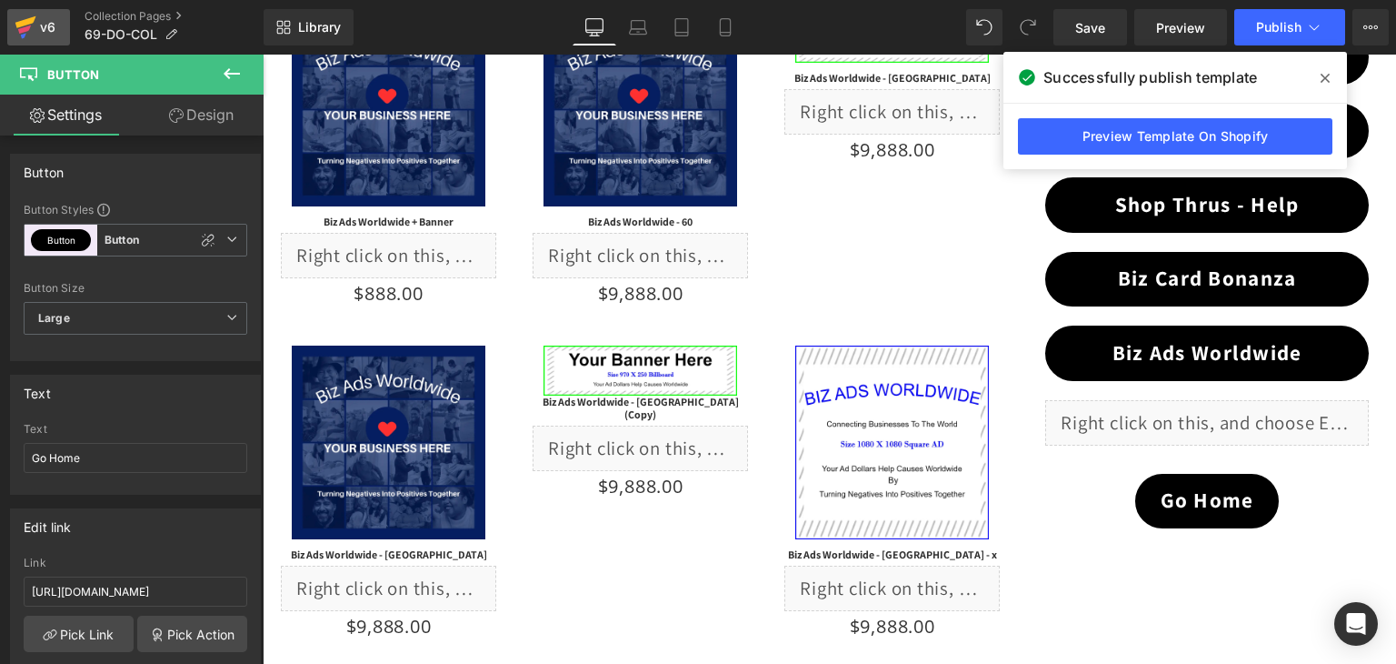
click at [28, 22] on icon at bounding box center [25, 22] width 21 height 12
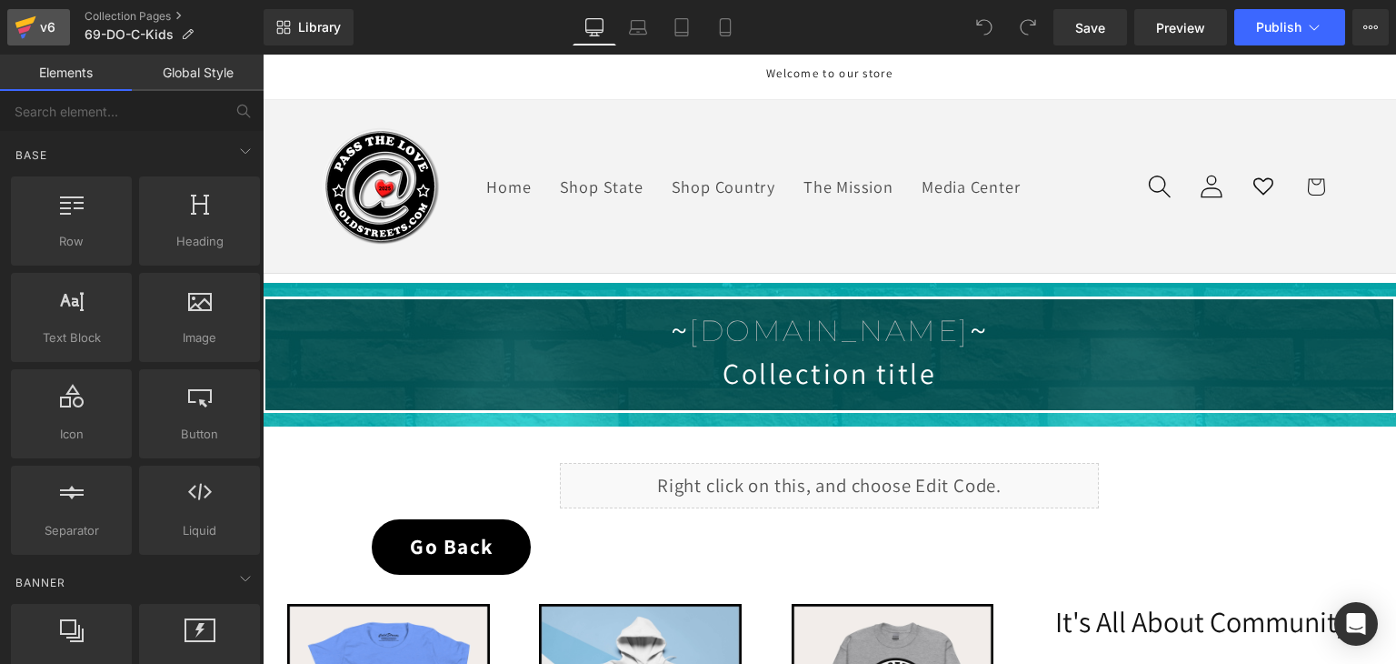
click at [18, 22] on icon at bounding box center [25, 22] width 21 height 12
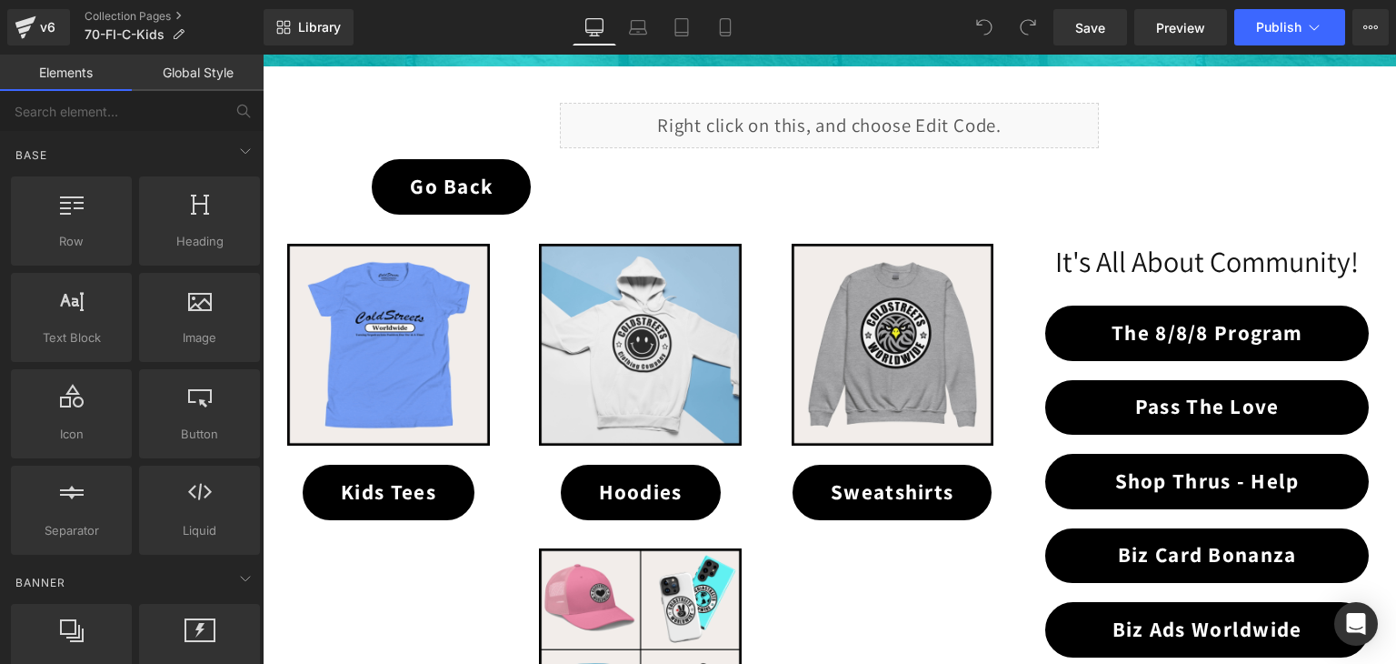
scroll to position [364, 0]
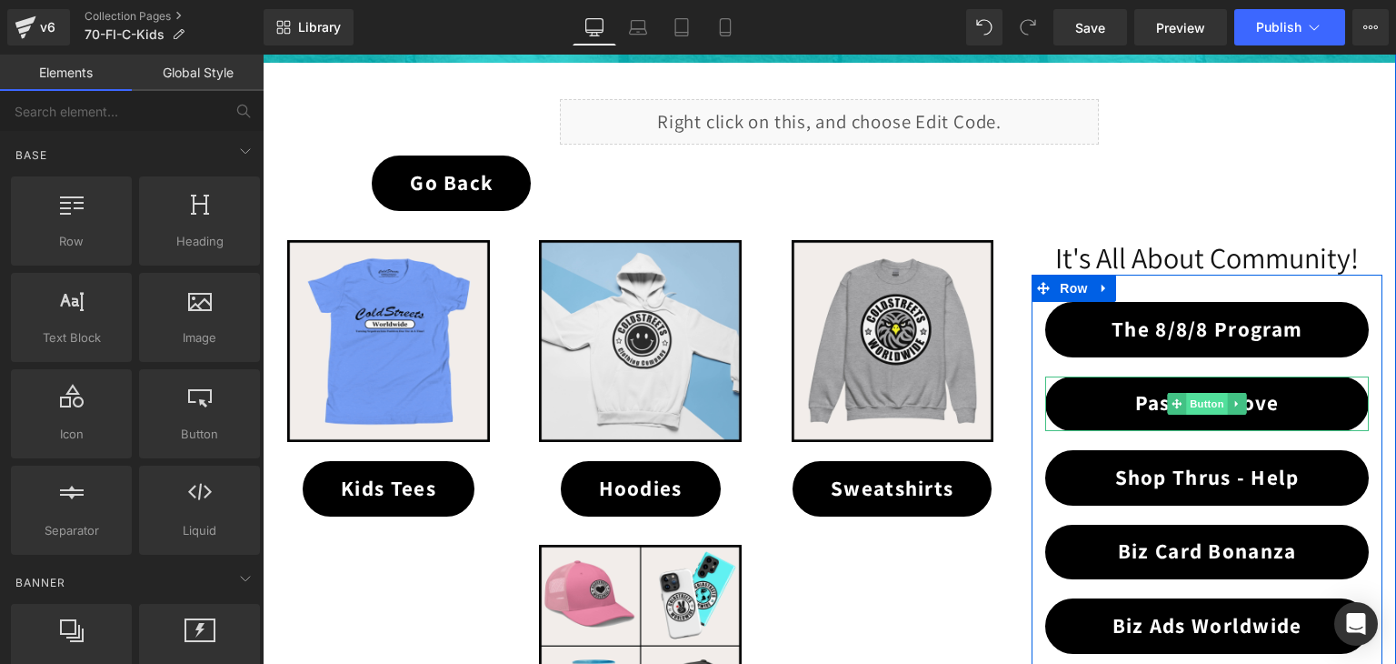
click at [1193, 399] on span "Button" at bounding box center [1207, 404] width 42 height 22
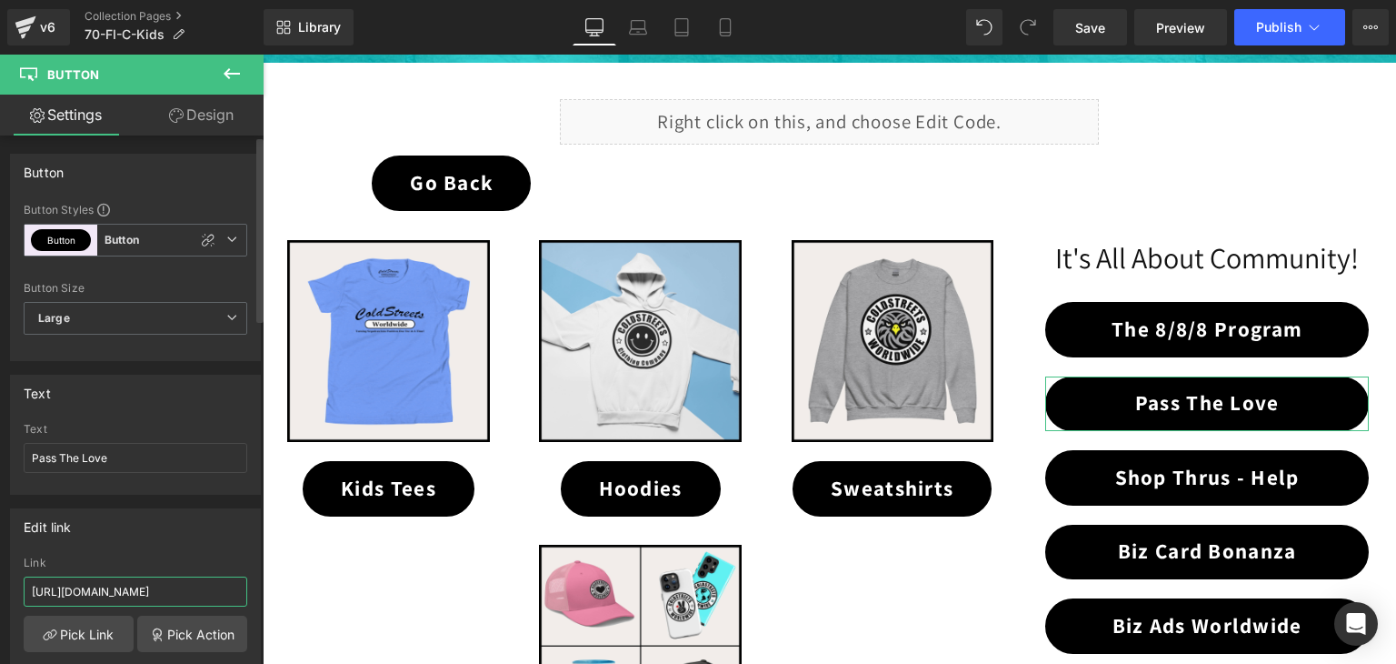
click at [162, 581] on input "[URL][DOMAIN_NAME]" at bounding box center [136, 591] width 224 height 30
paste input "70-fi-ptl"
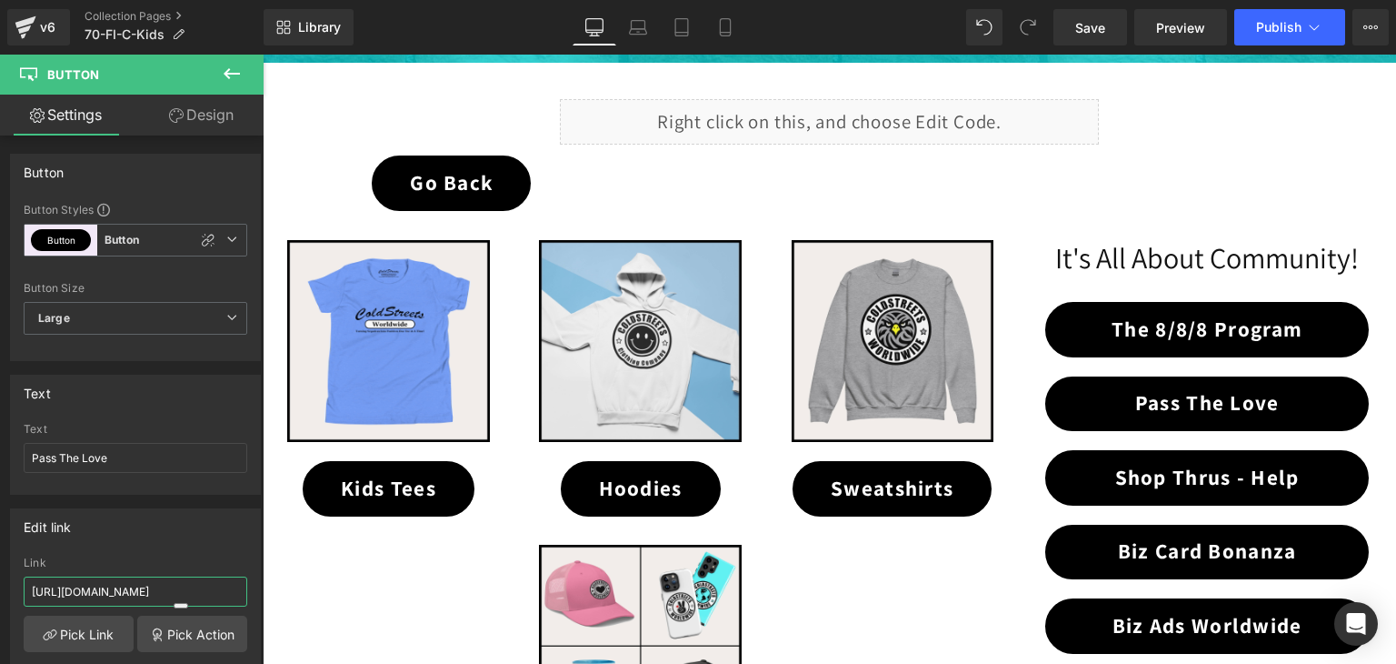
type input "[URL][DOMAIN_NAME]"
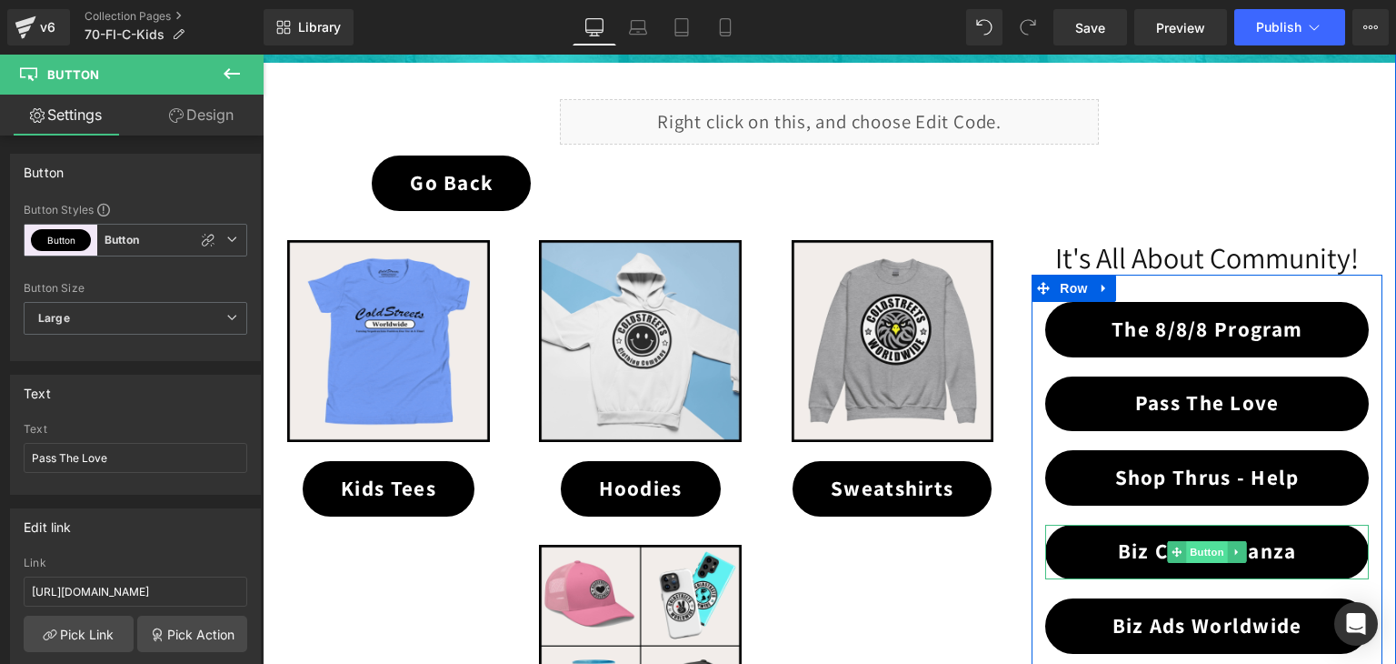
click at [1188, 552] on span "Button" at bounding box center [1207, 552] width 42 height 22
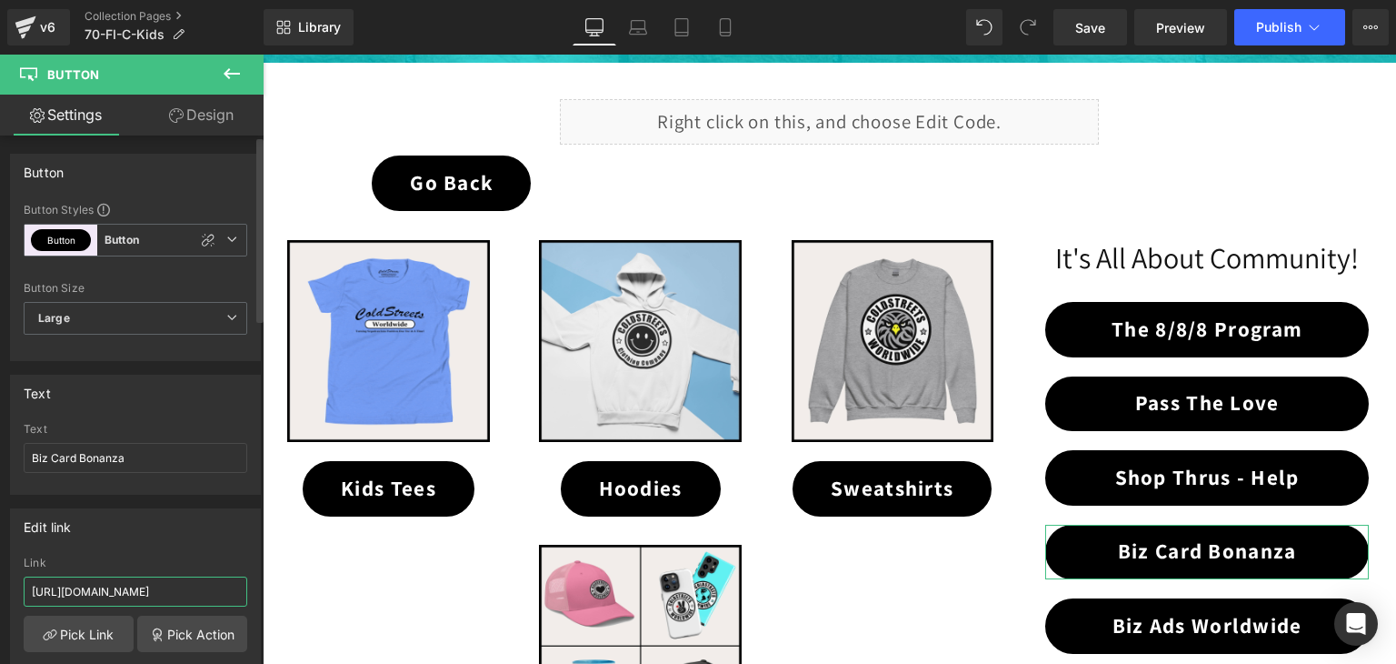
click at [175, 581] on input "[URL][DOMAIN_NAME]" at bounding box center [136, 591] width 224 height 30
paste input "70-fi-bcb"
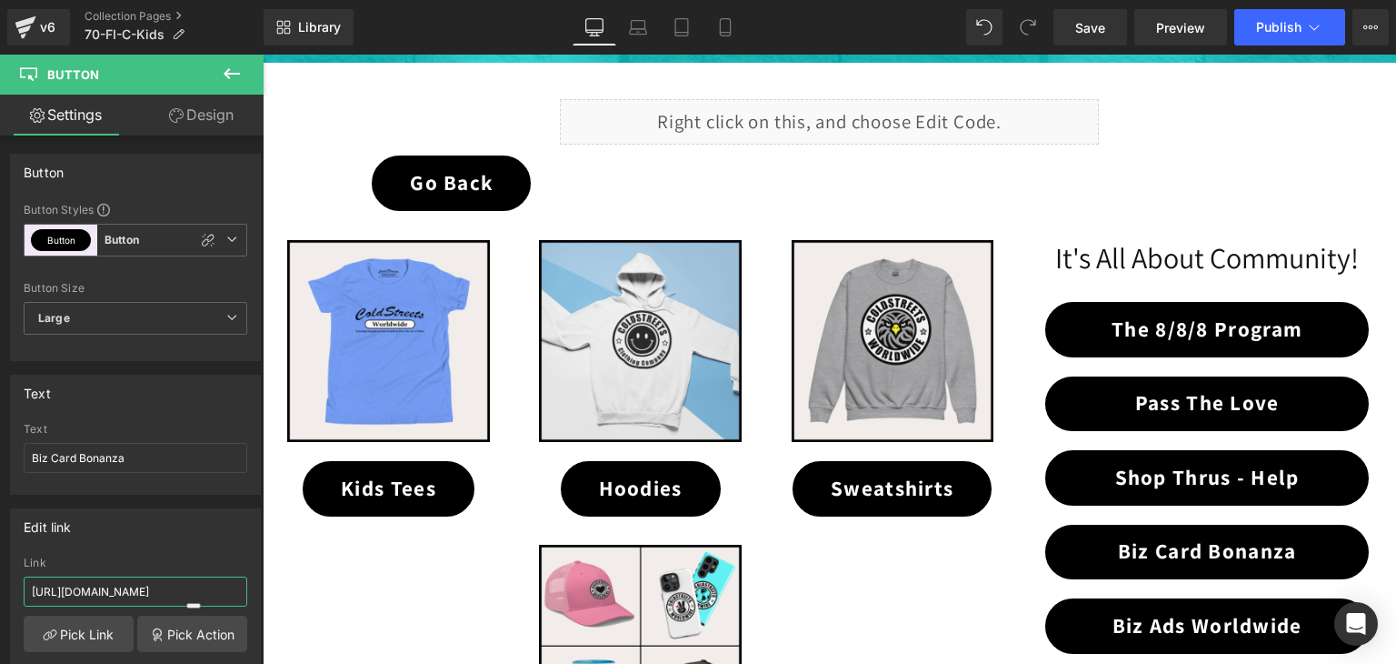
type input "[URL][DOMAIN_NAME]"
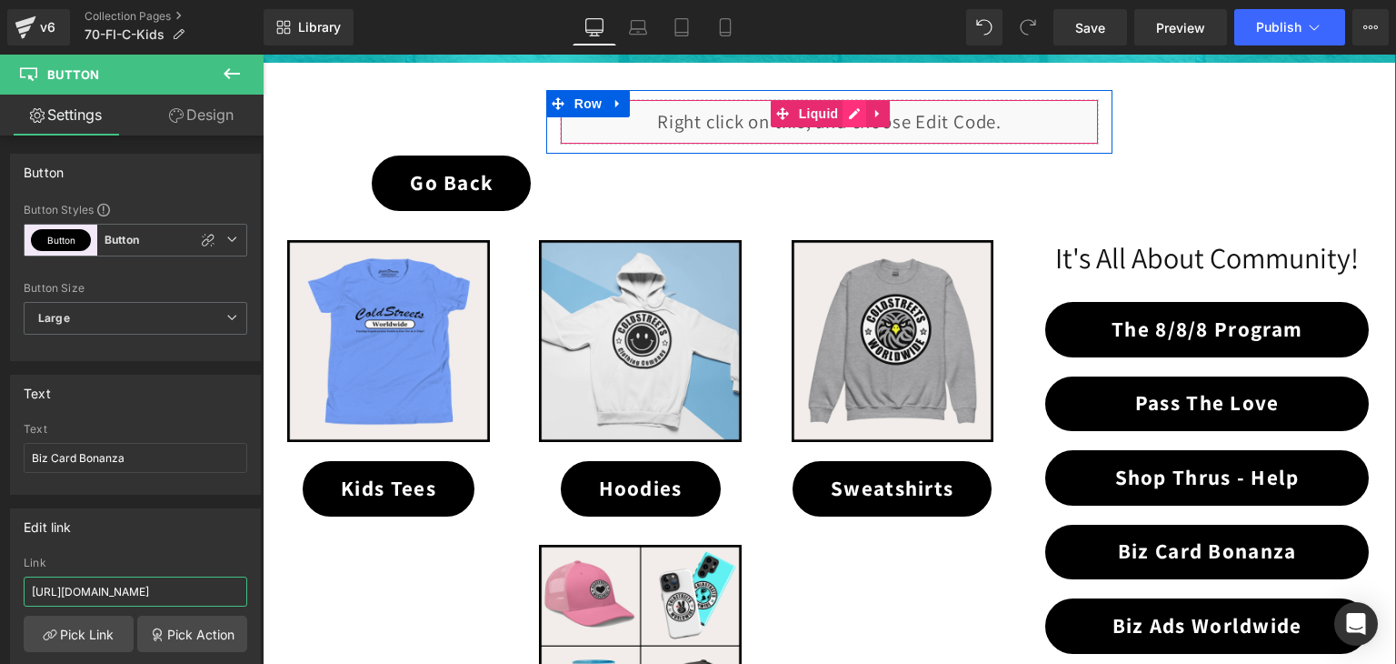
click at [838, 117] on div "Liquid" at bounding box center [830, 121] width 540 height 45
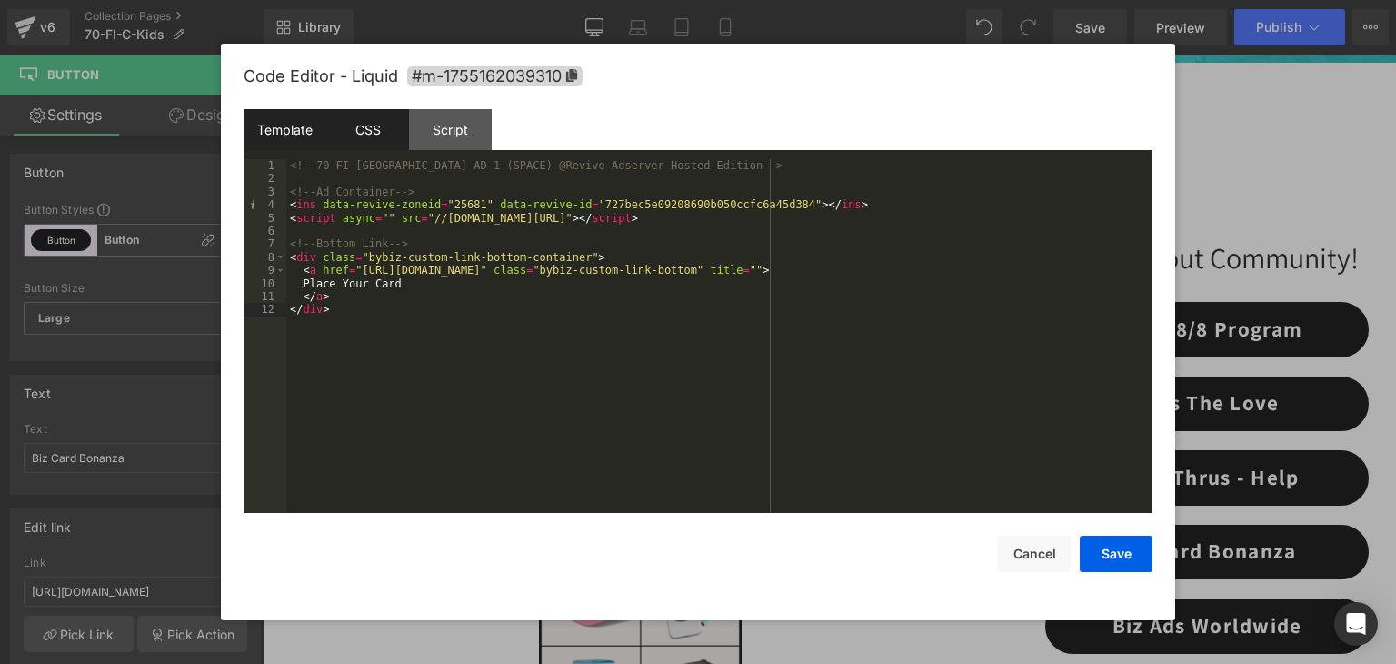
click at [367, 133] on div "CSS" at bounding box center [367, 129] width 83 height 41
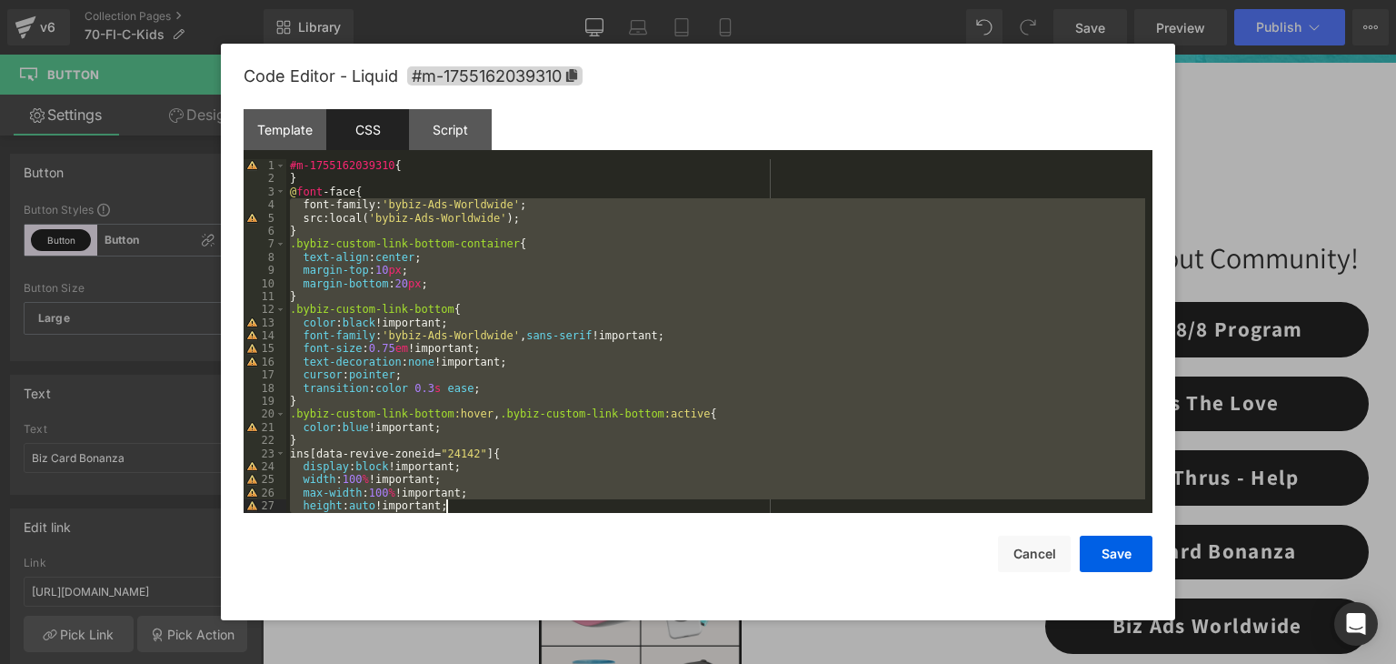
scroll to position [196, 0]
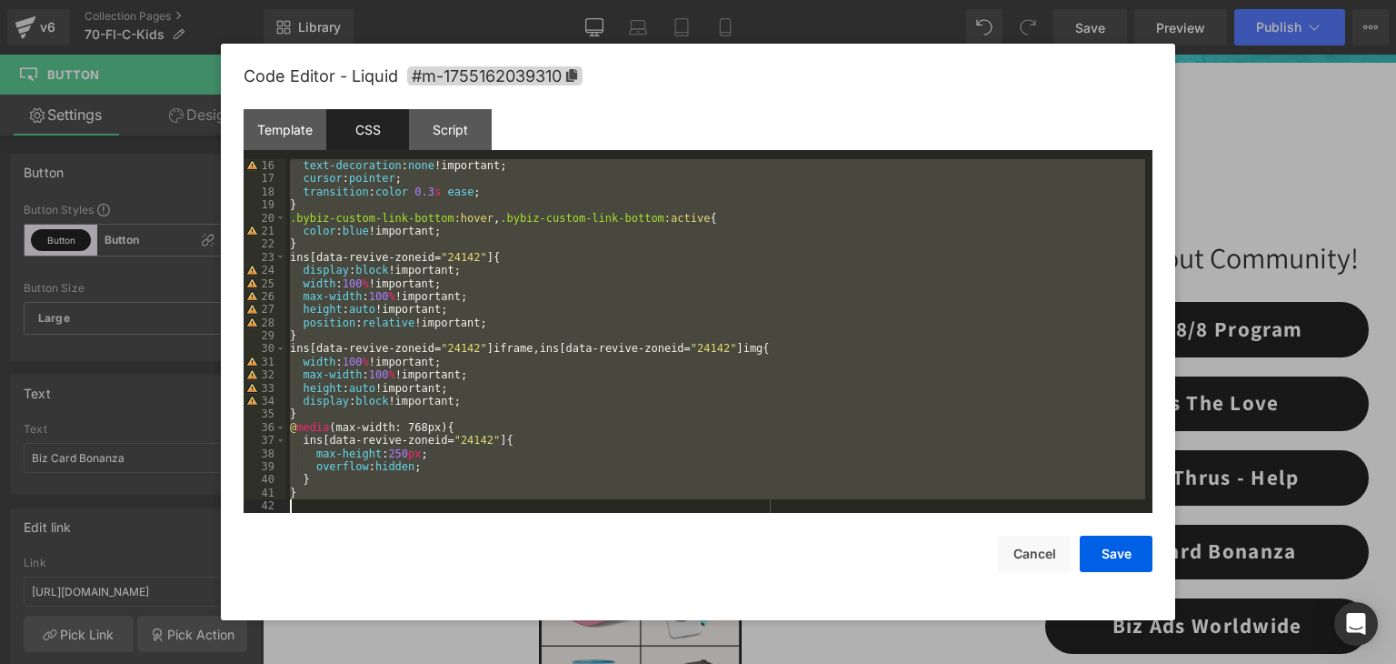
drag, startPoint x: 290, startPoint y: 200, endPoint x: 533, endPoint y: 571, distance: 443.2
click at [533, 571] on div "Code Editor - Liquid #m-1755162039310 Template CSS Script Data 1 2 3 4 5 6 7 8 …" at bounding box center [698, 332] width 909 height 576
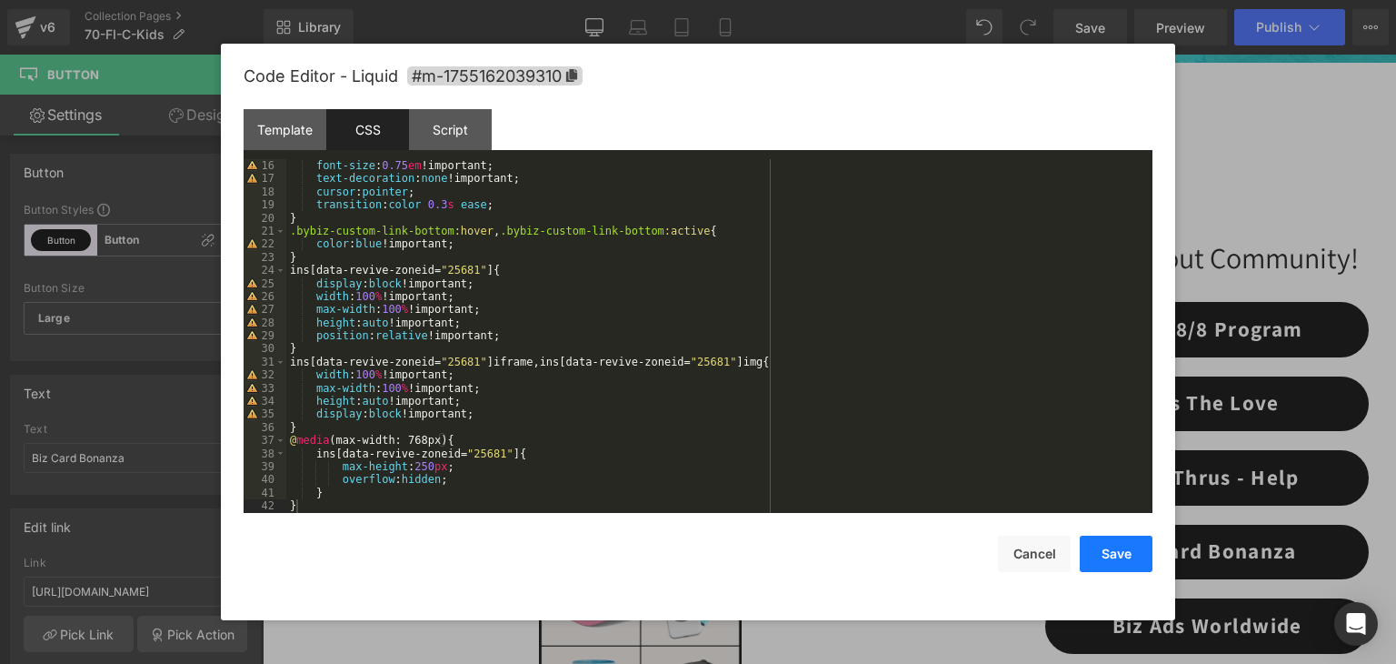
click at [1105, 556] on button "Save" at bounding box center [1116, 553] width 73 height 36
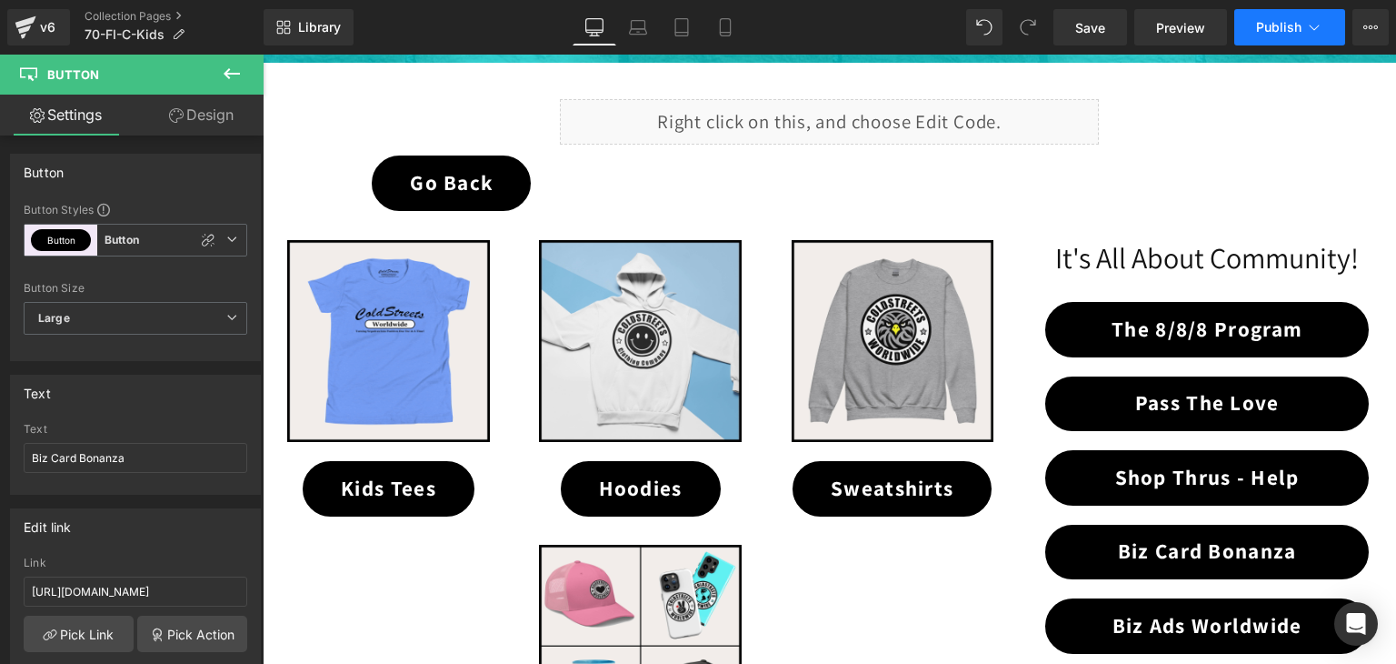
click at [1282, 21] on span "Publish" at bounding box center [1278, 27] width 45 height 15
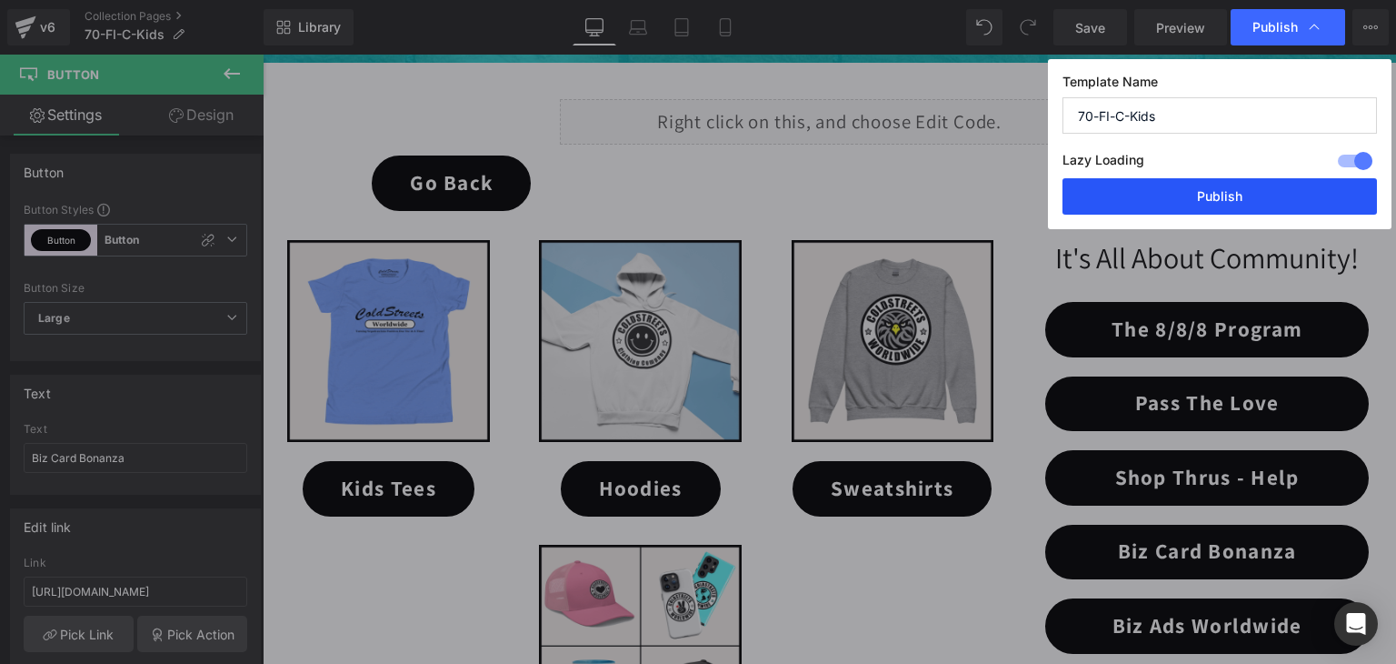
click at [1151, 188] on button "Publish" at bounding box center [1220, 196] width 315 height 36
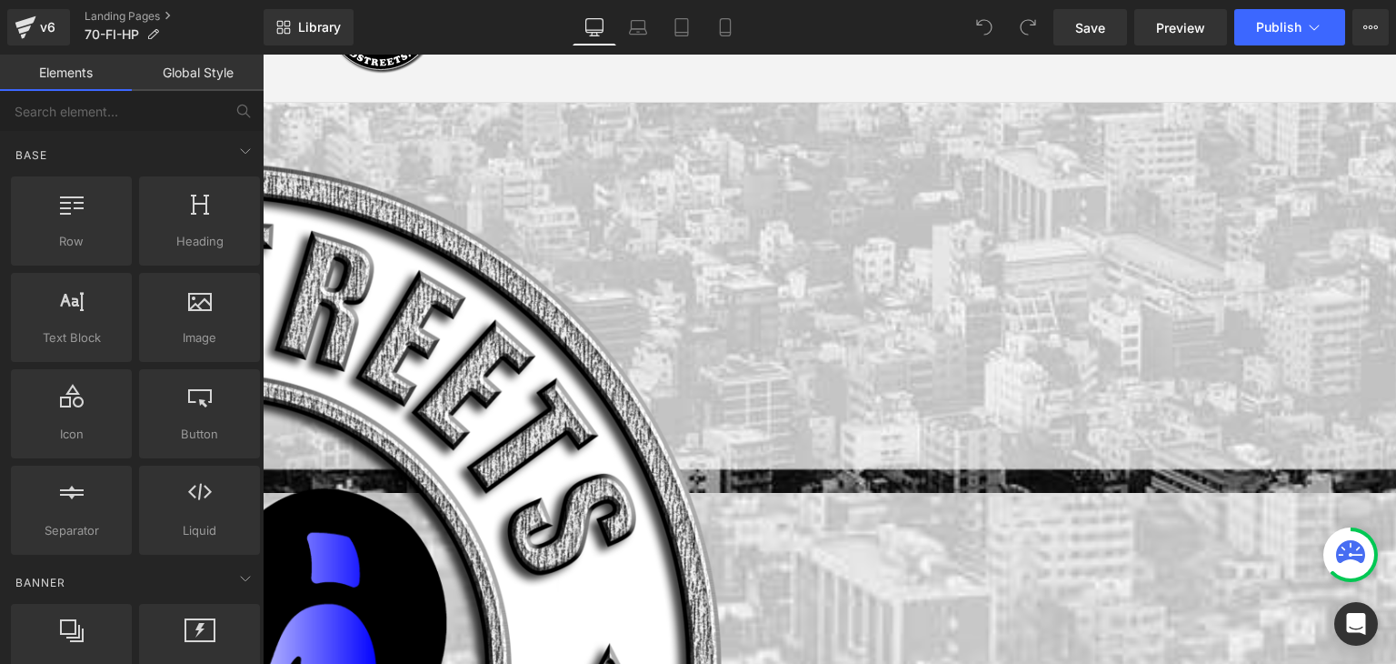
scroll to position [182, 0]
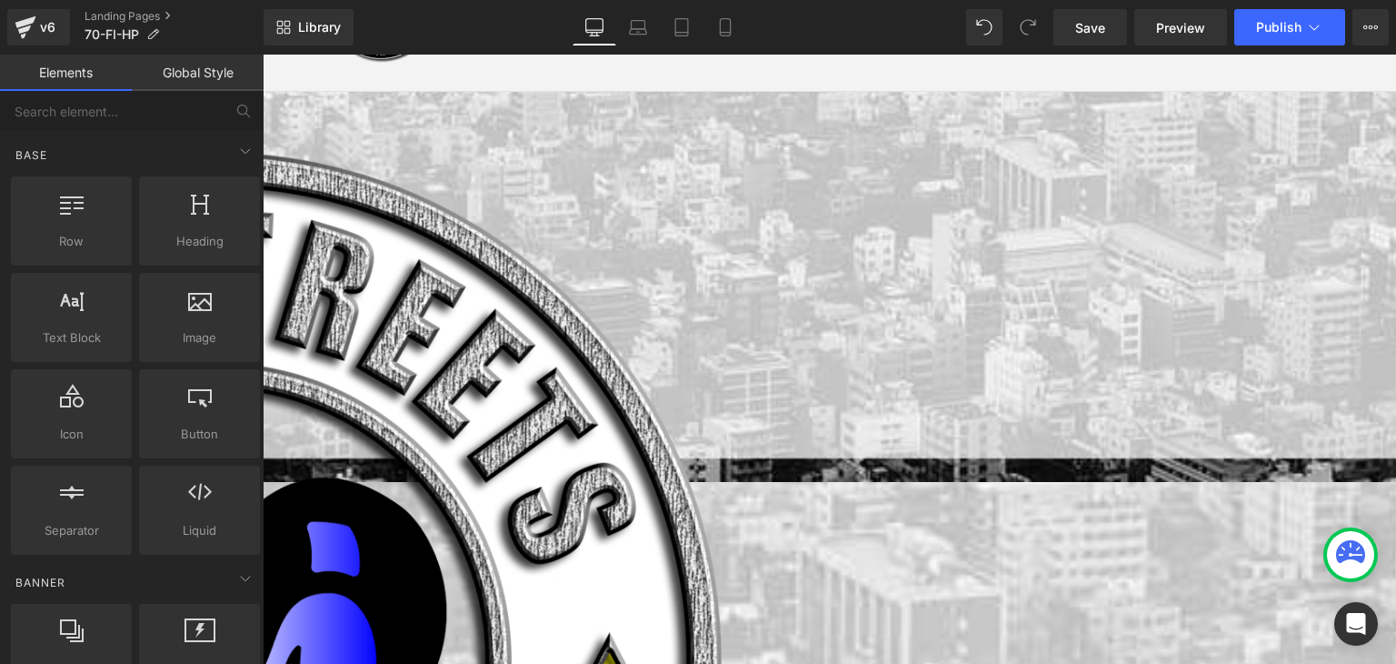
click at [263, 55] on span "Image" at bounding box center [263, 55] width 0 height 0
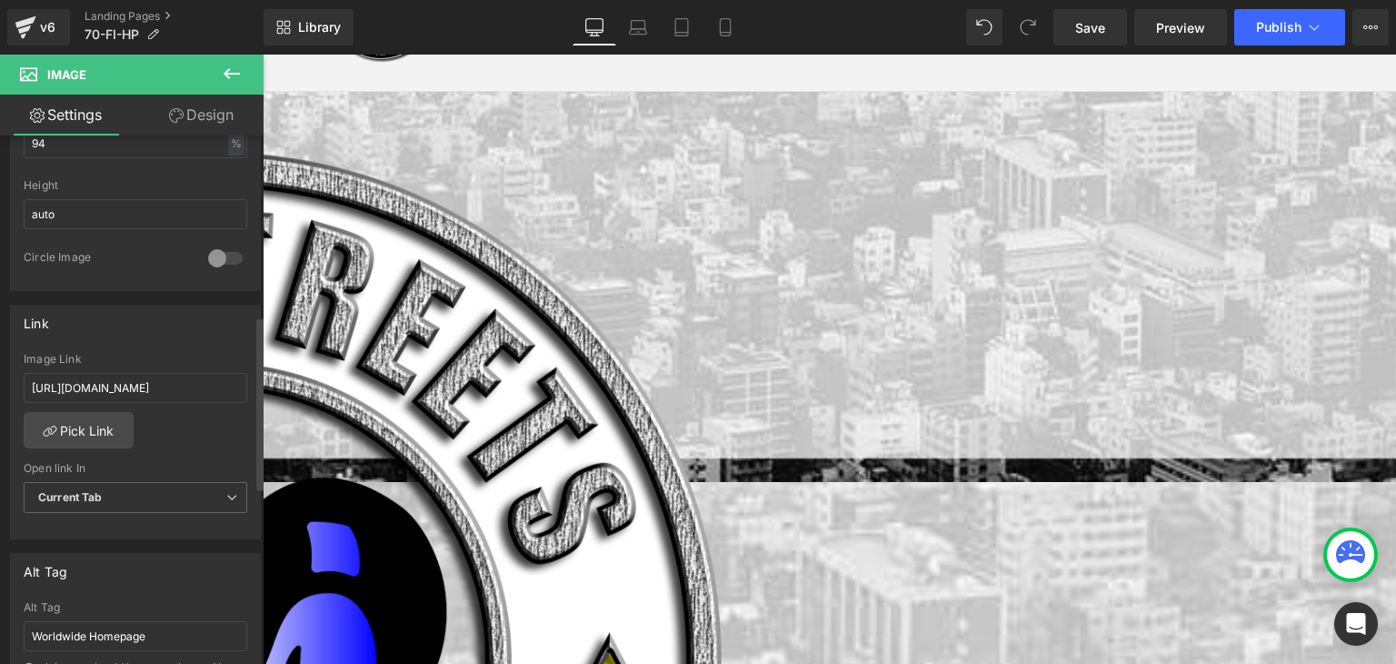
scroll to position [636, 0]
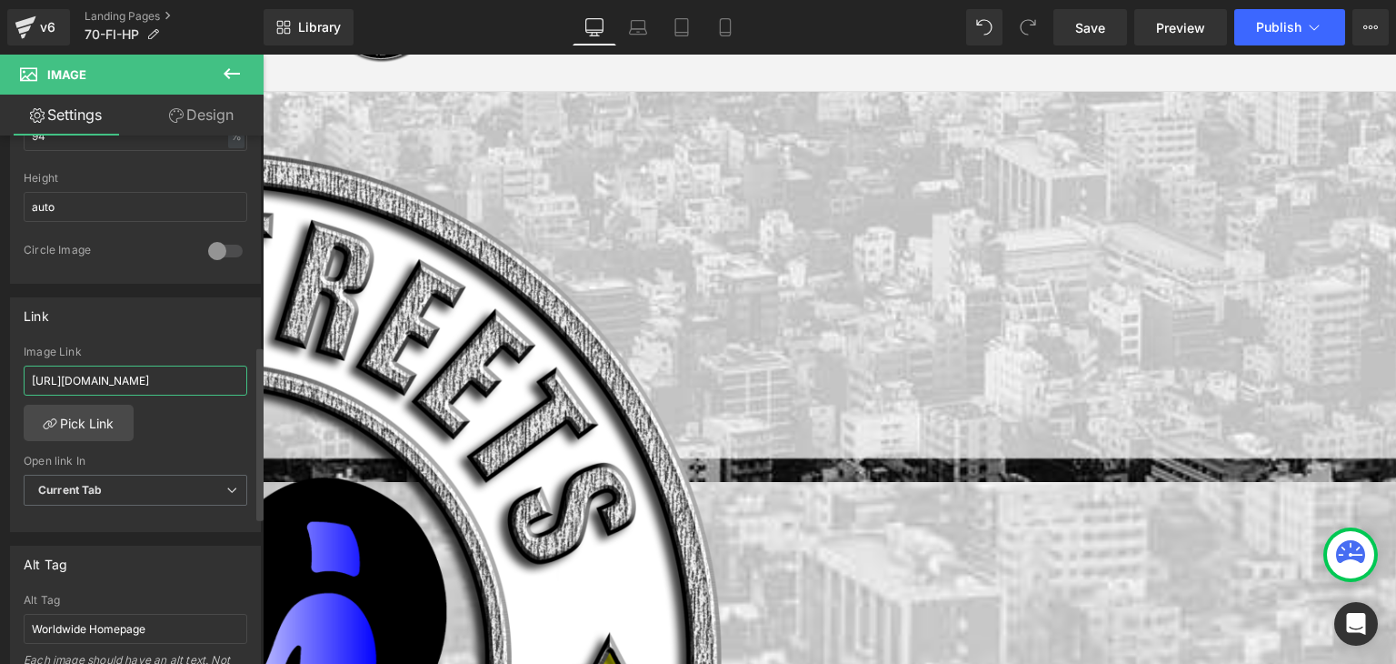
click at [185, 374] on input "[URL][DOMAIN_NAME]" at bounding box center [136, 380] width 224 height 30
paste input "70-fi-ptl"
type input "[URL][DOMAIN_NAME]"
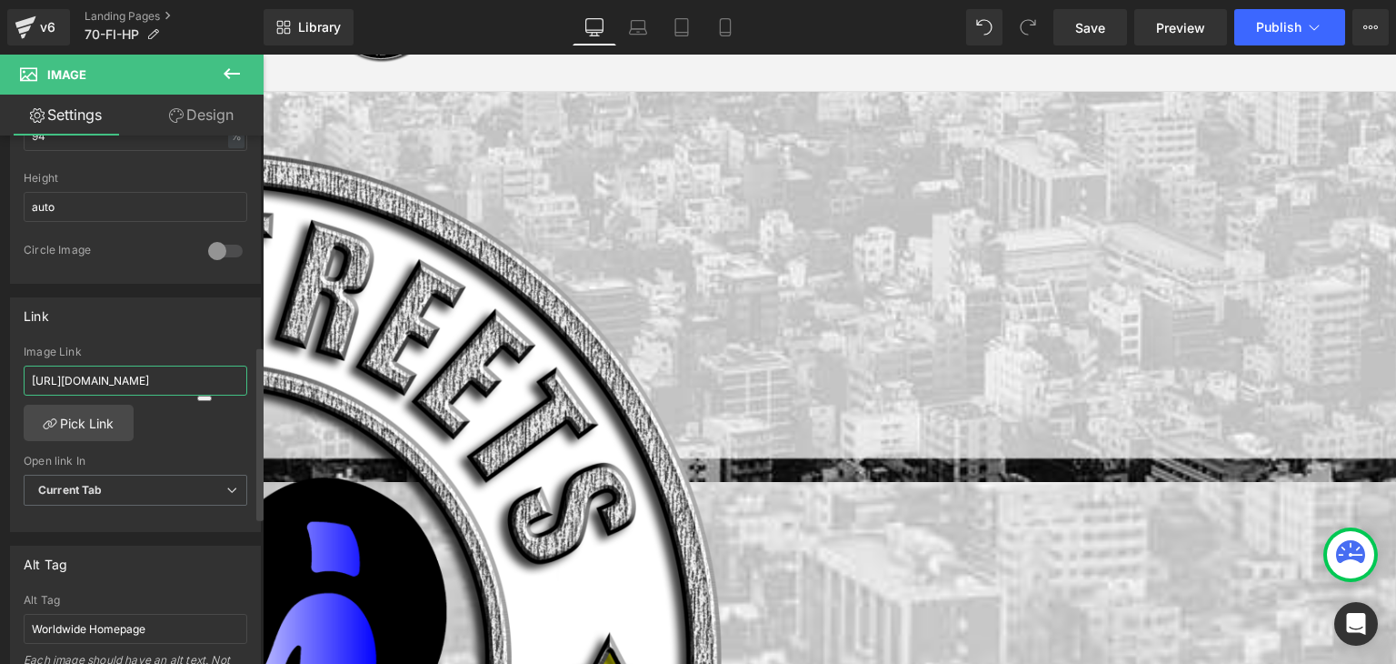
scroll to position [0, 1]
click at [263, 55] on span "Button" at bounding box center [263, 55] width 0 height 0
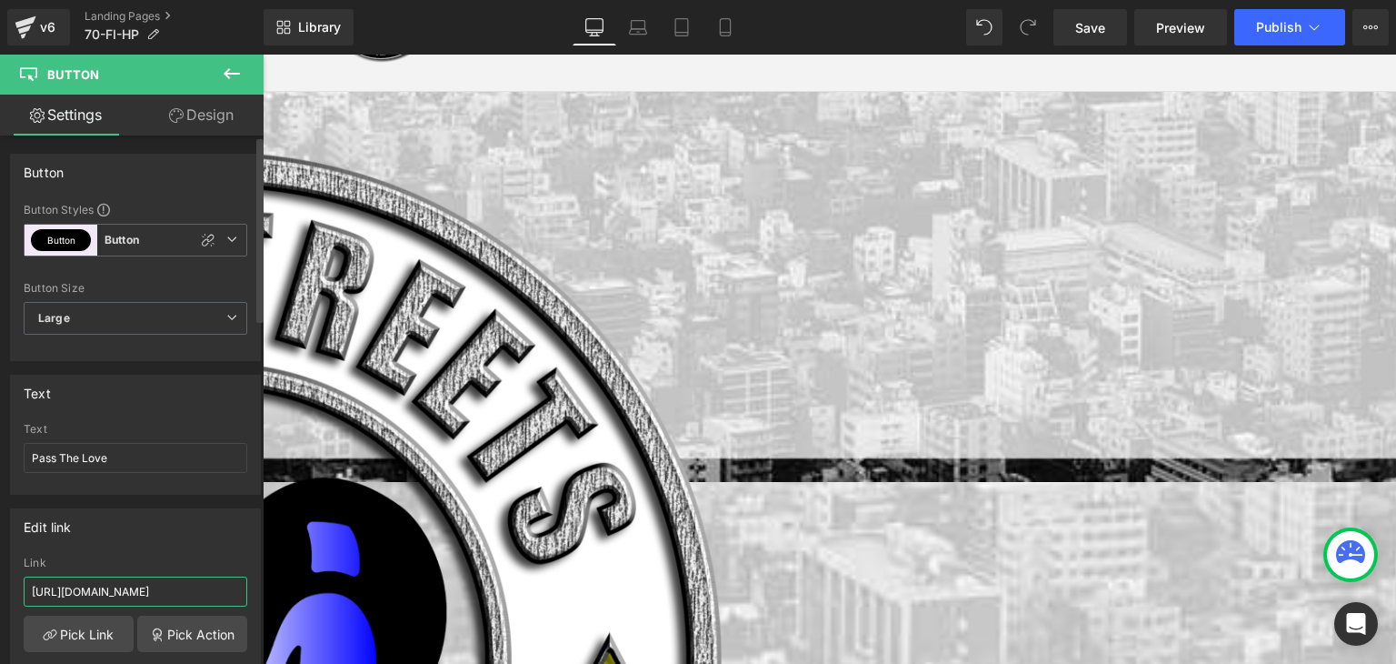
click at [108, 585] on input "[URL][DOMAIN_NAME]" at bounding box center [136, 591] width 224 height 30
paste input "70-fi-ptl"
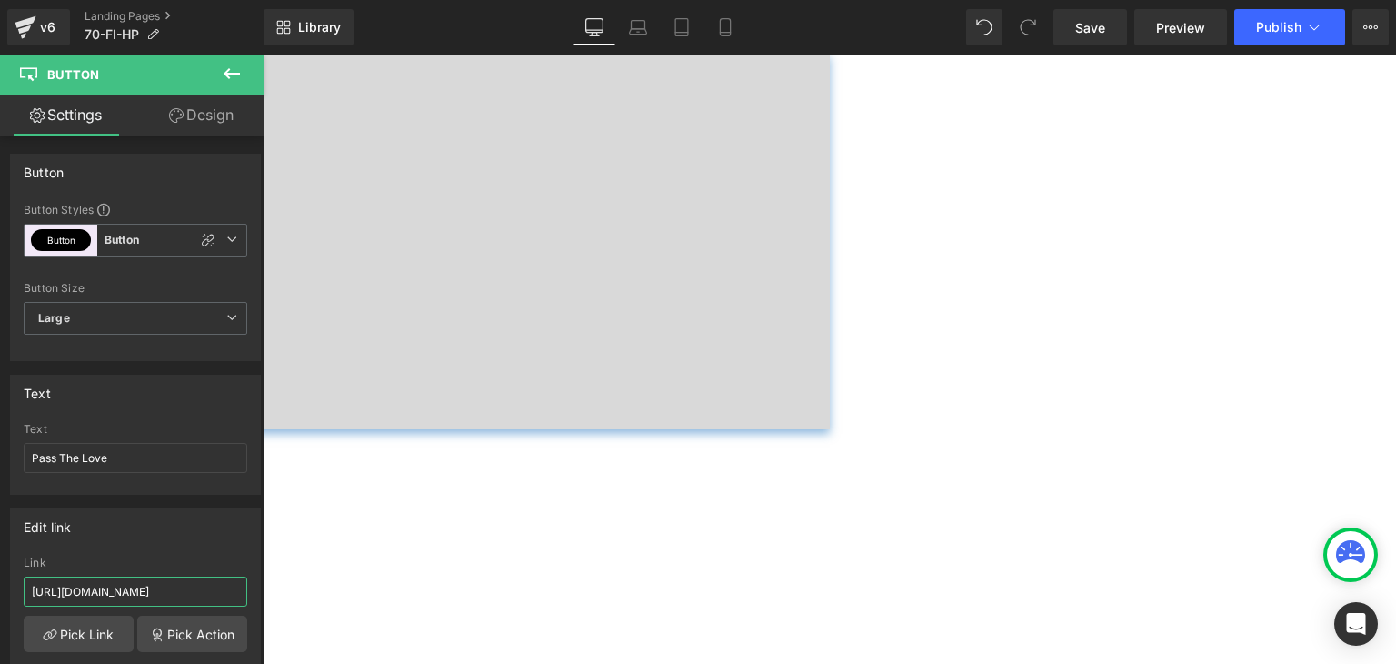
scroll to position [1273, 0]
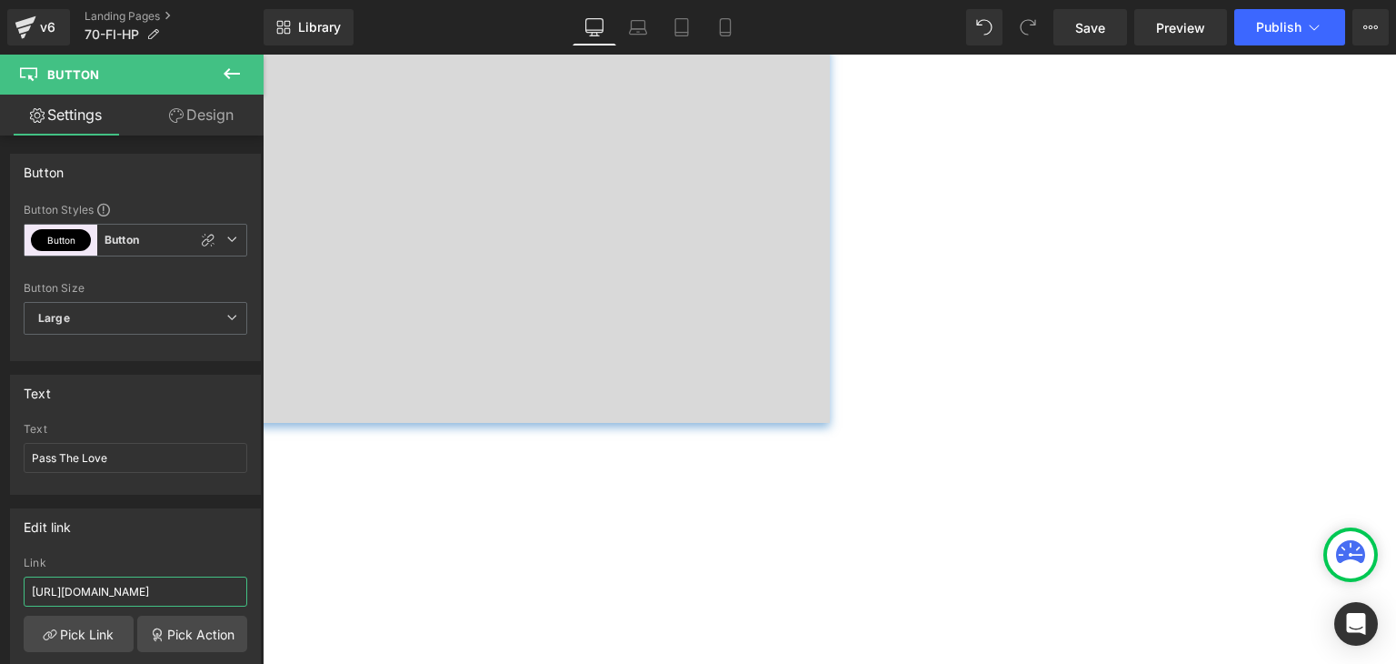
type input "[URL][DOMAIN_NAME]"
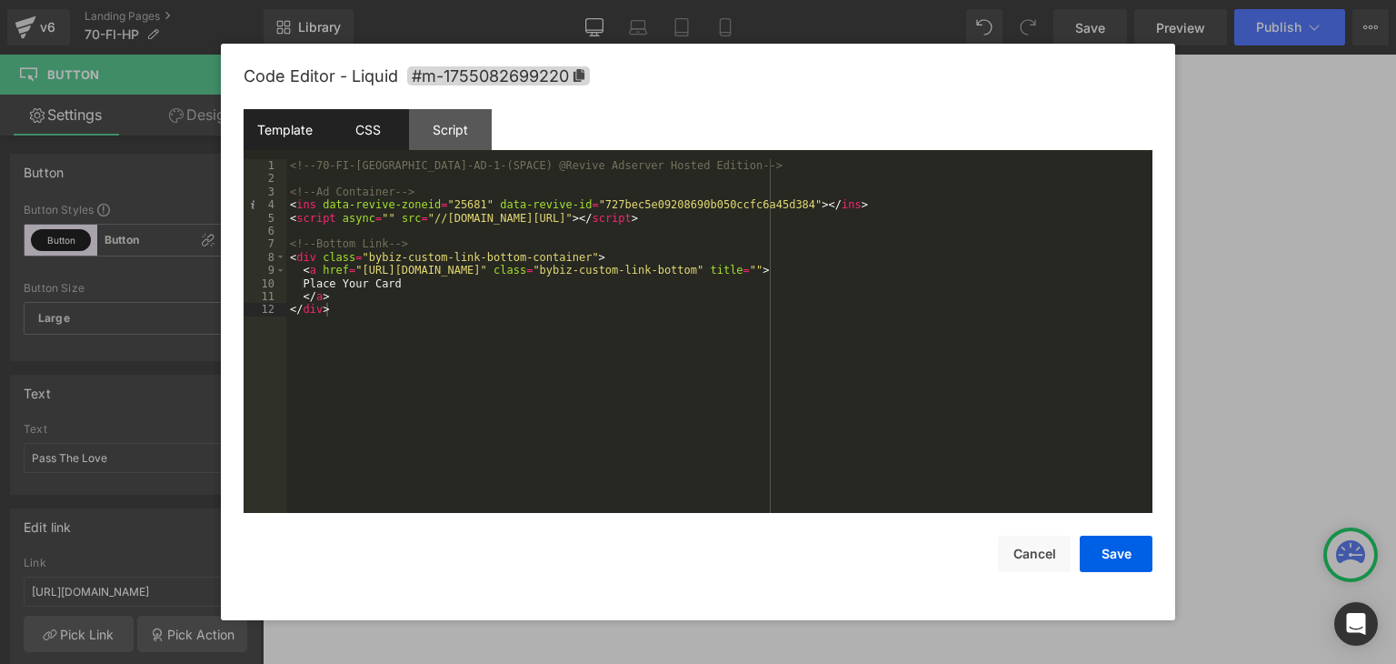
click at [377, 128] on div "CSS" at bounding box center [367, 129] width 83 height 41
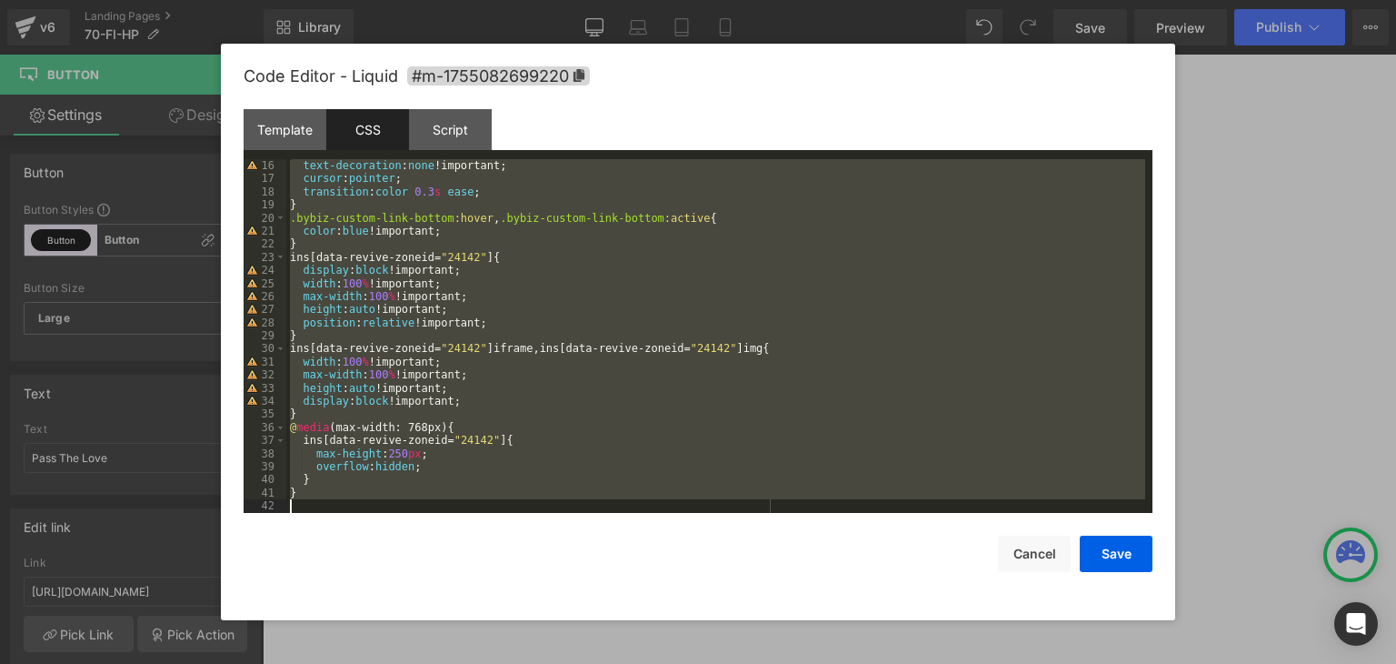
scroll to position [196, 0]
drag, startPoint x: 287, startPoint y: 192, endPoint x: 694, endPoint y: 556, distance: 546.5
click at [694, 556] on div "Code Editor - Liquid #m-1755082699220 Template CSS Script Data 1 2 3 4 5 6 7 8 …" at bounding box center [698, 332] width 909 height 576
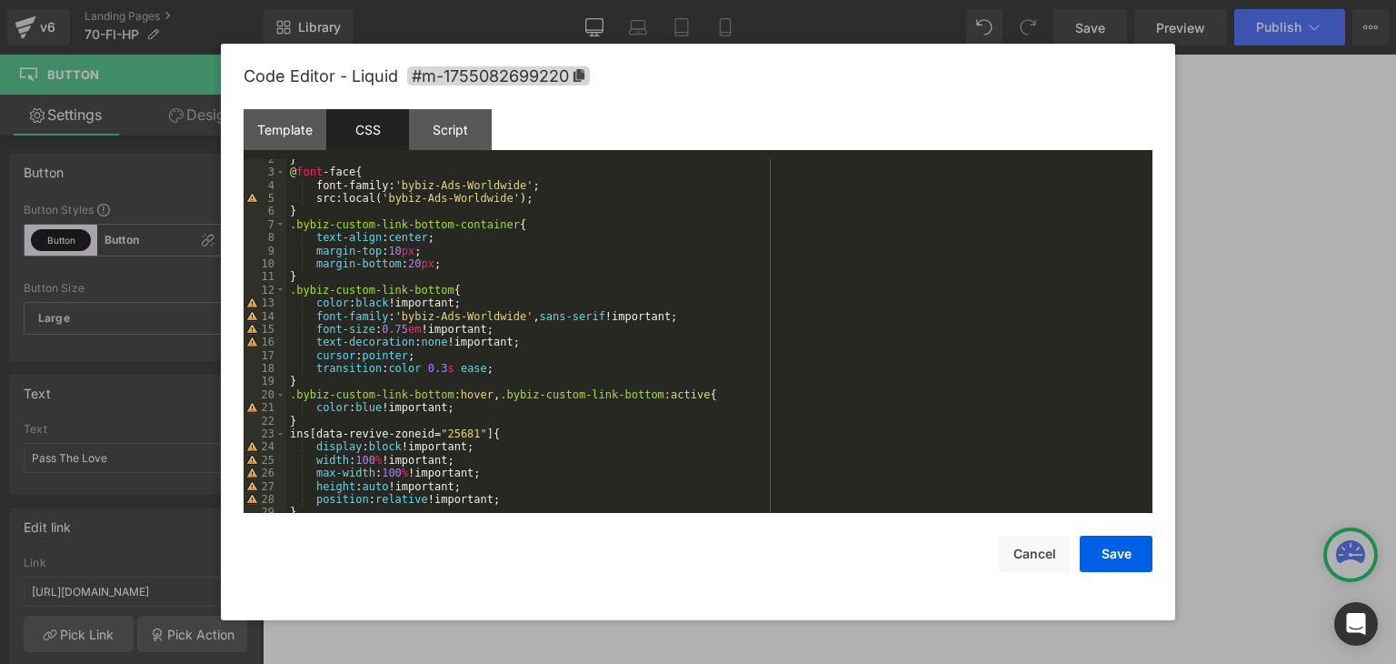
scroll to position [0, 0]
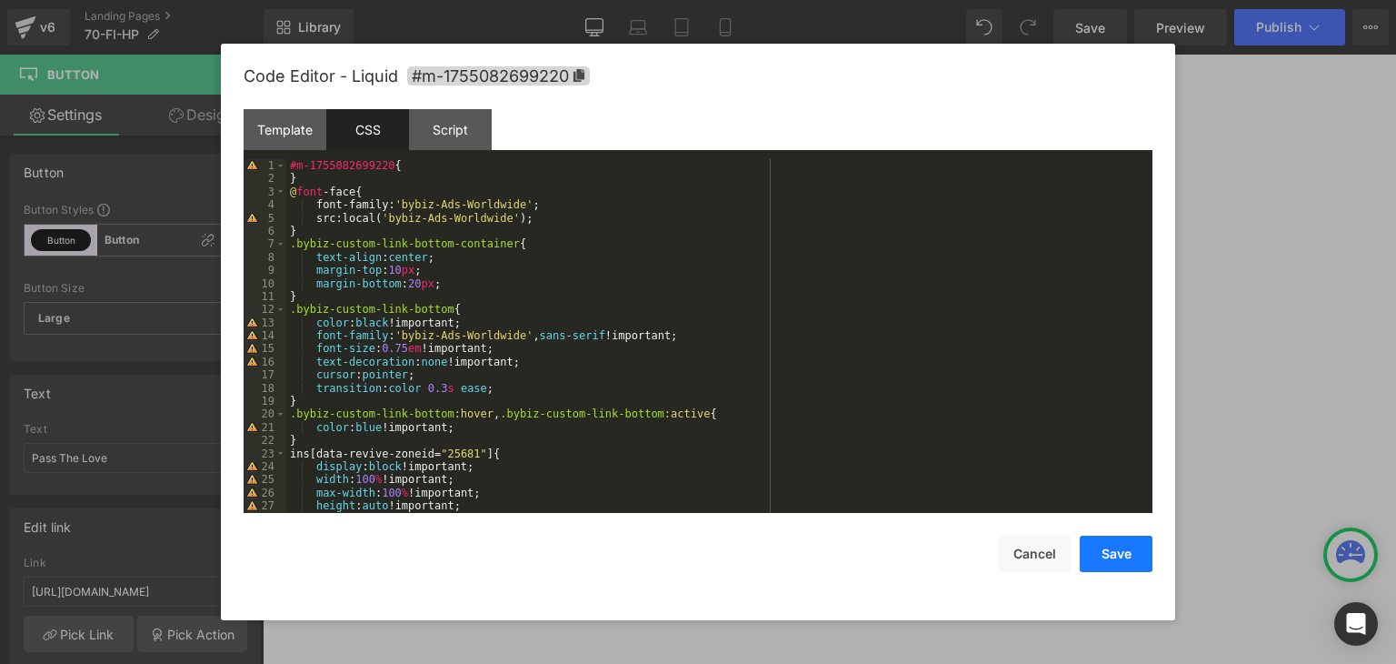
click at [1123, 561] on button "Save" at bounding box center [1116, 553] width 73 height 36
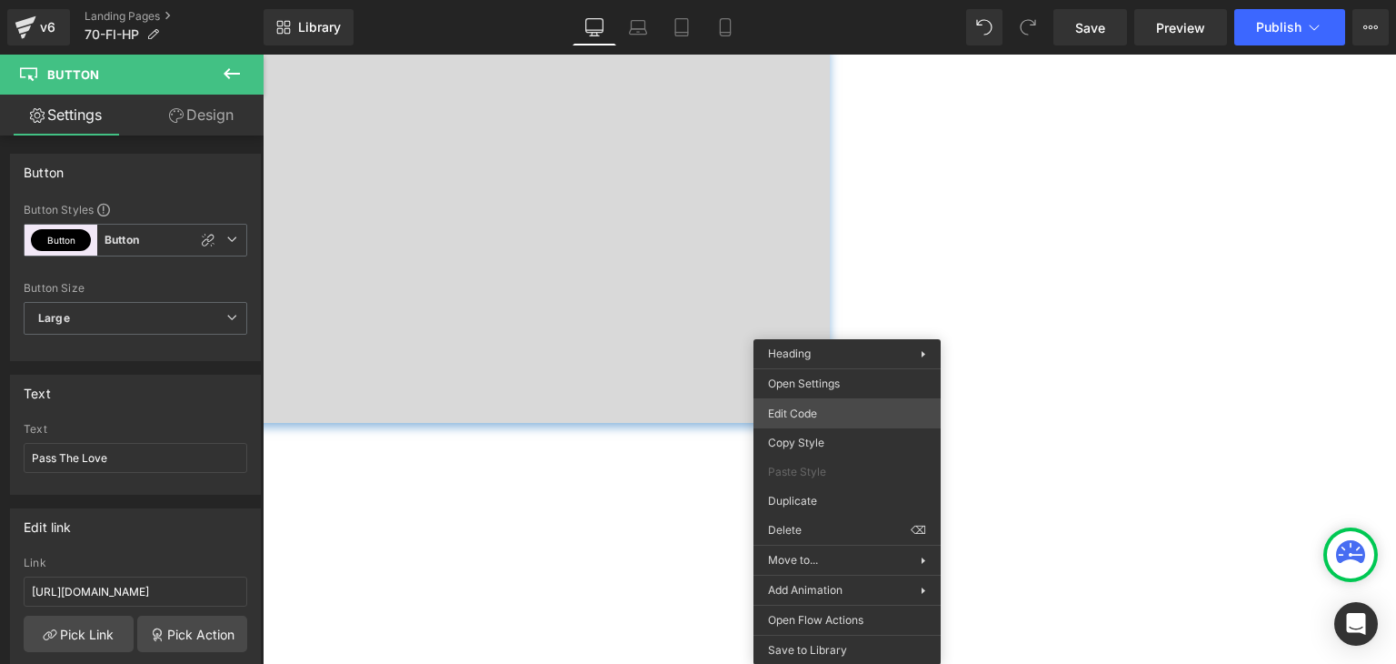
click at [794, 0] on div "Button You are previewing how the will restyle your page. You can not edit Elem…" at bounding box center [698, 0] width 1396 height 0
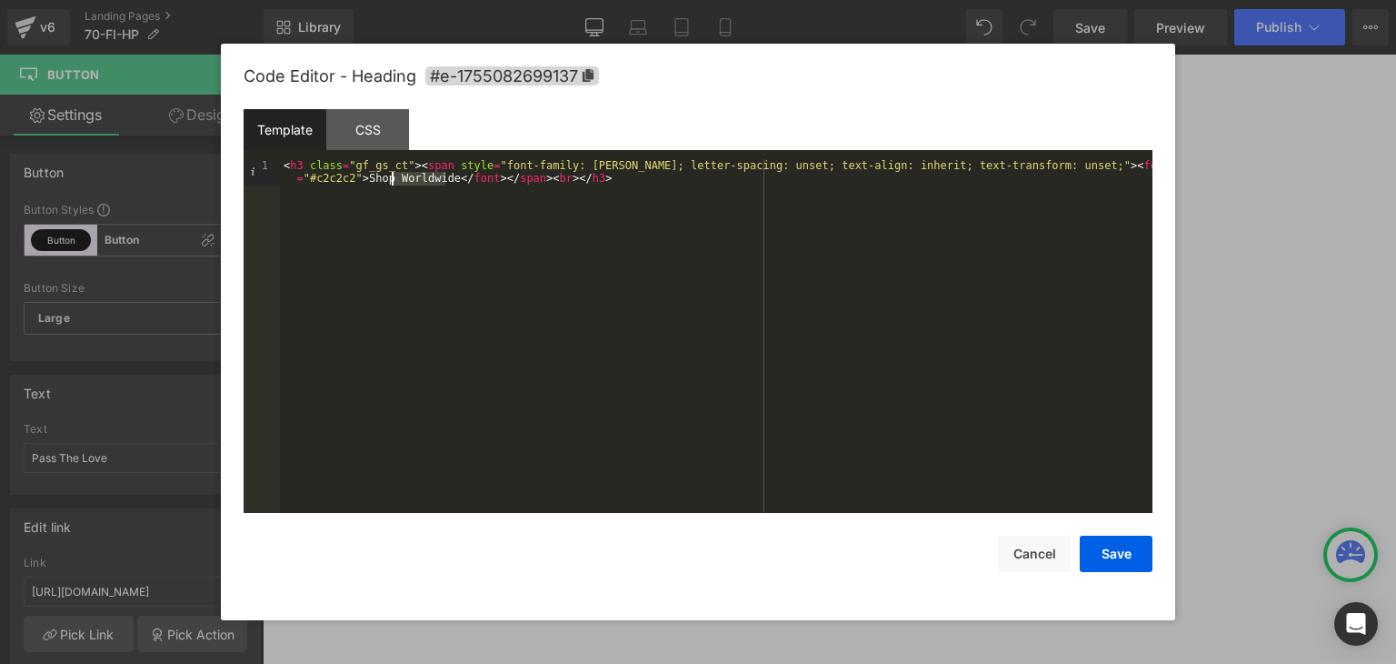
drag, startPoint x: 446, startPoint y: 178, endPoint x: 394, endPoint y: 181, distance: 52.8
click at [394, 181] on div "< h3 class = "gf_gs_ct" > < span style = "font-family: Montserrat; letter-spaci…" at bounding box center [716, 361] width 873 height 405
click at [1109, 555] on button "Save" at bounding box center [1116, 553] width 73 height 36
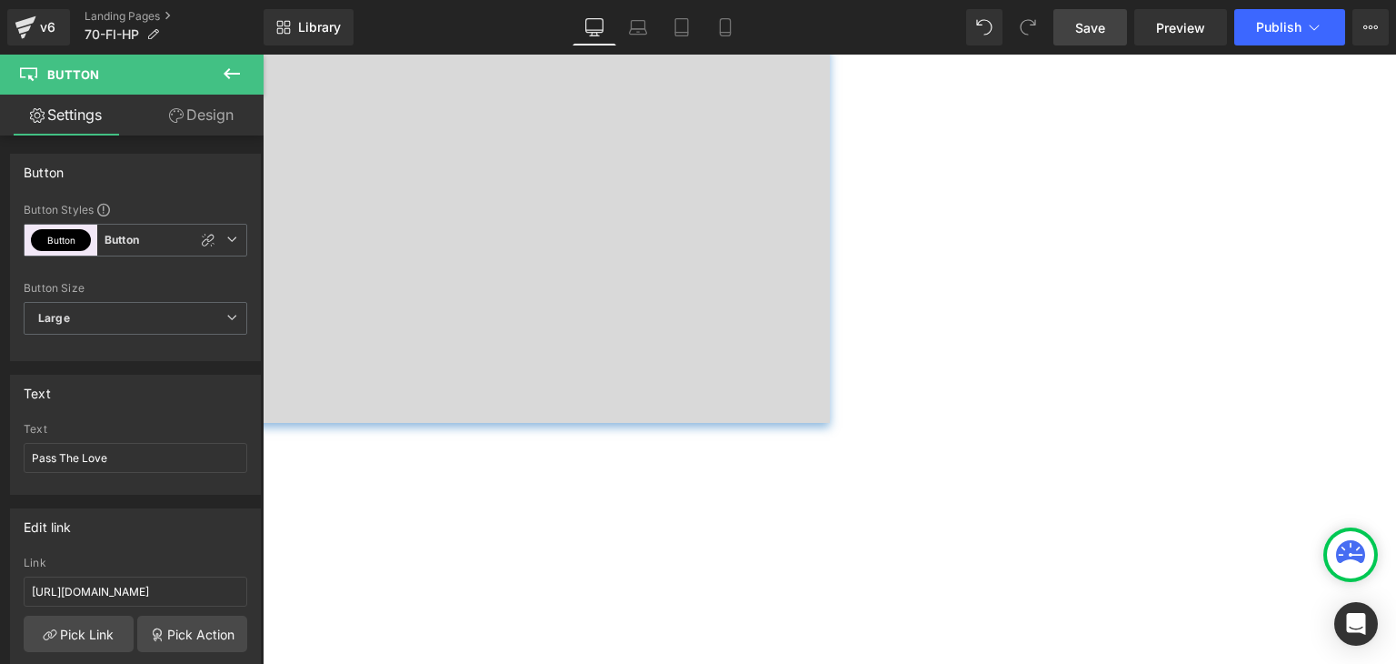
click at [1094, 21] on span "Save" at bounding box center [1090, 27] width 30 height 19
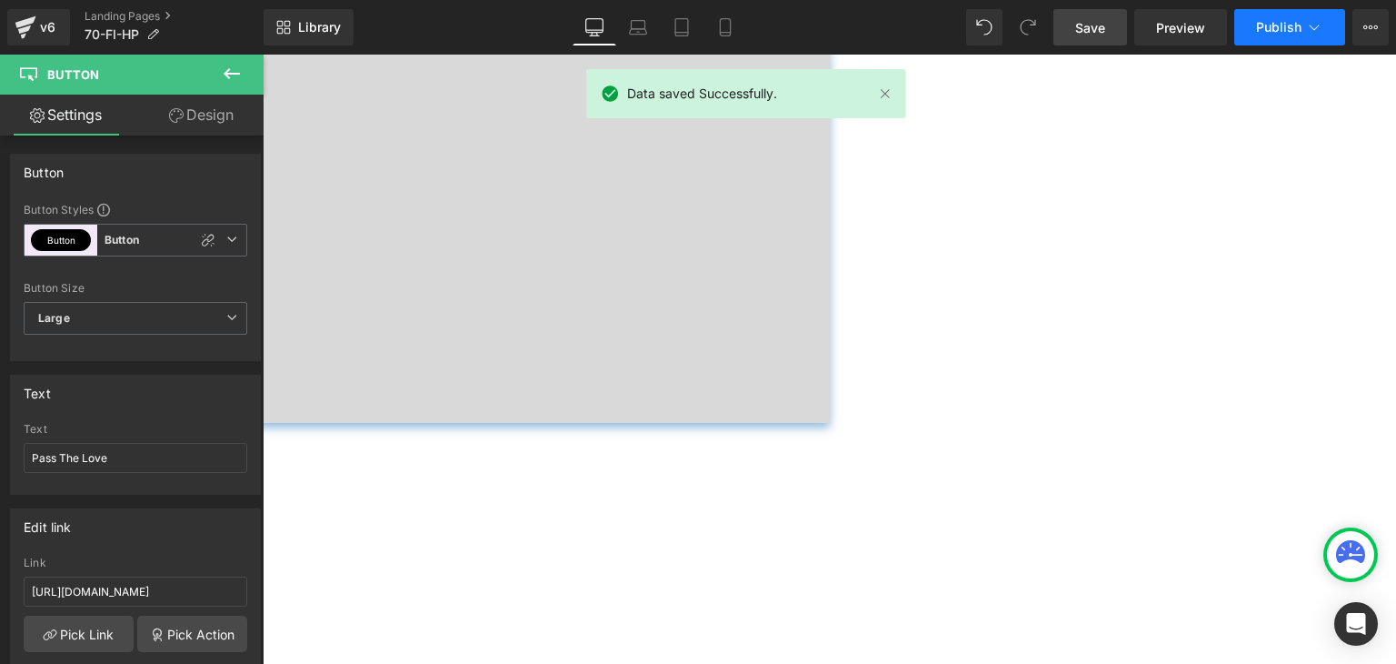
click at [1307, 28] on icon at bounding box center [1314, 27] width 18 height 18
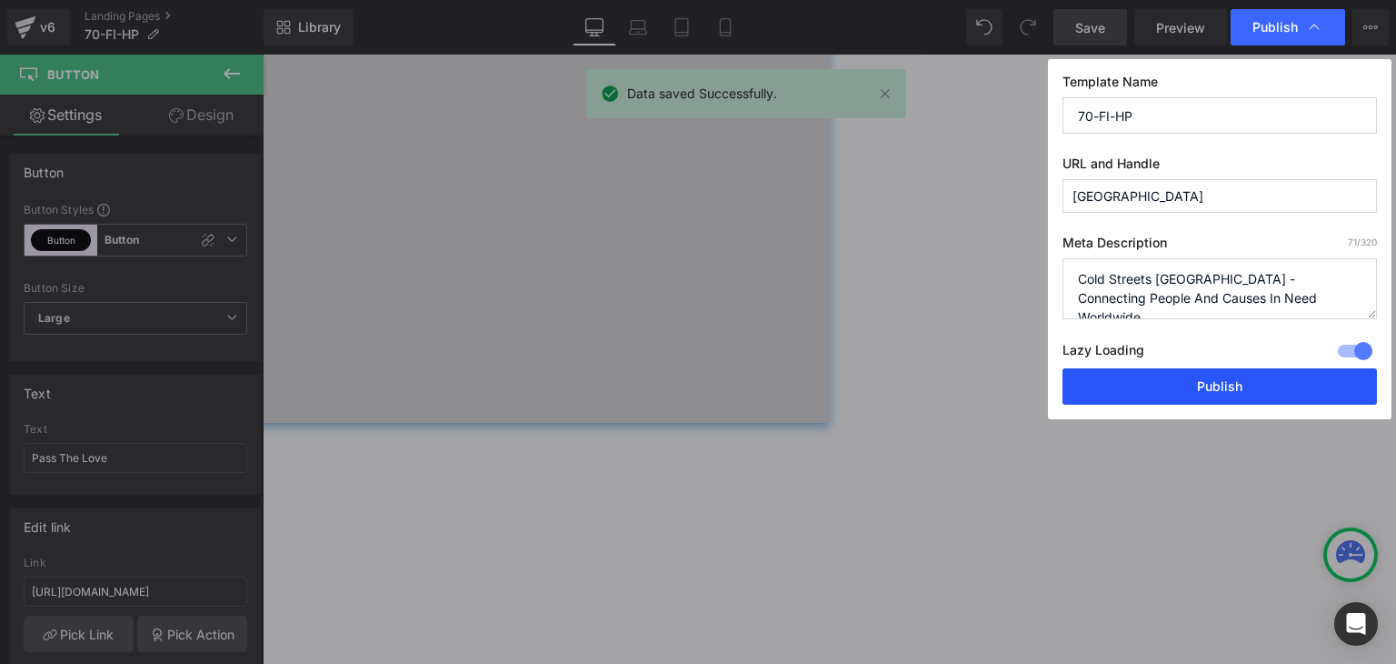
click at [1225, 394] on button "Publish" at bounding box center [1220, 386] width 315 height 36
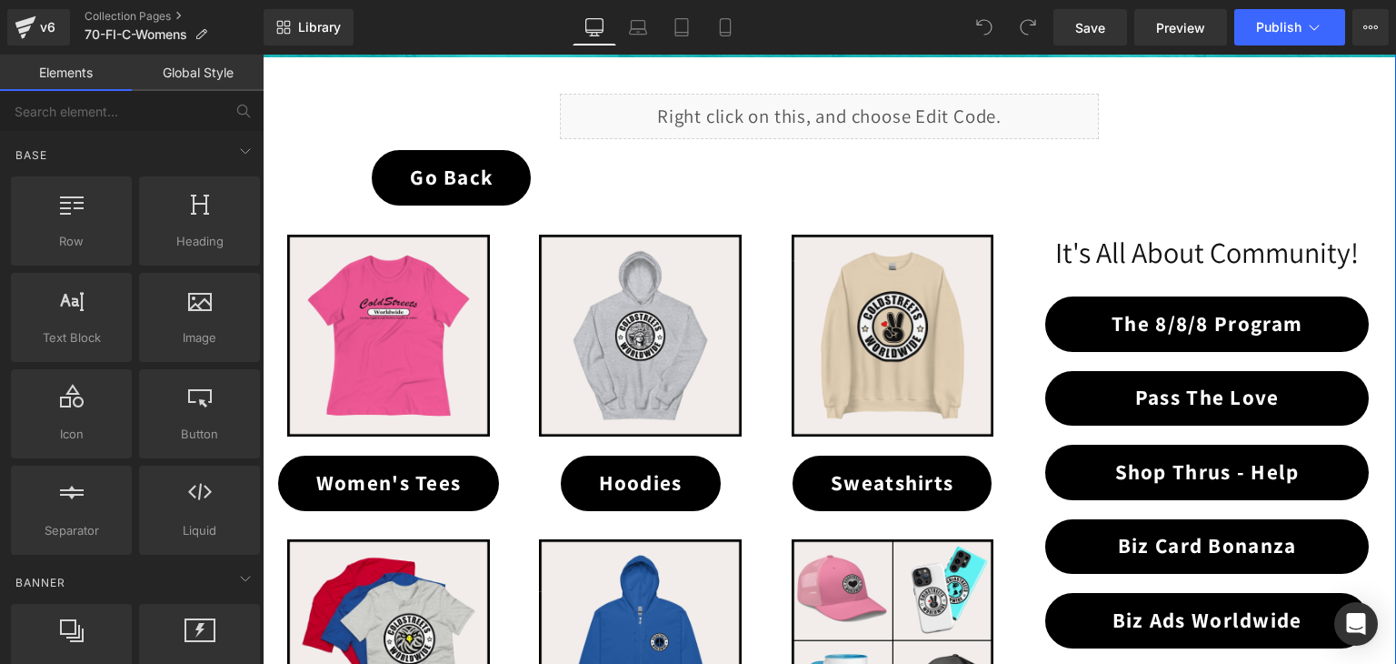
scroll to position [364, 0]
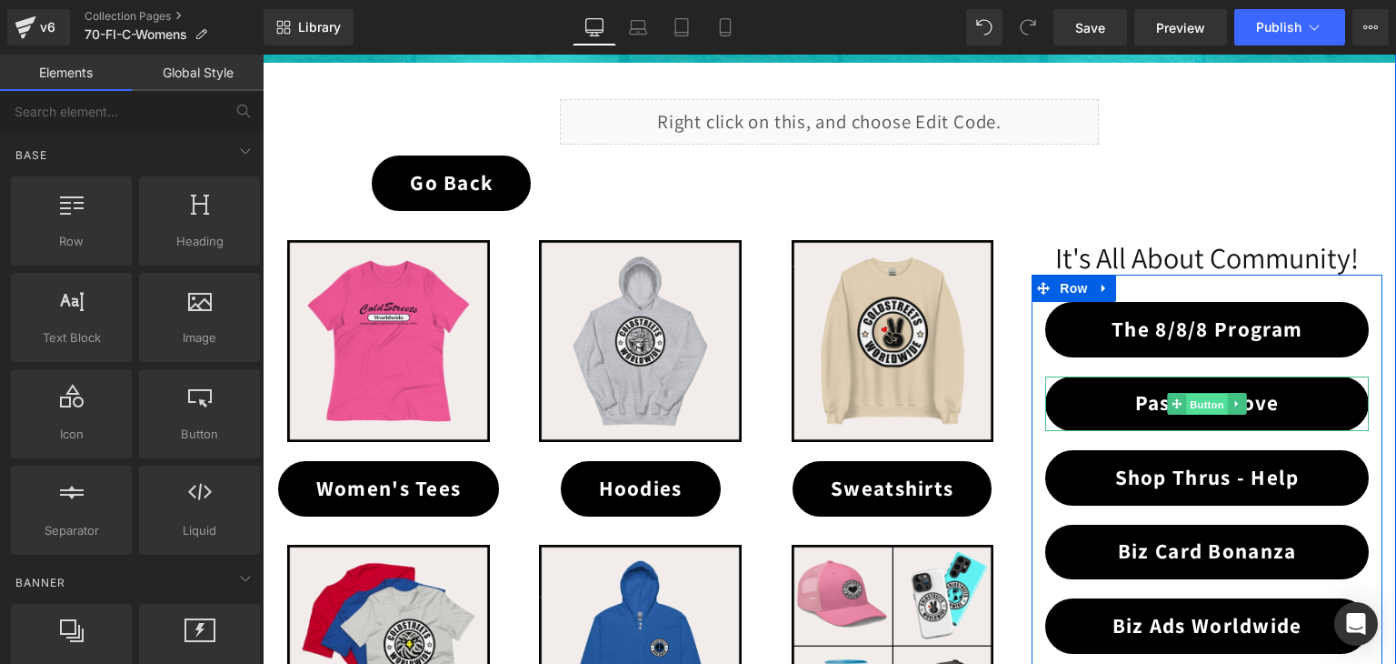
click at [1190, 403] on span "Button" at bounding box center [1207, 405] width 42 height 22
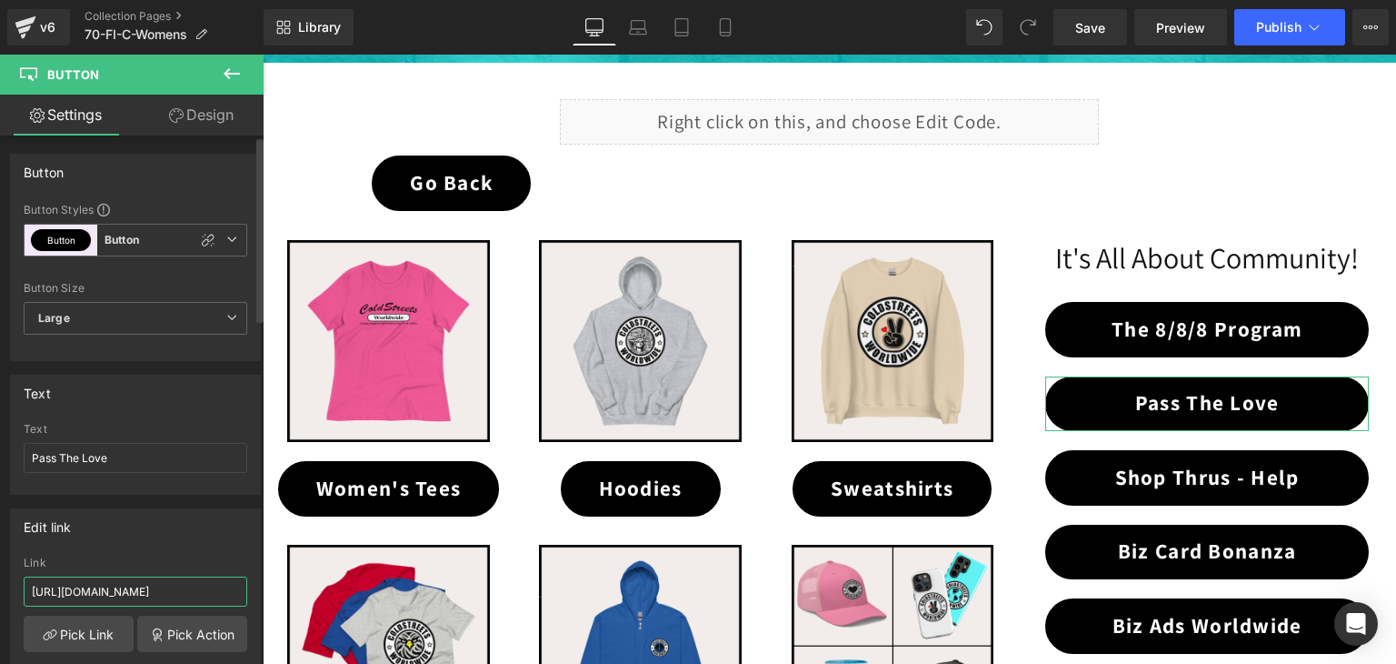
click at [156, 591] on input "[URL][DOMAIN_NAME]" at bounding box center [136, 591] width 224 height 30
paste input "70-fi-ptl"
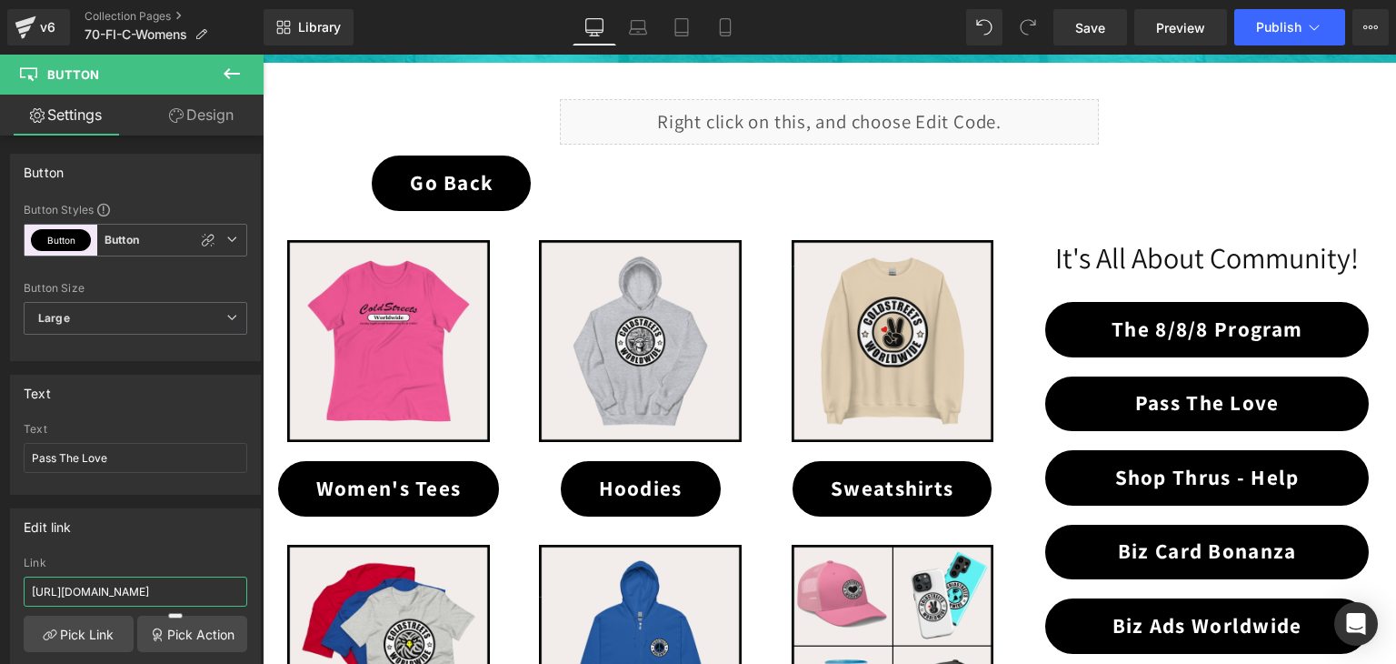
type input "[URL][DOMAIN_NAME]"
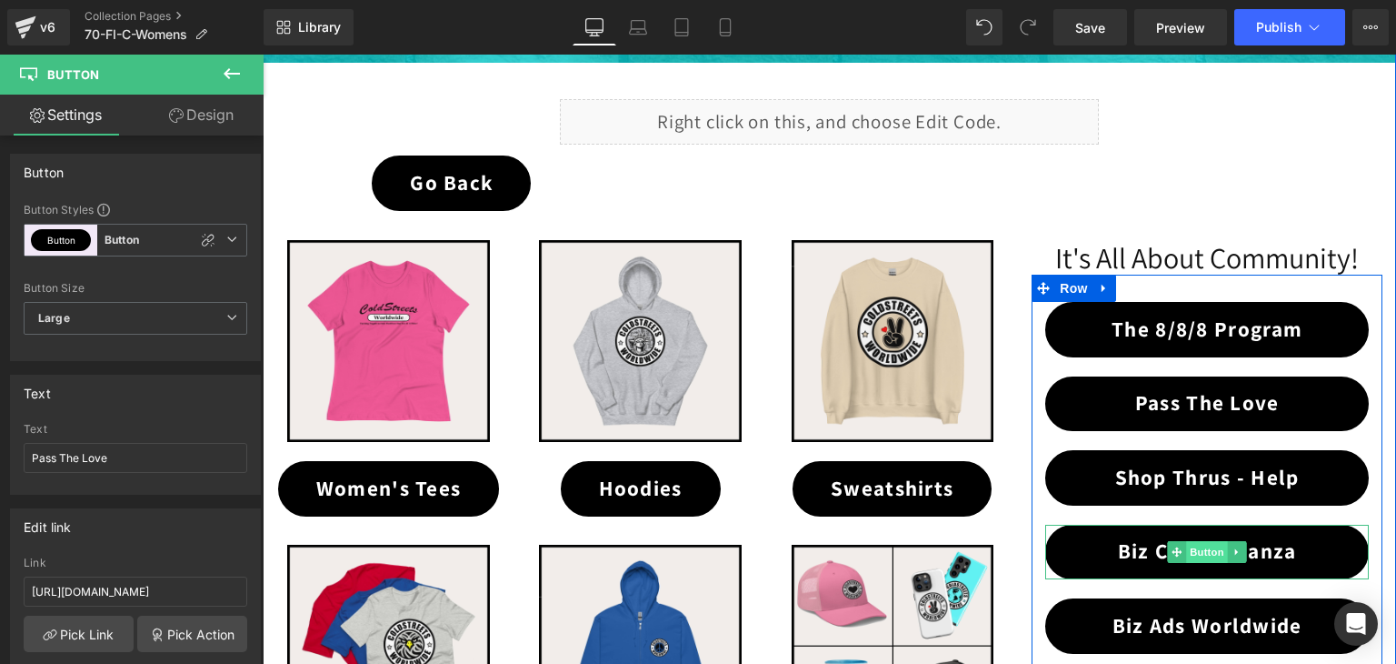
click at [1204, 551] on span "Button" at bounding box center [1207, 552] width 42 height 22
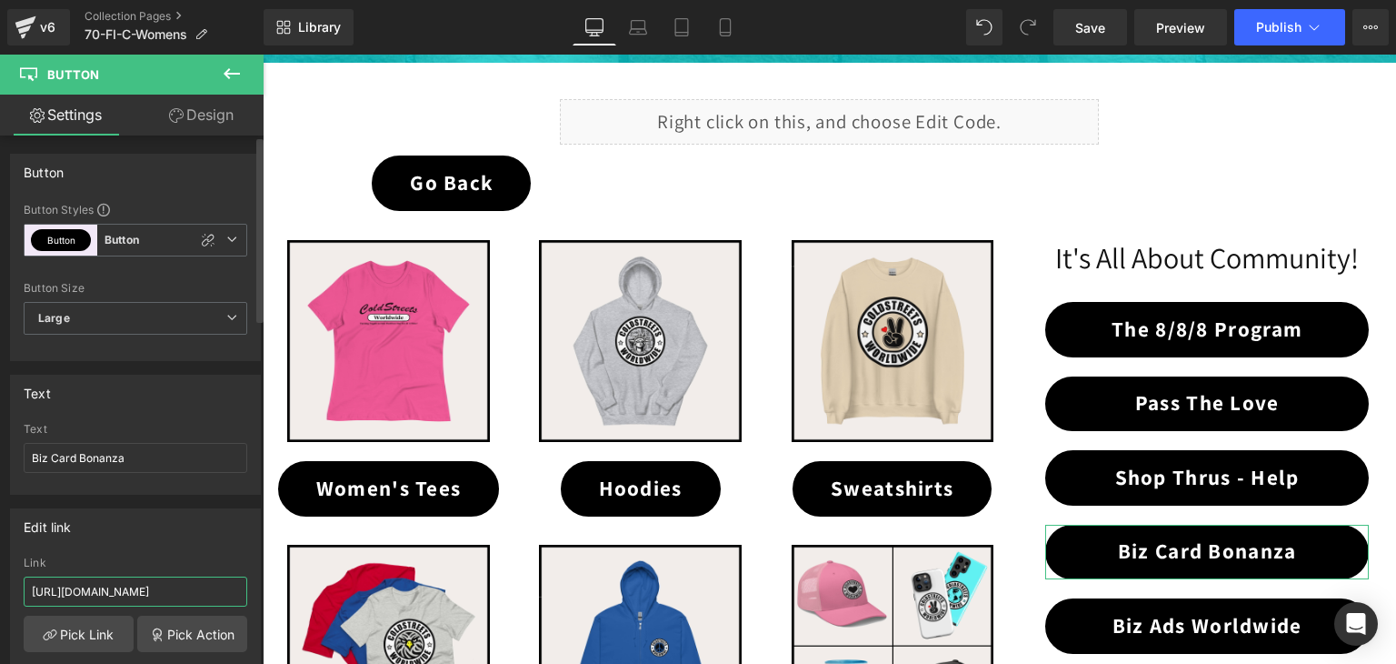
click at [193, 590] on input "[URL][DOMAIN_NAME]" at bounding box center [136, 591] width 224 height 30
paste input "70-fi-bcb"
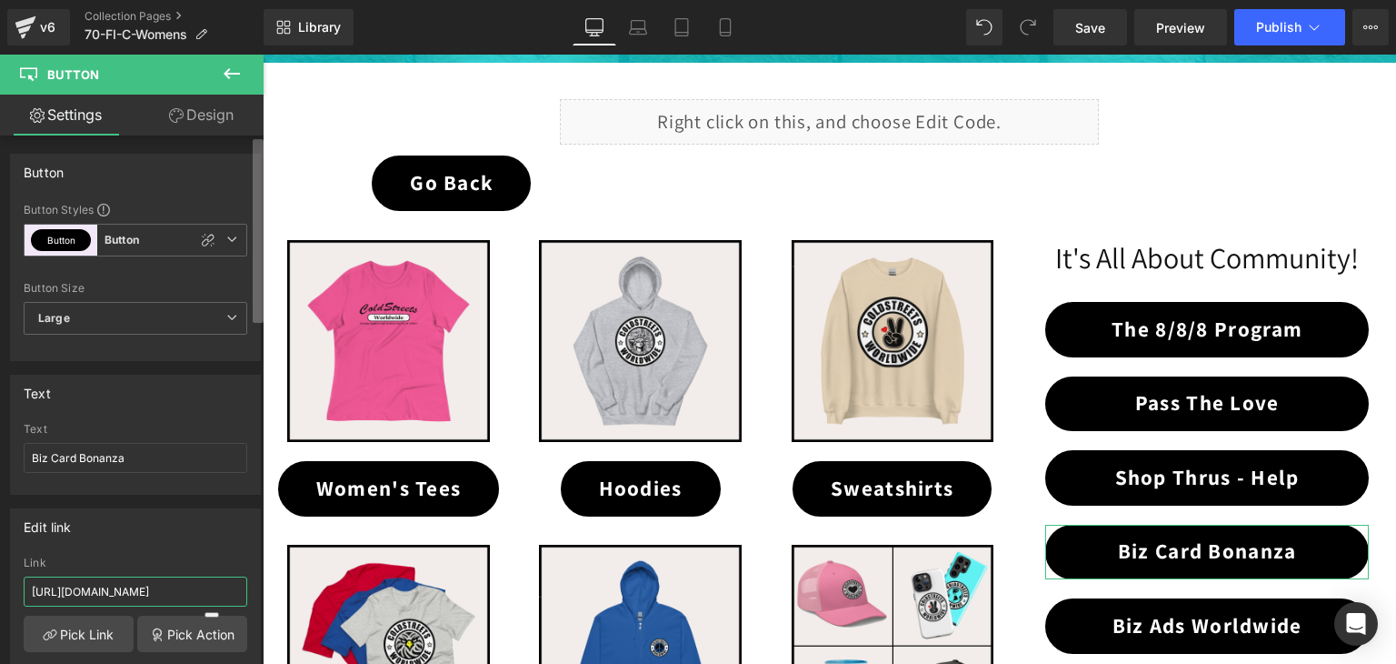
scroll to position [0, 7]
type input "[URL][DOMAIN_NAME]"
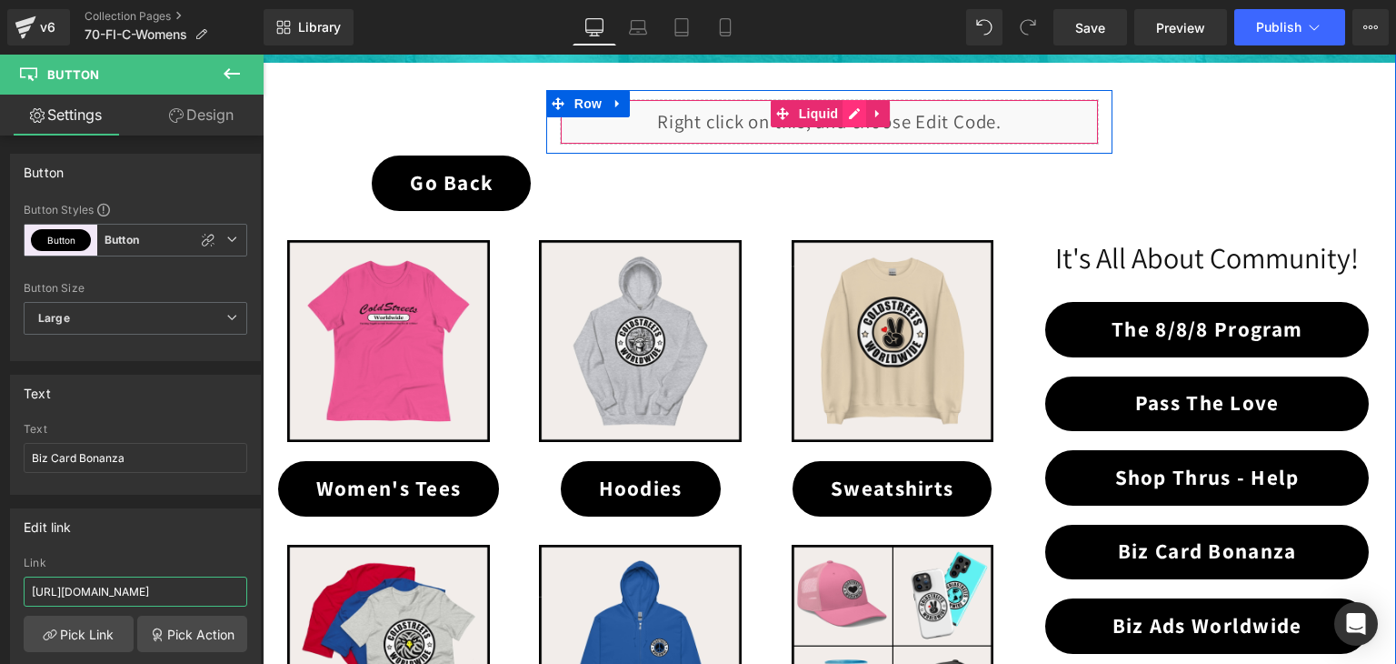
click at [846, 113] on div "Liquid" at bounding box center [830, 121] width 540 height 45
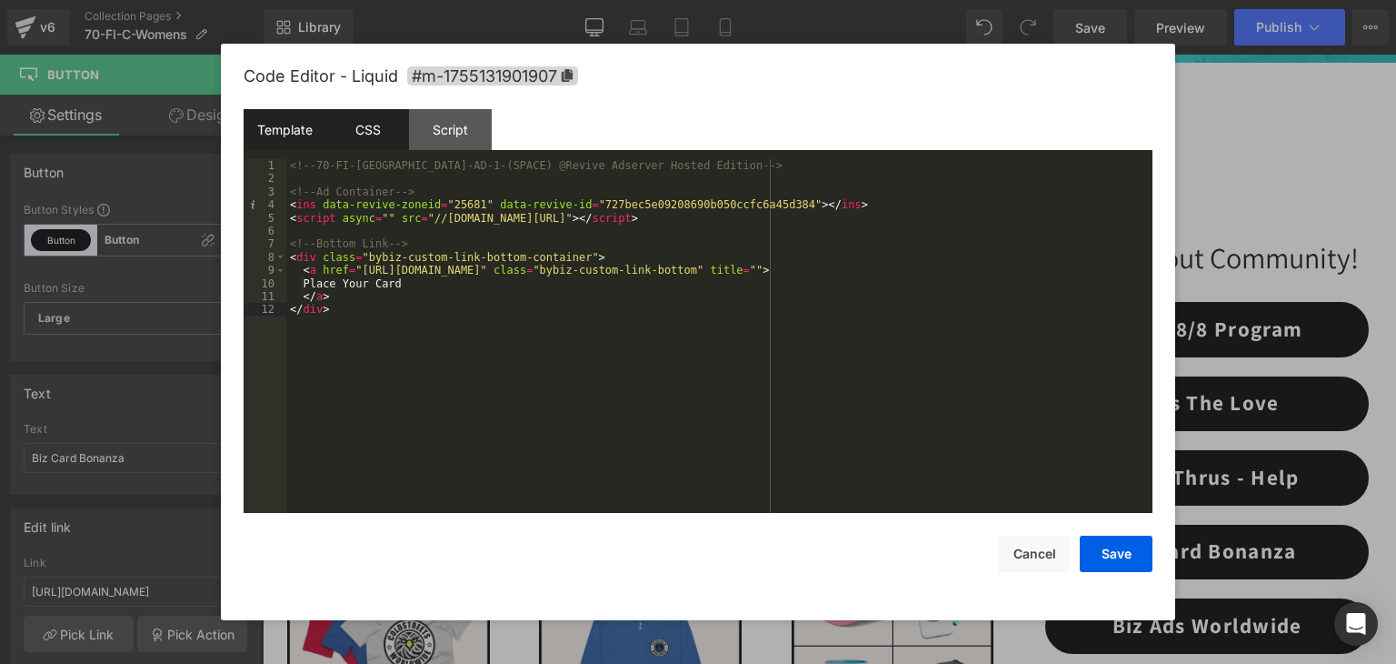
click at [356, 117] on div "CSS" at bounding box center [367, 129] width 83 height 41
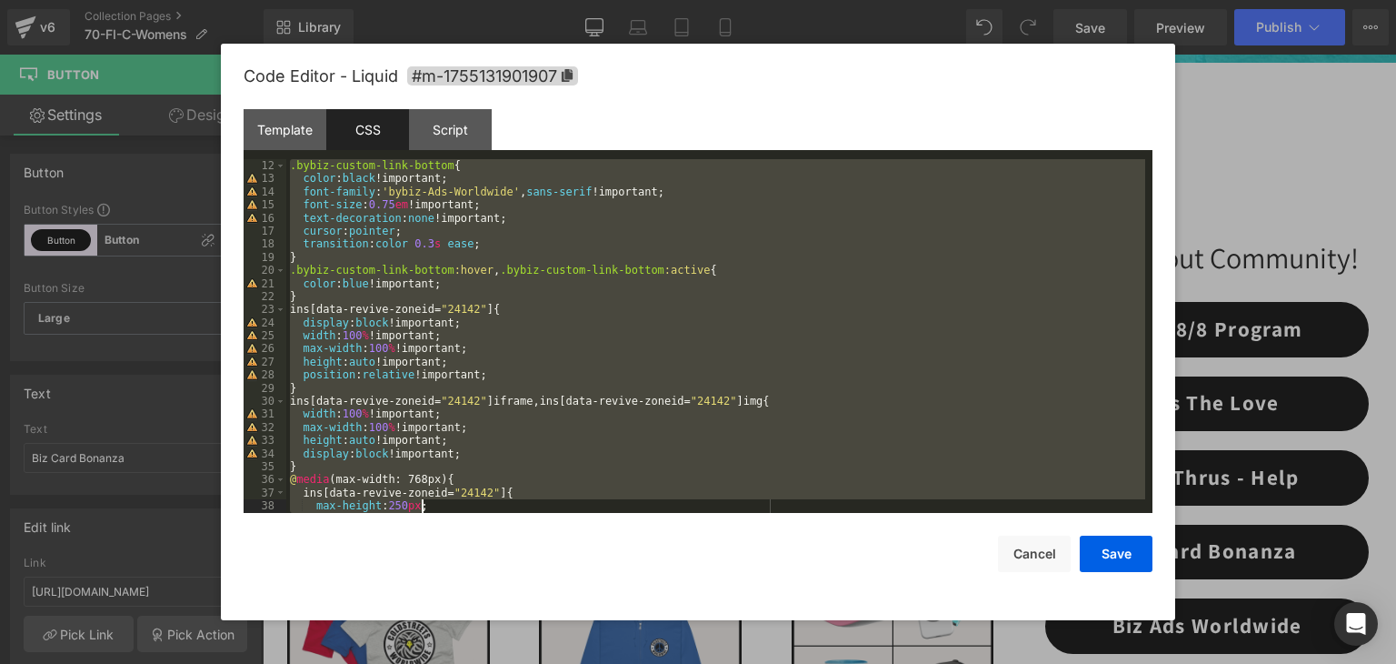
scroll to position [196, 0]
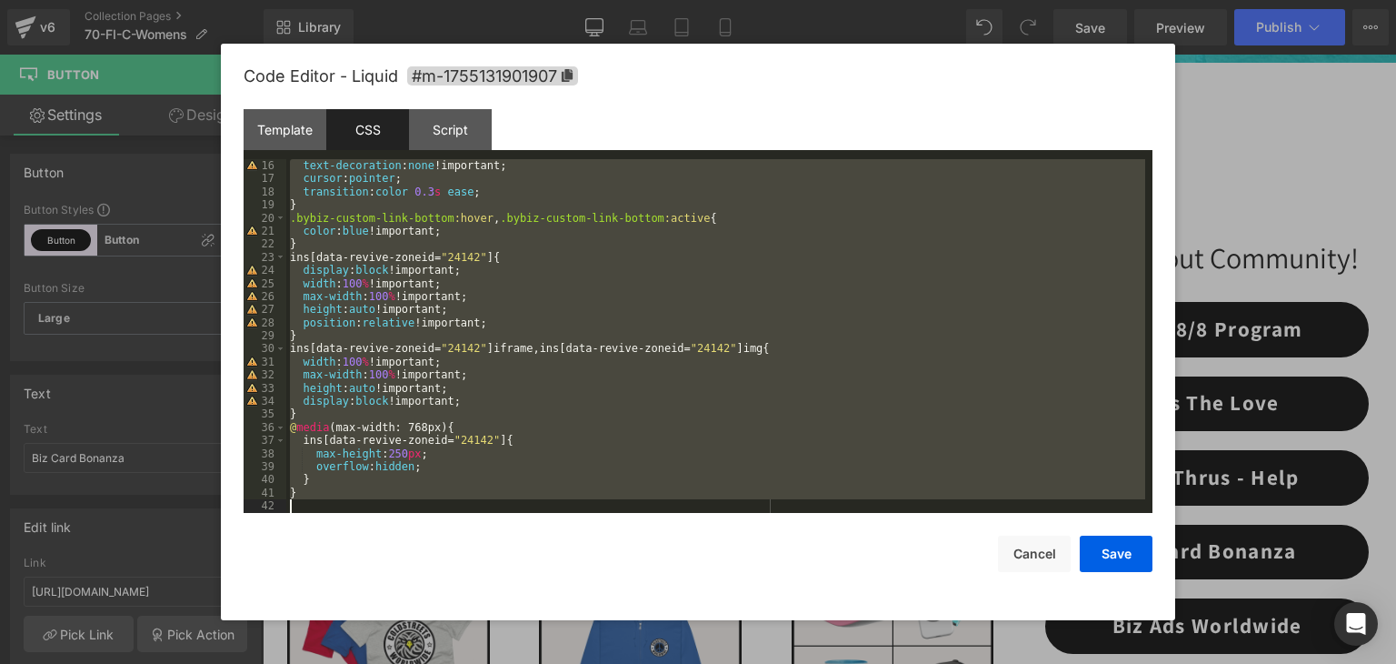
drag, startPoint x: 290, startPoint y: 193, endPoint x: 609, endPoint y: 562, distance: 487.9
click at [609, 562] on div "Code Editor - Liquid #m-1755131901907 Template CSS Script Data 1 2 3 4 5 6 7 8 …" at bounding box center [698, 332] width 909 height 576
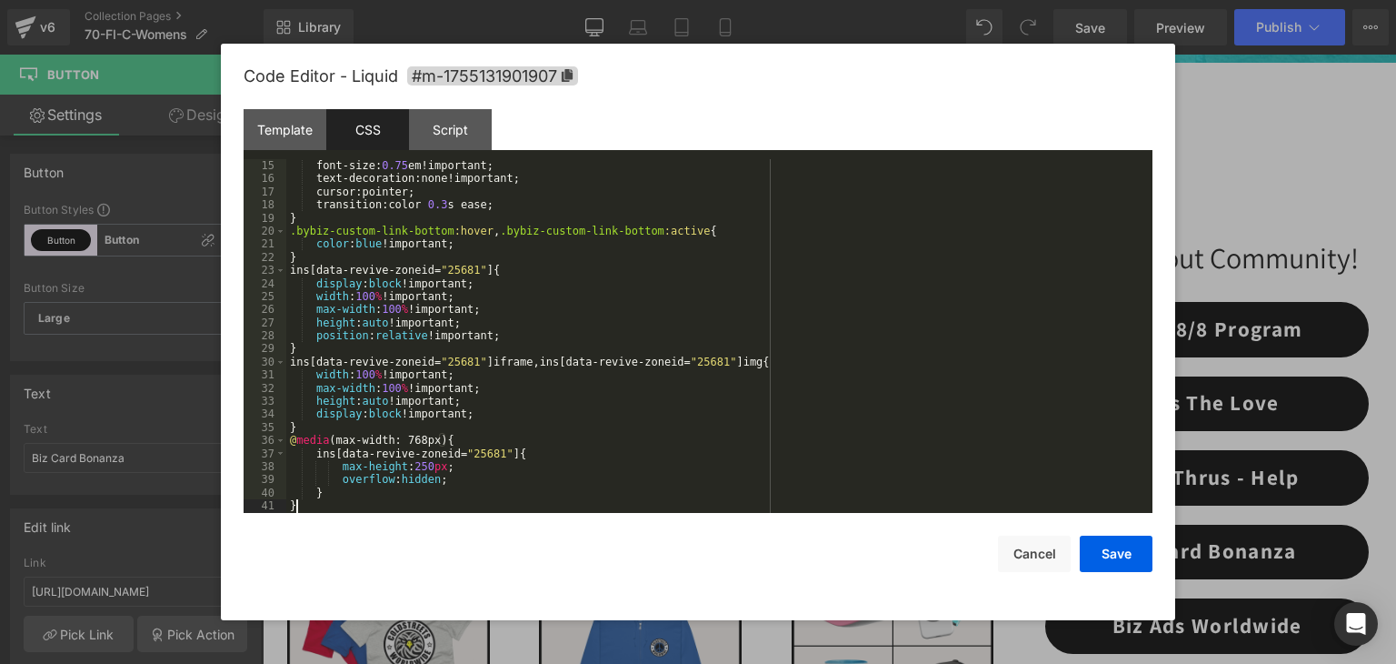
scroll to position [183, 0]
click at [1116, 546] on button "Save" at bounding box center [1116, 553] width 73 height 36
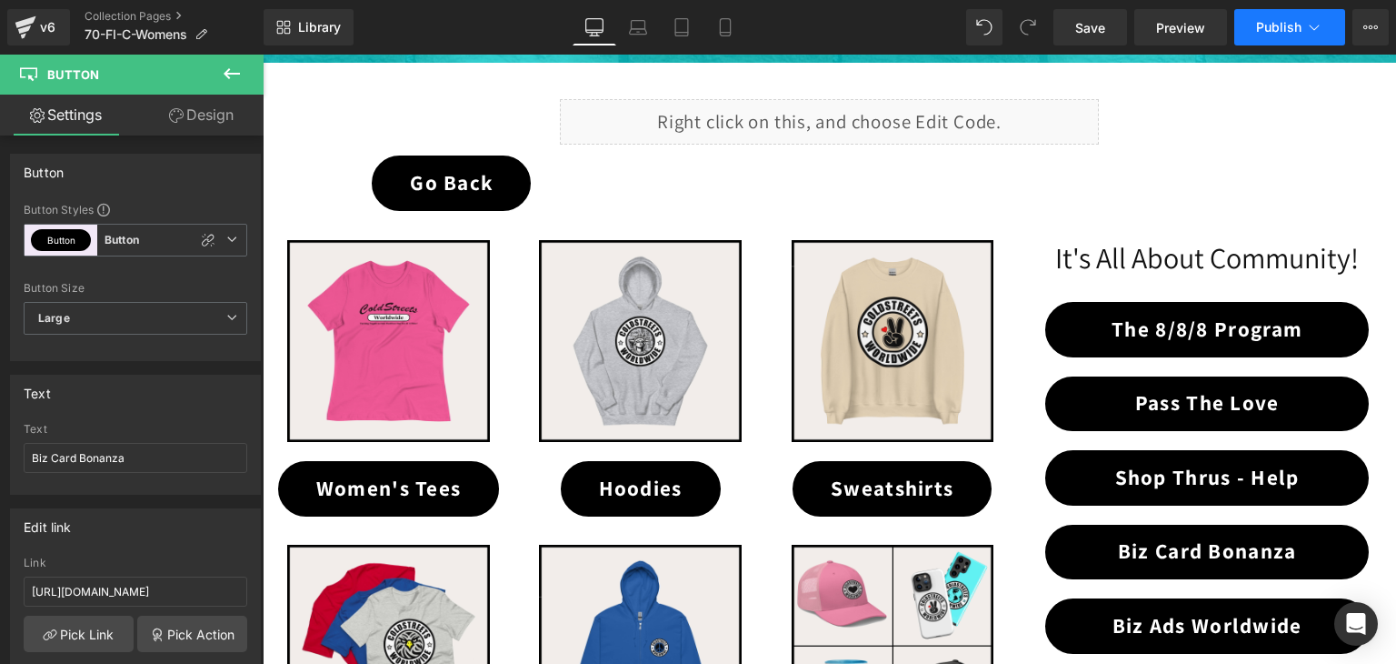
click at [1277, 43] on button "Publish" at bounding box center [1289, 27] width 111 height 36
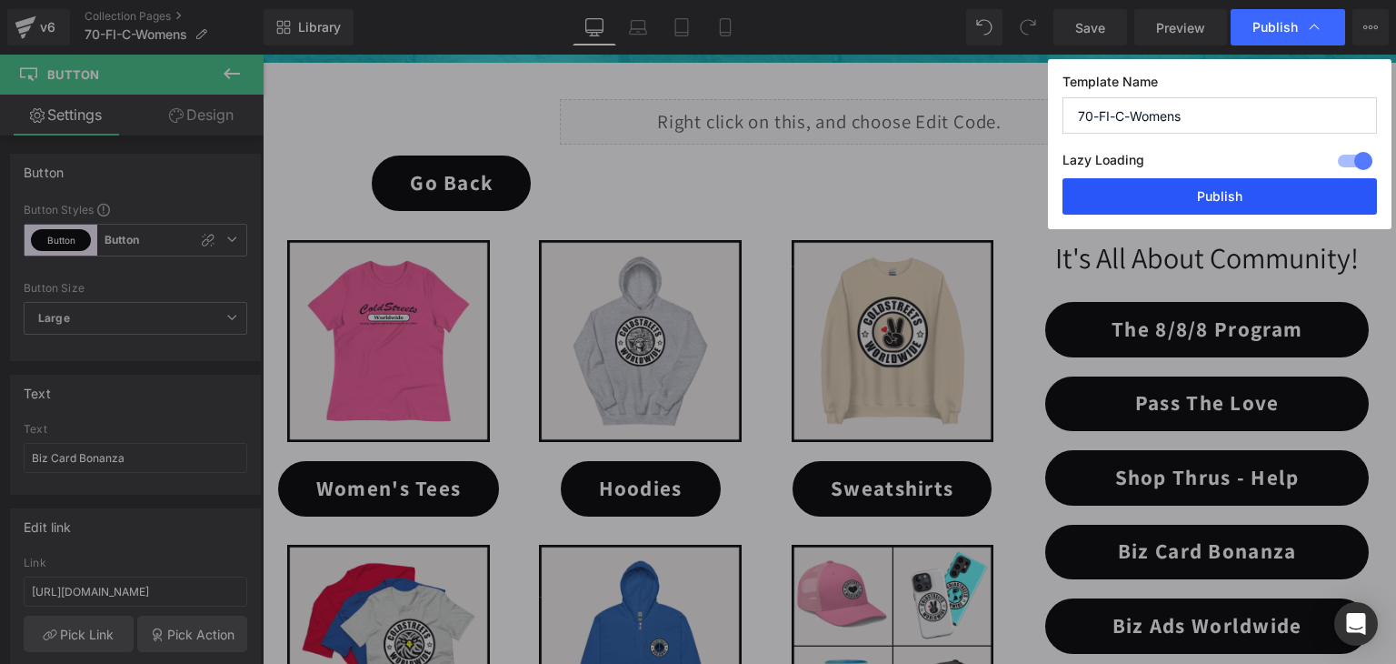
click at [1236, 199] on button "Publish" at bounding box center [1220, 196] width 315 height 36
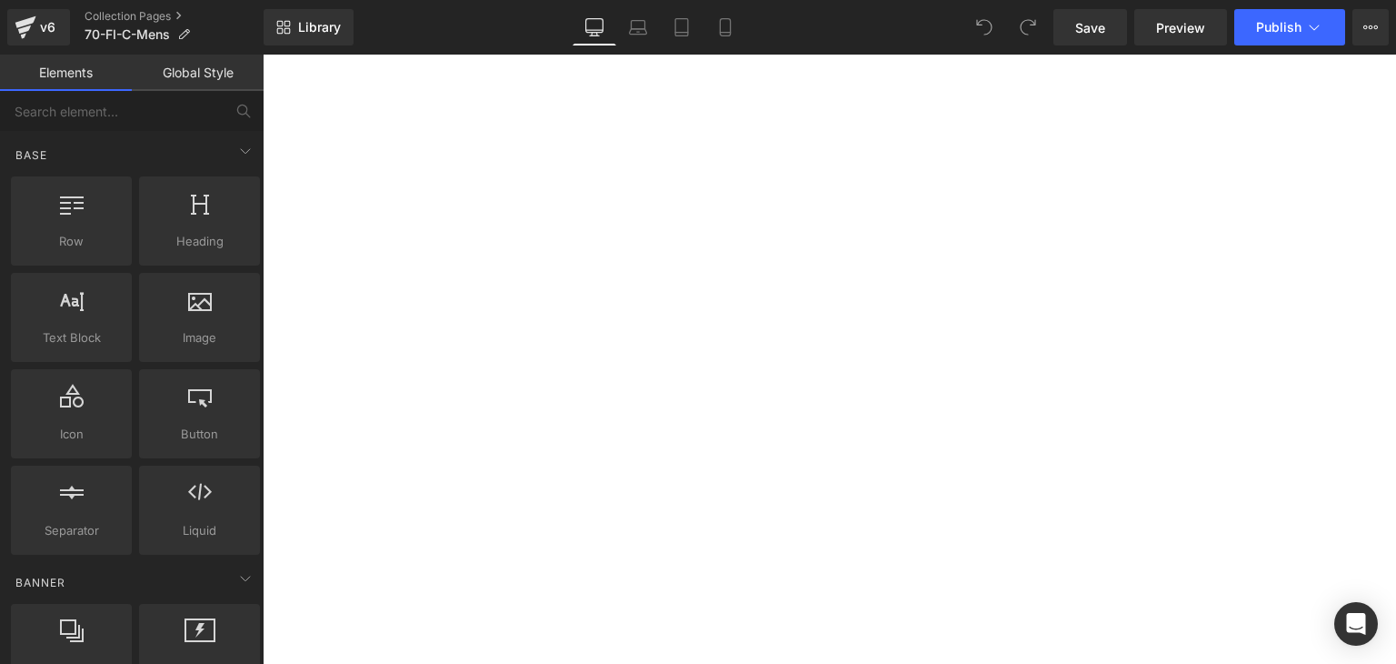
scroll to position [364, 0]
click at [263, 55] on span "Button" at bounding box center [263, 55] width 0 height 0
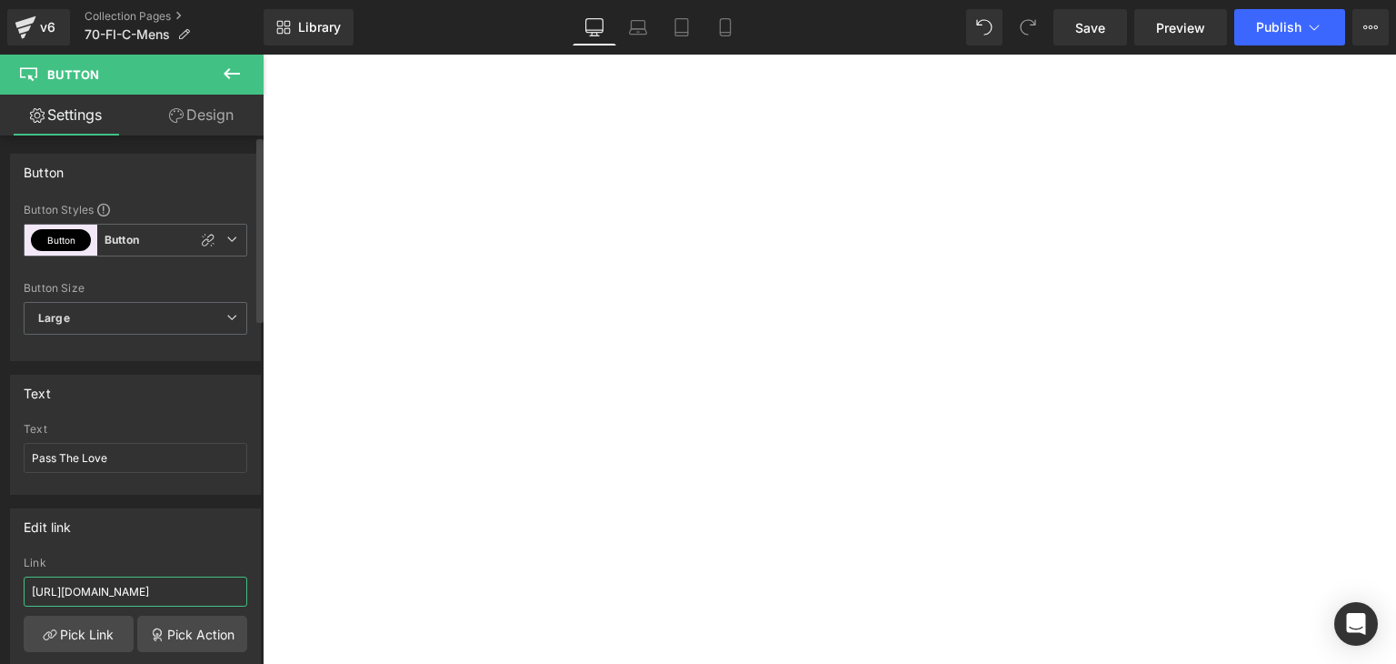
click at [148, 588] on input "[URL][DOMAIN_NAME]" at bounding box center [136, 591] width 224 height 30
paste input "70-fi-ptl"
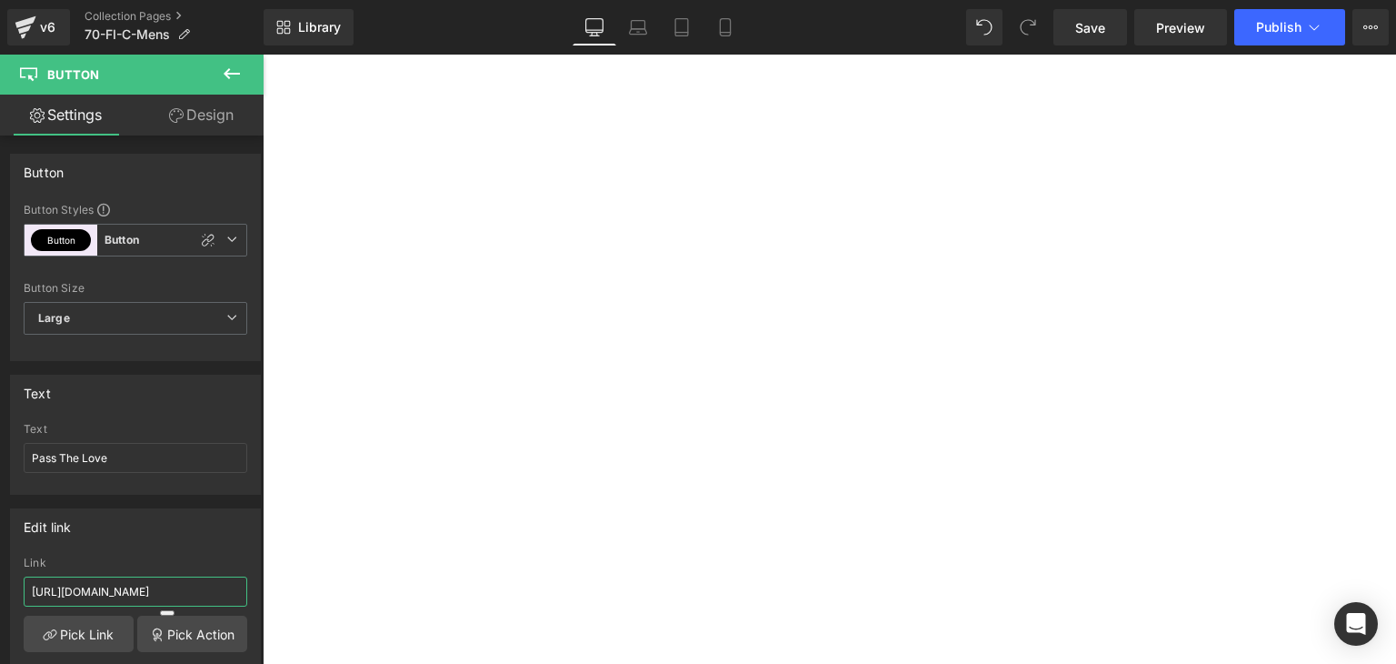
type input "[URL][DOMAIN_NAME]"
click at [263, 55] on span "Button" at bounding box center [263, 55] width 0 height 0
click at [163, 588] on input "[URL][DOMAIN_NAME]" at bounding box center [136, 591] width 224 height 30
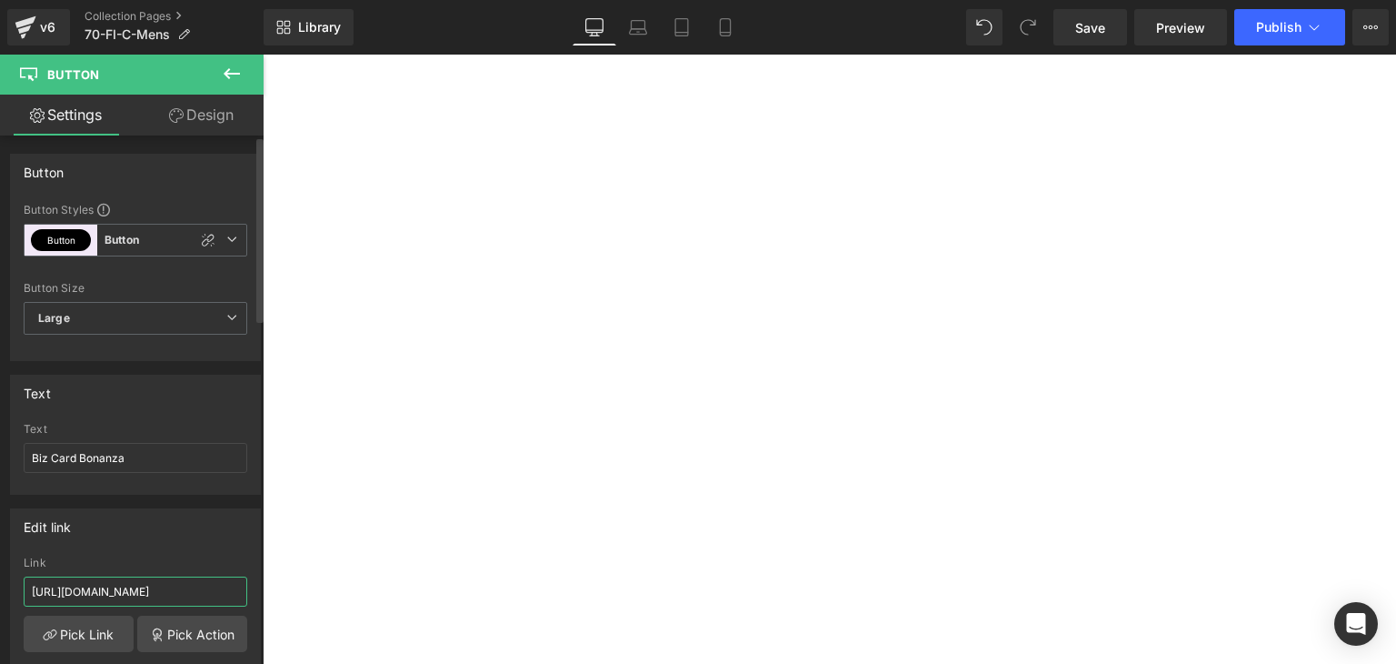
click at [163, 588] on input "[URL][DOMAIN_NAME]" at bounding box center [136, 591] width 224 height 30
paste input "70-fi-bcb"
type input "[URL][DOMAIN_NAME]"
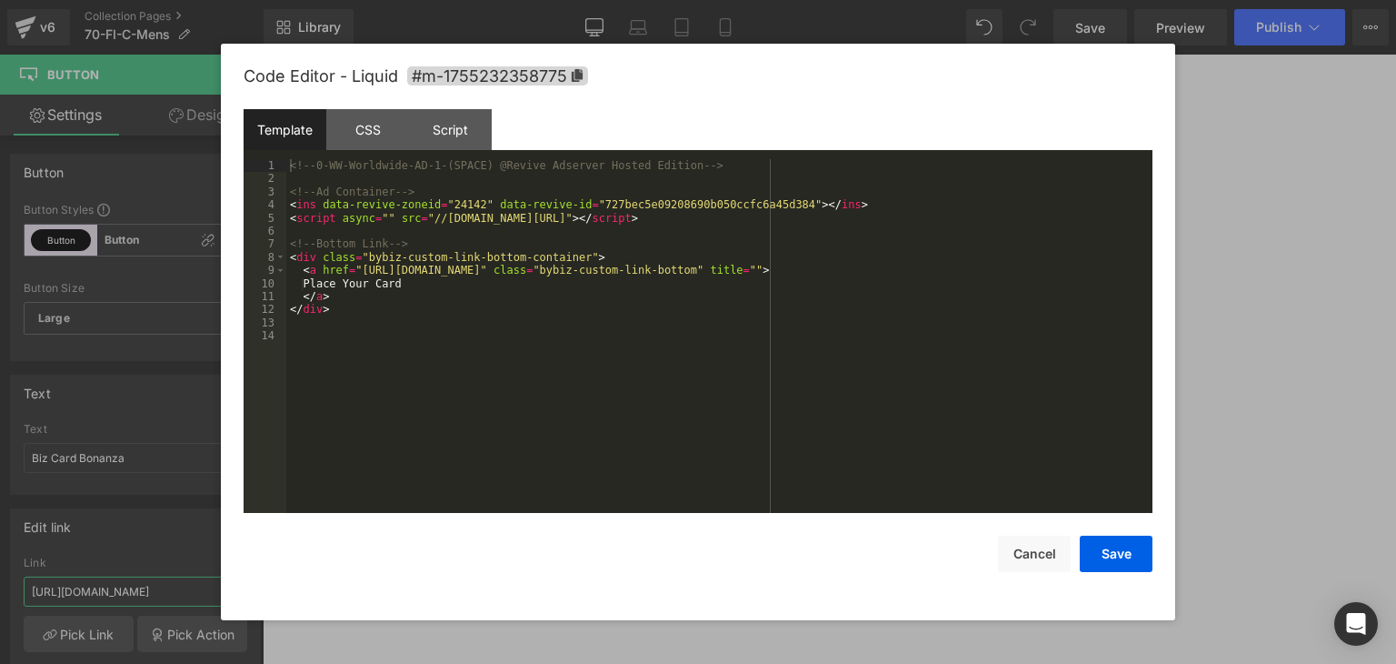
click at [355, 128] on div "CSS" at bounding box center [367, 129] width 83 height 41
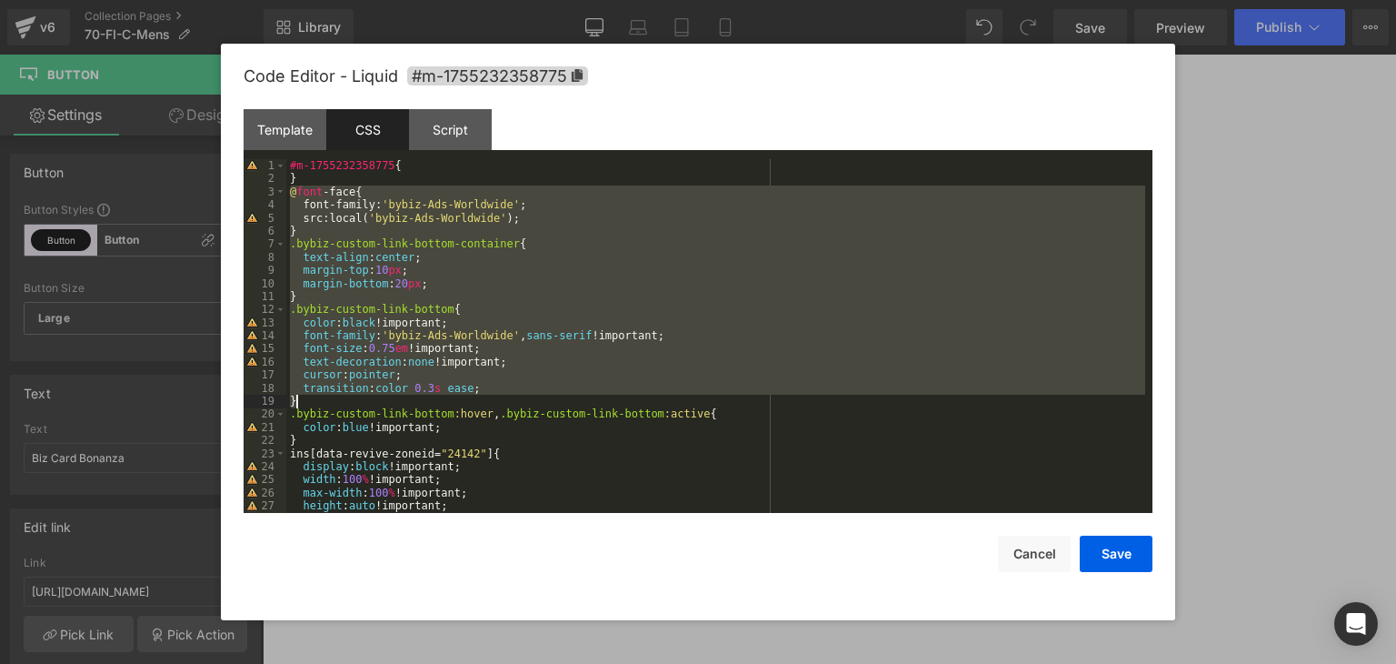
scroll to position [196, 0]
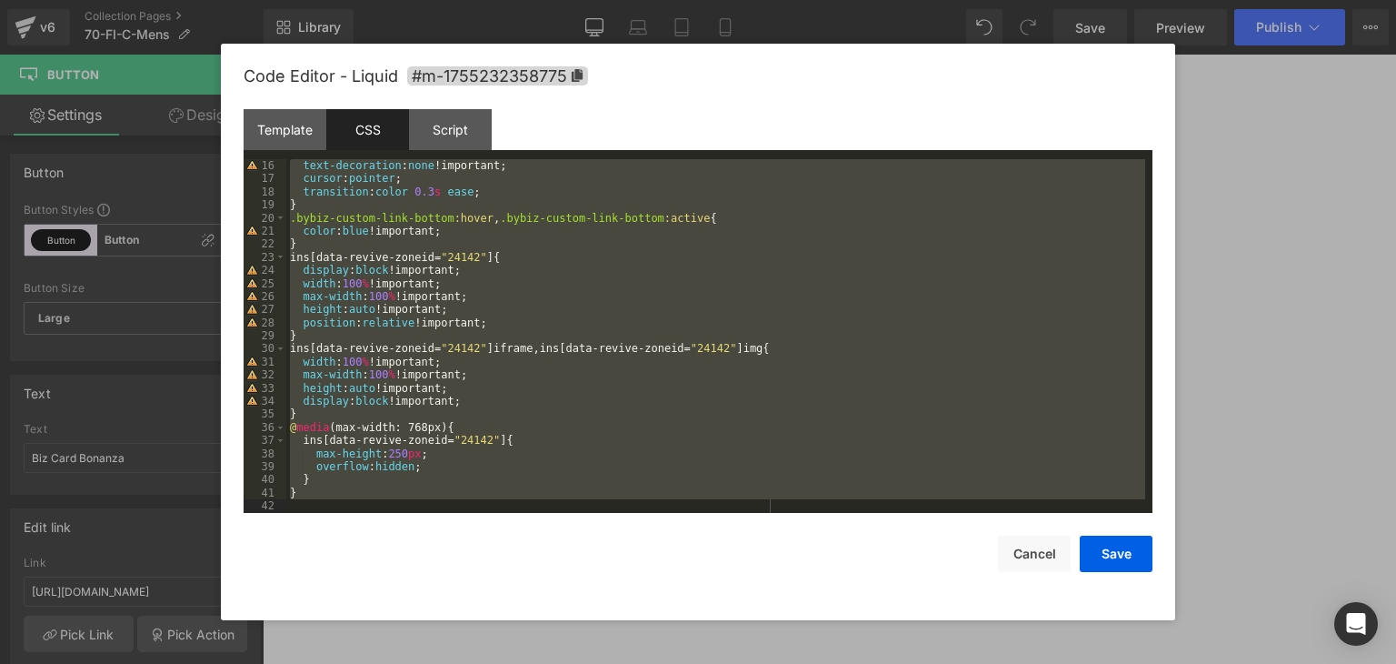
drag, startPoint x: 291, startPoint y: 191, endPoint x: 544, endPoint y: 577, distance: 461.6
click at [544, 577] on div "Code Editor - Liquid #m-1755232358775 Template CSS Script Data 1 2 3 4 5 6 7 8 …" at bounding box center [698, 332] width 909 height 576
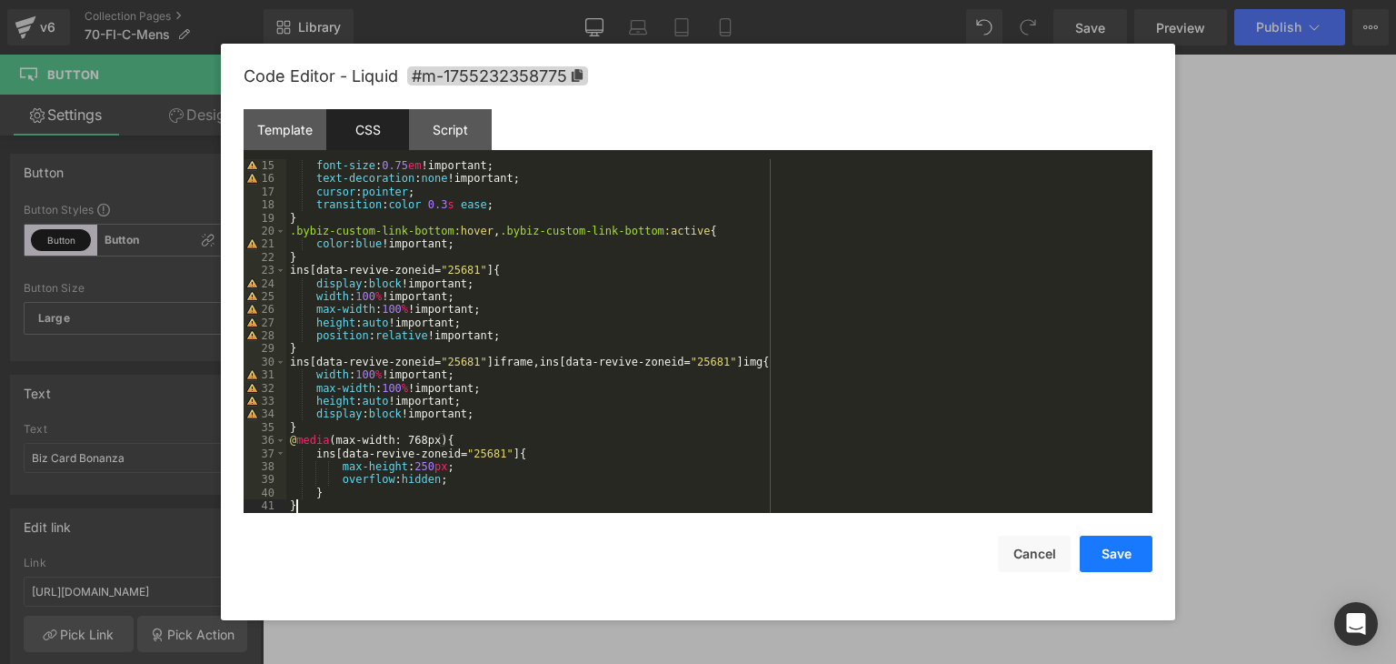
click at [1125, 545] on button "Save" at bounding box center [1116, 553] width 73 height 36
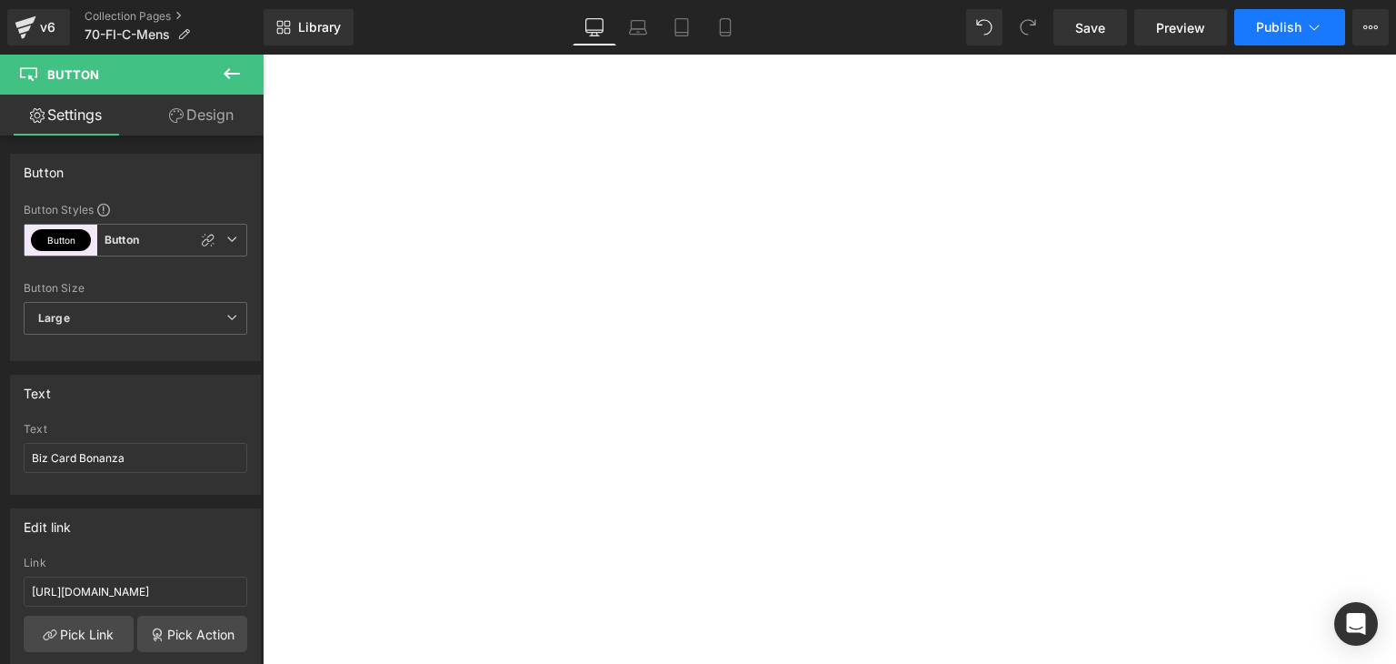
click at [1259, 36] on button "Publish" at bounding box center [1289, 27] width 111 height 36
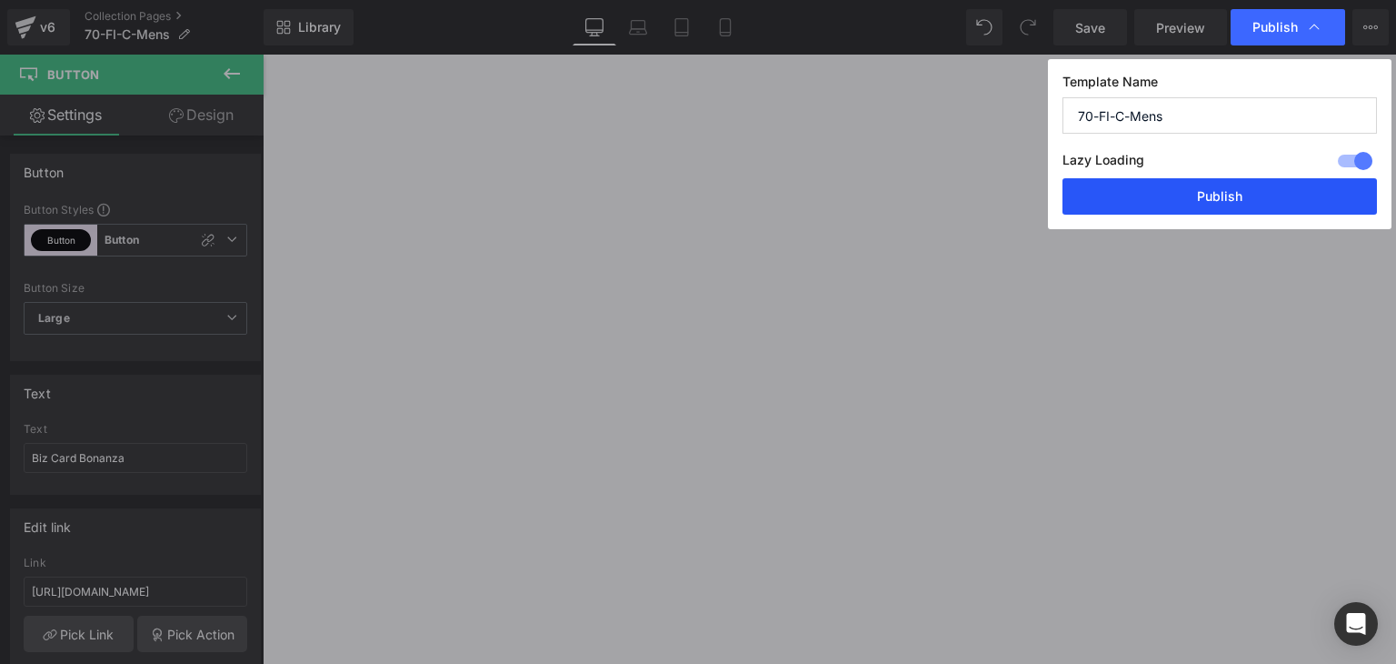
click at [1213, 187] on button "Publish" at bounding box center [1220, 196] width 315 height 36
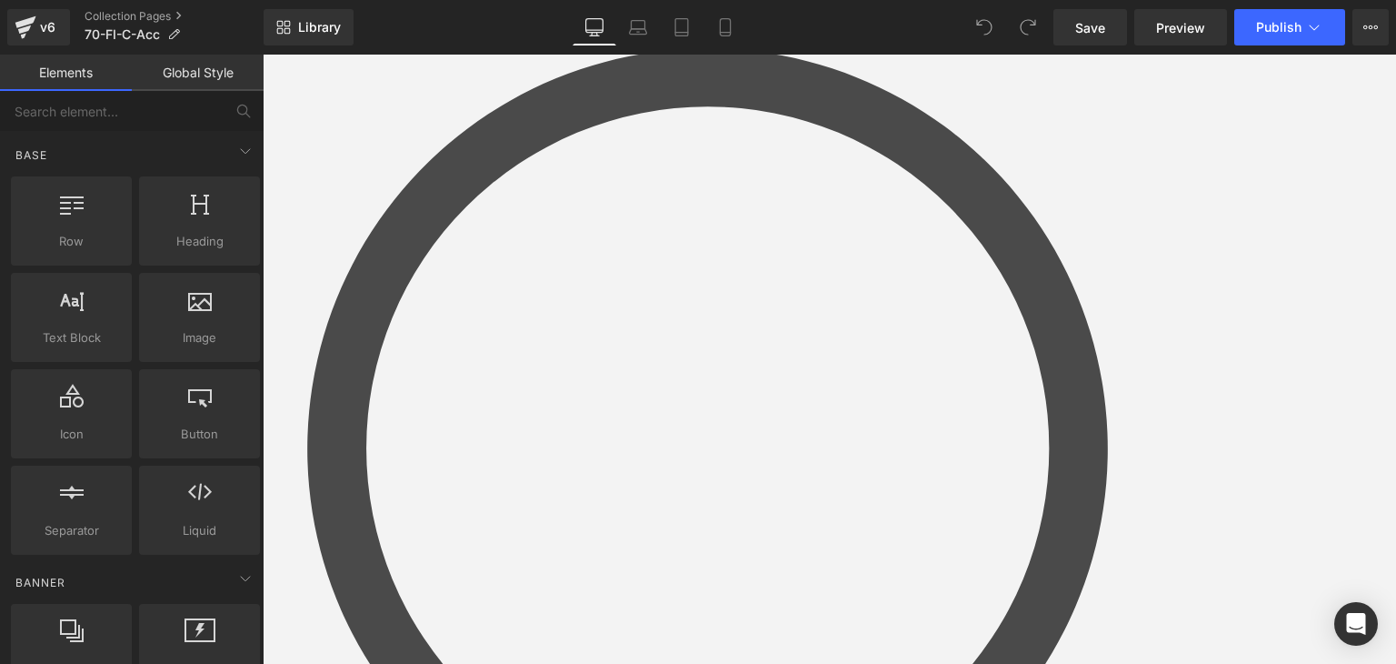
scroll to position [364, 0]
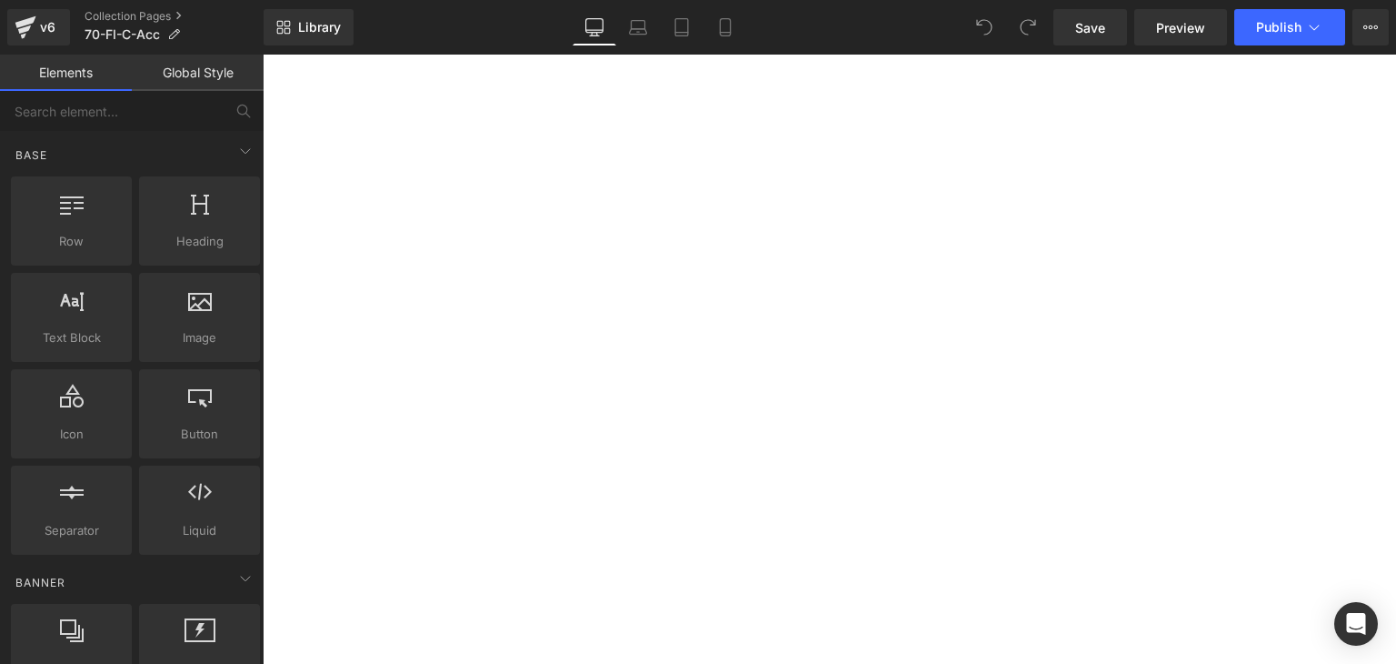
click at [263, 55] on span "Button" at bounding box center [263, 55] width 0 height 0
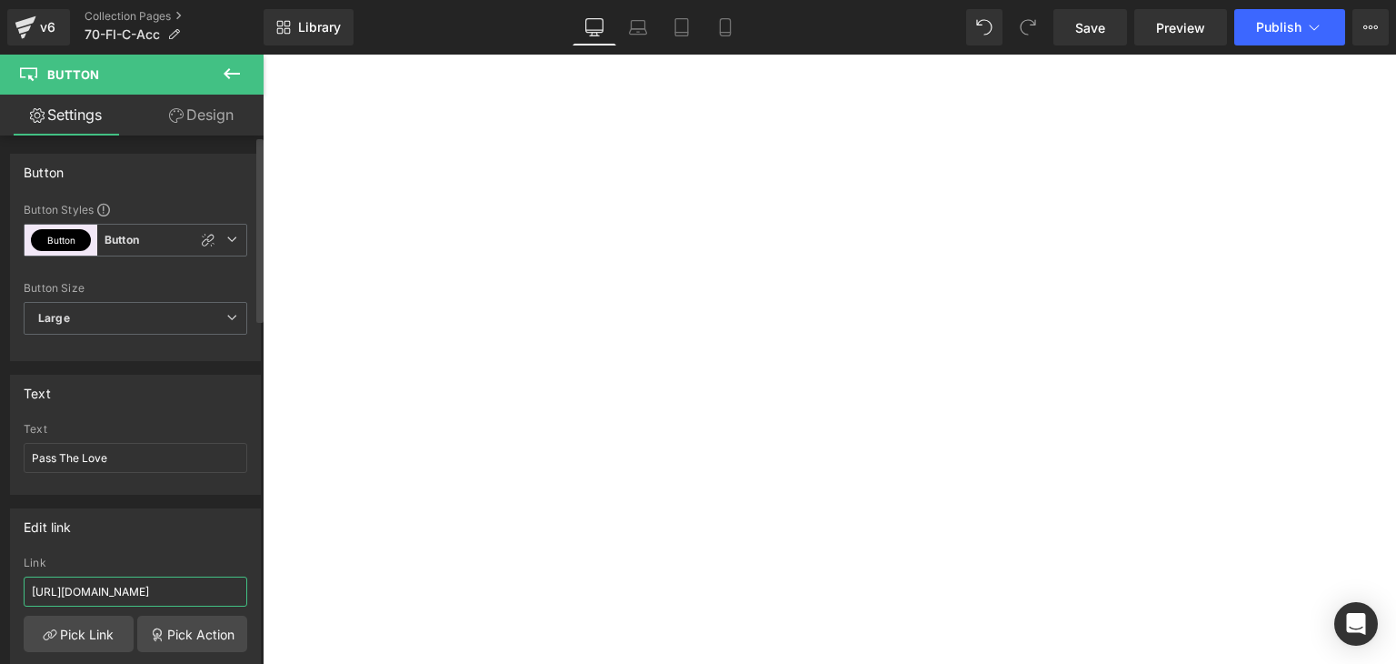
click at [142, 584] on input "[URL][DOMAIN_NAME]" at bounding box center [136, 591] width 224 height 30
paste input "70-fi-ptl"
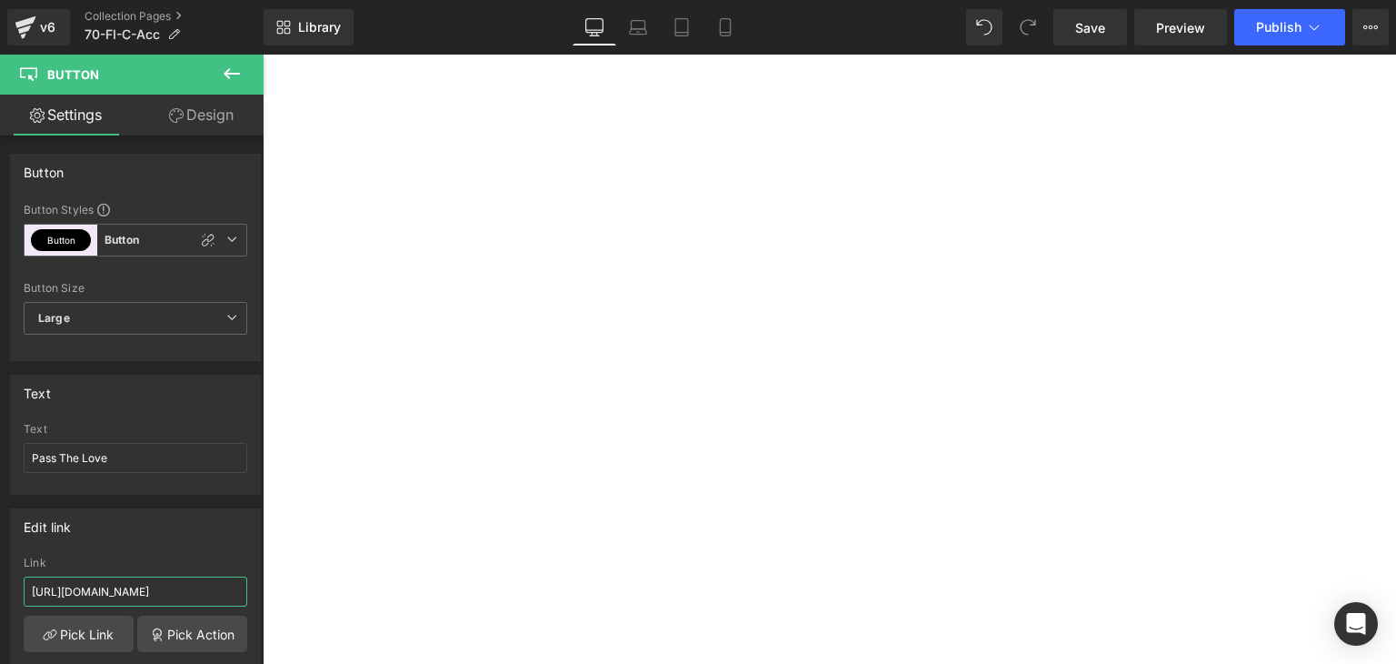
type input "[URL][DOMAIN_NAME]"
click at [263, 55] on span at bounding box center [263, 55] width 0 height 0
click at [150, 580] on input "[URL][DOMAIN_NAME]" at bounding box center [136, 591] width 224 height 30
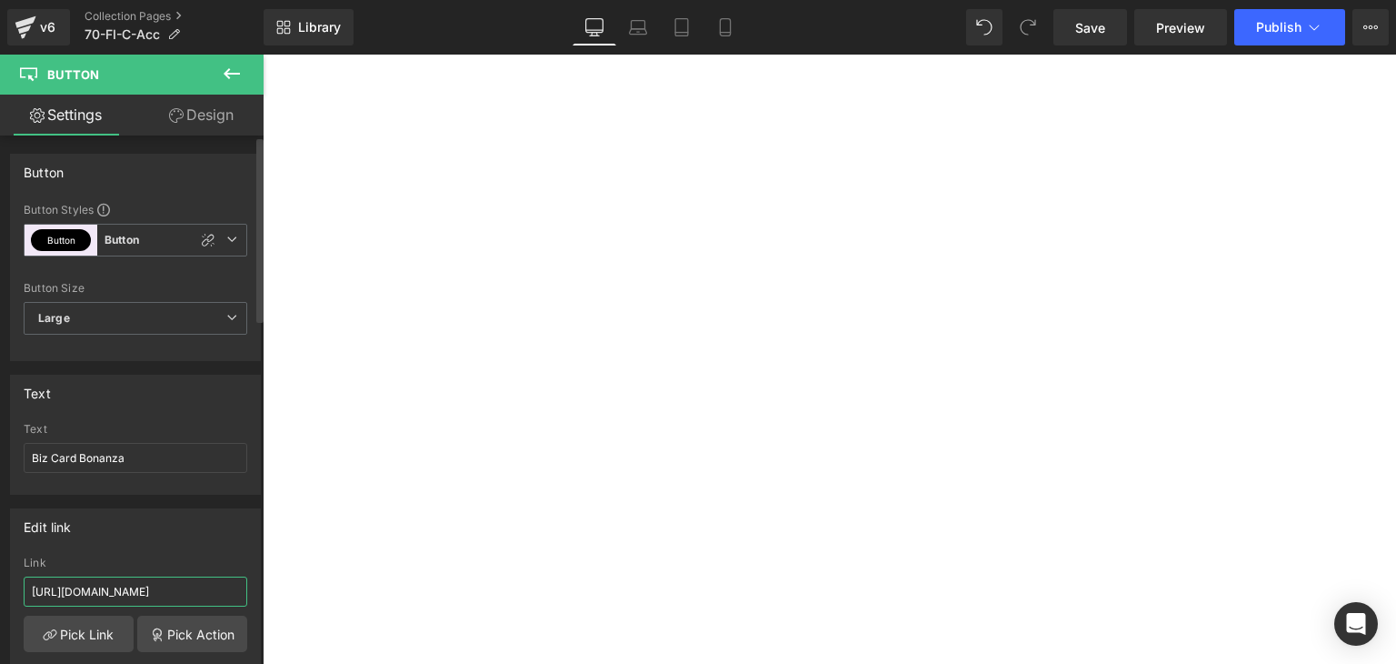
click at [150, 580] on input "[URL][DOMAIN_NAME]" at bounding box center [136, 591] width 224 height 30
paste input "70-fi-bcb"
type input "[URL][DOMAIN_NAME]"
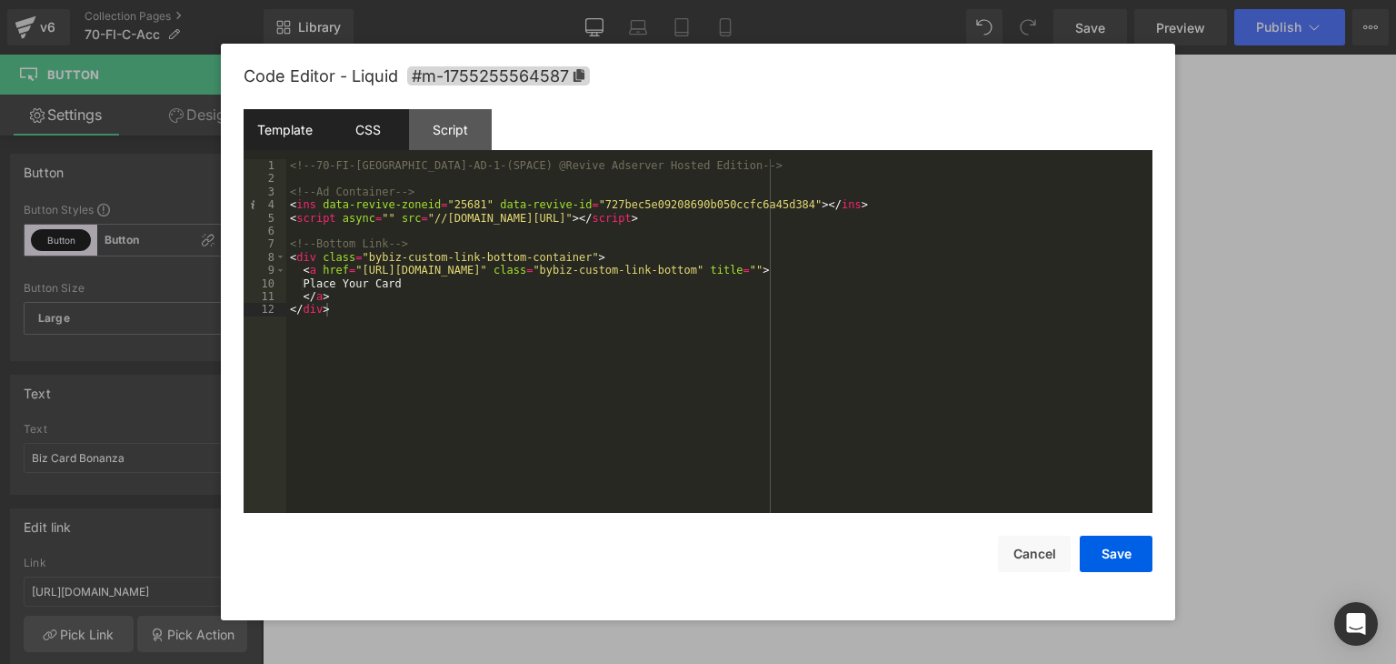
click at [371, 136] on div "CSS" at bounding box center [367, 129] width 83 height 41
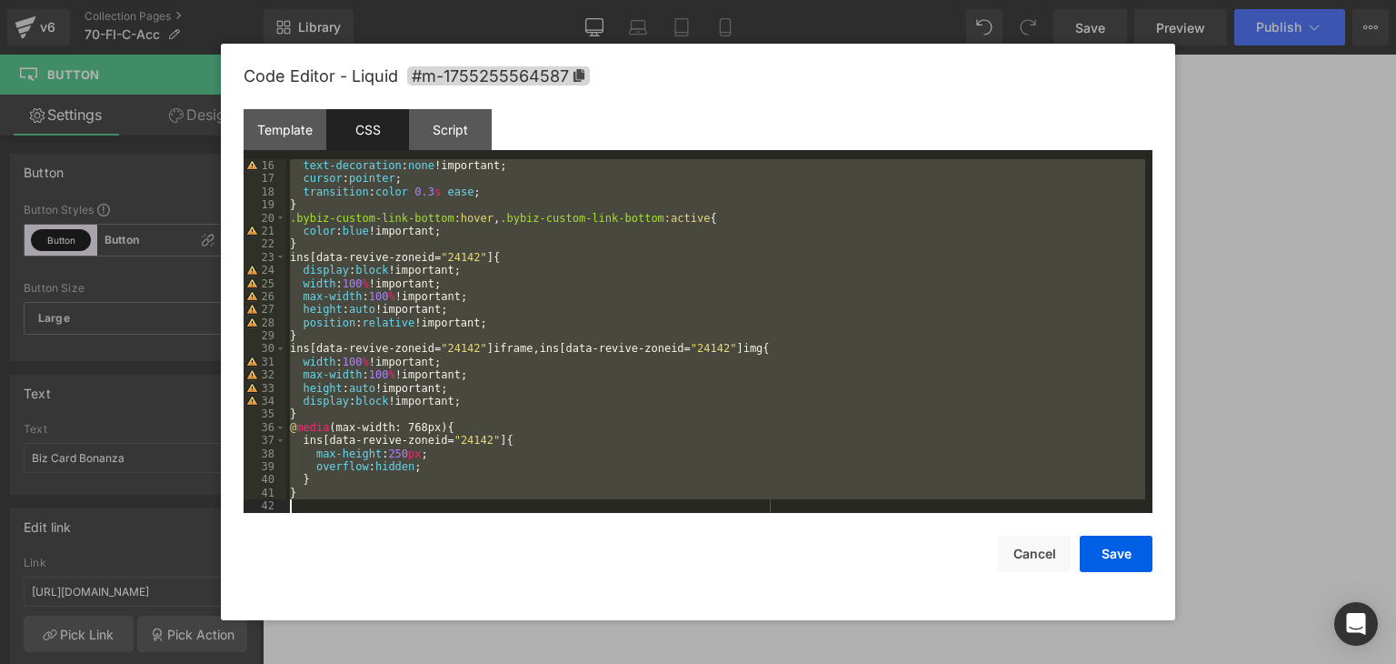
scroll to position [196, 0]
drag, startPoint x: 290, startPoint y: 195, endPoint x: 634, endPoint y: 564, distance: 504.9
click at [634, 564] on div "Code Editor - Liquid #m-1755255564587 Template CSS Script Data 1 2 3 4 5 6 7 8 …" at bounding box center [698, 332] width 909 height 576
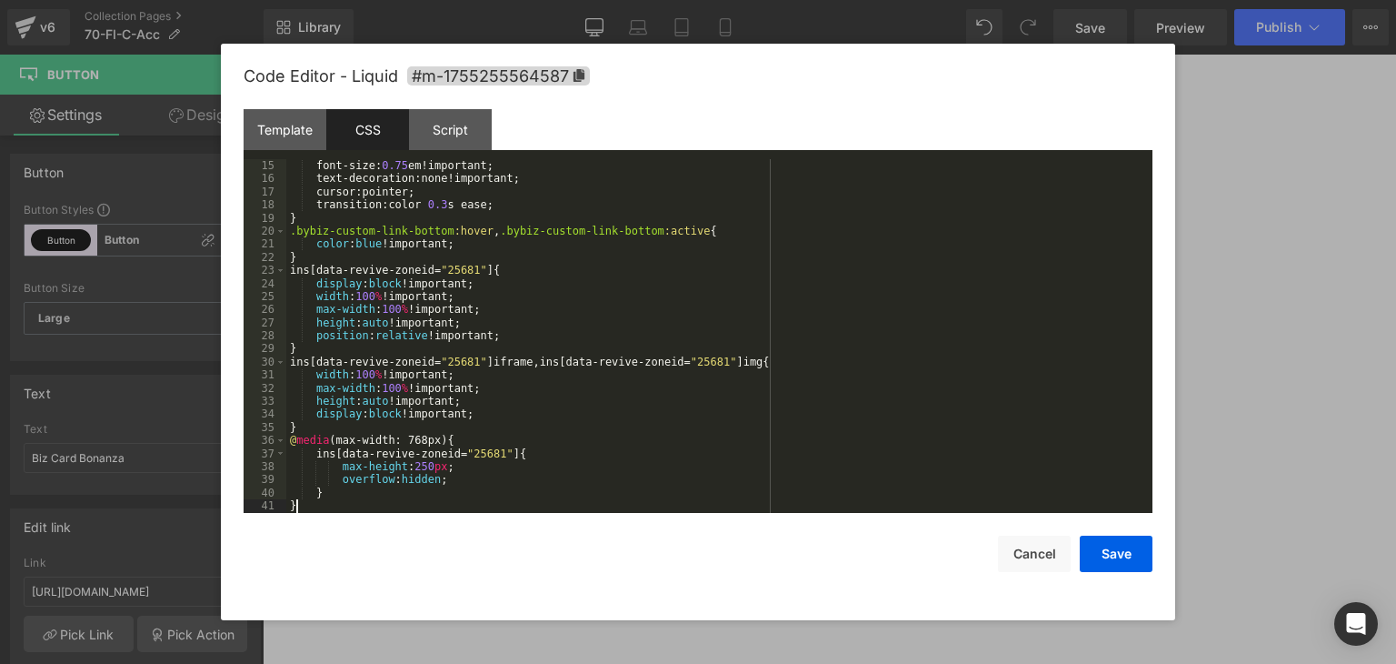
scroll to position [183, 0]
click at [1113, 564] on button "Save" at bounding box center [1116, 553] width 73 height 36
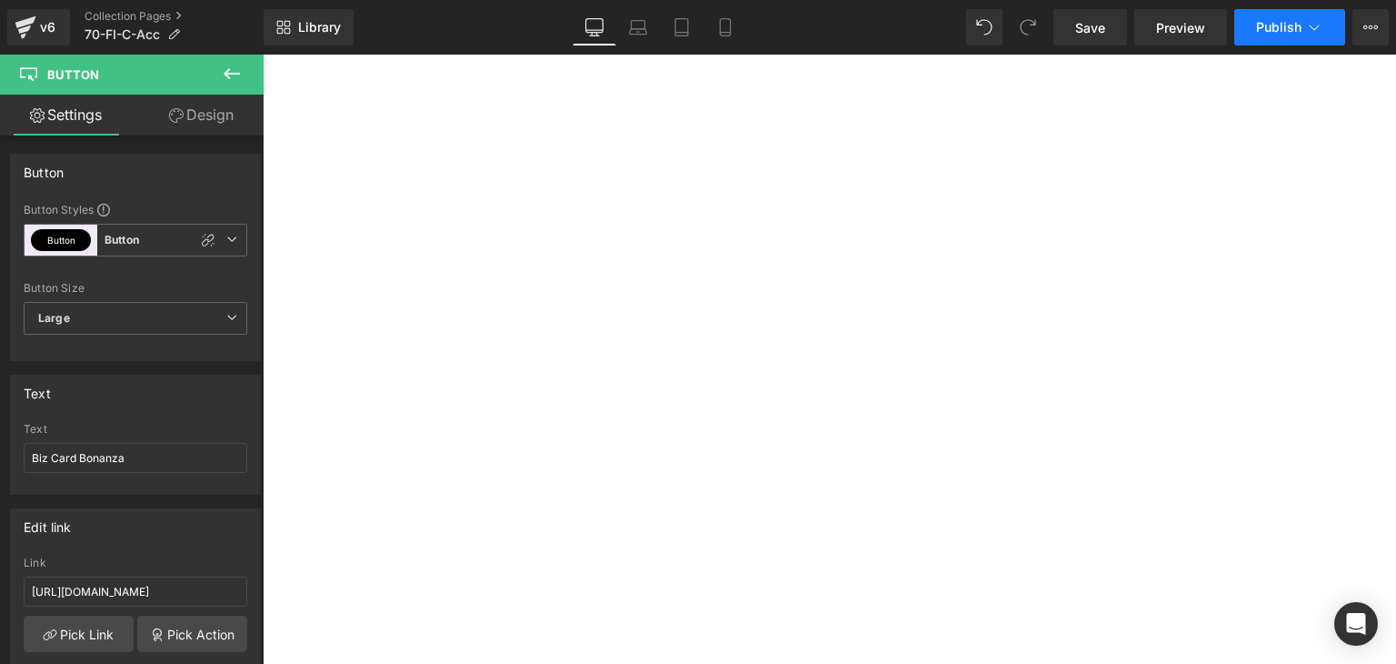
click at [1274, 20] on span "Publish" at bounding box center [1278, 27] width 45 height 15
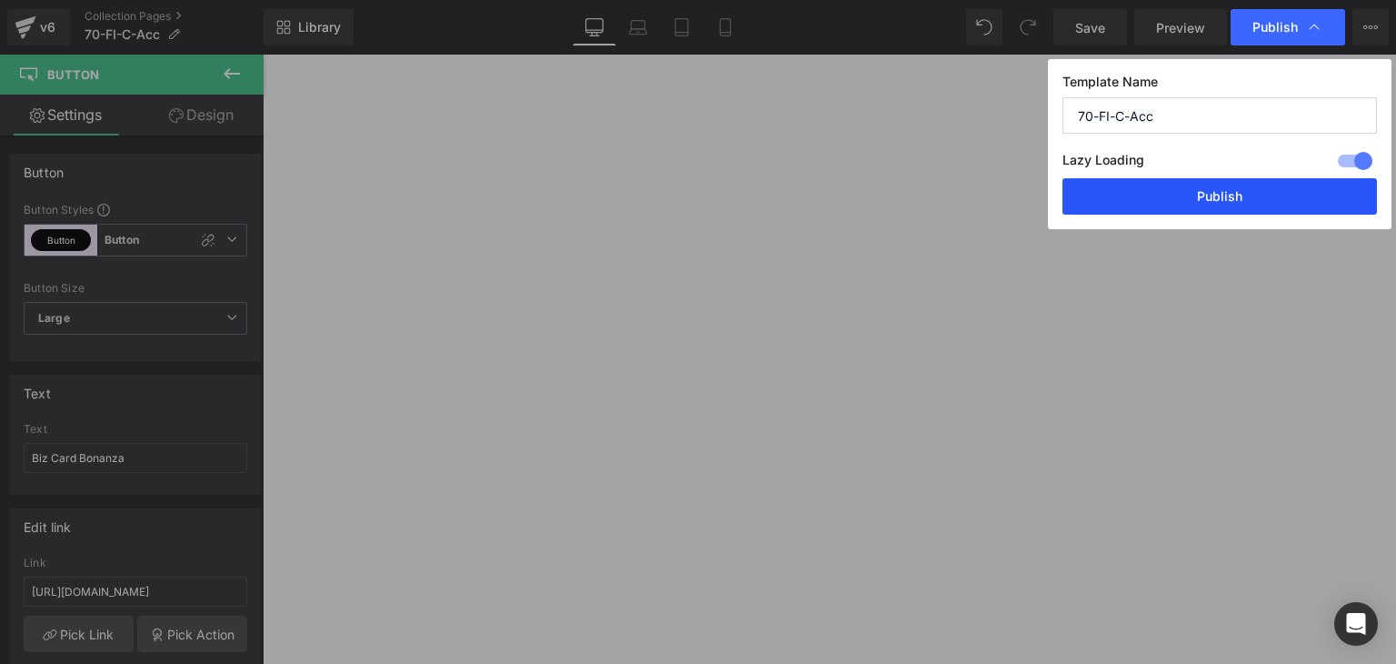
click at [1265, 193] on button "Publish" at bounding box center [1220, 196] width 315 height 36
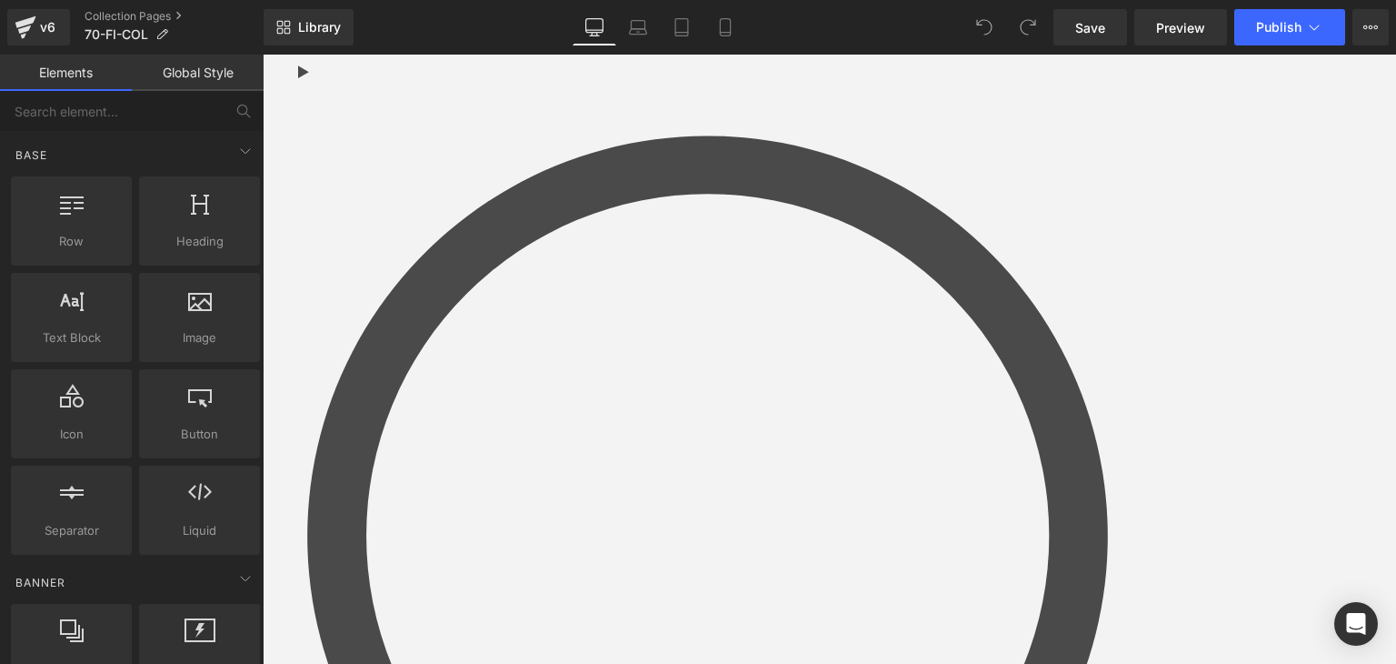
scroll to position [364, 0]
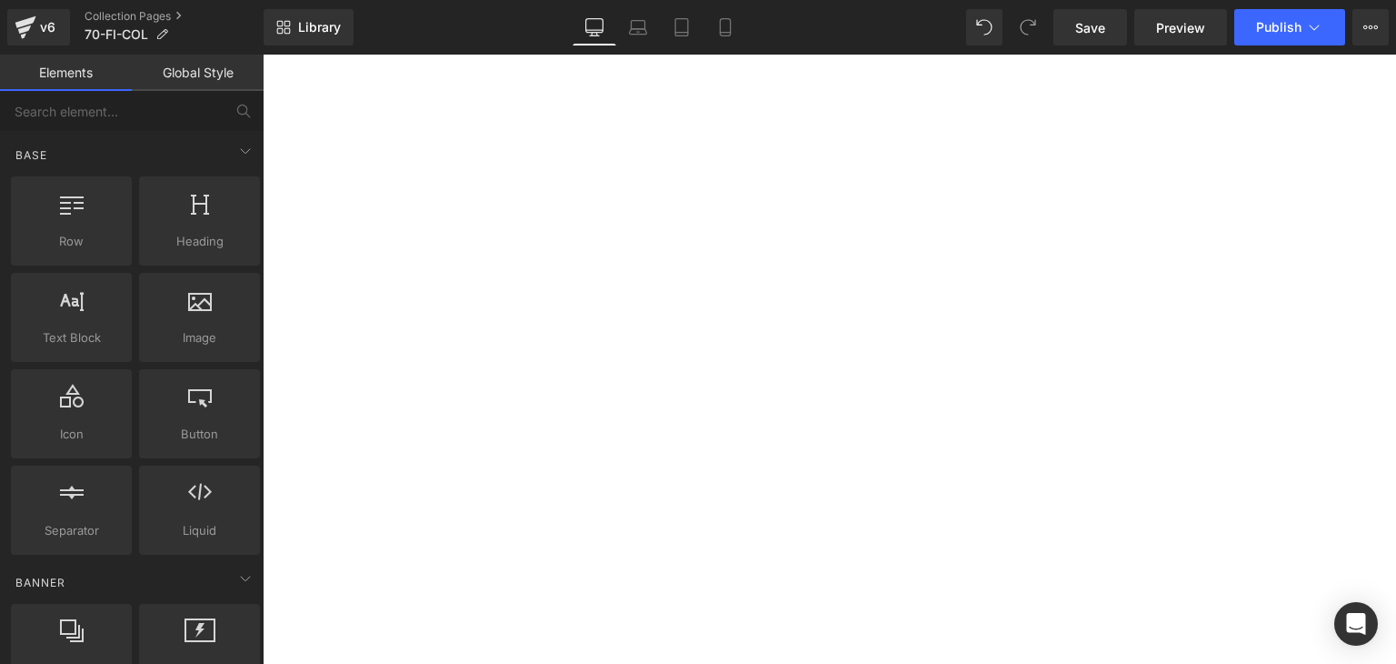
click at [263, 55] on span "Button" at bounding box center [263, 55] width 0 height 0
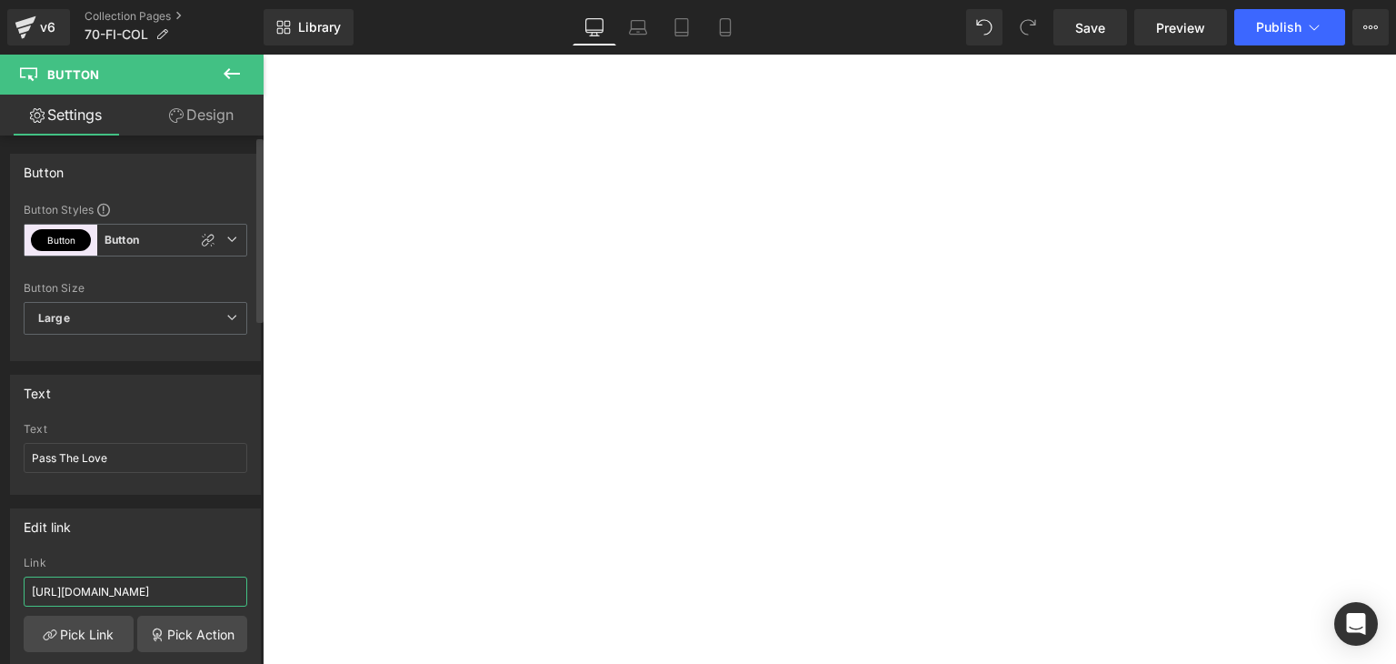
click at [171, 594] on input "[URL][DOMAIN_NAME]" at bounding box center [136, 591] width 224 height 30
paste input "70-fi-ptl"
type input "[URL][DOMAIN_NAME]"
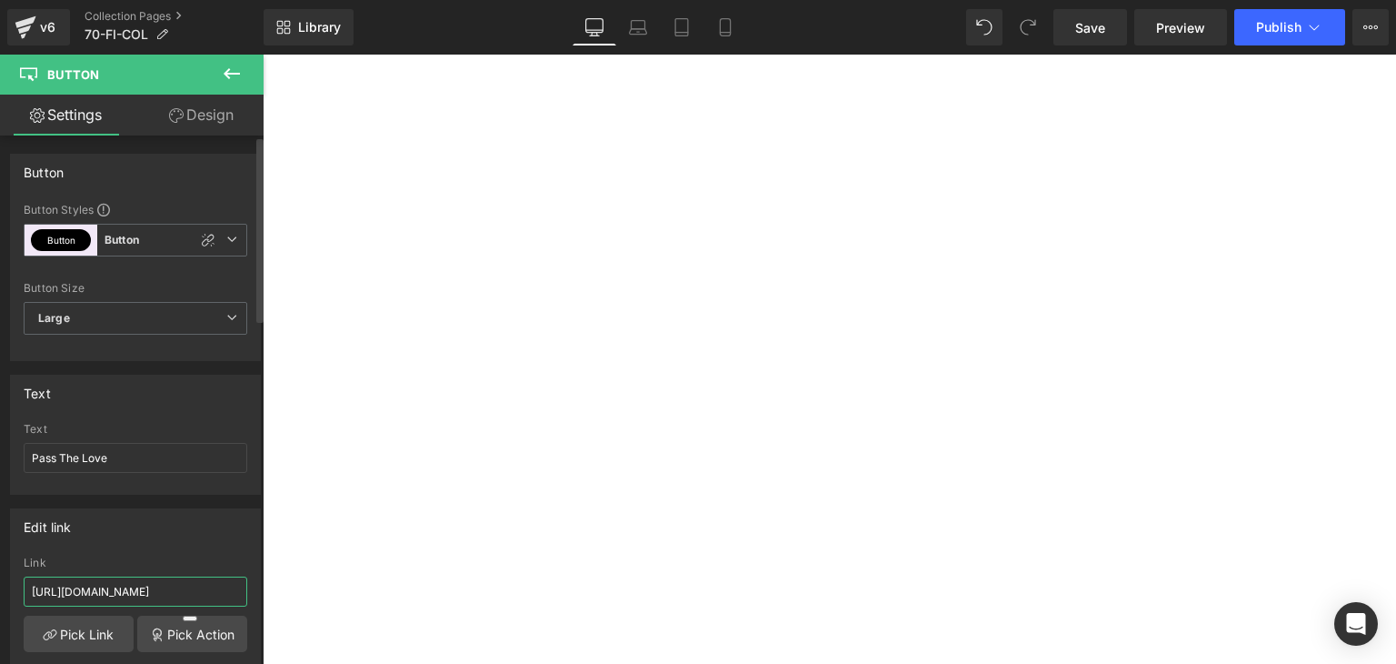
scroll to position [0, 1]
click at [263, 55] on span "Button" at bounding box center [263, 55] width 0 height 0
click at [169, 590] on input "[URL][DOMAIN_NAME]" at bounding box center [136, 591] width 224 height 30
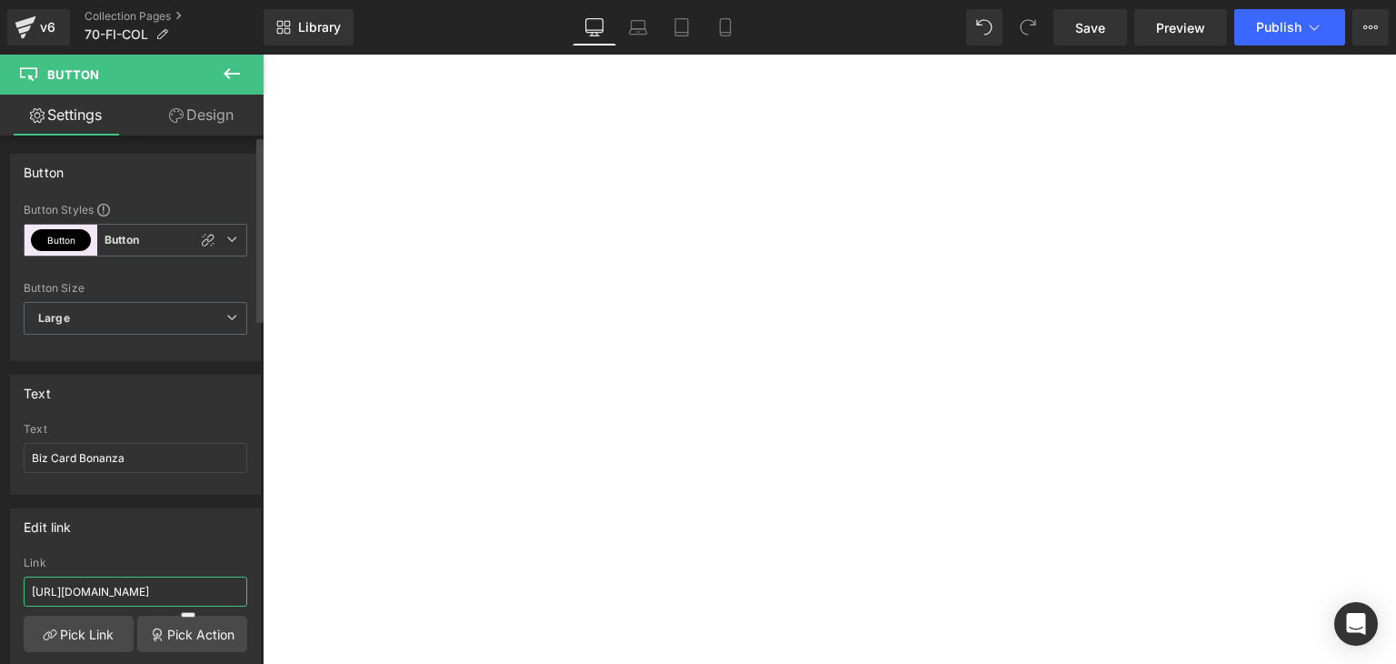
paste input "70-fi-bcb"
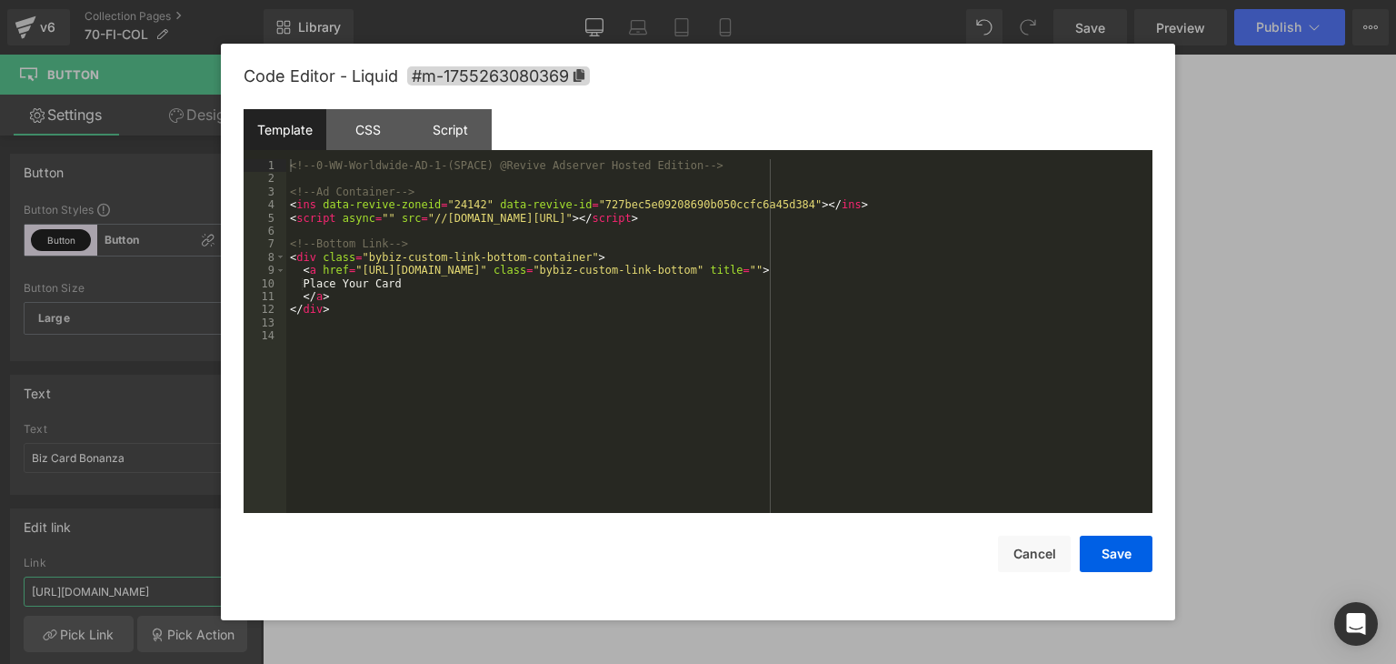
type input "[URL][DOMAIN_NAME]"
click at [351, 135] on div "CSS" at bounding box center [367, 129] width 83 height 41
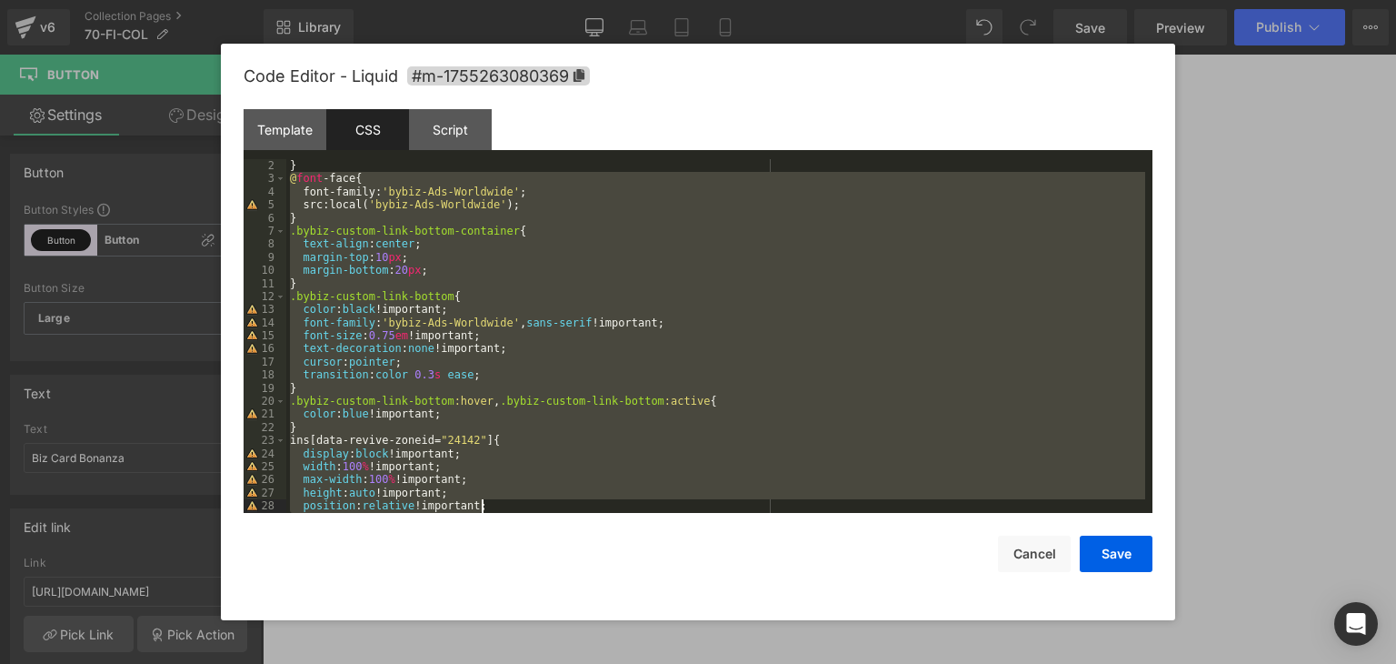
scroll to position [196, 0]
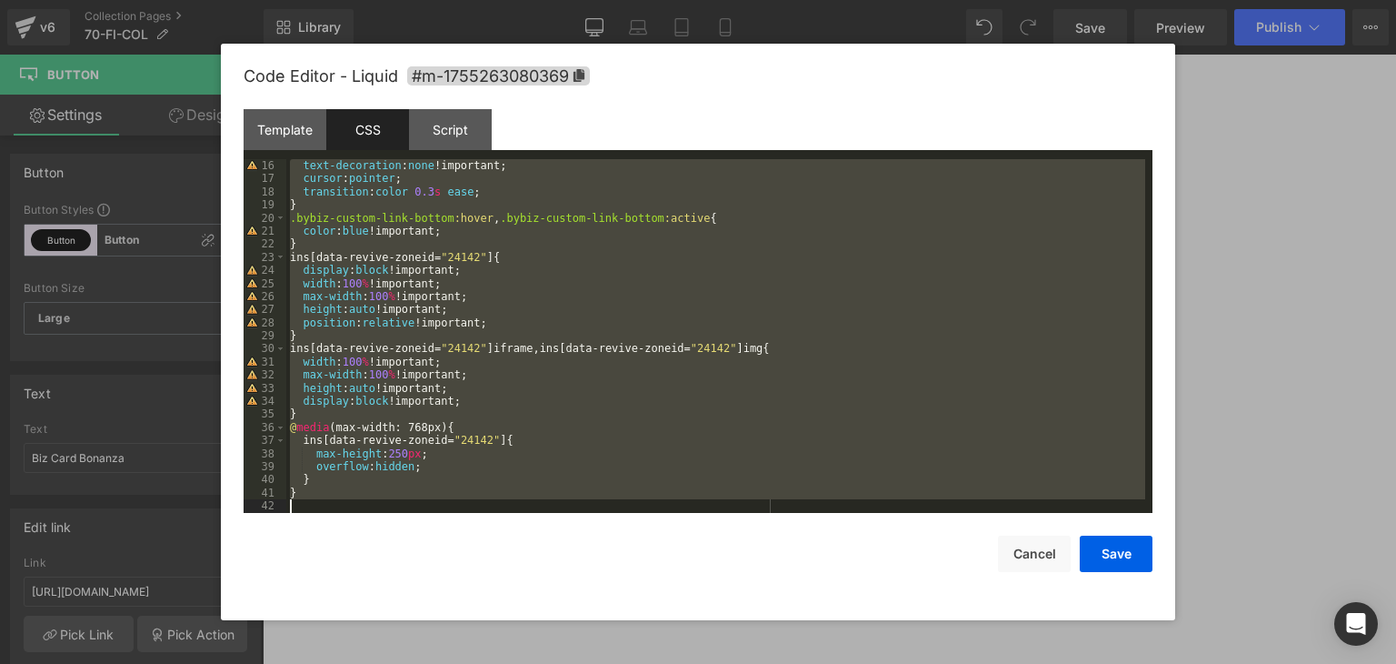
drag, startPoint x: 291, startPoint y: 195, endPoint x: 555, endPoint y: 636, distance: 514.9
click at [555, 636] on body "Button You are previewing how the will restyle your page. You can not edit Elem…" at bounding box center [698, 332] width 1396 height 664
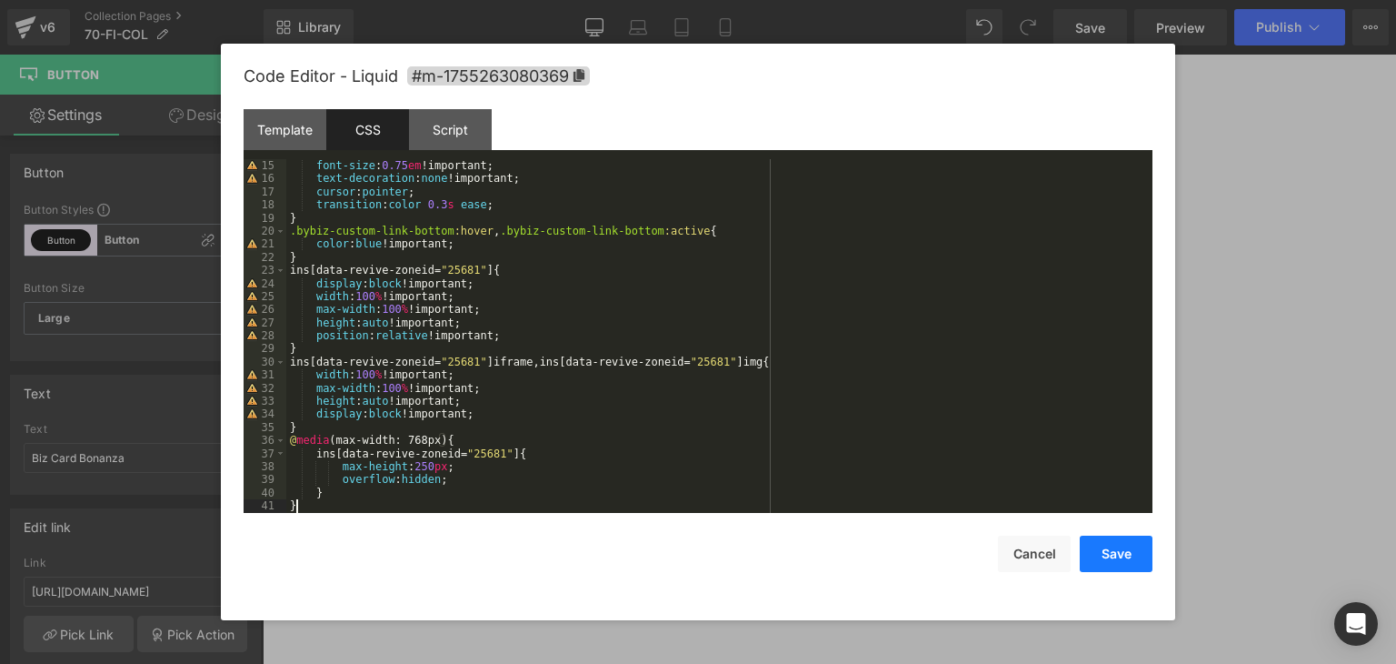
click at [1112, 558] on button "Save" at bounding box center [1116, 553] width 73 height 36
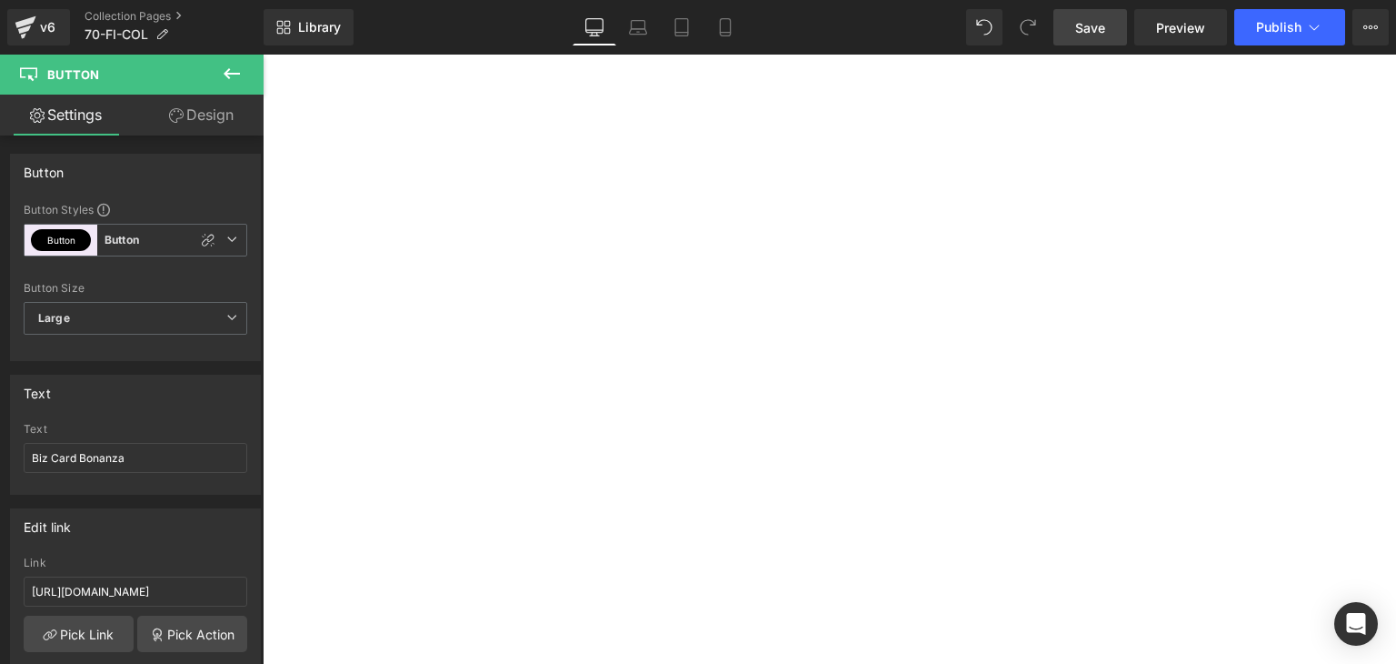
click at [1084, 23] on span "Save" at bounding box center [1090, 27] width 30 height 19
click at [1284, 30] on span "Publish" at bounding box center [1278, 27] width 45 height 15
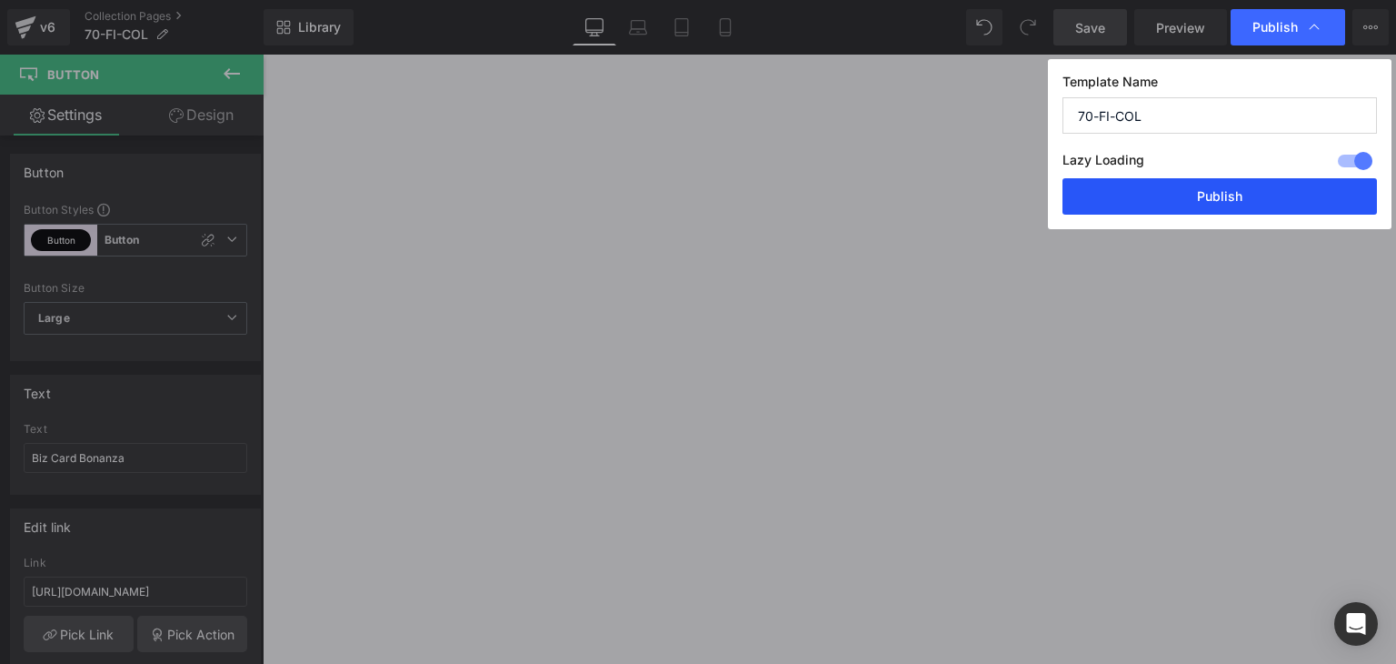
click at [1274, 188] on button "Publish" at bounding box center [1220, 196] width 315 height 36
